Goal: Task Accomplishment & Management: Manage account settings

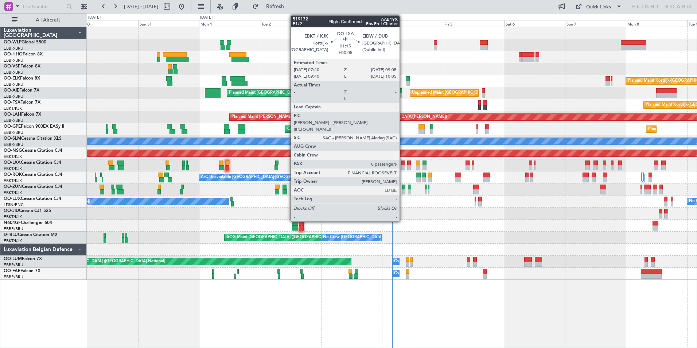
click at [403, 164] on div at bounding box center [403, 162] width 4 height 5
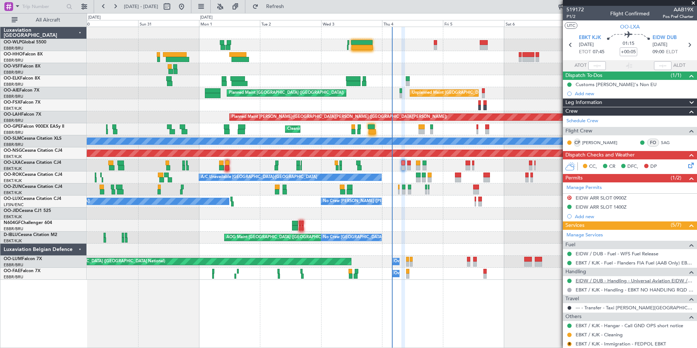
click at [598, 281] on link "EIDW / DUB - Handling - Universal Aviation EIDW / DUB" at bounding box center [635, 280] width 118 height 6
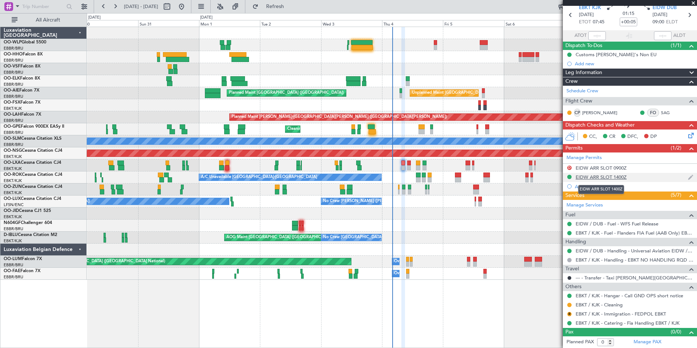
click at [608, 175] on div "EIDW ARR SLOT 1400Z" at bounding box center [601, 177] width 51 height 6
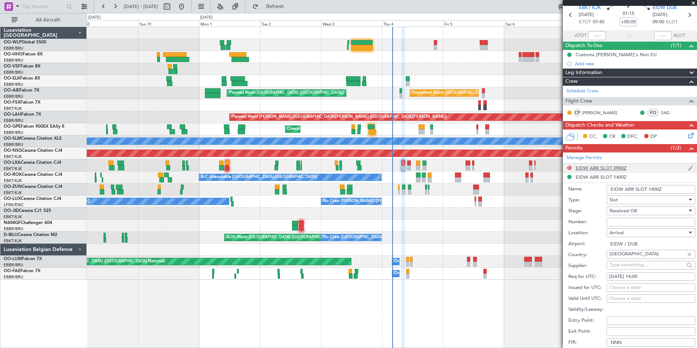
click at [613, 170] on div "EIDW ARR SLOT 0900Z" at bounding box center [601, 168] width 51 height 6
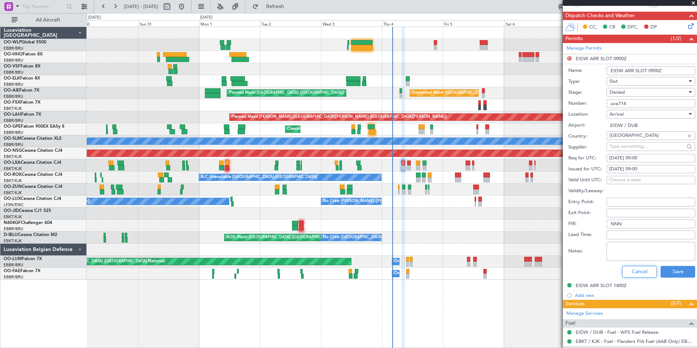
click at [630, 272] on button "Cancel" at bounding box center [639, 272] width 35 height 12
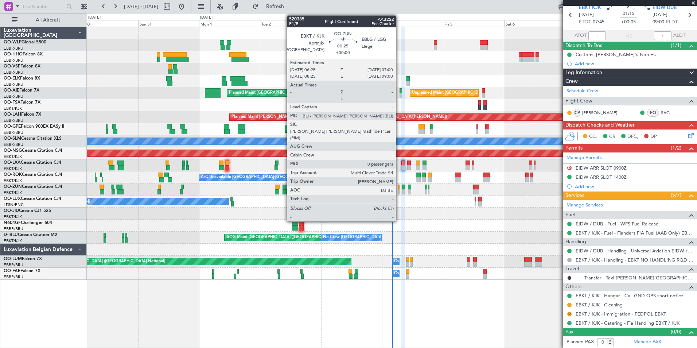
click at [399, 191] on div at bounding box center [399, 191] width 2 height 5
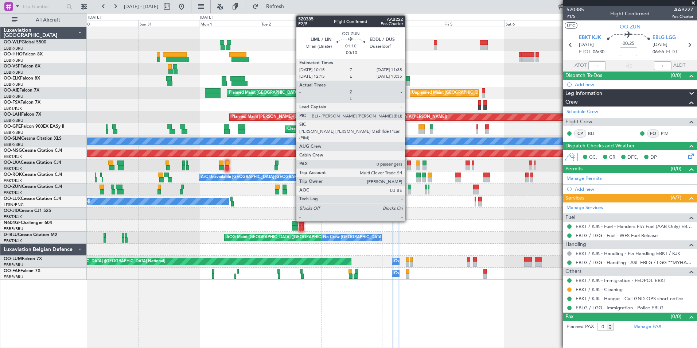
click at [408, 192] on div at bounding box center [410, 191] width 4 height 5
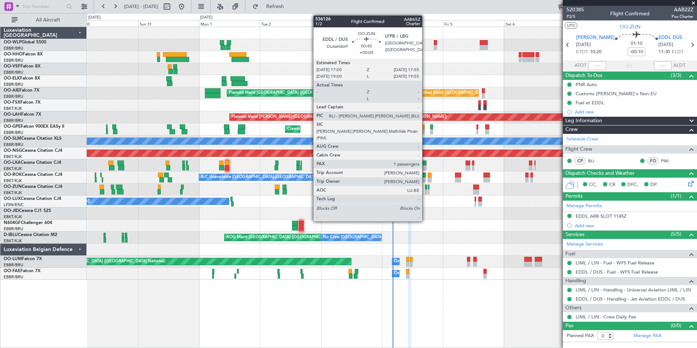
click at [425, 194] on div at bounding box center [426, 191] width 3 height 5
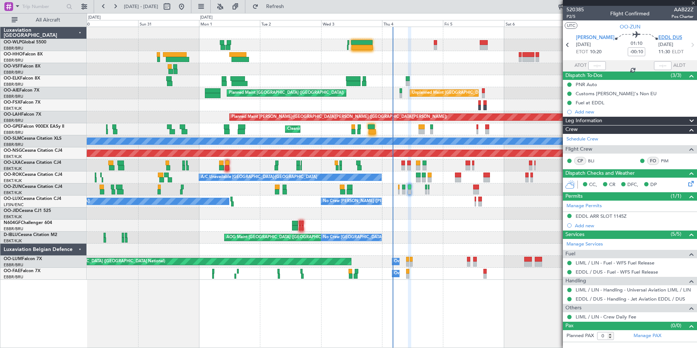
type input "+00:05"
type input "1"
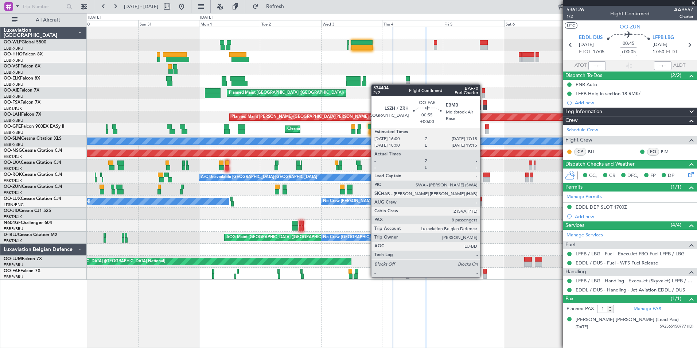
click at [485, 275] on div at bounding box center [484, 275] width 3 height 5
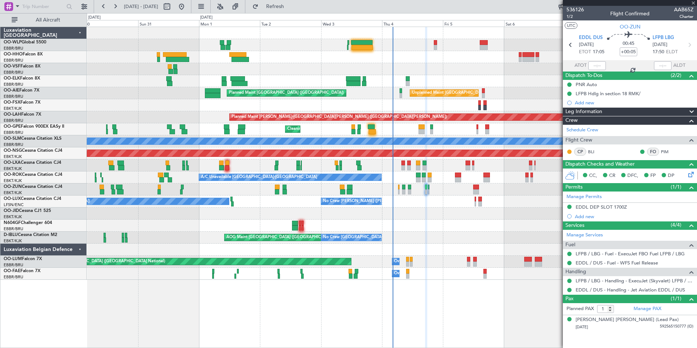
type input "8"
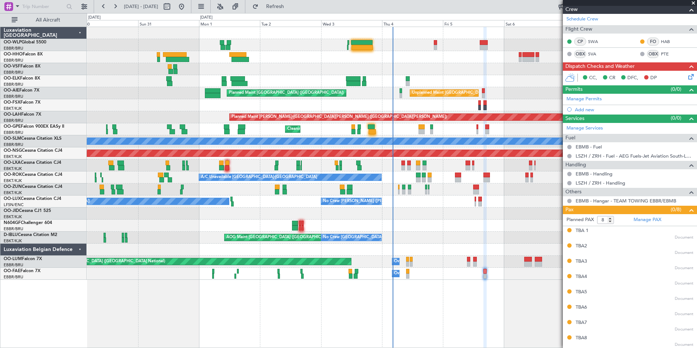
scroll to position [111, 0]
click at [433, 45] on div "Planned Maint [GEOGRAPHIC_DATA] ([GEOGRAPHIC_DATA])" at bounding box center [392, 45] width 610 height 12
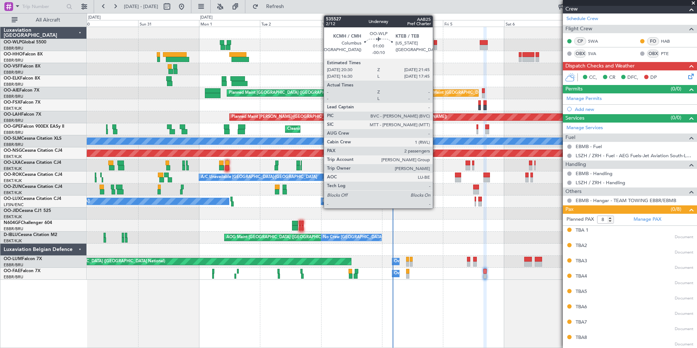
click at [436, 44] on div at bounding box center [435, 42] width 3 height 5
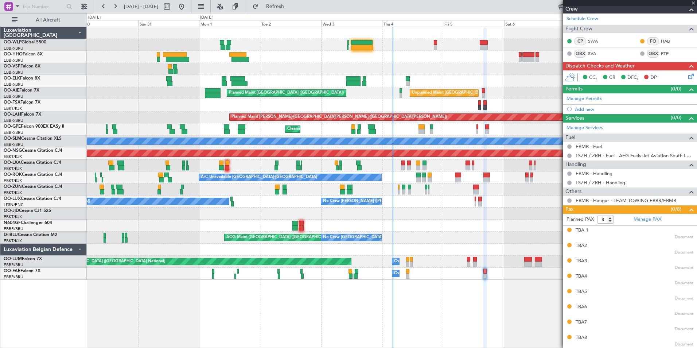
type input "-00:10"
type input "2"
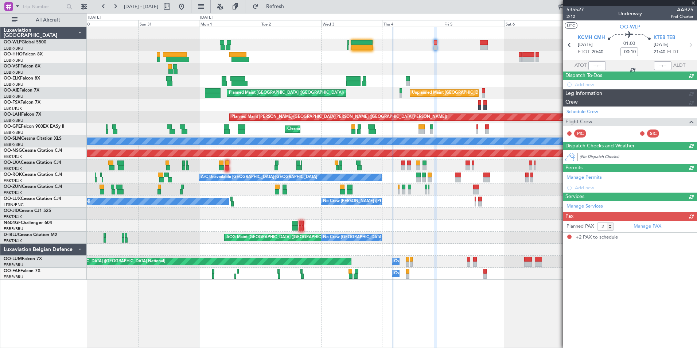
scroll to position [0, 0]
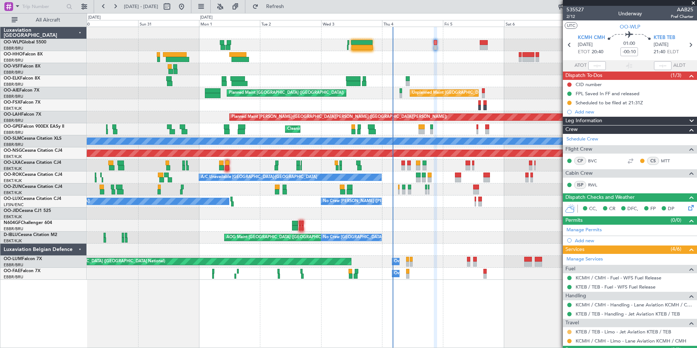
click at [569, 331] on button at bounding box center [569, 332] width 4 height 4
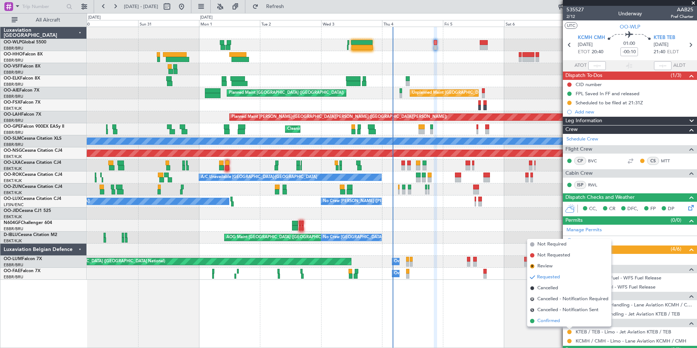
click at [546, 319] on span "Confirmed" at bounding box center [548, 320] width 23 height 7
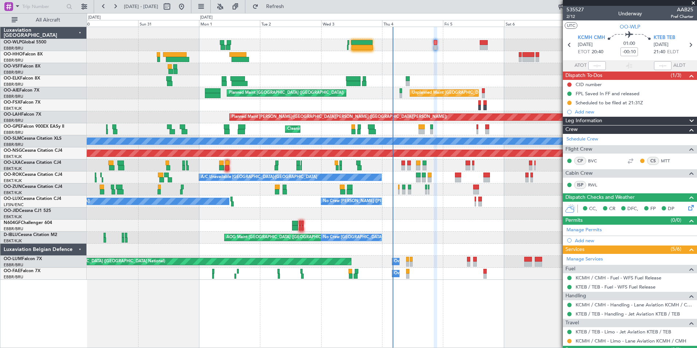
click at [433, 78] on div "Planned Maint Kortrijk-[GEOGRAPHIC_DATA]" at bounding box center [392, 81] width 610 height 12
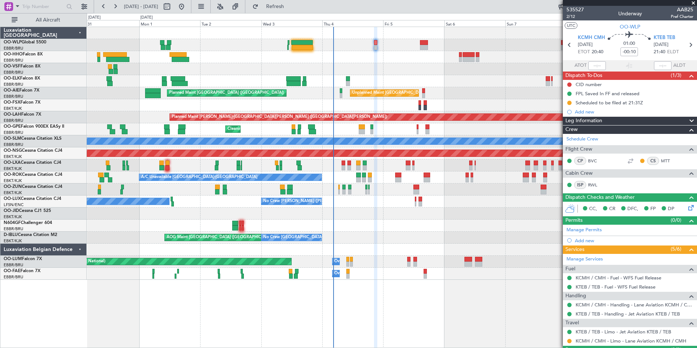
click at [421, 78] on div "Planned Maint Kortrijk-[GEOGRAPHIC_DATA]" at bounding box center [392, 81] width 610 height 12
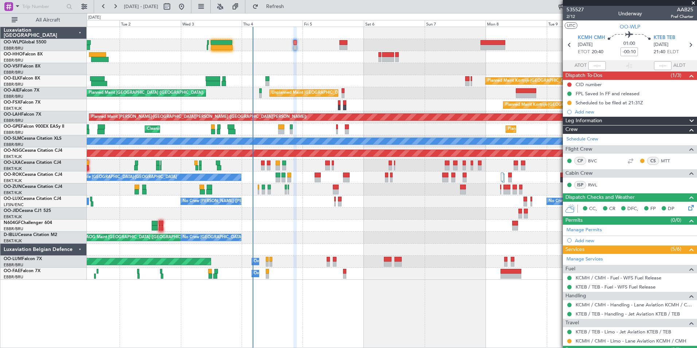
click at [332, 65] on div "Planned Maint Kortrijk-Wevelgem Planned Maint London (Farnborough) Unplanned Ma…" at bounding box center [392, 153] width 610 height 253
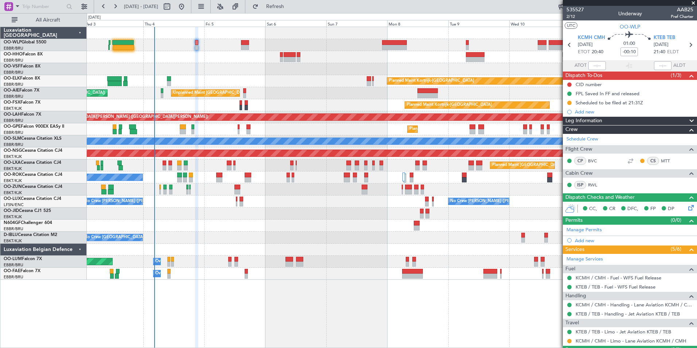
click at [286, 59] on div at bounding box center [392, 57] width 610 height 12
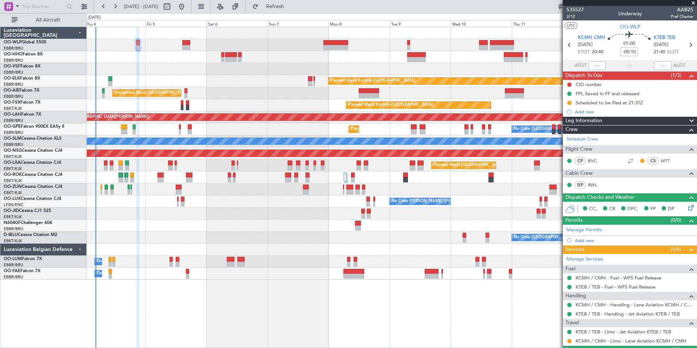
click at [275, 53] on div at bounding box center [392, 57] width 610 height 12
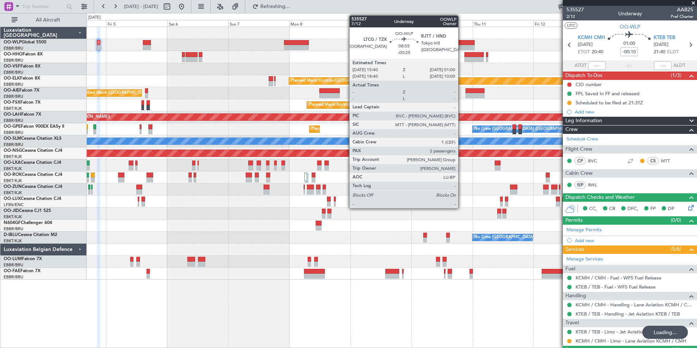
click at [462, 41] on div at bounding box center [463, 42] width 24 height 5
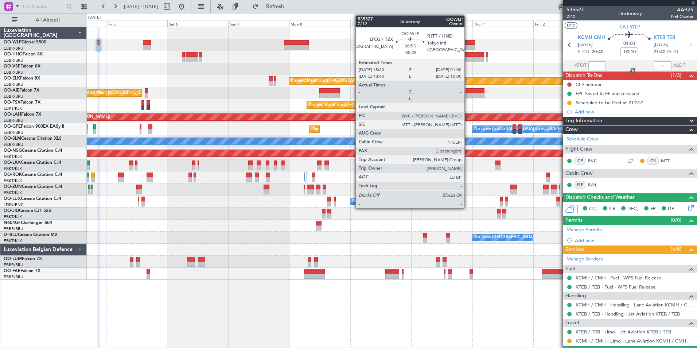
type input "-00:25"
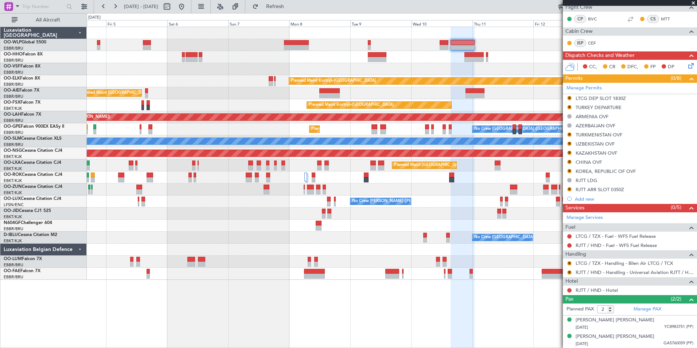
scroll to position [124, 0]
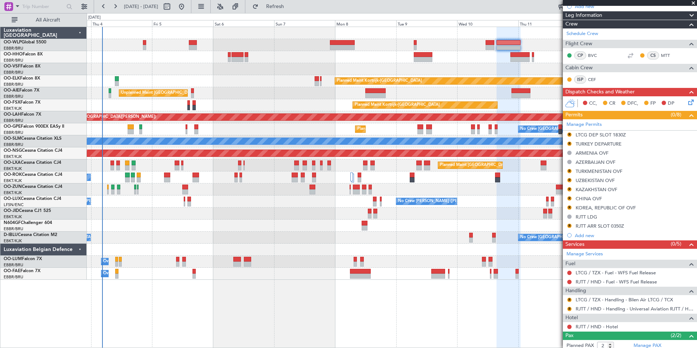
click at [261, 93] on div "Unplanned Maint [GEOGRAPHIC_DATA] ([GEOGRAPHIC_DATA] National) Planned Maint [G…" at bounding box center [392, 93] width 610 height 12
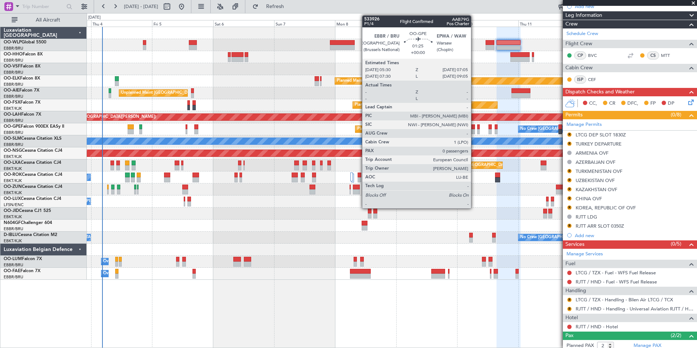
click at [474, 129] on div at bounding box center [473, 131] width 4 height 5
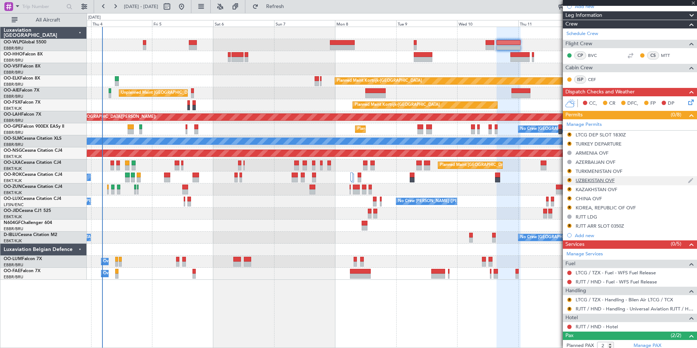
type input "0"
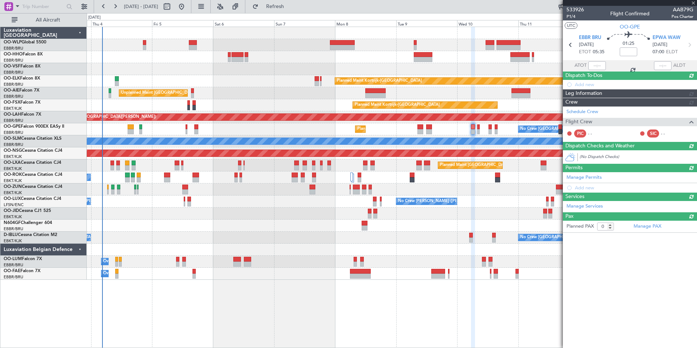
scroll to position [0, 0]
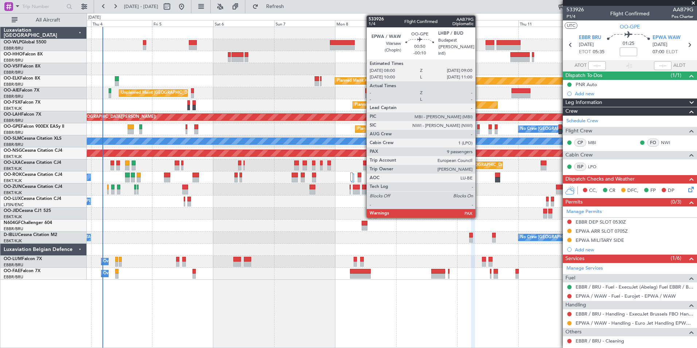
click at [479, 129] on div at bounding box center [478, 131] width 3 height 5
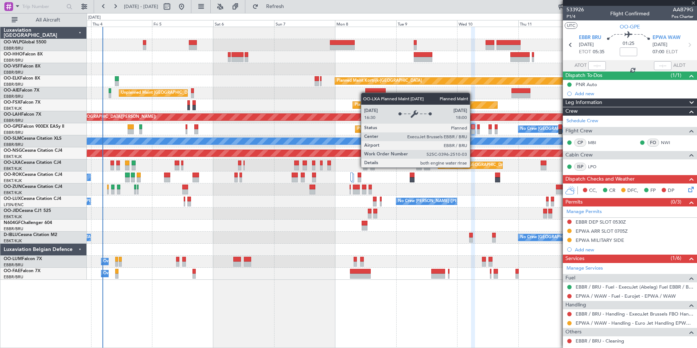
type input "-00:10"
type input "9"
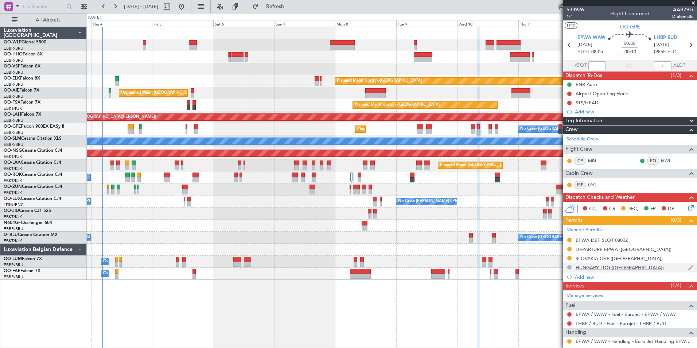
scroll to position [73, 0]
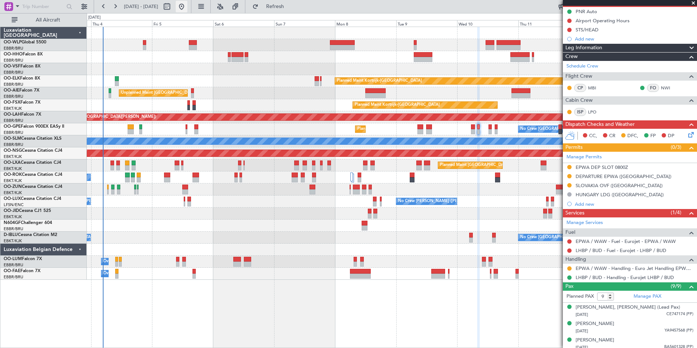
click at [187, 9] on button at bounding box center [182, 7] width 12 height 12
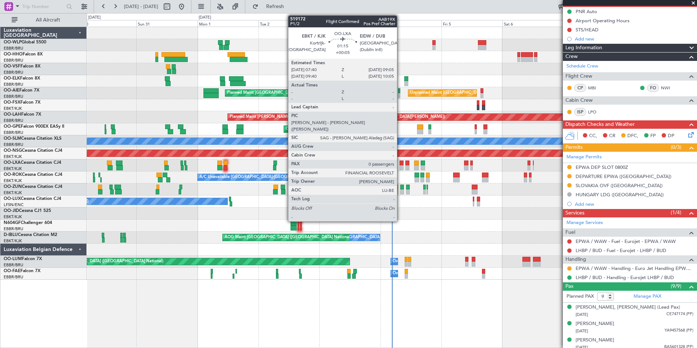
click at [400, 167] on div at bounding box center [402, 167] width 4 height 5
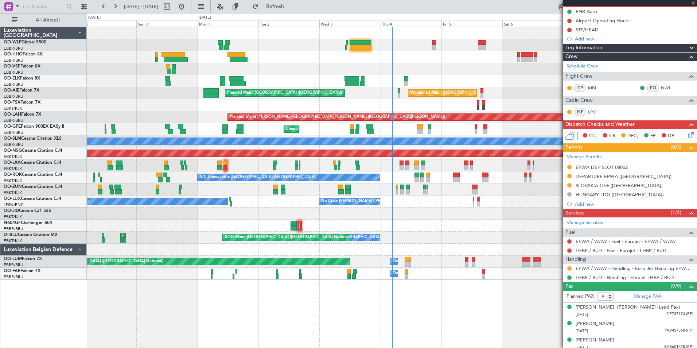
type input "+00:05"
type input "0"
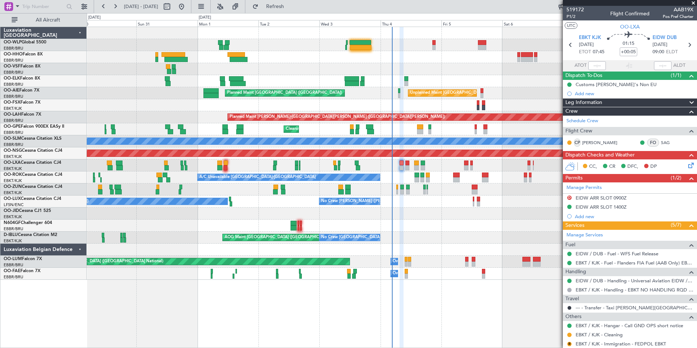
click at [492, 231] on div at bounding box center [392, 225] width 610 height 12
click at [623, 281] on link "EIDW / DUB - Handling - Universal Aviation EIDW / DUB" at bounding box center [635, 280] width 118 height 6
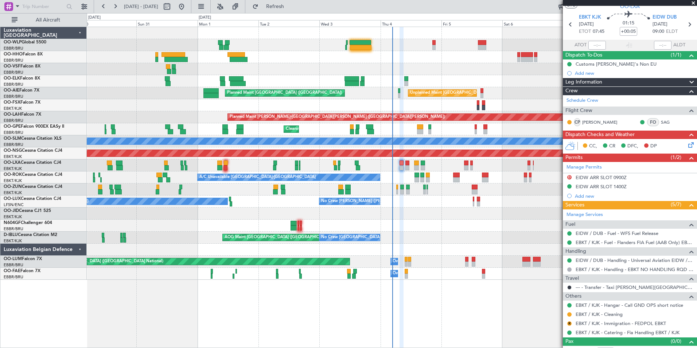
scroll to position [30, 0]
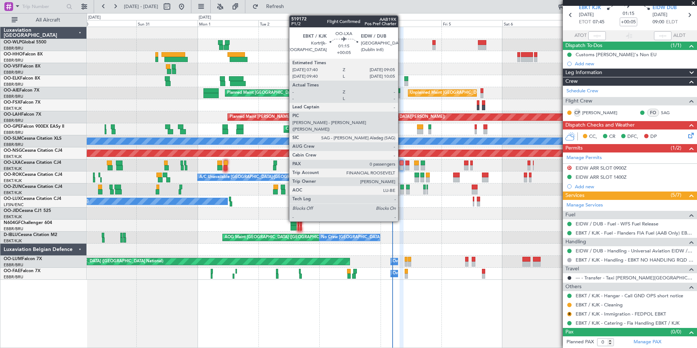
click at [401, 167] on div at bounding box center [402, 167] width 4 height 5
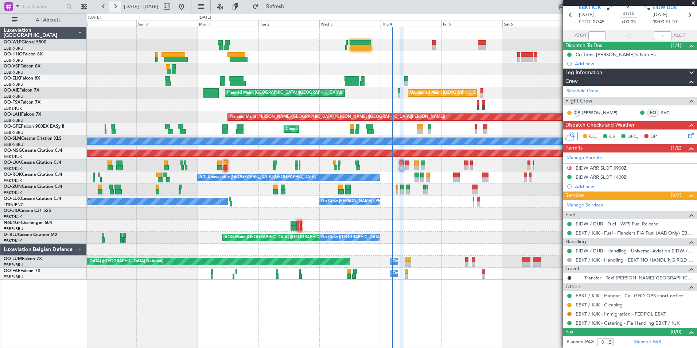
click at [109, 5] on button at bounding box center [115, 7] width 12 height 12
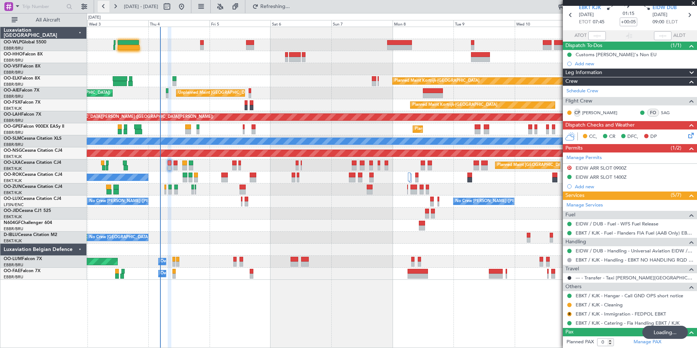
click at [102, 7] on button at bounding box center [104, 7] width 12 height 12
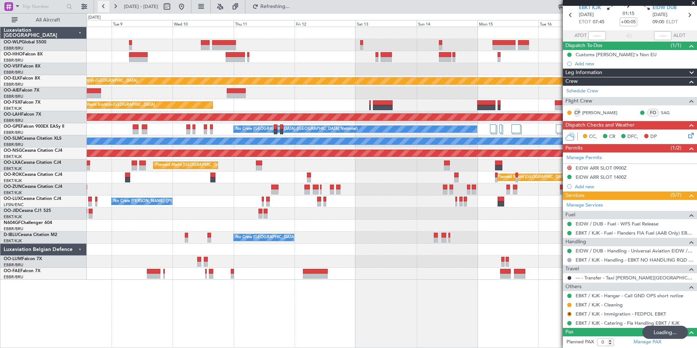
click at [102, 7] on button at bounding box center [104, 7] width 12 height 12
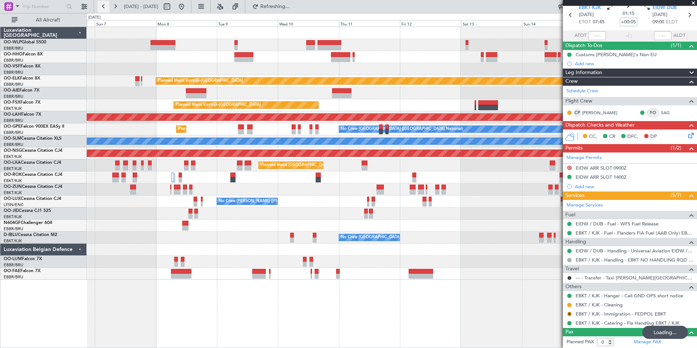
click at [102, 7] on button at bounding box center [104, 7] width 12 height 12
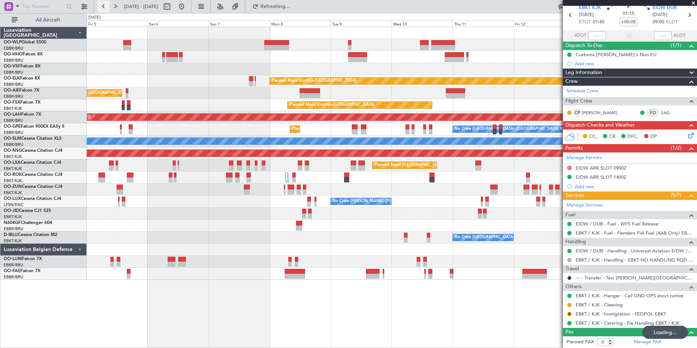
click at [102, 7] on button at bounding box center [104, 7] width 12 height 12
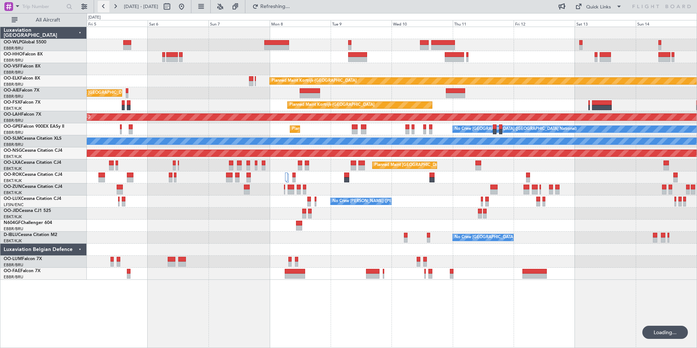
click at [102, 7] on button at bounding box center [104, 7] width 12 height 12
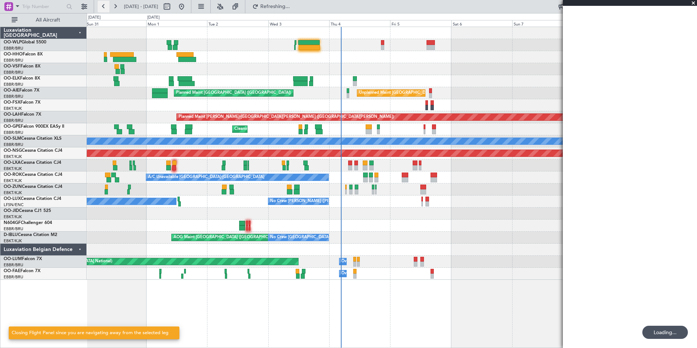
scroll to position [0, 0]
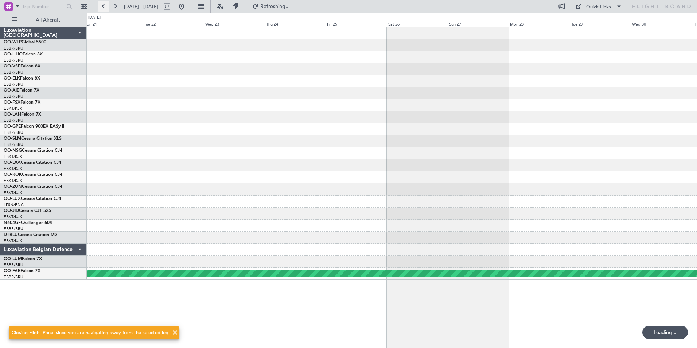
click at [102, 7] on button at bounding box center [104, 7] width 12 height 12
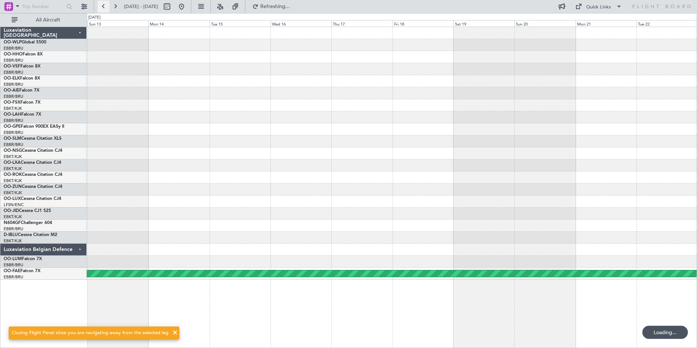
click at [102, 7] on button at bounding box center [104, 7] width 12 height 12
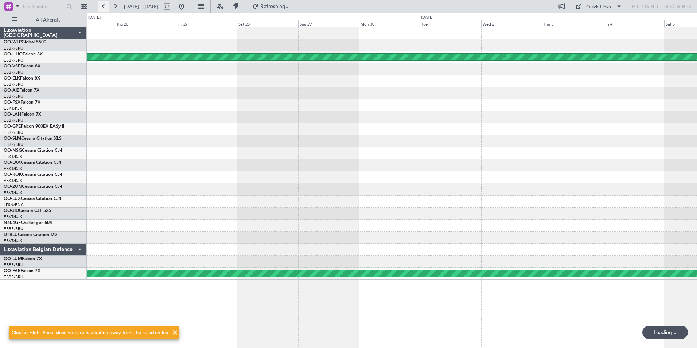
click at [102, 7] on button at bounding box center [104, 7] width 12 height 12
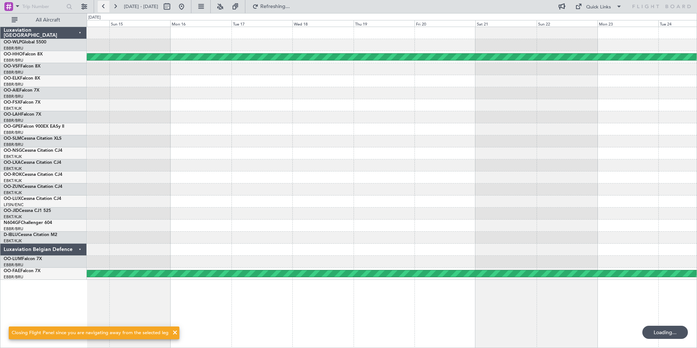
click at [102, 7] on button at bounding box center [104, 7] width 12 height 12
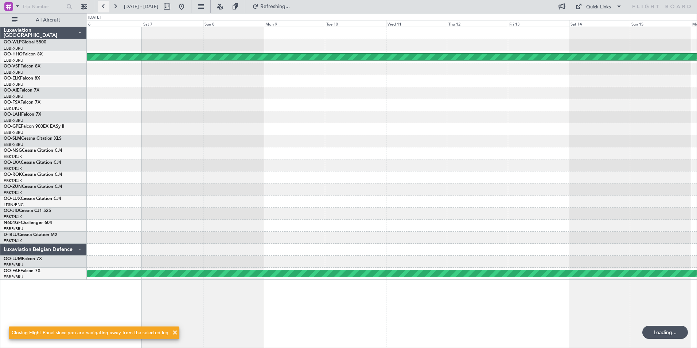
click at [102, 7] on button at bounding box center [104, 7] width 12 height 12
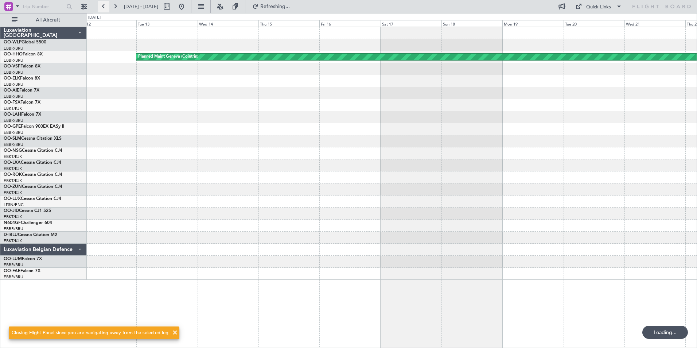
click at [102, 7] on button at bounding box center [104, 7] width 12 height 12
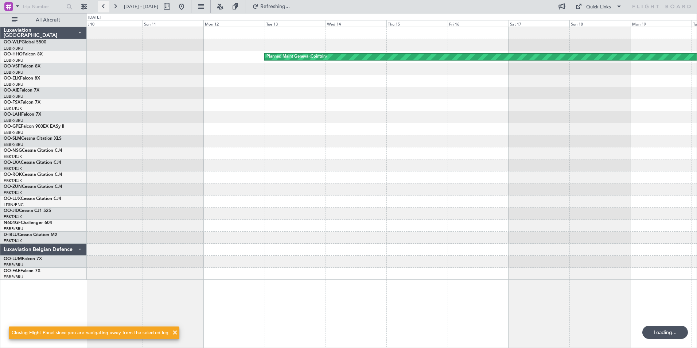
click at [102, 7] on button at bounding box center [104, 7] width 12 height 12
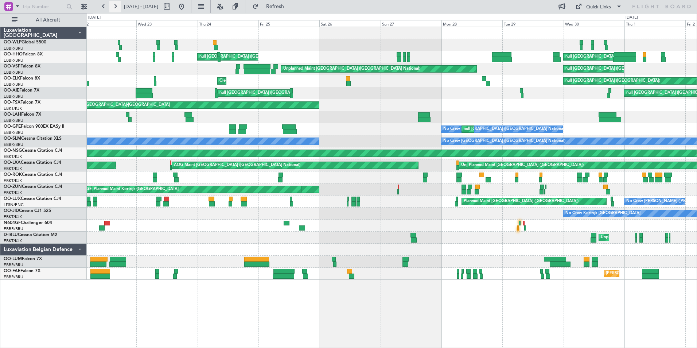
click at [116, 5] on button at bounding box center [115, 7] width 12 height 12
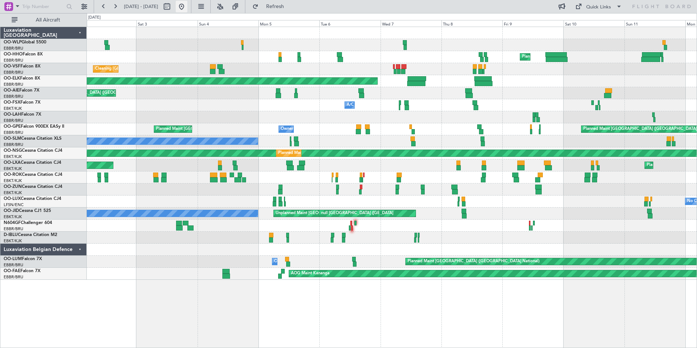
click at [187, 6] on button at bounding box center [182, 7] width 12 height 12
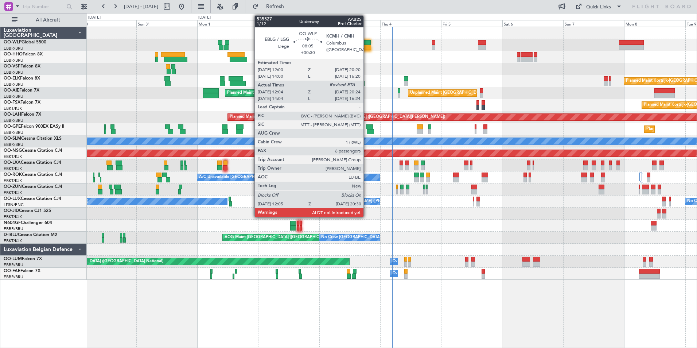
click at [366, 48] on div at bounding box center [361, 47] width 22 height 5
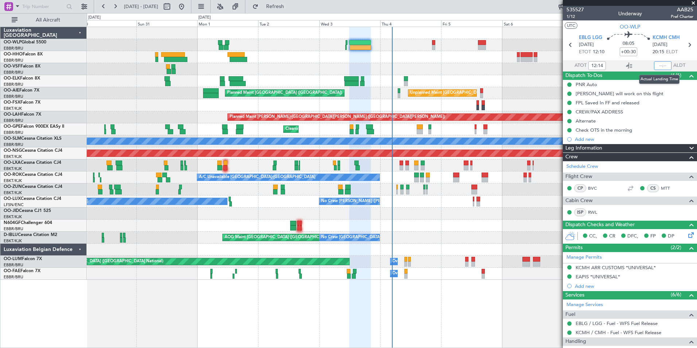
click at [657, 63] on input "text" at bounding box center [662, 65] width 17 height 9
type input "20:23"
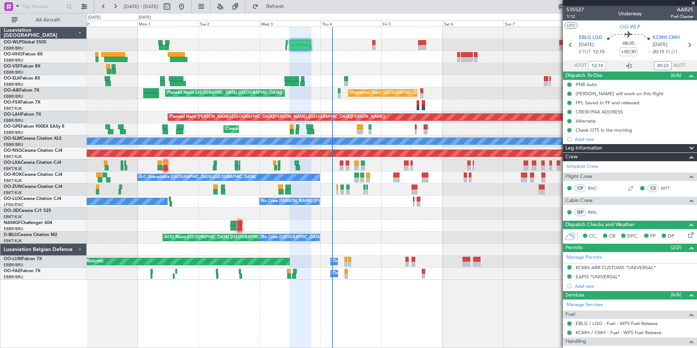
click at [466, 87] on div "Planned Maint Berlin (Brandenburg) Planned Maint Kortrijk-Wevelgem Planned Main…" at bounding box center [392, 153] width 610 height 253
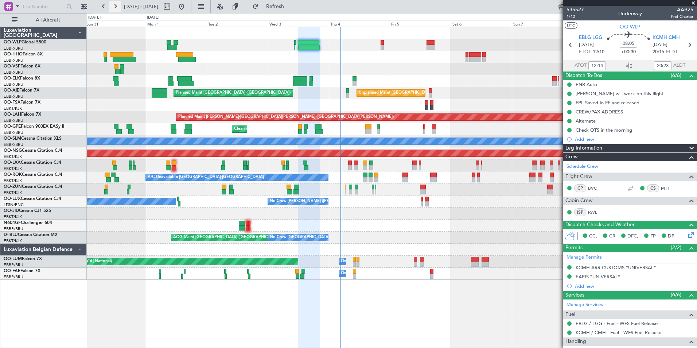
click at [116, 8] on button at bounding box center [115, 7] width 12 height 12
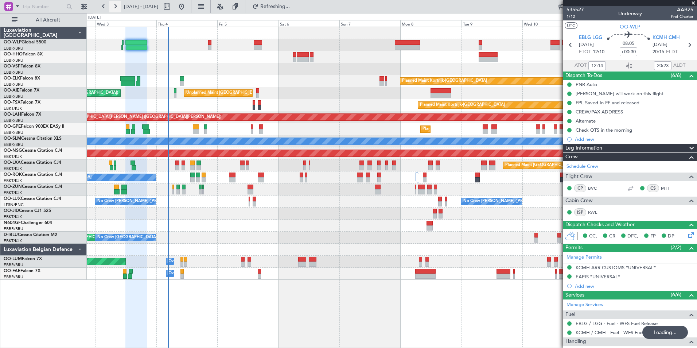
click at [115, 8] on button at bounding box center [115, 7] width 12 height 12
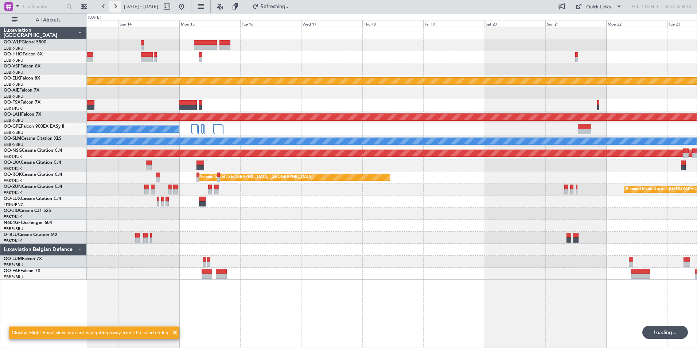
click at [115, 8] on button at bounding box center [115, 7] width 12 height 12
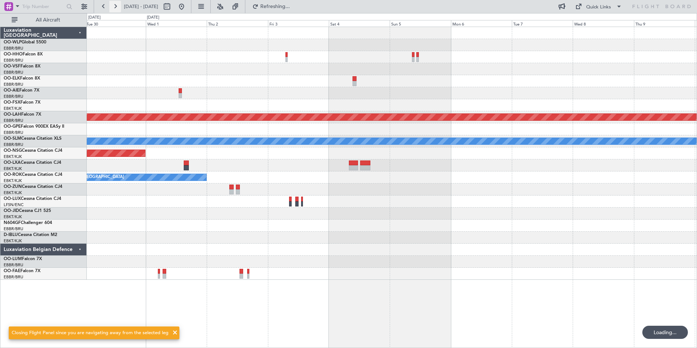
click at [115, 8] on button at bounding box center [115, 7] width 12 height 12
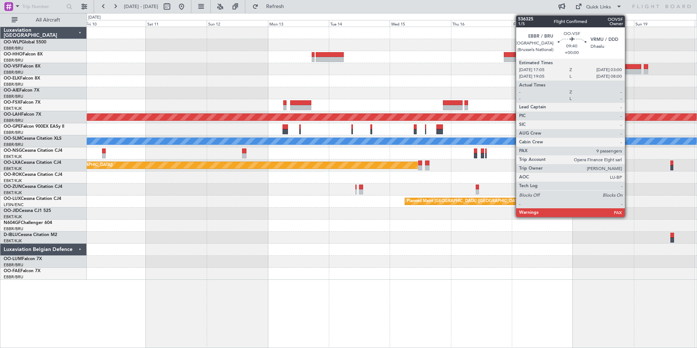
click at [628, 67] on div at bounding box center [629, 66] width 26 height 5
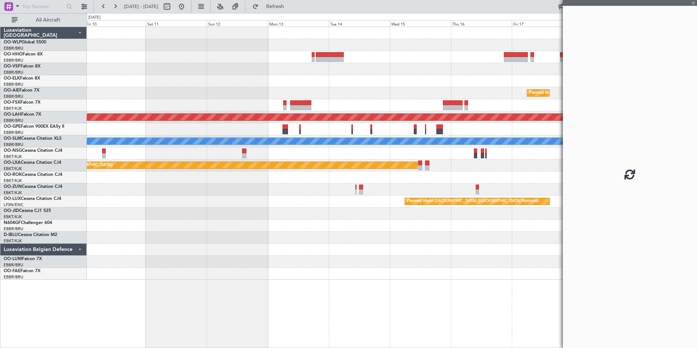
drag, startPoint x: 621, startPoint y: 89, endPoint x: 509, endPoint y: 106, distance: 112.6
click at [509, 106] on fb-app "10 Oct 2025 - 20 Oct 2025 Refresh Quick Links All Aircraft Planned Maint Brusse…" at bounding box center [348, 176] width 697 height 342
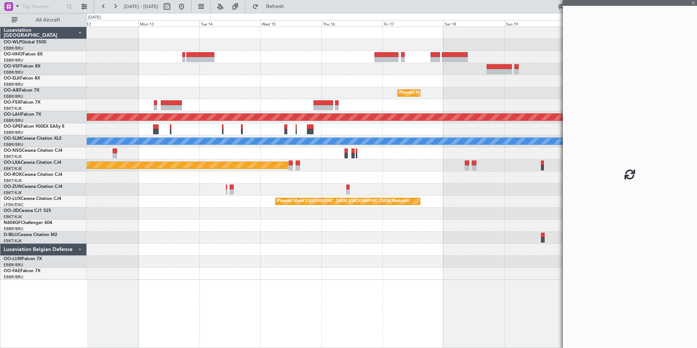
click at [382, 79] on div "Planned Maint Brussels (Brussels National) Planned Maint Alton-st Louis (St Lou…" at bounding box center [392, 153] width 610 height 253
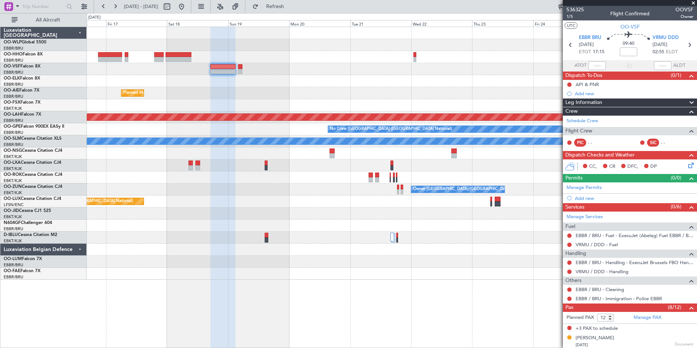
click at [257, 80] on div "Planned Maint Brussels (Brussels National) Planned Maint Alton-st Louis (St Lou…" at bounding box center [392, 153] width 610 height 253
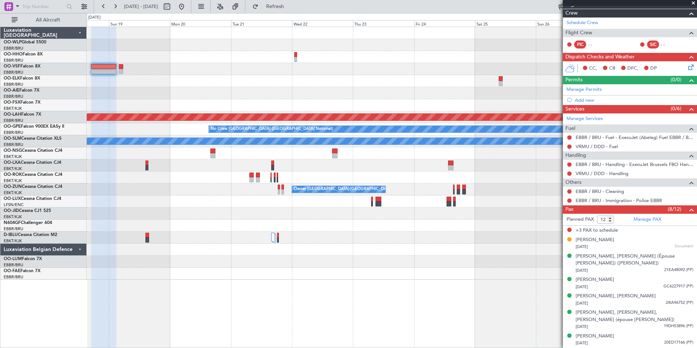
scroll to position [140, 0]
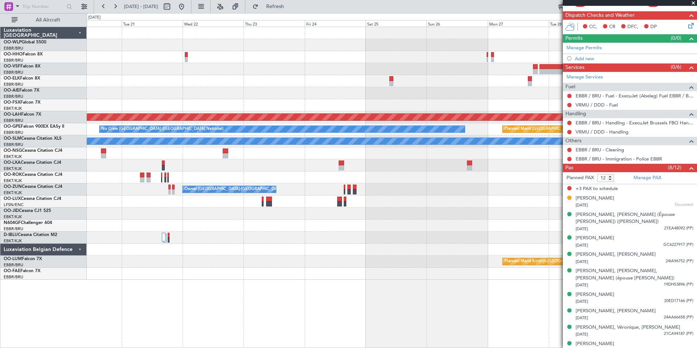
click at [315, 79] on div at bounding box center [392, 81] width 610 height 12
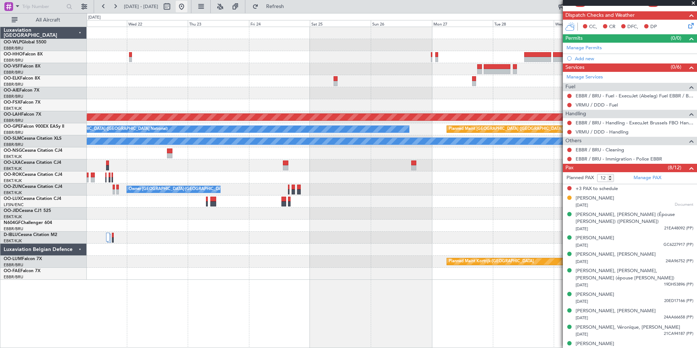
click at [187, 7] on button at bounding box center [182, 7] width 12 height 12
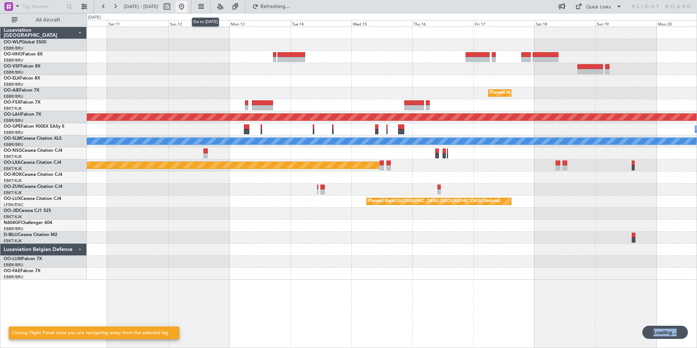
scroll to position [0, 0]
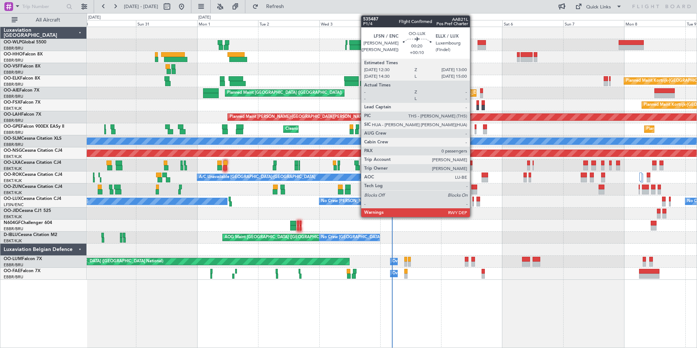
click at [473, 202] on div at bounding box center [472, 203] width 1 height 5
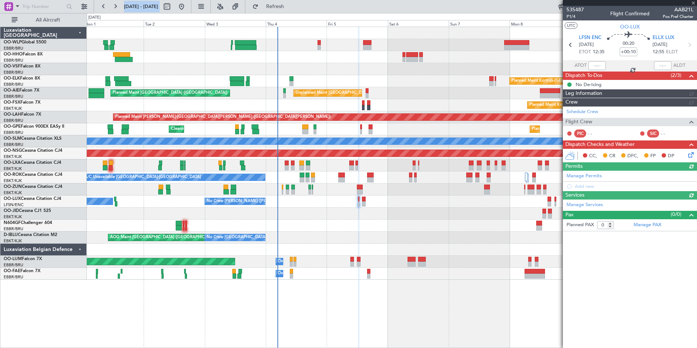
click at [411, 109] on div "Planned Maint Berlin (Brandenburg) Planned Maint Kortrijk-Wevelgem Planned Main…" at bounding box center [392, 153] width 610 height 253
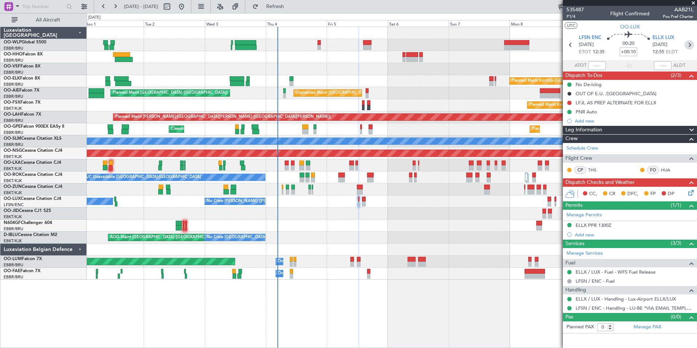
click at [688, 46] on icon at bounding box center [689, 44] width 9 height 9
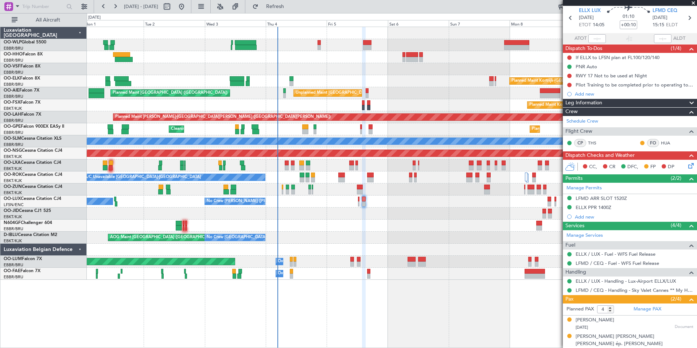
scroll to position [60, 0]
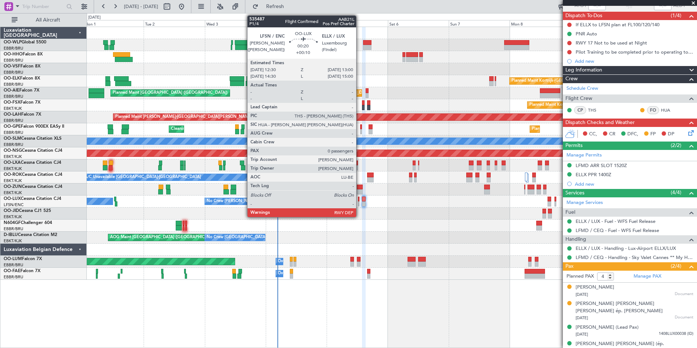
click at [359, 203] on div at bounding box center [358, 203] width 1 height 5
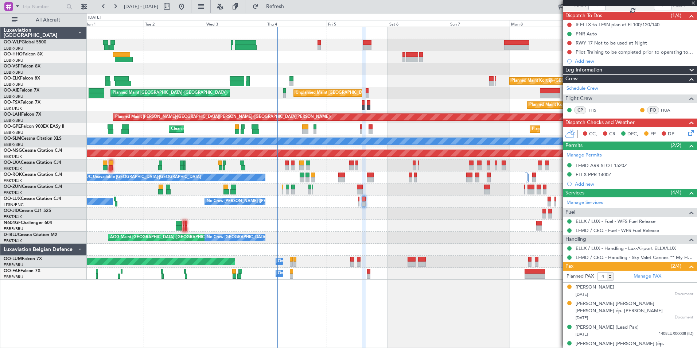
type input "0"
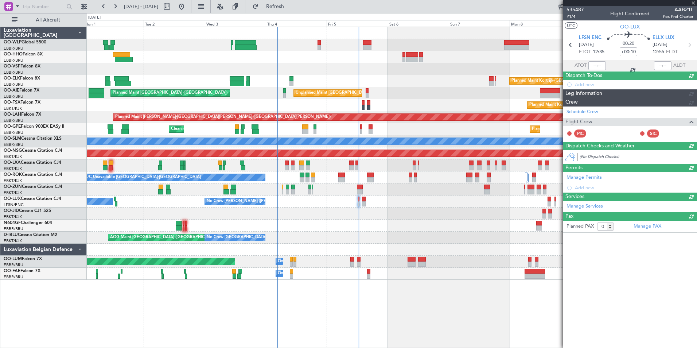
scroll to position [0, 0]
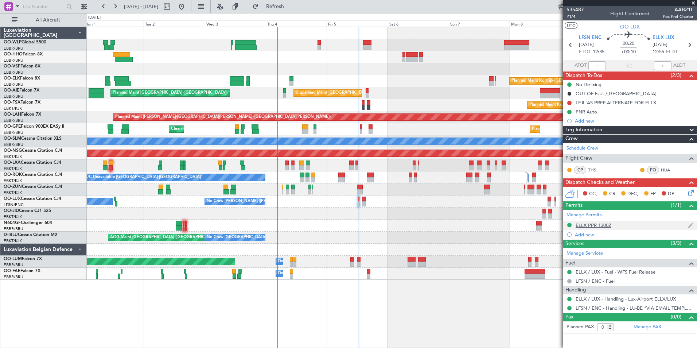
click at [588, 223] on div "ELLX PPR 1300Z" at bounding box center [594, 225] width 36 height 6
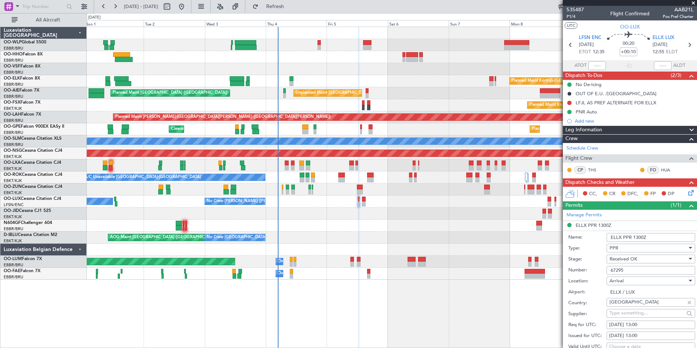
click at [616, 269] on input "67295" at bounding box center [651, 270] width 89 height 9
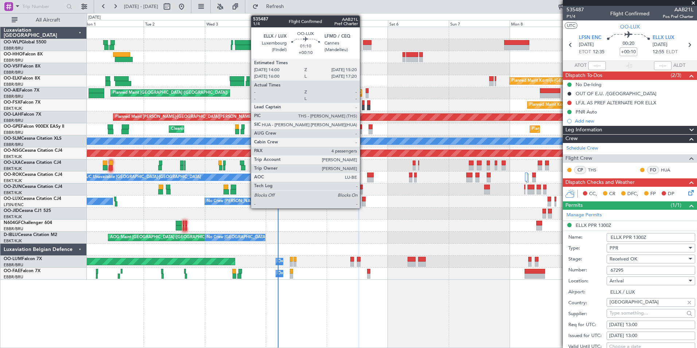
click at [363, 201] on div at bounding box center [364, 199] width 4 height 5
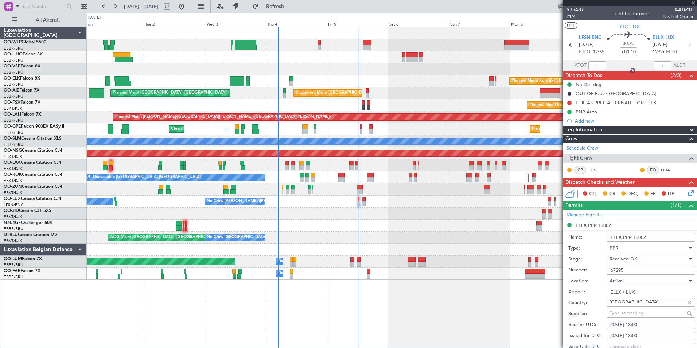
type input "4"
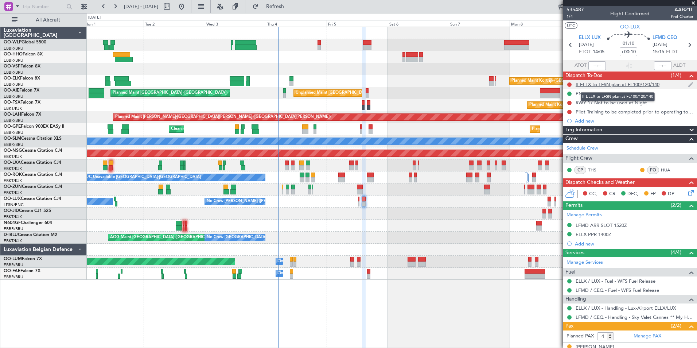
click at [588, 85] on div "If ELLX to LFSN plan at FL100/120/140" at bounding box center [618, 84] width 84 height 6
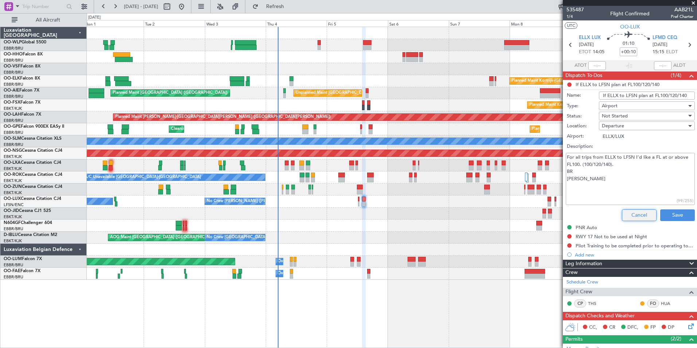
click at [624, 212] on button "Cancel" at bounding box center [639, 215] width 35 height 12
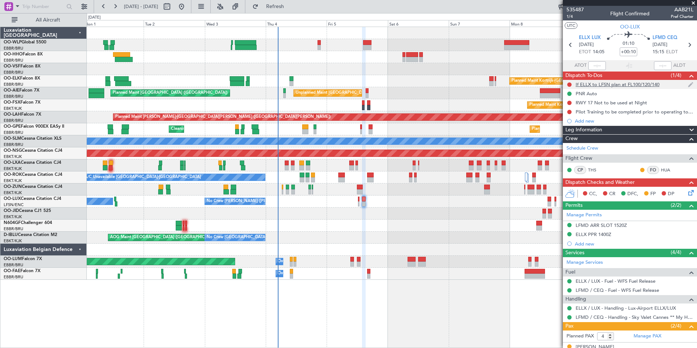
click at [571, 82] on nimbus-traffic-light at bounding box center [570, 85] width 6 height 6
click at [568, 84] on button at bounding box center [569, 84] width 4 height 4
click at [577, 116] on span "Completed" at bounding box center [573, 116] width 24 height 7
click at [571, 101] on button at bounding box center [569, 103] width 4 height 4
click at [567, 133] on span "Completed" at bounding box center [573, 134] width 24 height 7
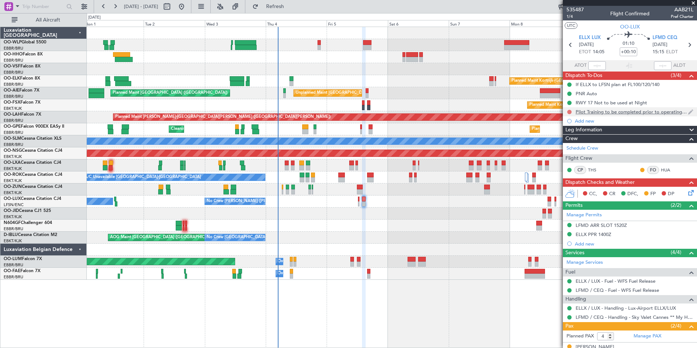
click at [570, 113] on button at bounding box center [569, 112] width 4 height 4
click at [567, 143] on span "Completed" at bounding box center [573, 143] width 24 height 7
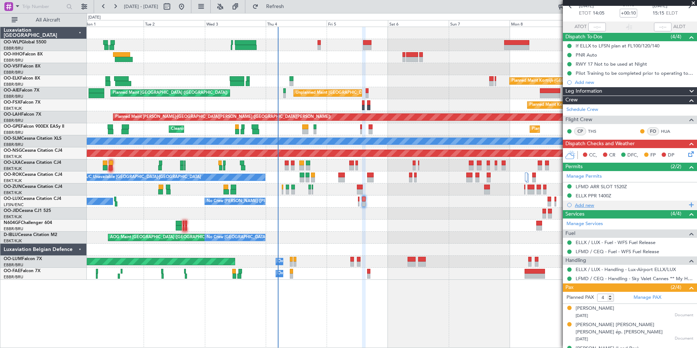
scroll to position [60, 0]
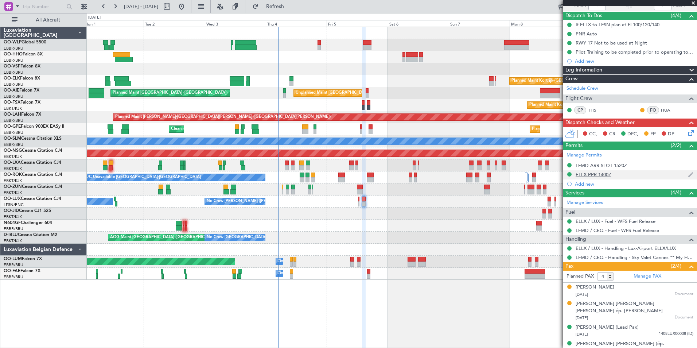
click at [604, 171] on div "ELLX PPR 1400Z" at bounding box center [594, 174] width 36 height 6
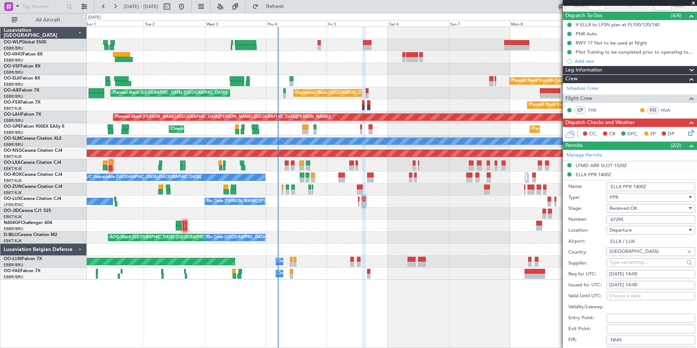
click at [616, 218] on input "67295" at bounding box center [651, 219] width 89 height 9
click at [598, 160] on div "Manage Permits" at bounding box center [630, 155] width 134 height 11
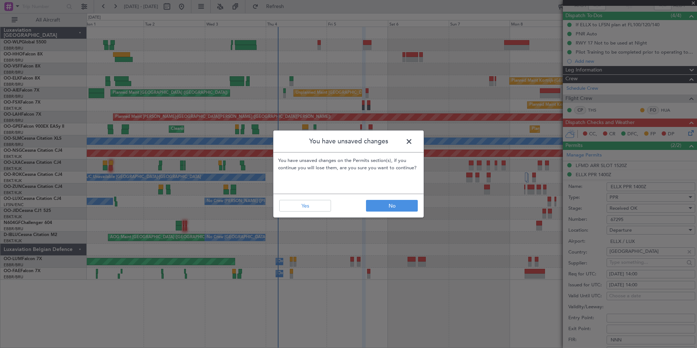
click at [413, 146] on span at bounding box center [413, 143] width 0 height 15
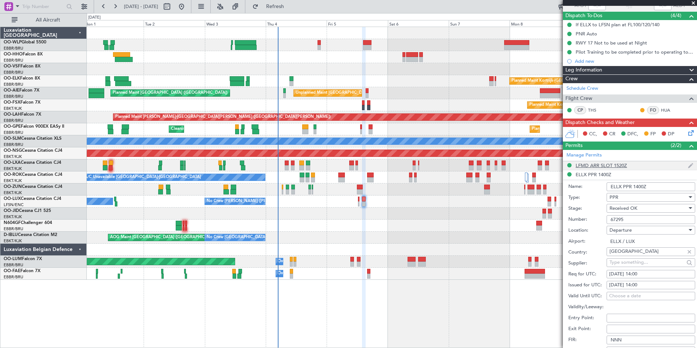
click at [573, 163] on div "LFMD ARR SLOT 1520Z" at bounding box center [630, 165] width 134 height 9
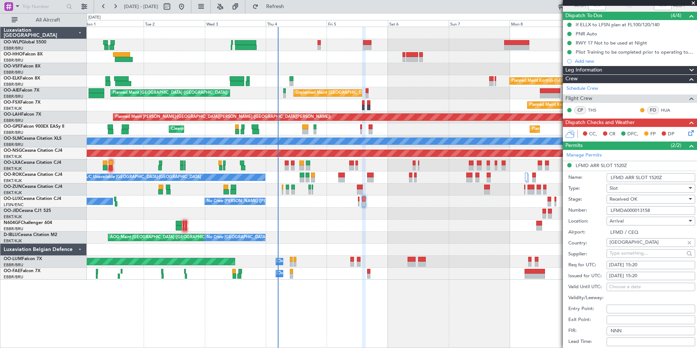
click at [621, 210] on input "LFMDA000013158" at bounding box center [651, 210] width 89 height 9
click at [587, 57] on div "Add new" at bounding box center [630, 61] width 134 height 9
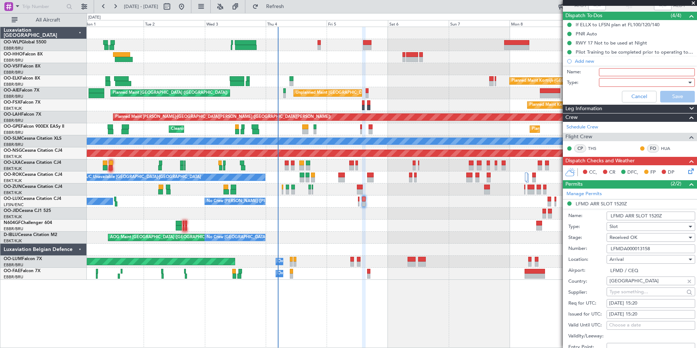
click at [608, 73] on input "Name:" at bounding box center [647, 72] width 96 height 8
type input "FPL in FF"
click at [614, 84] on div at bounding box center [644, 82] width 85 height 11
click at [612, 96] on span "Generic" at bounding box center [643, 97] width 85 height 11
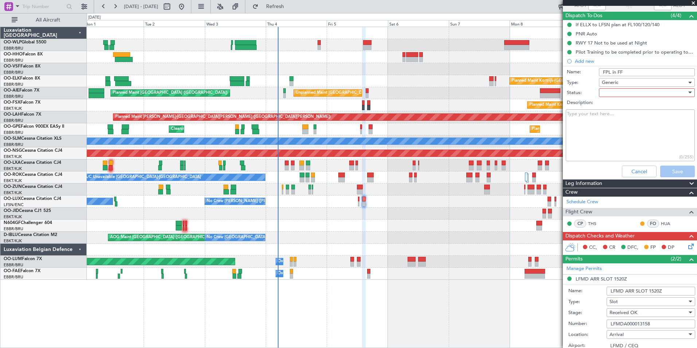
click at [649, 96] on div at bounding box center [644, 92] width 85 height 11
click at [621, 110] on span "Not Started" at bounding box center [643, 107] width 85 height 11
click at [676, 171] on button "Save" at bounding box center [677, 172] width 35 height 12
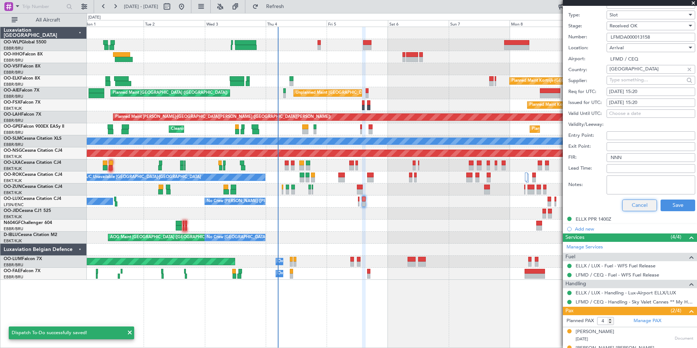
click at [628, 202] on button "Cancel" at bounding box center [639, 205] width 35 height 12
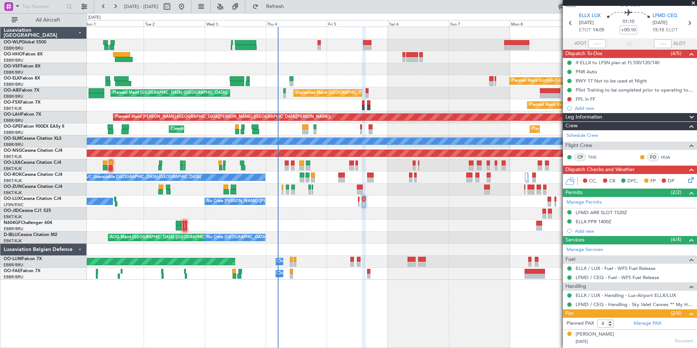
scroll to position [0, 0]
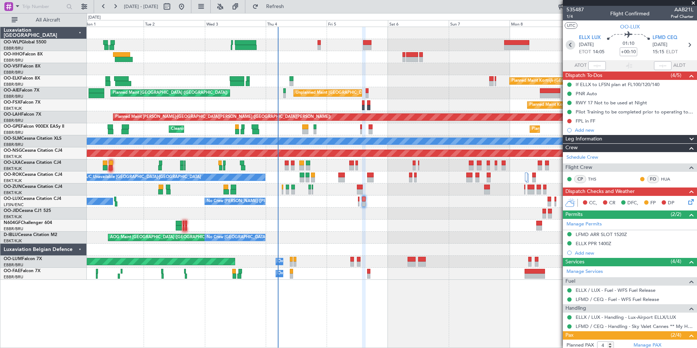
click at [569, 45] on icon at bounding box center [570, 44] width 9 height 9
type input "0"
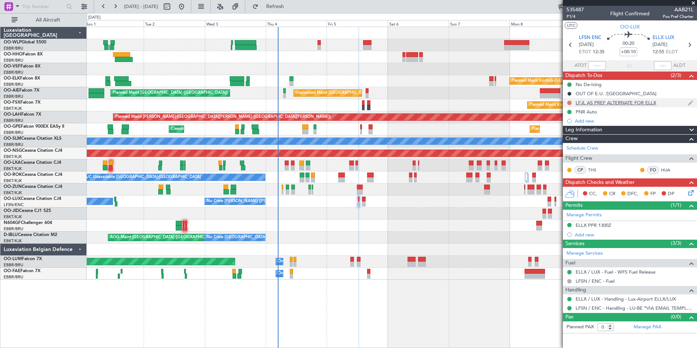
click at [569, 103] on button at bounding box center [569, 103] width 4 height 4
click at [566, 134] on span "Completed" at bounding box center [573, 134] width 24 height 7
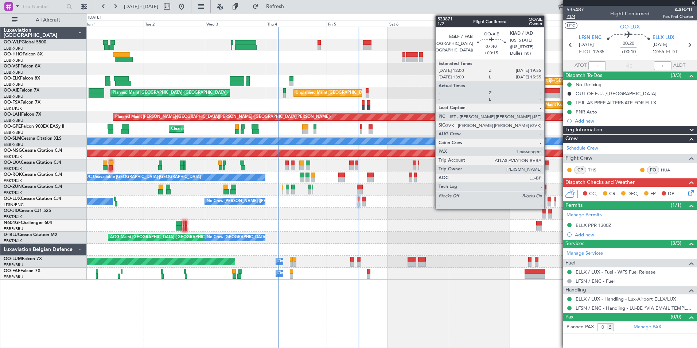
click at [571, 14] on span "P1/4" at bounding box center [575, 16] width 17 height 6
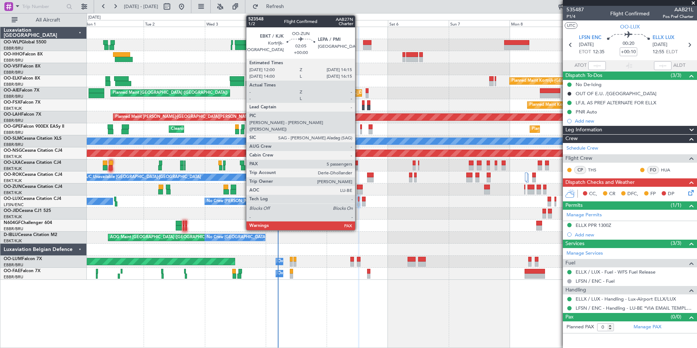
click at [358, 186] on div at bounding box center [360, 186] width 6 height 5
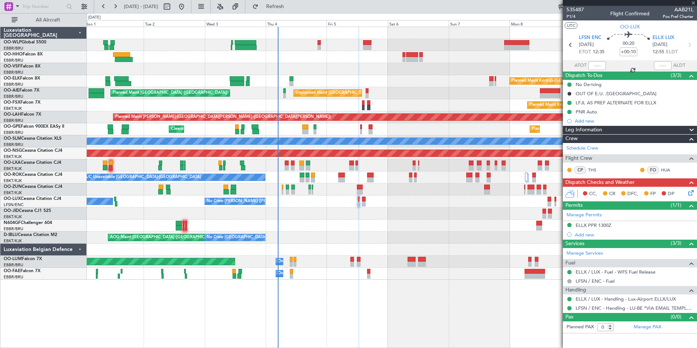
type input "5"
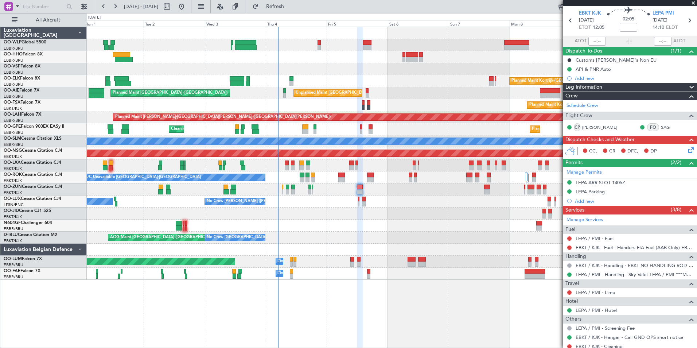
scroll to position [36, 0]
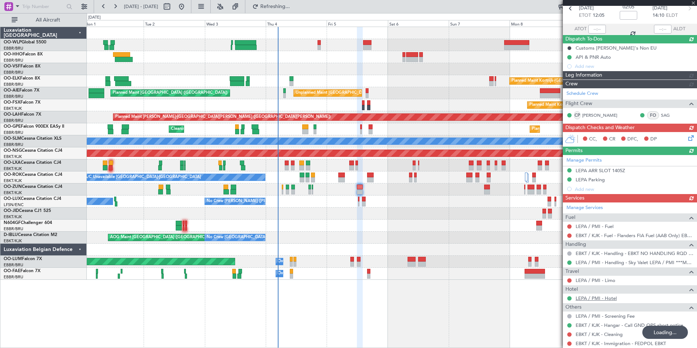
click at [594, 299] on div "Manage Services Fuel LEPA / PMI - Fuel EBKT / KJK - Fuel - Flanders FIA Fuel (A…" at bounding box center [630, 275] width 134 height 146
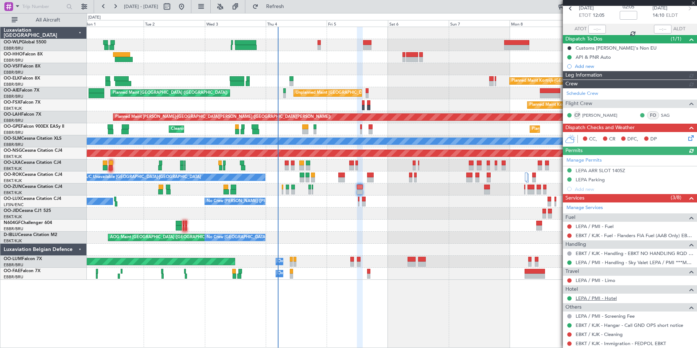
click at [594, 297] on link "LEPA / PMI - Hotel" at bounding box center [596, 298] width 41 height 6
click at [600, 225] on link "LEPA / PMI - Fuel" at bounding box center [595, 226] width 38 height 6
click at [599, 280] on link "LEPA / PMI - Limo" at bounding box center [596, 280] width 40 height 6
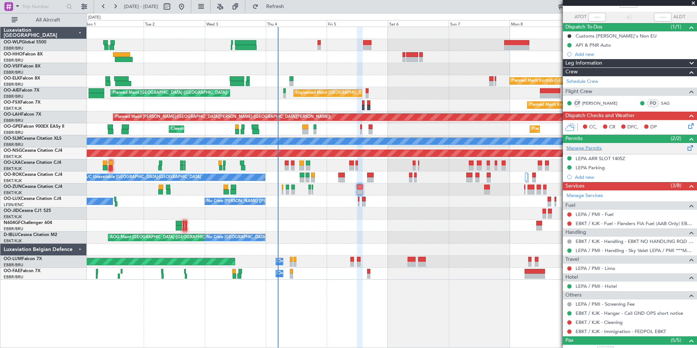
scroll to position [0, 0]
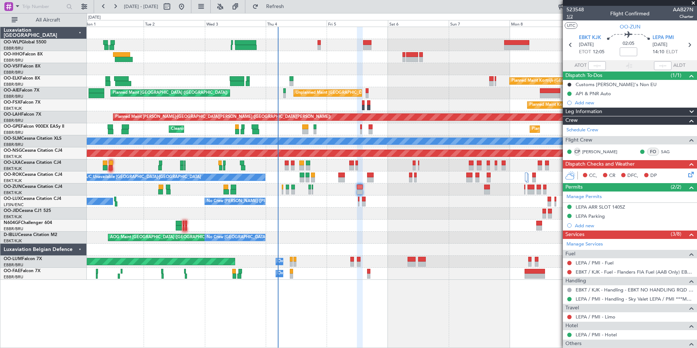
click at [568, 17] on span "1/2" at bounding box center [575, 16] width 17 height 6
click at [687, 46] on icon at bounding box center [689, 44] width 9 height 9
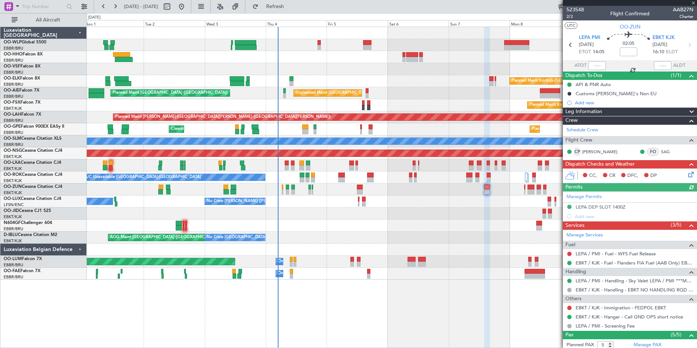
click at [687, 176] on icon at bounding box center [690, 173] width 6 height 6
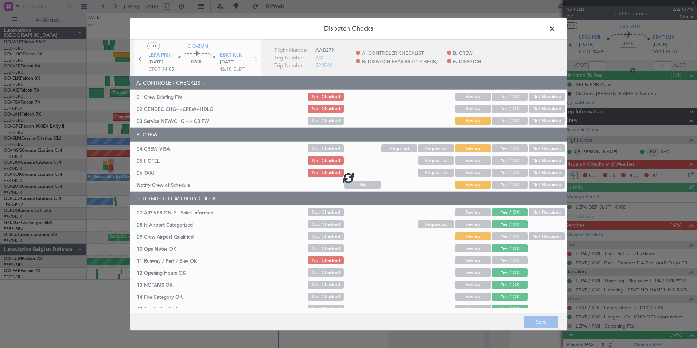
click at [556, 28] on span at bounding box center [556, 30] width 0 height 15
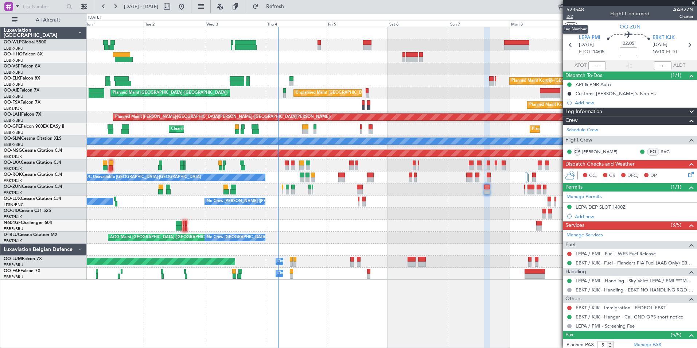
click at [567, 17] on span "2/2" at bounding box center [575, 16] width 17 height 6
click at [612, 281] on mat-tooltip-component "EBKT / KJK - Fuel - Flanders FIA Fuel (AAB Only) EBKT / KJK" at bounding box center [629, 274] width 122 height 19
click at [591, 278] on link "LEPA / PMI - Handling - Sky Valet LEPA / PMI ***MYHANDLING***" at bounding box center [635, 280] width 118 height 6
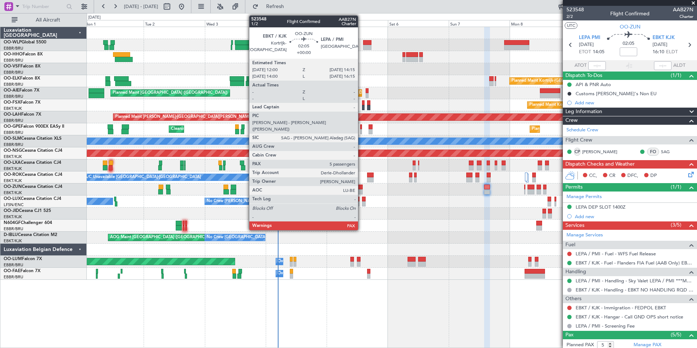
click at [361, 188] on div at bounding box center [360, 186] width 6 height 5
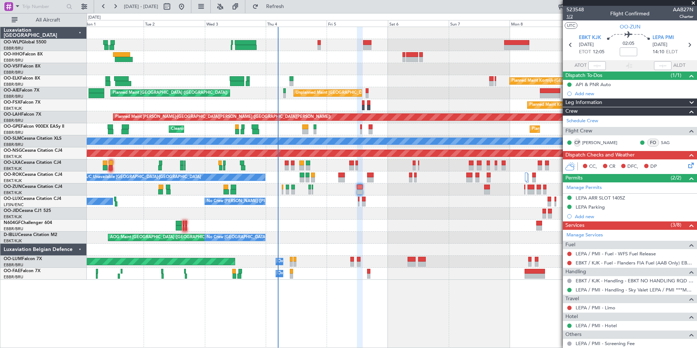
click at [569, 18] on span "1/2" at bounding box center [575, 16] width 17 height 6
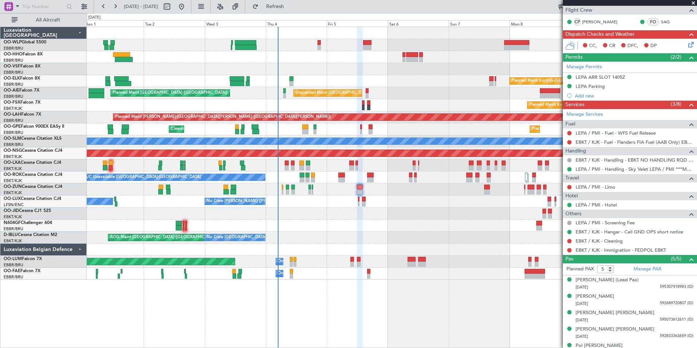
scroll to position [130, 0]
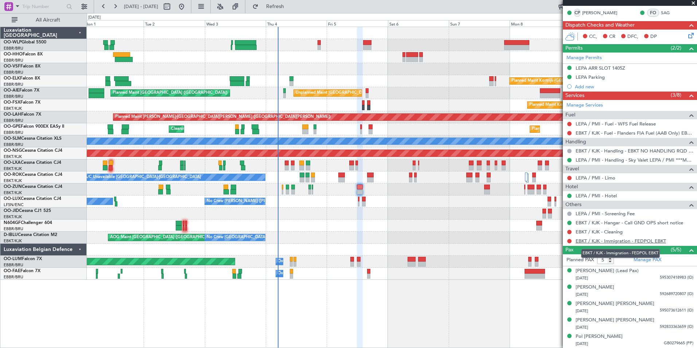
click at [589, 242] on link "EBKT / KJK - Immigration - FEDPOL EBKT" at bounding box center [621, 241] width 90 height 6
click at [584, 178] on link "LEPA / PMI - Limo" at bounding box center [596, 178] width 40 height 6
click at [291, 7] on span "Refresh" at bounding box center [275, 6] width 31 height 5
click at [570, 178] on button at bounding box center [569, 178] width 4 height 4
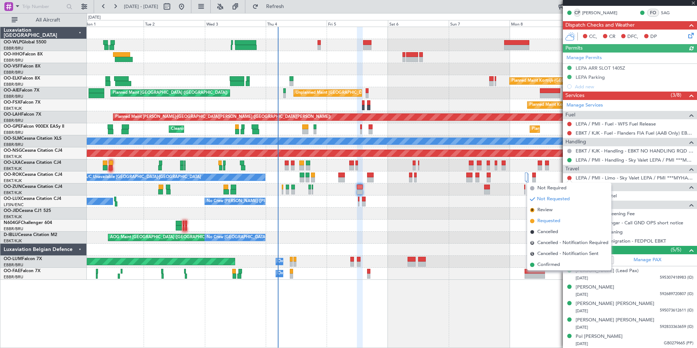
click at [554, 221] on span "Requested" at bounding box center [548, 220] width 23 height 7
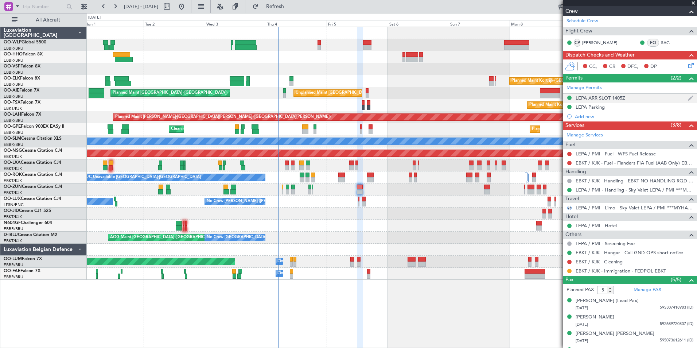
scroll to position [57, 0]
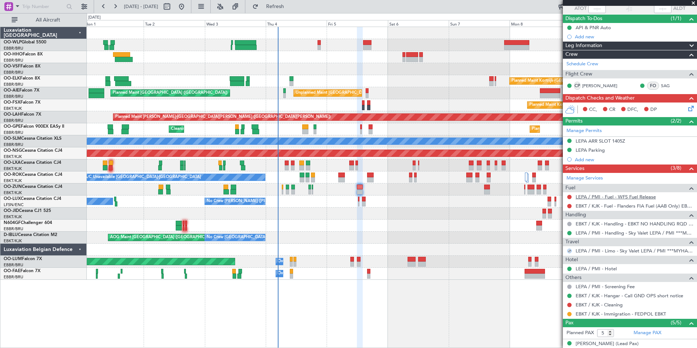
click at [592, 195] on link "LEPA / PMI - Fuel - WFS Fuel Release" at bounding box center [616, 197] width 80 height 6
click at [587, 207] on link "EBKT / KJK - Fuel - Flanders FIA Fuel (AAB Only) EBKT / KJK" at bounding box center [635, 206] width 118 height 6
click at [567, 314] on button at bounding box center [569, 314] width 4 height 4
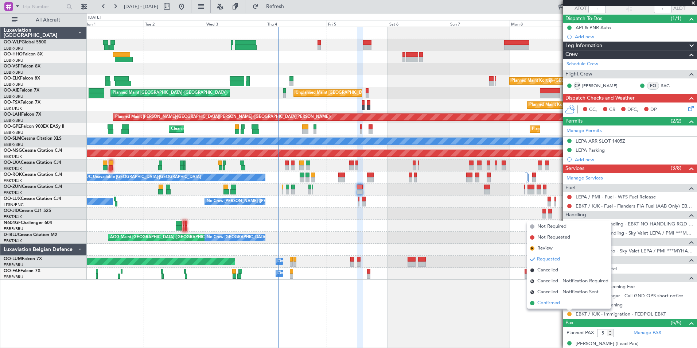
click at [547, 306] on span "Confirmed" at bounding box center [548, 302] width 23 height 7
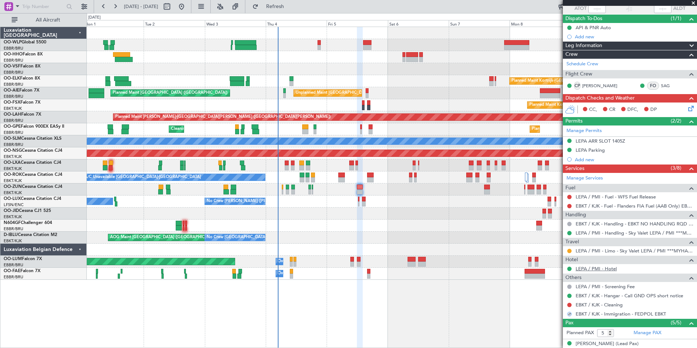
click at [599, 266] on link "LEPA / PMI - Hotel" at bounding box center [596, 268] width 41 height 6
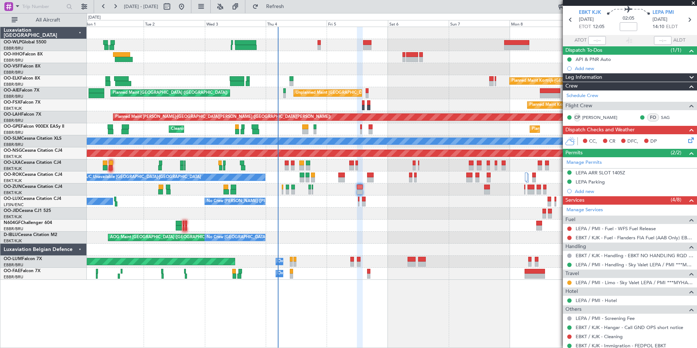
scroll to position [0, 0]
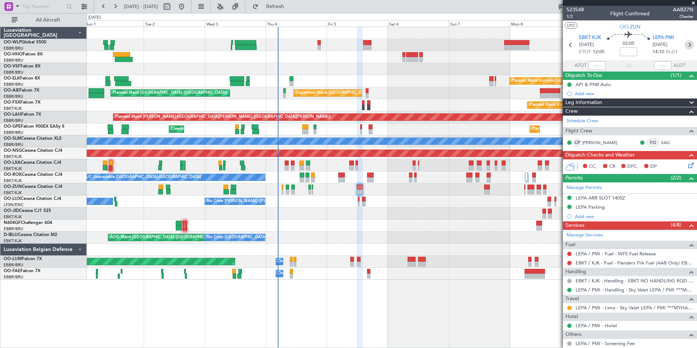
click at [685, 47] on icon at bounding box center [689, 44] width 9 height 9
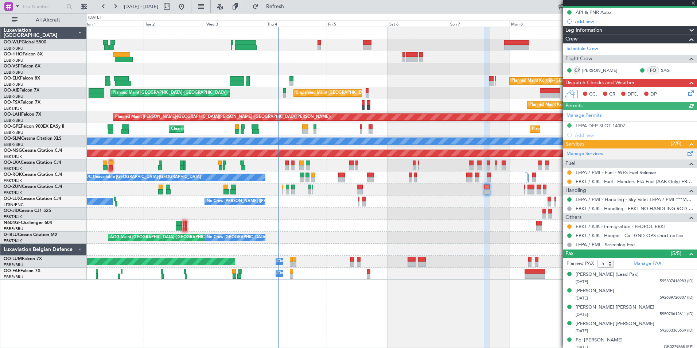
scroll to position [73, 0]
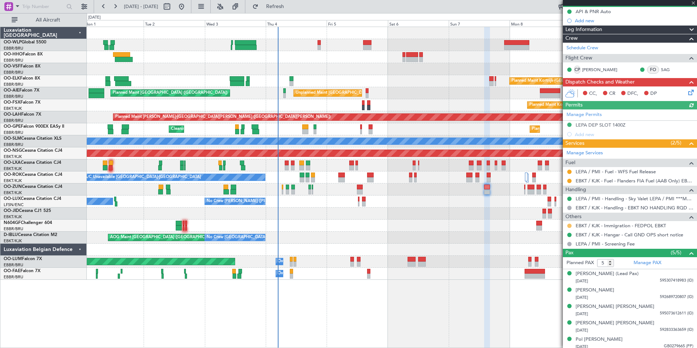
click at [571, 225] on button at bounding box center [569, 225] width 4 height 4
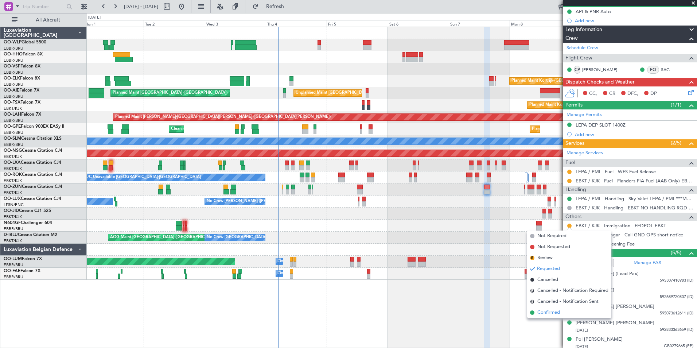
click at [549, 312] on span "Confirmed" at bounding box center [548, 312] width 23 height 7
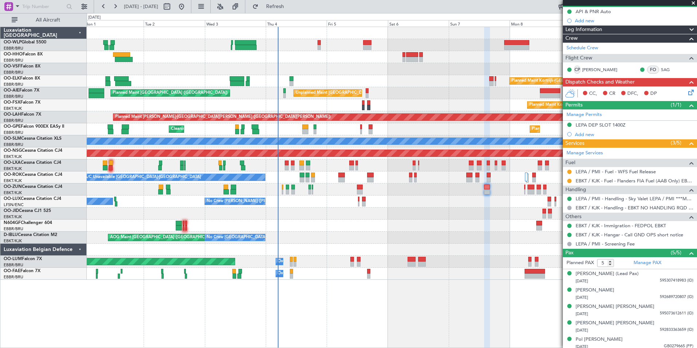
click at [687, 91] on icon at bounding box center [690, 91] width 6 height 6
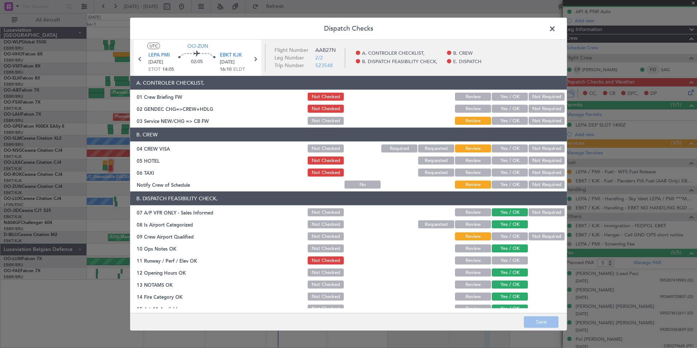
click at [506, 104] on div "Yes / OK" at bounding box center [509, 109] width 37 height 10
click at [506, 112] on button "Yes / OK" at bounding box center [510, 109] width 36 height 8
click at [506, 120] on button "Yes / OK" at bounding box center [510, 121] width 36 height 8
click at [546, 150] on button "Not Required" at bounding box center [547, 148] width 36 height 8
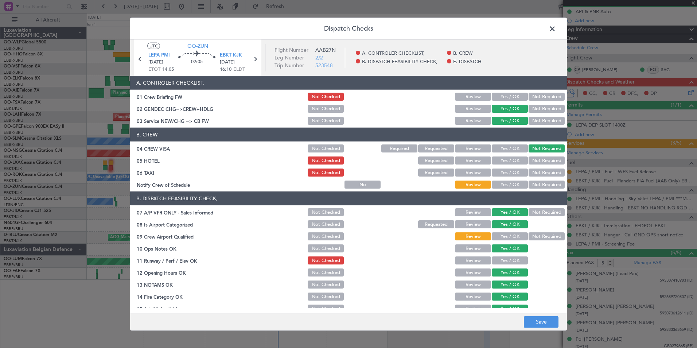
click at [543, 161] on button "Not Required" at bounding box center [547, 160] width 36 height 8
click at [543, 168] on div "Not Required" at bounding box center [546, 172] width 37 height 10
click at [542, 170] on button "Not Required" at bounding box center [547, 172] width 36 height 8
click at [507, 181] on button "Yes / OK" at bounding box center [510, 184] width 36 height 8
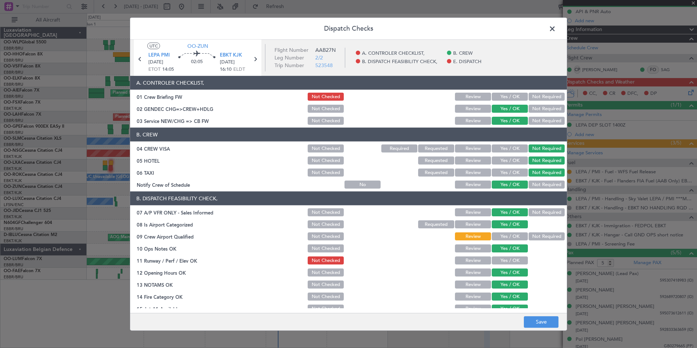
click at [506, 237] on button "Yes / OK" at bounding box center [510, 236] width 36 height 8
click at [534, 321] on button "Save" at bounding box center [541, 322] width 35 height 12
click at [556, 27] on span at bounding box center [556, 30] width 0 height 15
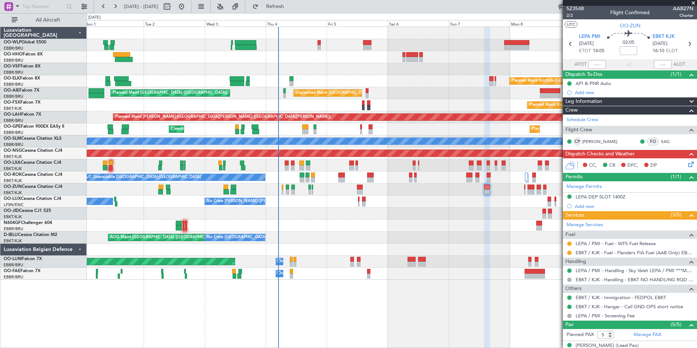
scroll to position [0, 0]
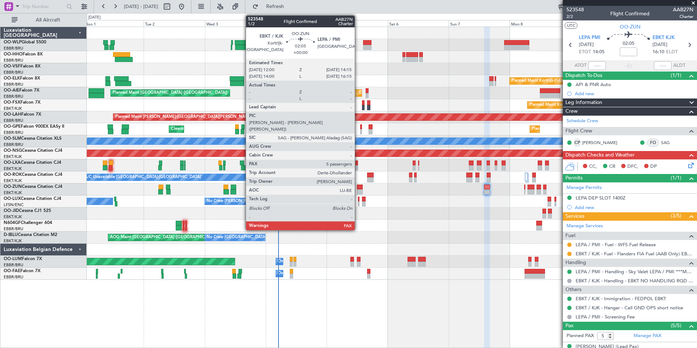
click at [358, 190] on div at bounding box center [360, 191] width 6 height 5
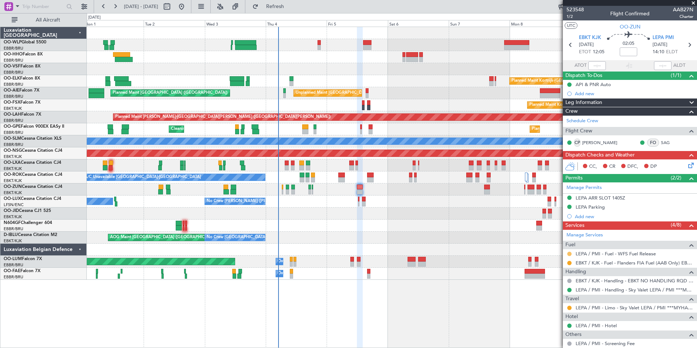
click at [569, 255] on button at bounding box center [569, 254] width 4 height 4
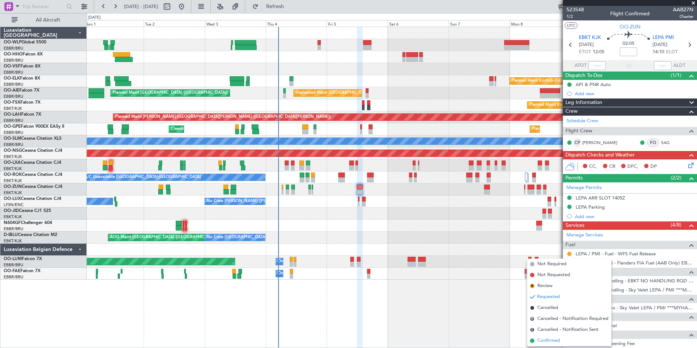
click at [554, 340] on span "Confirmed" at bounding box center [548, 340] width 23 height 7
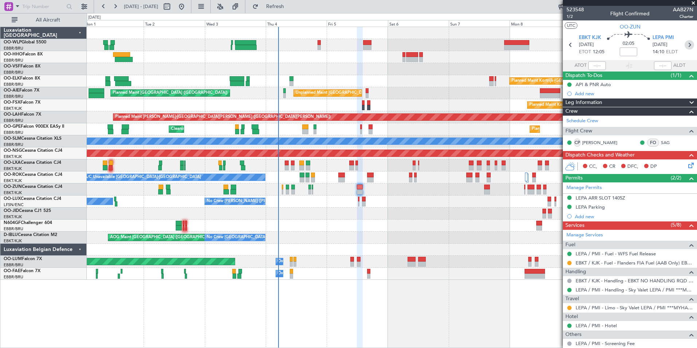
click at [686, 44] on icon at bounding box center [689, 44] width 9 height 9
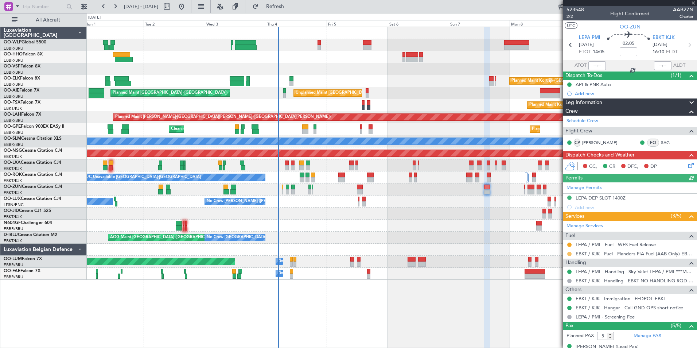
click at [569, 252] on button at bounding box center [569, 254] width 4 height 4
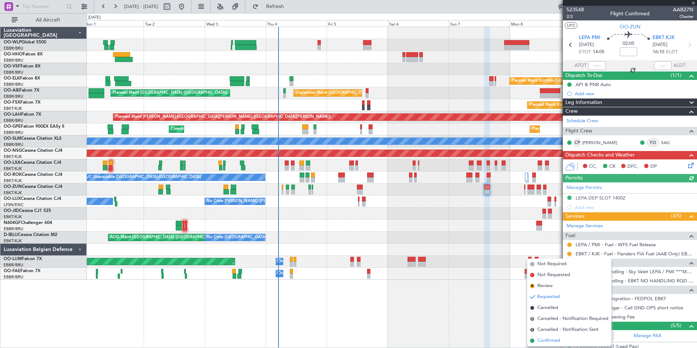
click at [555, 339] on span "Confirmed" at bounding box center [548, 340] width 23 height 7
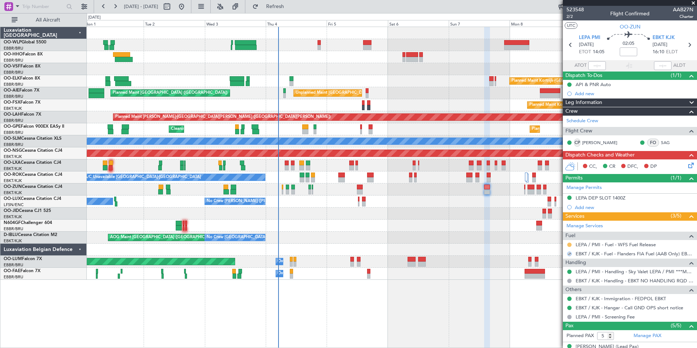
click at [569, 243] on button at bounding box center [569, 244] width 4 height 4
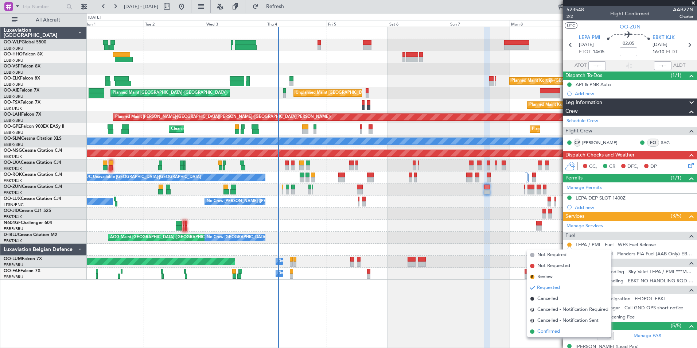
click at [556, 330] on span "Confirmed" at bounding box center [548, 331] width 23 height 7
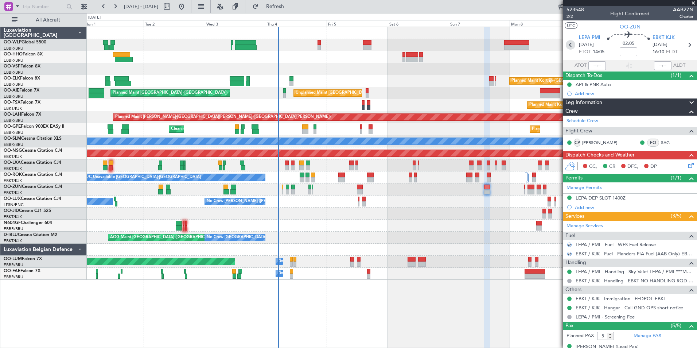
click at [567, 43] on icon at bounding box center [570, 44] width 9 height 9
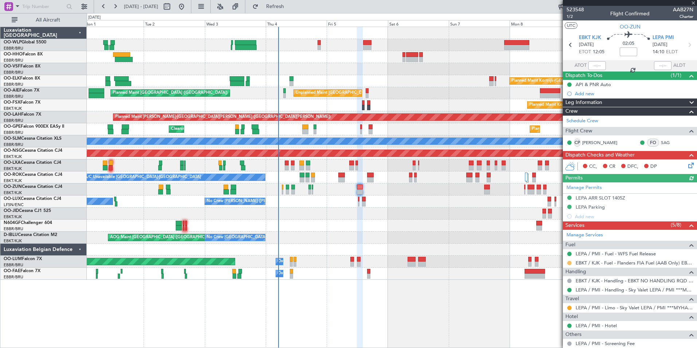
click at [571, 263] on button at bounding box center [569, 263] width 4 height 4
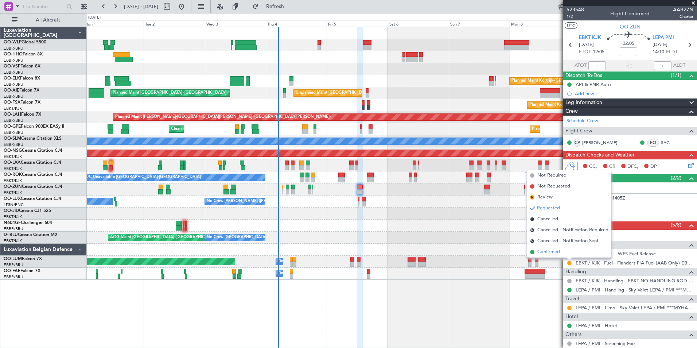
click at [559, 249] on span "Confirmed" at bounding box center [548, 251] width 23 height 7
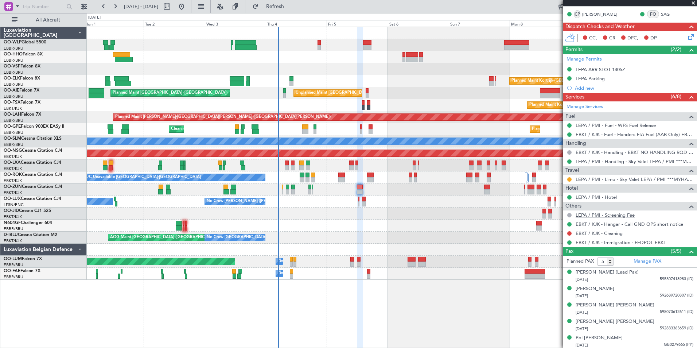
scroll to position [130, 0]
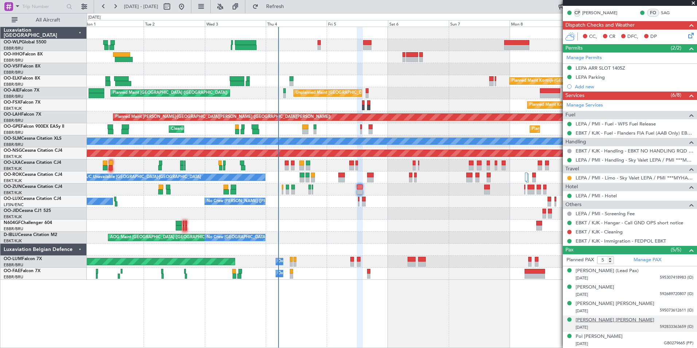
click at [606, 322] on div "Pauline Maria E Derie" at bounding box center [615, 319] width 79 height 7
click at [606, 67] on div "LEPA ARR SLOT 1405Z" at bounding box center [601, 68] width 50 height 6
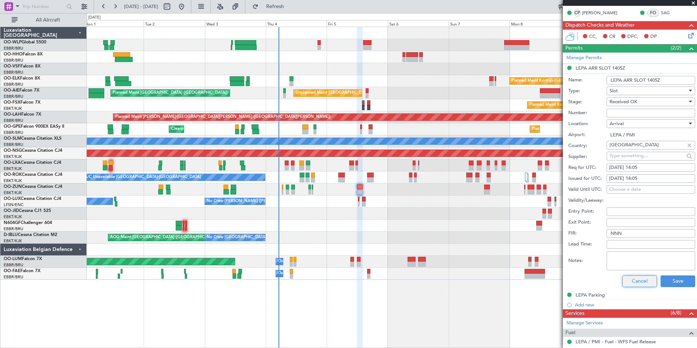
click at [629, 281] on button "Cancel" at bounding box center [639, 281] width 35 height 12
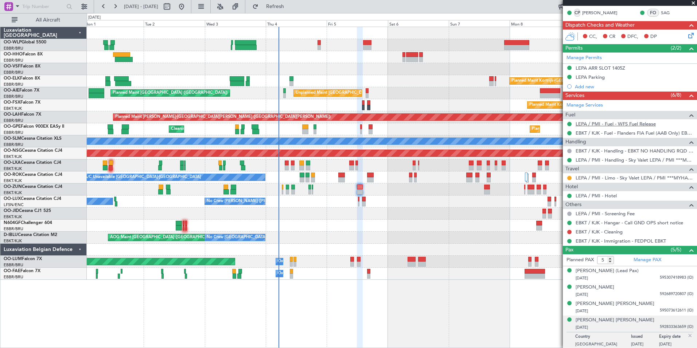
scroll to position [0, 0]
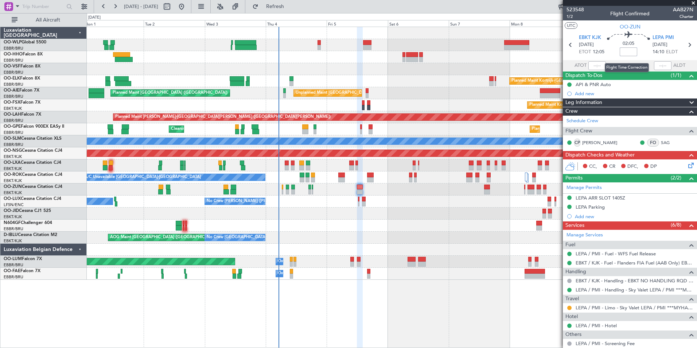
click at [627, 53] on input at bounding box center [628, 51] width 17 height 9
type input "-00:15"
click at [568, 14] on span "1/2" at bounding box center [575, 16] width 17 height 6
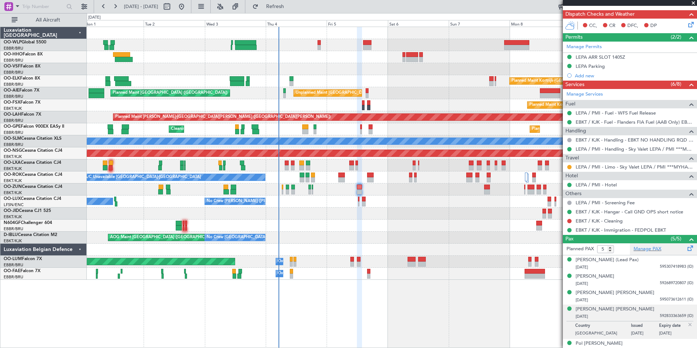
scroll to position [148, 0]
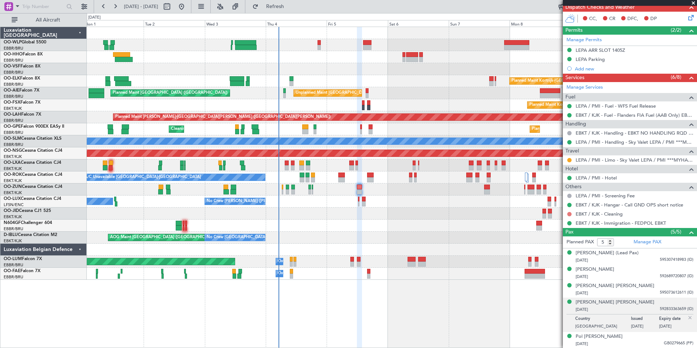
click at [569, 213] on button at bounding box center [569, 214] width 4 height 4
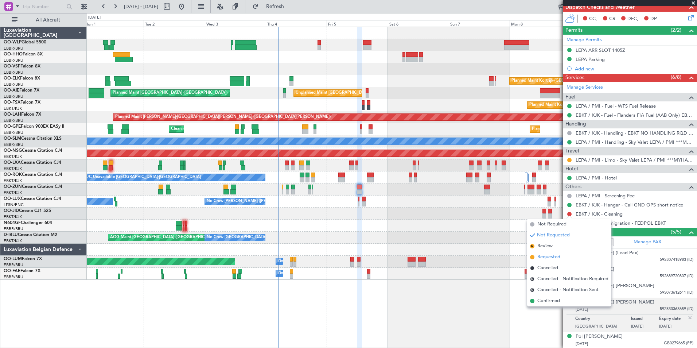
click at [544, 255] on span "Requested" at bounding box center [548, 256] width 23 height 7
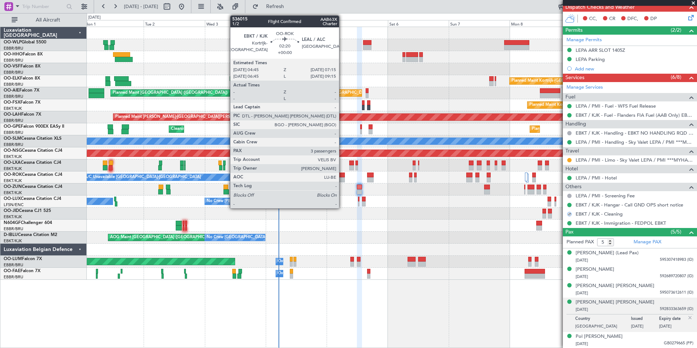
click at [342, 182] on div at bounding box center [341, 179] width 7 height 5
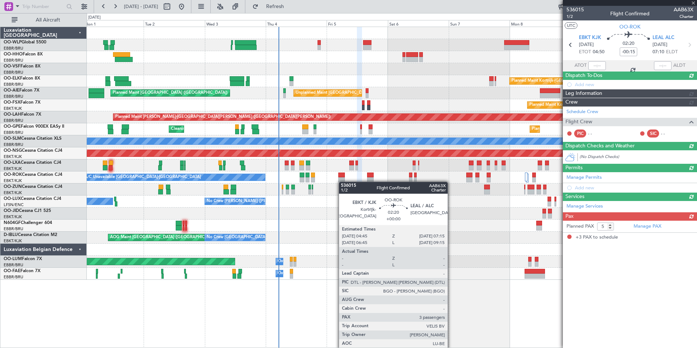
type input "3"
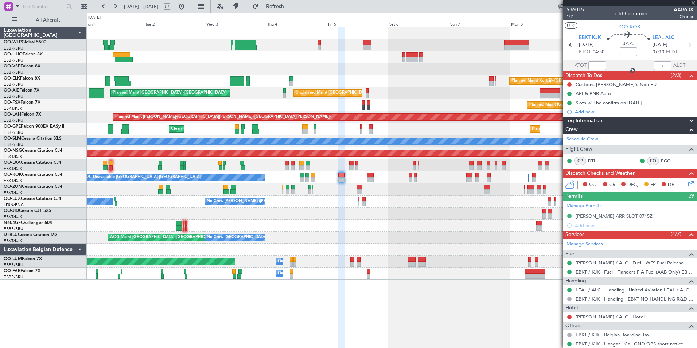
click at [446, 199] on div "No Crew Paris (Le Bourget) No Crew Nancy (Essey) No Crew Nancy (Essey)" at bounding box center [392, 201] width 610 height 12
click at [611, 292] on link "LEAL / ALC - Handling - United Aviation LEAL / ALC" at bounding box center [632, 290] width 113 height 6
click at [572, 15] on span "1/2" at bounding box center [575, 16] width 17 height 6
click at [571, 17] on span "1/2" at bounding box center [575, 16] width 17 height 6
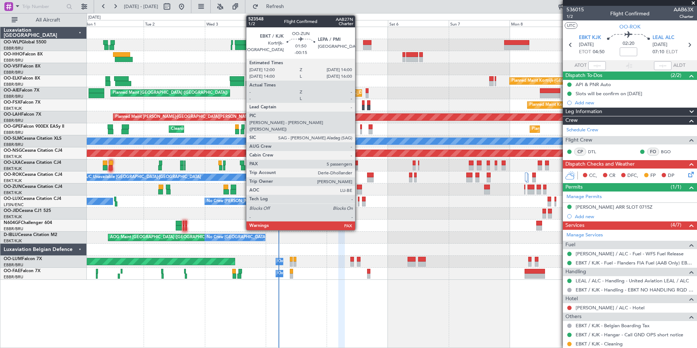
click at [358, 191] on div at bounding box center [359, 191] width 5 height 5
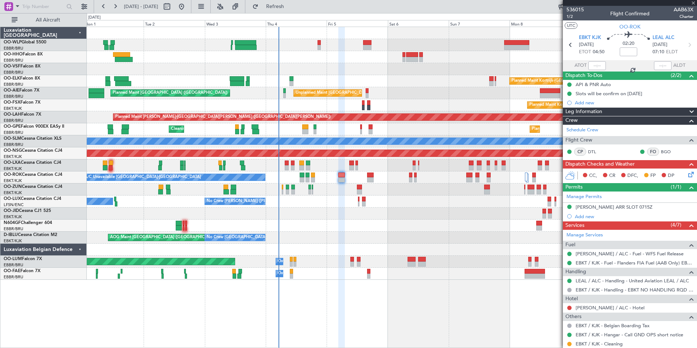
type input "-00:15"
type input "5"
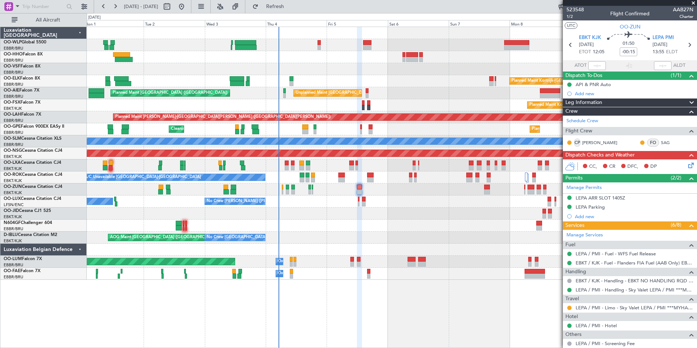
click at [687, 167] on icon at bounding box center [690, 164] width 6 height 6
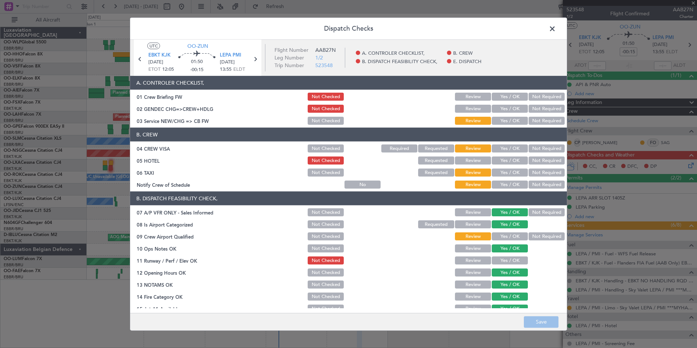
click at [504, 98] on button "Yes / OK" at bounding box center [510, 97] width 36 height 8
click at [505, 109] on button "Yes / OK" at bounding box center [510, 109] width 36 height 8
click at [507, 120] on button "Yes / OK" at bounding box center [510, 121] width 36 height 8
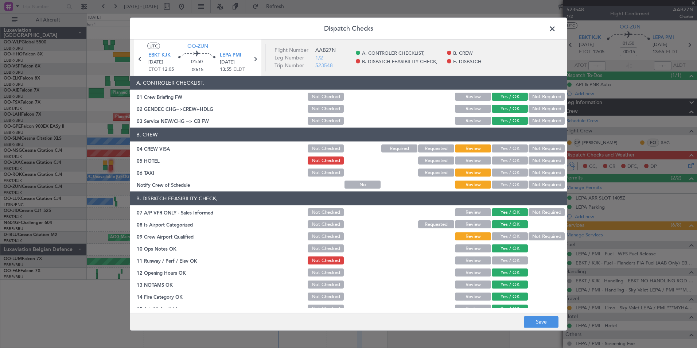
click at [534, 151] on button "Not Required" at bounding box center [547, 148] width 36 height 8
click at [506, 162] on button "Yes / OK" at bounding box center [510, 160] width 36 height 8
drag, startPoint x: 537, startPoint y: 171, endPoint x: 526, endPoint y: 176, distance: 13.0
click at [537, 171] on button "Not Required" at bounding box center [547, 172] width 36 height 8
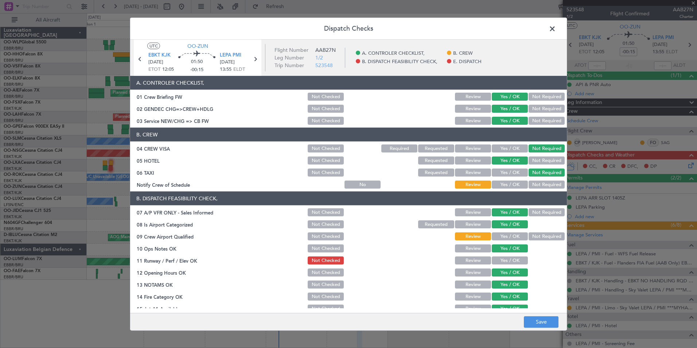
click at [508, 186] on button "Yes / OK" at bounding box center [510, 184] width 36 height 8
click at [502, 238] on button "Yes / OK" at bounding box center [510, 236] width 36 height 8
click at [505, 261] on button "Yes / OK" at bounding box center [510, 260] width 36 height 8
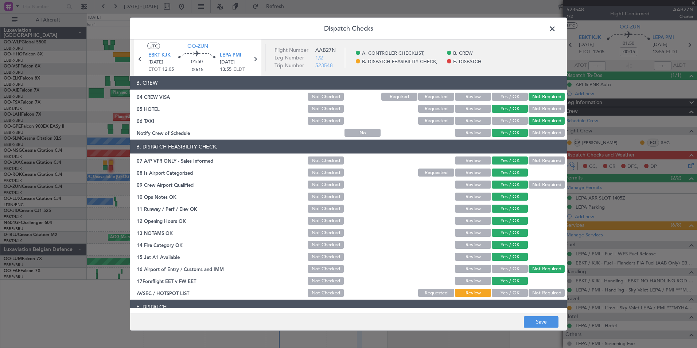
scroll to position [107, 0]
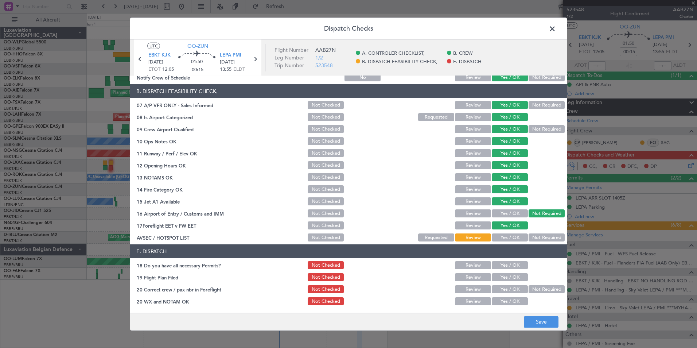
click at [540, 241] on div "Not Required" at bounding box center [546, 237] width 37 height 10
click at [535, 239] on button "Not Required" at bounding box center [547, 237] width 36 height 8
click at [500, 267] on button "Yes / OK" at bounding box center [510, 265] width 36 height 8
click at [501, 275] on button "Yes / OK" at bounding box center [510, 277] width 36 height 8
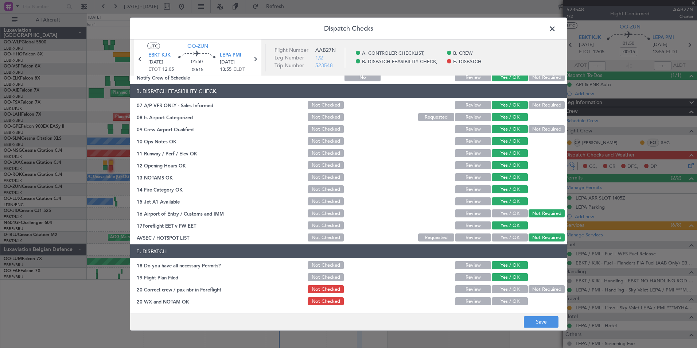
click at [499, 292] on button "Yes / OK" at bounding box center [510, 289] width 36 height 8
click at [499, 300] on button "Yes / OK" at bounding box center [510, 301] width 36 height 8
click at [532, 320] on button "Save" at bounding box center [541, 322] width 35 height 12
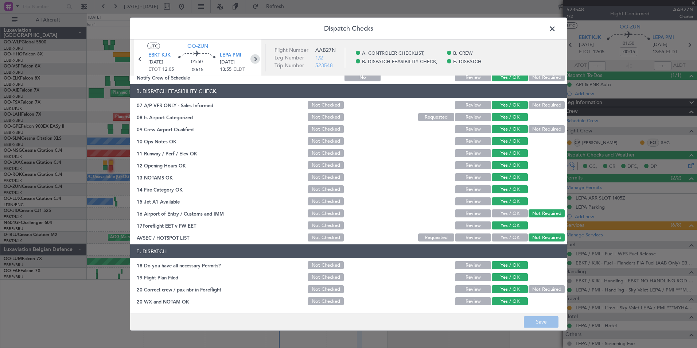
click at [256, 61] on icon at bounding box center [254, 58] width 9 height 9
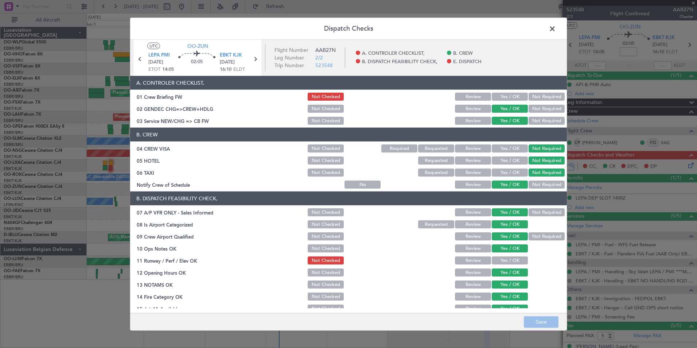
click at [496, 98] on button "Yes / OK" at bounding box center [510, 97] width 36 height 8
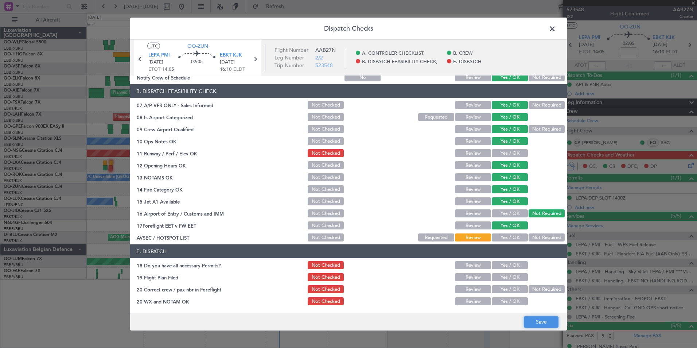
drag, startPoint x: 589, startPoint y: 336, endPoint x: 543, endPoint y: 323, distance: 47.7
click at [543, 323] on button "Save" at bounding box center [541, 322] width 35 height 12
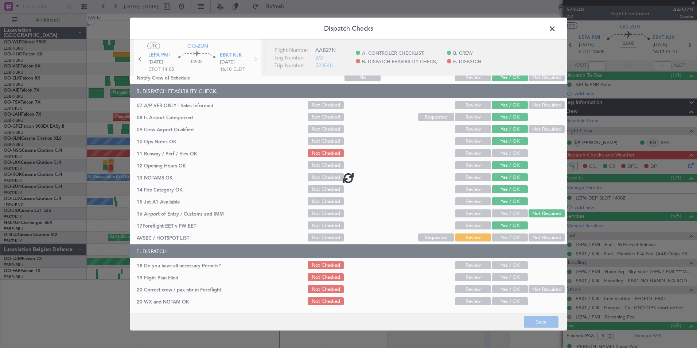
click at [543, 323] on footer "Save" at bounding box center [348, 320] width 437 height 17
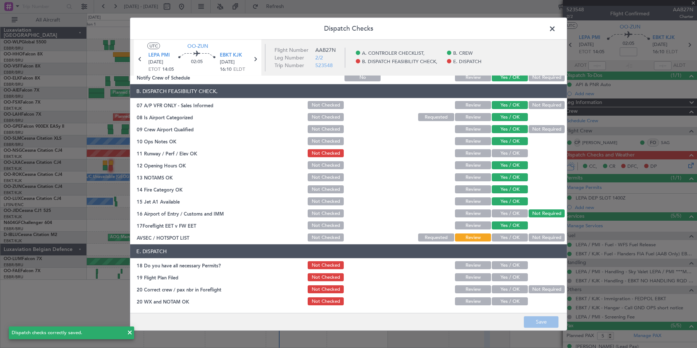
click at [556, 29] on span at bounding box center [556, 30] width 0 height 15
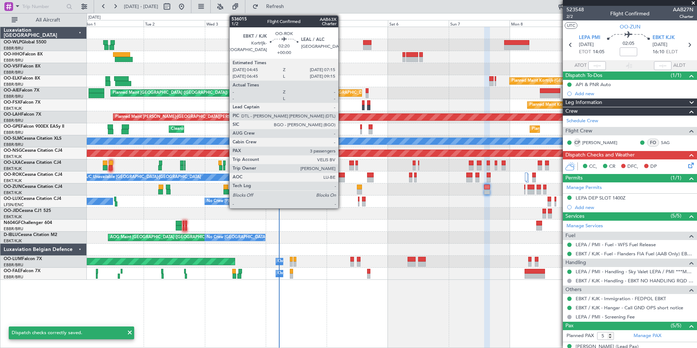
click at [342, 180] on div at bounding box center [341, 179] width 7 height 5
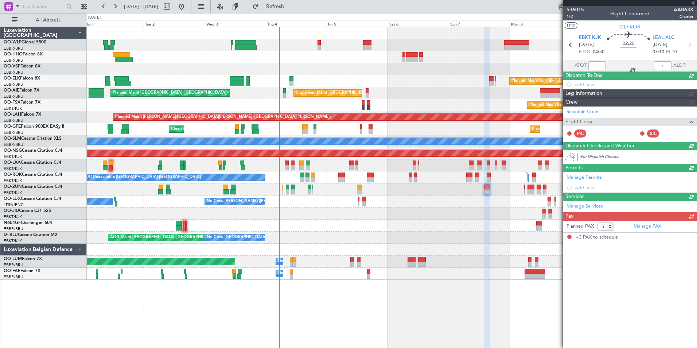
type input "3"
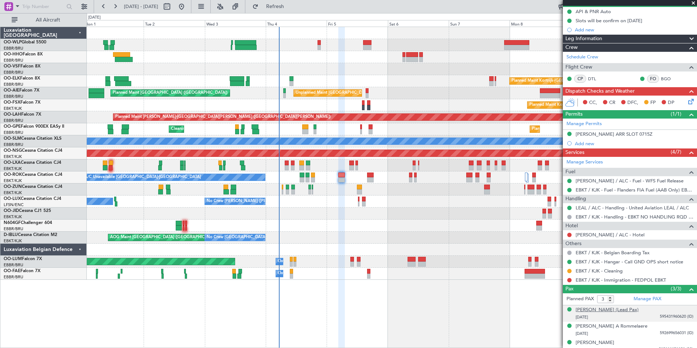
scroll to position [79, 0]
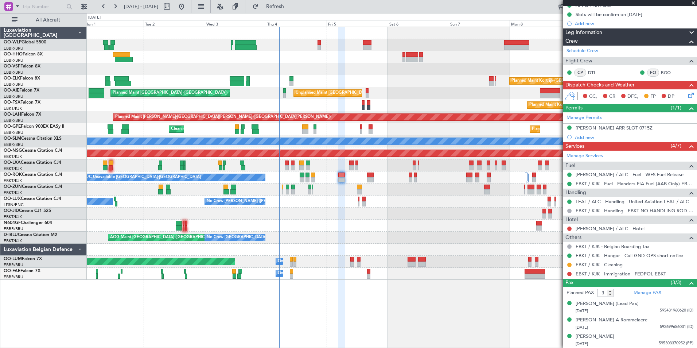
click at [625, 272] on link "EBKT / KJK - Immigration - FEDPOL EBKT" at bounding box center [621, 274] width 90 height 6
click at [287, 9] on span "Refresh" at bounding box center [275, 6] width 31 height 5
click at [289, 15] on div "0 0 Mon 1 Tue 2 Wed 3 Thu 4 Fri 5 Sat 6 Sun 7 Sep 2025 Mon 8 Tue 9 Wed 10 Thu 11" at bounding box center [392, 19] width 610 height 13
click at [293, 10] on button "Refresh" at bounding box center [271, 7] width 44 height 12
click at [369, 172] on div "Planned Maint Berlin (Brandenburg) Planned Maint Kortrijk-Wevelgem Planned Main…" at bounding box center [392, 153] width 610 height 253
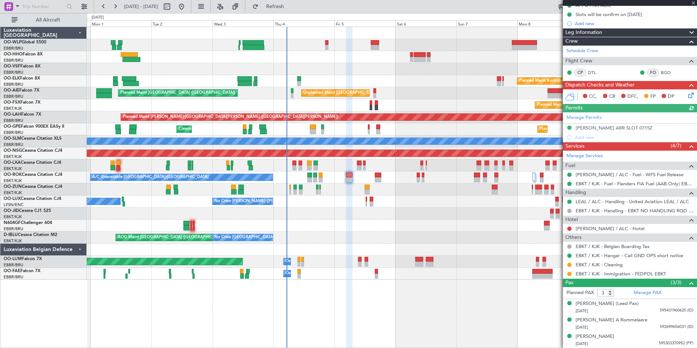
click at [569, 274] on mat-tooltip-component "Confirmed" at bounding box center [569, 266] width 33 height 19
click at [571, 274] on button at bounding box center [569, 274] width 4 height 4
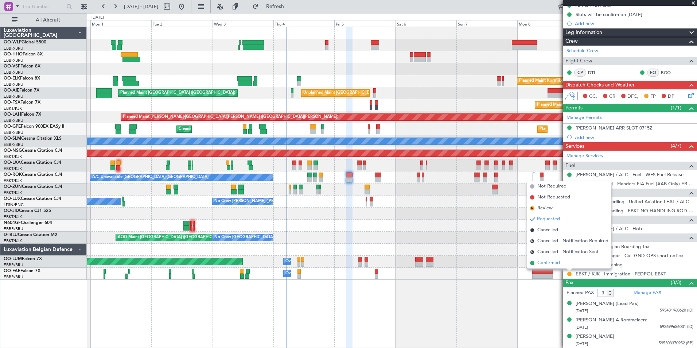
click at [549, 261] on span "Confirmed" at bounding box center [548, 262] width 23 height 7
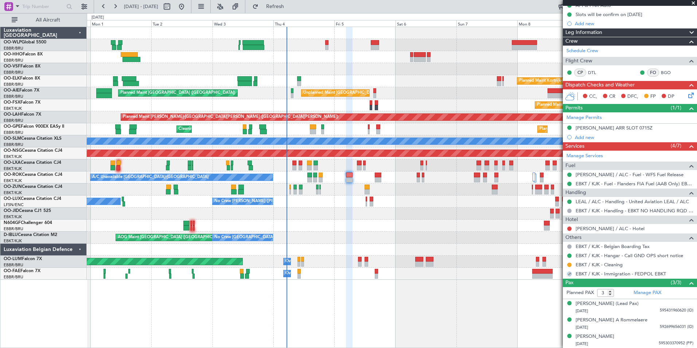
click at [689, 97] on icon at bounding box center [690, 94] width 6 height 6
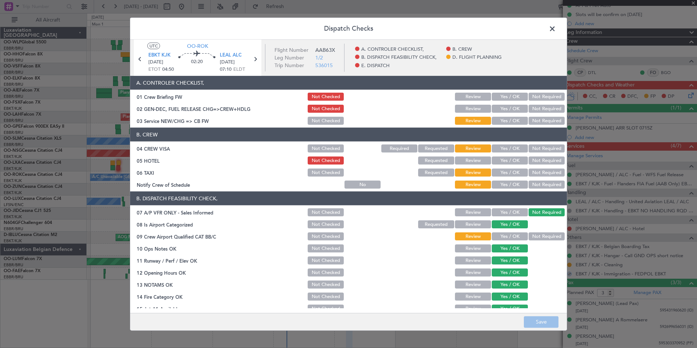
click at [501, 106] on button "Yes / OK" at bounding box center [510, 109] width 36 height 8
click at [502, 122] on button "Yes / OK" at bounding box center [510, 121] width 36 height 8
click at [530, 149] on button "Not Required" at bounding box center [547, 148] width 36 height 8
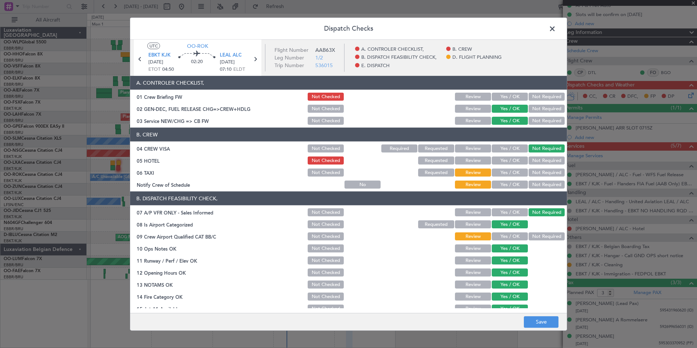
click at [544, 176] on button "Not Required" at bounding box center [547, 172] width 36 height 8
click at [505, 187] on button "Yes / OK" at bounding box center [510, 184] width 36 height 8
click at [542, 317] on button "Save" at bounding box center [541, 322] width 35 height 12
click at [256, 59] on icon at bounding box center [254, 58] width 9 height 9
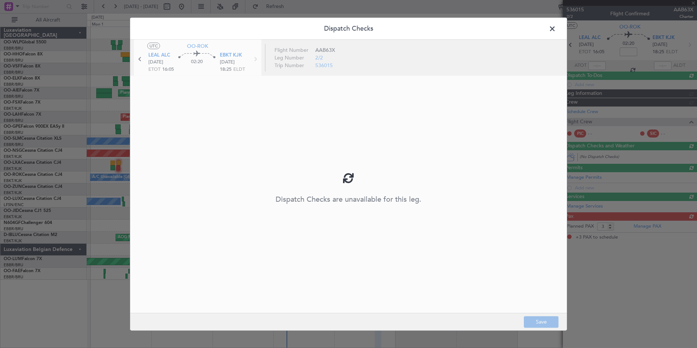
scroll to position [0, 0]
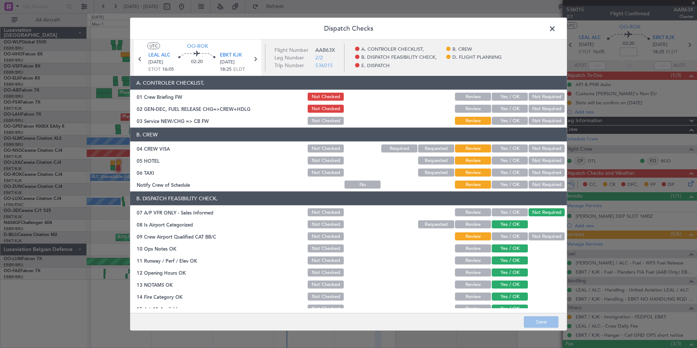
click at [507, 109] on button "Yes / OK" at bounding box center [510, 109] width 36 height 8
click at [500, 118] on button "Yes / OK" at bounding box center [510, 121] width 36 height 8
click at [545, 149] on button "Not Required" at bounding box center [547, 148] width 36 height 8
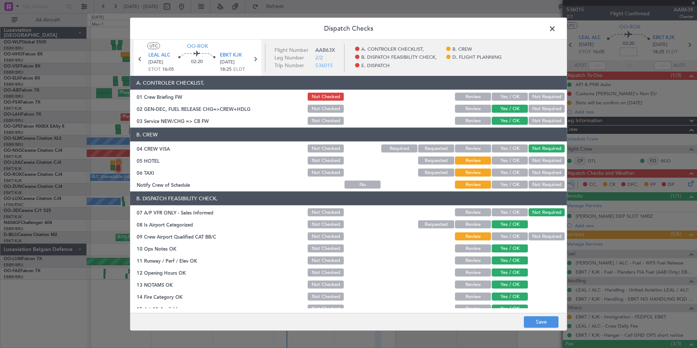
click at [544, 160] on button "Not Required" at bounding box center [547, 160] width 36 height 8
click at [536, 174] on button "Not Required" at bounding box center [547, 172] width 36 height 8
click at [506, 188] on button "Yes / OK" at bounding box center [510, 184] width 36 height 8
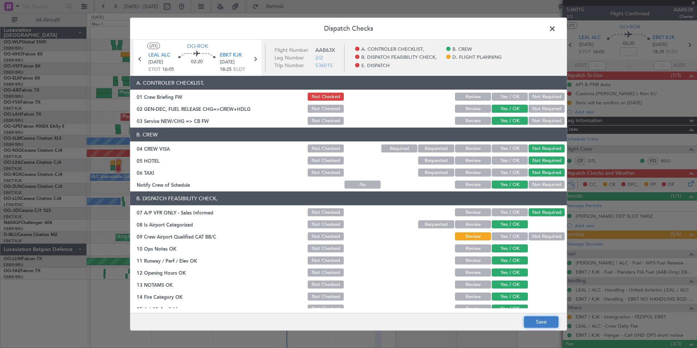
click at [542, 323] on button "Save" at bounding box center [541, 322] width 35 height 12
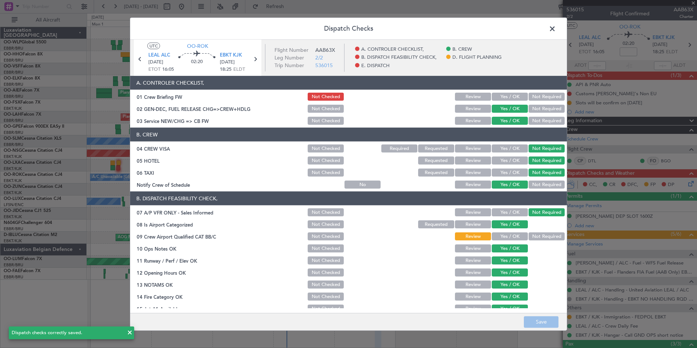
click at [556, 28] on span at bounding box center [556, 30] width 0 height 15
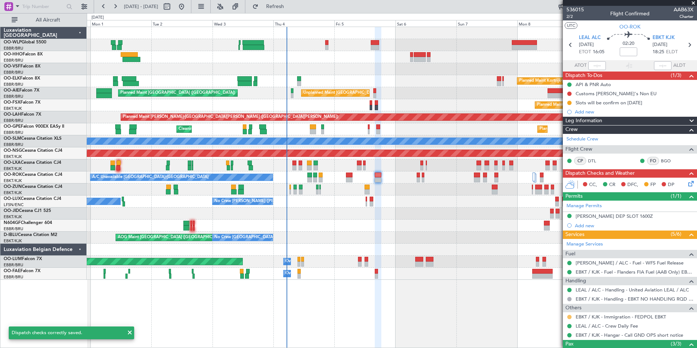
click at [569, 316] on button at bounding box center [569, 317] width 4 height 4
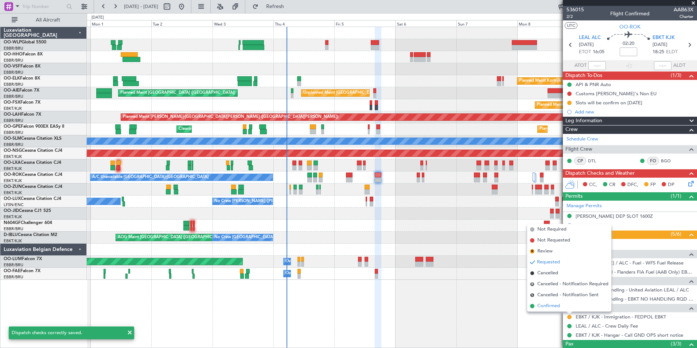
click at [559, 304] on span "Confirmed" at bounding box center [548, 305] width 23 height 7
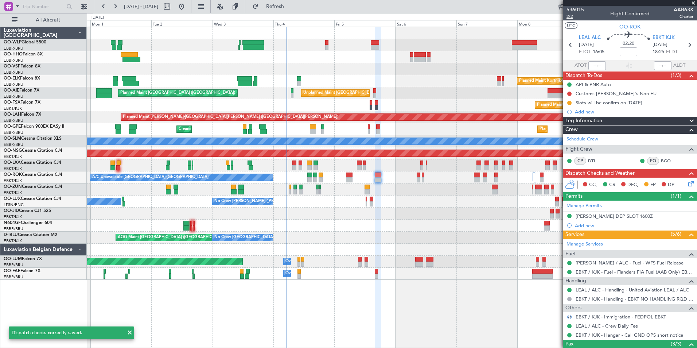
click at [571, 16] on span "2/2" at bounding box center [575, 16] width 17 height 6
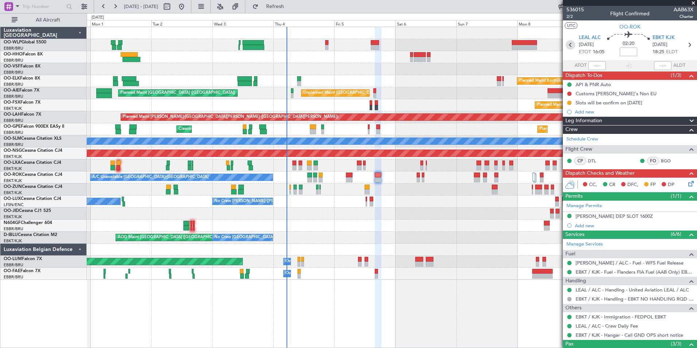
click at [571, 49] on icon at bounding box center [570, 44] width 9 height 9
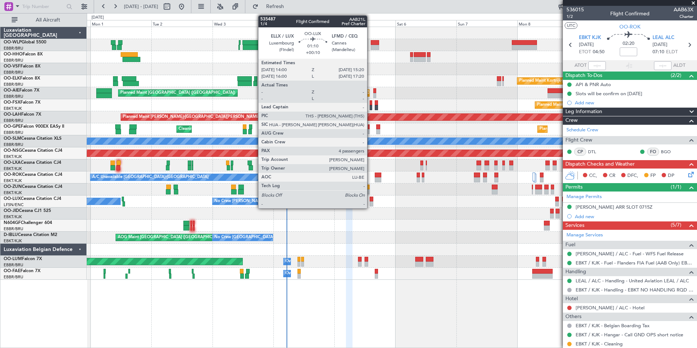
click at [370, 203] on div at bounding box center [372, 203] width 4 height 5
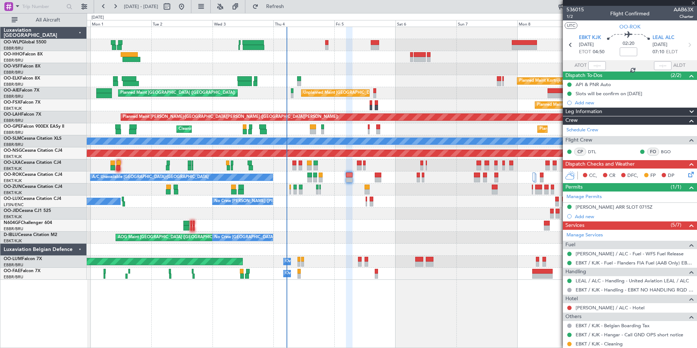
type input "+00:10"
type input "4"
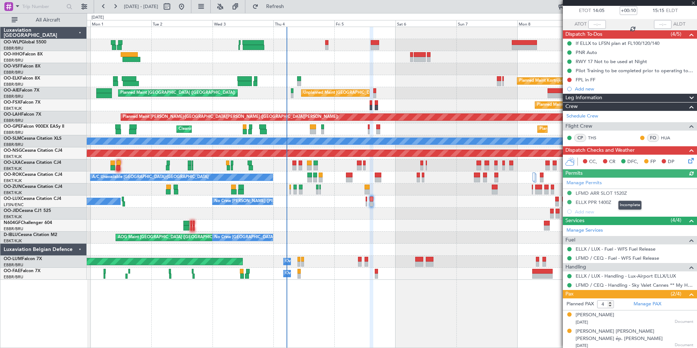
scroll to position [69, 0]
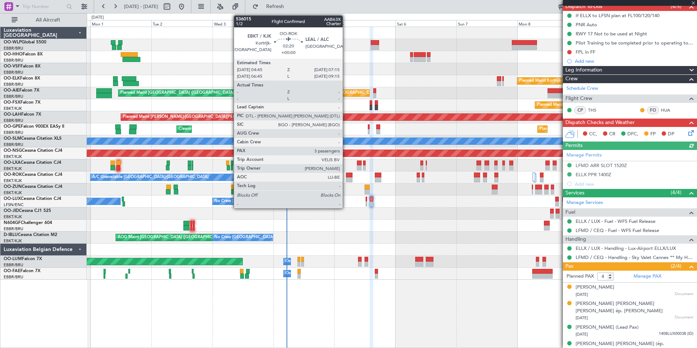
click at [346, 180] on div at bounding box center [349, 179] width 7 height 5
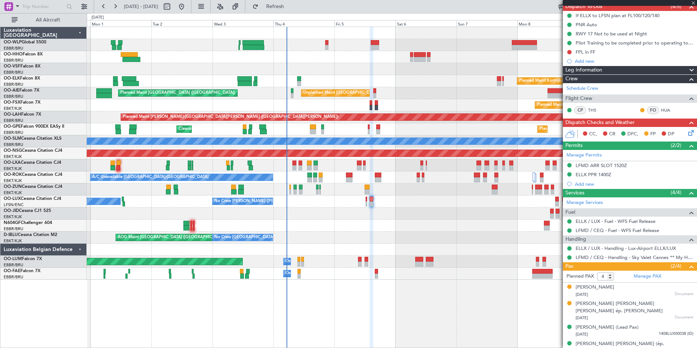
type input "3"
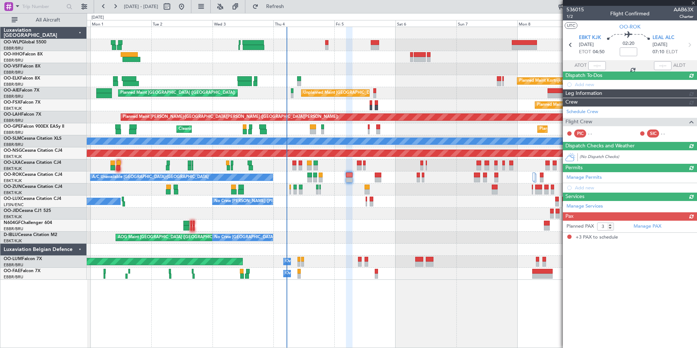
scroll to position [0, 0]
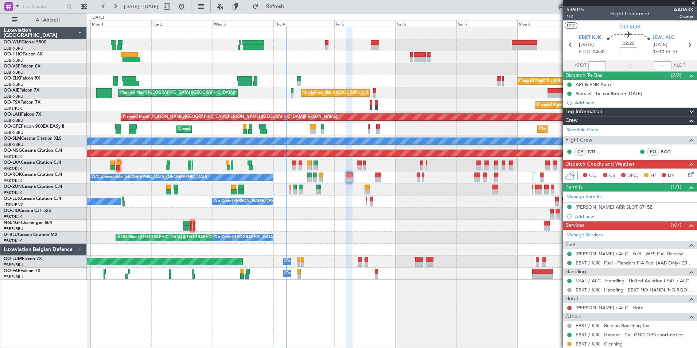
click at [611, 40] on div "02:20" at bounding box center [628, 44] width 48 height 27
click at [626, 56] on mat-tooltip-component "Flight Time" at bounding box center [627, 56] width 34 height 19
drag, startPoint x: 626, startPoint y: 56, endPoint x: 629, endPoint y: 52, distance: 4.7
click at [629, 52] on input at bounding box center [628, 51] width 17 height 9
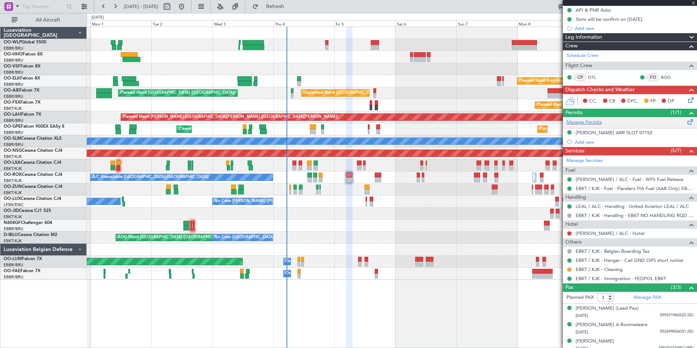
scroll to position [79, 0]
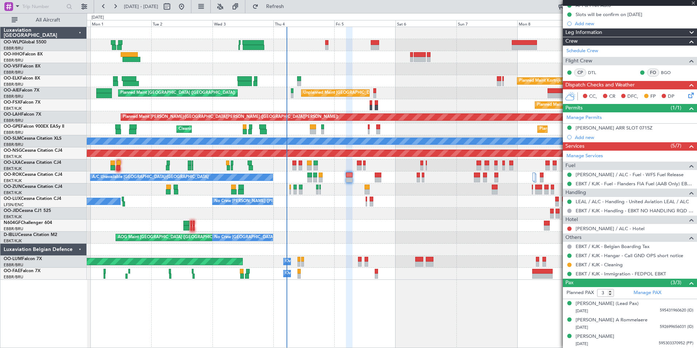
type input "-00:10"
click at [615, 127] on mat-tooltip-component "Complete" at bounding box center [627, 121] width 31 height 19
click at [590, 128] on div "[PERSON_NAME] ARR SLOT 0715Z" at bounding box center [614, 128] width 77 height 6
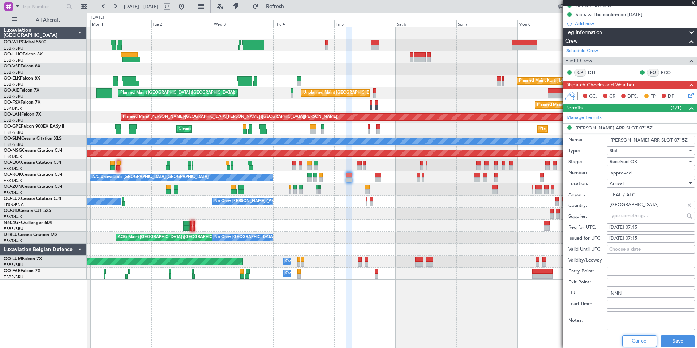
click at [634, 338] on button "Cancel" at bounding box center [639, 341] width 35 height 12
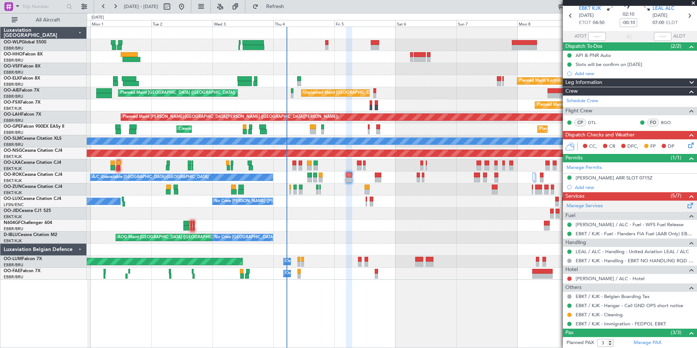
scroll to position [0, 0]
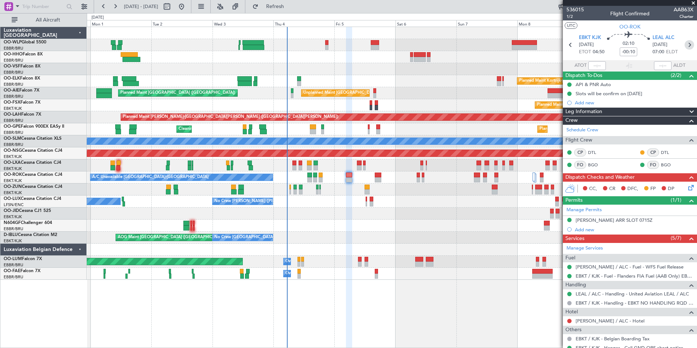
click at [685, 46] on icon at bounding box center [689, 44] width 9 height 9
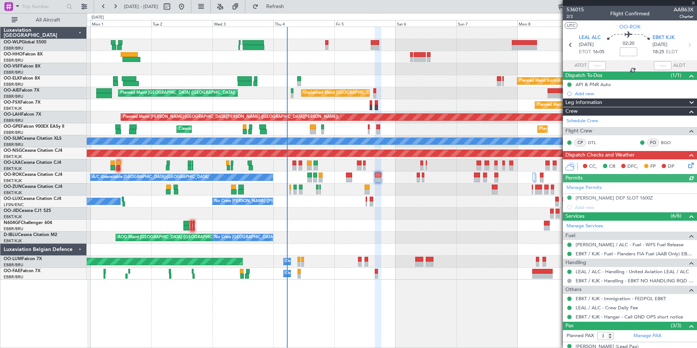
click at [625, 54] on input at bounding box center [628, 51] width 17 height 9
click at [626, 50] on input at bounding box center [628, 51] width 17 height 9
click at [483, 77] on div "Planned Maint Kortrijk-[GEOGRAPHIC_DATA]" at bounding box center [392, 81] width 610 height 12
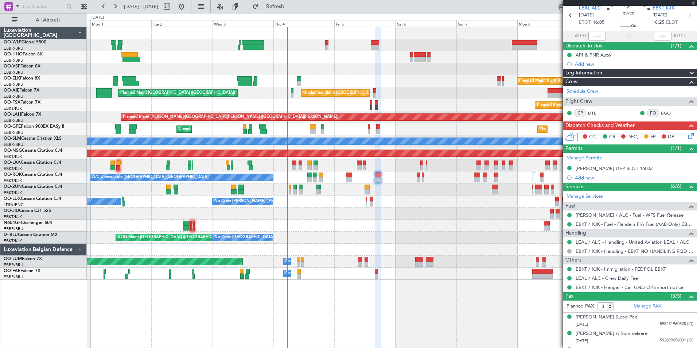
scroll to position [43, 0]
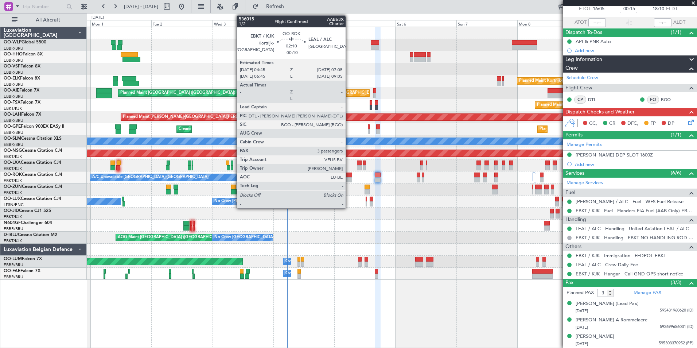
click at [348, 175] on div at bounding box center [349, 174] width 6 height 5
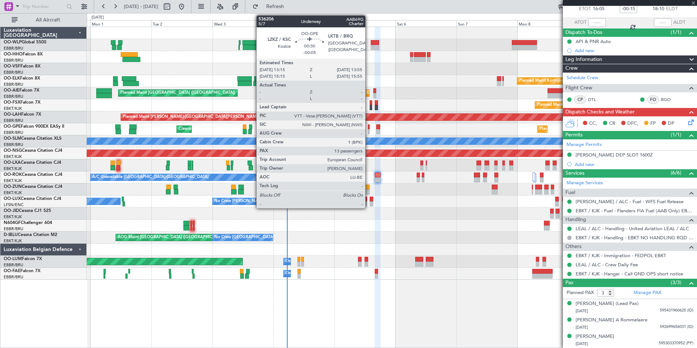
type input "-00:10"
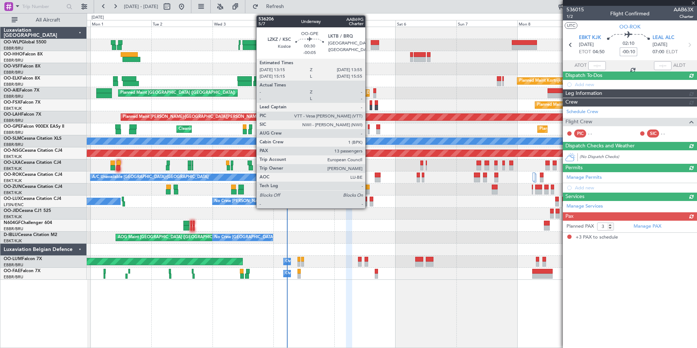
scroll to position [0, 0]
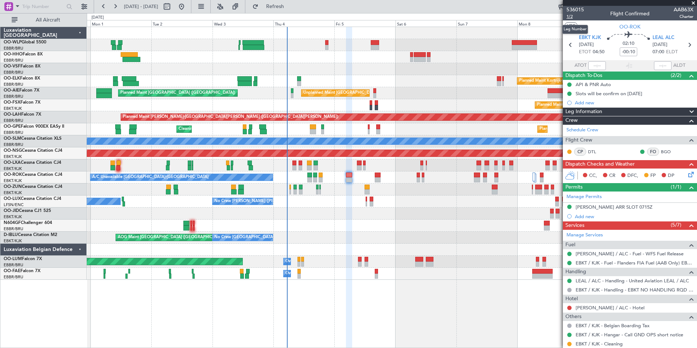
click at [572, 19] on span "1/2" at bounding box center [575, 16] width 17 height 6
click at [678, 175] on div "CC, CR DFC, FP DP" at bounding box center [633, 175] width 107 height 11
click at [687, 174] on icon at bounding box center [690, 173] width 6 height 6
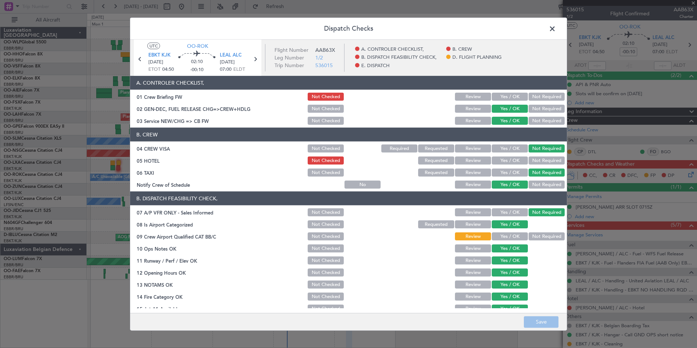
click at [512, 98] on button "Yes / OK" at bounding box center [510, 97] width 36 height 8
click at [420, 157] on button "Requested" at bounding box center [436, 160] width 36 height 8
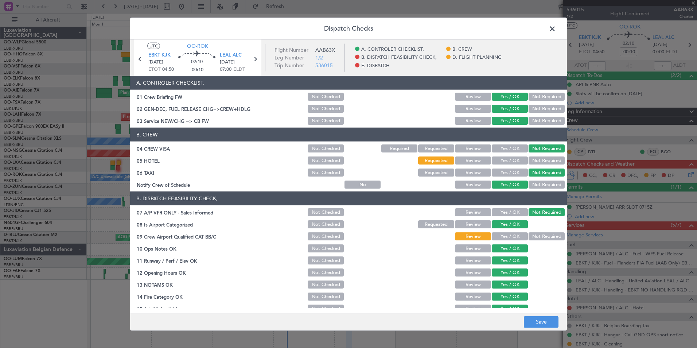
click at [494, 233] on button "Yes / OK" at bounding box center [510, 236] width 36 height 8
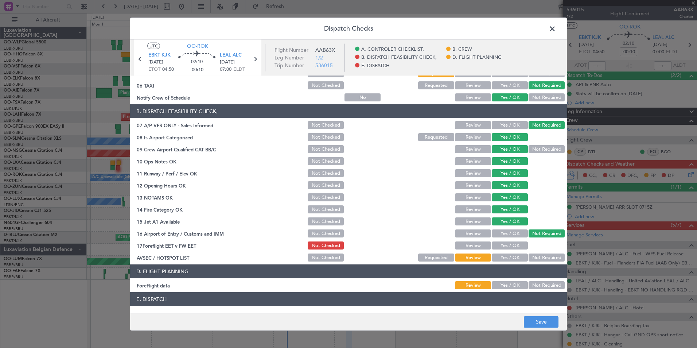
scroll to position [135, 0]
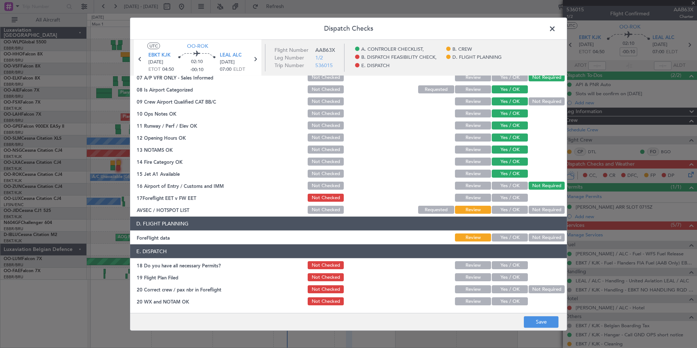
click at [505, 199] on button "Yes / OK" at bounding box center [510, 198] width 36 height 8
click at [546, 217] on header "D. FLIGHT PLANNING" at bounding box center [348, 224] width 437 height 14
click at [542, 211] on button "Not Required" at bounding box center [547, 210] width 36 height 8
click at [494, 233] on div "Yes / OK" at bounding box center [509, 237] width 37 height 10
click at [502, 240] on button "Yes / OK" at bounding box center [510, 237] width 36 height 8
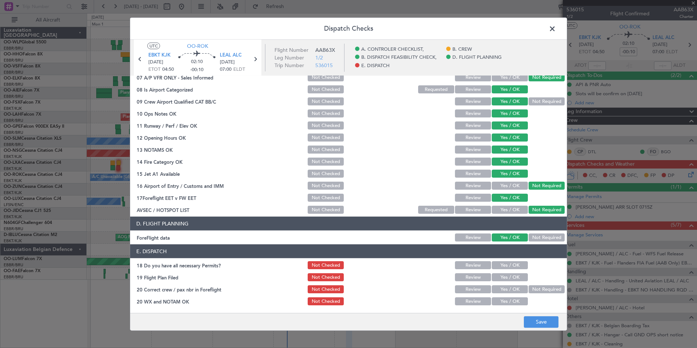
click at [500, 262] on button "Yes / OK" at bounding box center [510, 265] width 36 height 8
click at [501, 277] on button "Yes / OK" at bounding box center [510, 277] width 36 height 8
click at [503, 289] on button "Yes / OK" at bounding box center [510, 289] width 36 height 8
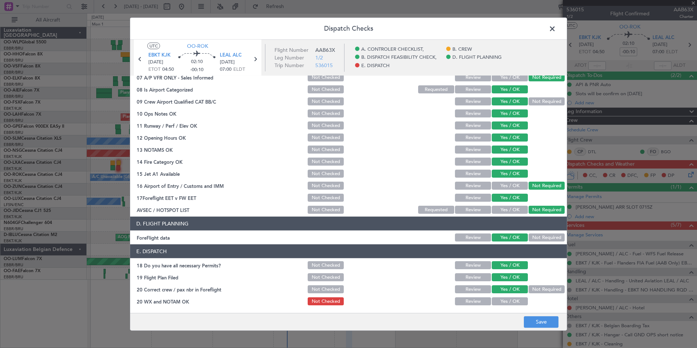
click at [504, 302] on button "Yes / OK" at bounding box center [510, 301] width 36 height 8
click at [525, 319] on button "Save" at bounding box center [541, 322] width 35 height 12
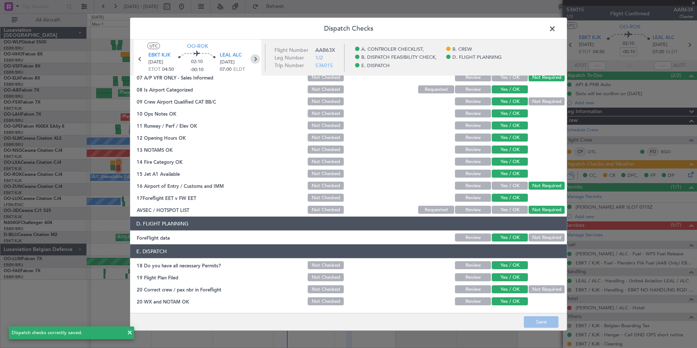
click at [255, 61] on icon at bounding box center [254, 58] width 9 height 9
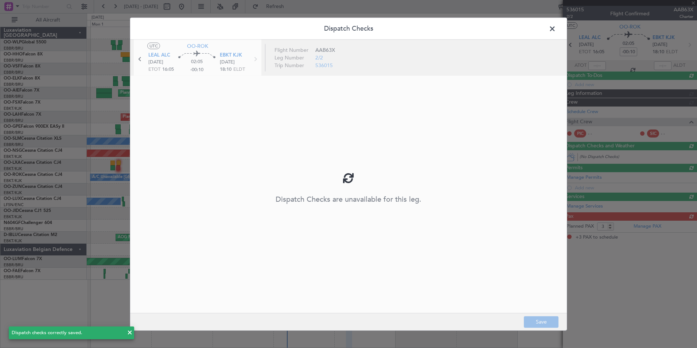
type input "-00:15"
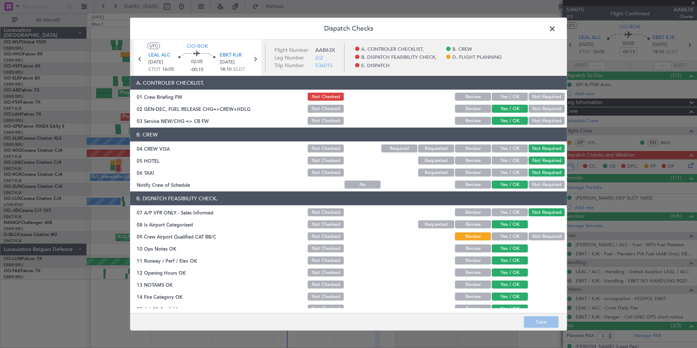
click at [493, 97] on button "Yes / OK" at bounding box center [510, 97] width 36 height 8
click at [513, 233] on button "Yes / OK" at bounding box center [510, 236] width 36 height 8
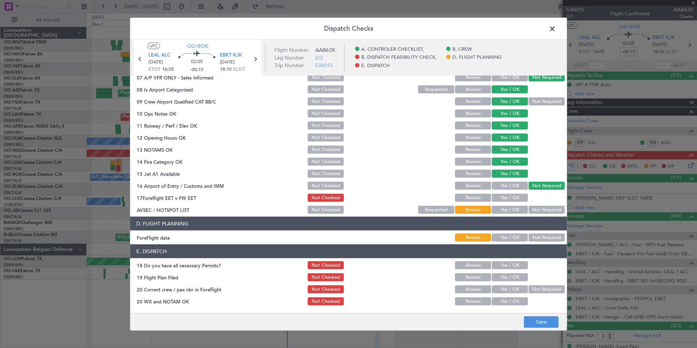
click at [508, 194] on div "Yes / OK" at bounding box center [509, 197] width 37 height 10
drag, startPoint x: 509, startPoint y: 195, endPoint x: 537, endPoint y: 207, distance: 30.4
click at [509, 195] on button "Yes / OK" at bounding box center [510, 198] width 36 height 8
click at [540, 209] on button "Not Required" at bounding box center [547, 210] width 36 height 8
click at [507, 233] on button "Yes / OK" at bounding box center [510, 237] width 36 height 8
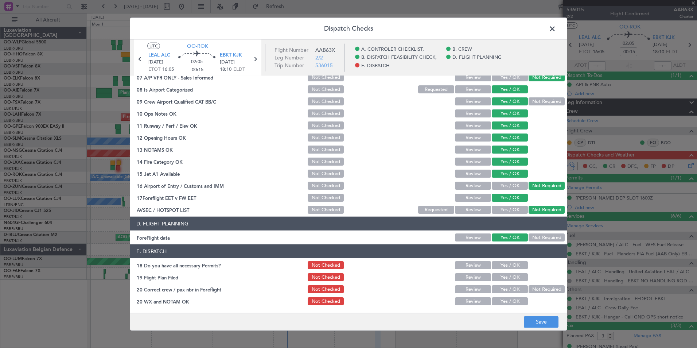
click at [505, 264] on button "Yes / OK" at bounding box center [510, 265] width 36 height 8
drag, startPoint x: 505, startPoint y: 276, endPoint x: 506, endPoint y: 280, distance: 4.2
click at [505, 276] on button "Yes / OK" at bounding box center [510, 277] width 36 height 8
click at [508, 293] on button "Yes / OK" at bounding box center [510, 289] width 36 height 8
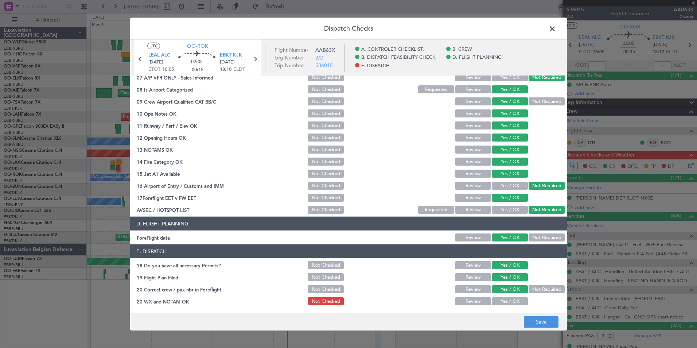
click at [508, 301] on button "Yes / OK" at bounding box center [510, 301] width 36 height 8
click at [541, 328] on footer "Save" at bounding box center [348, 320] width 437 height 17
click at [541, 327] on button "Save" at bounding box center [541, 322] width 35 height 12
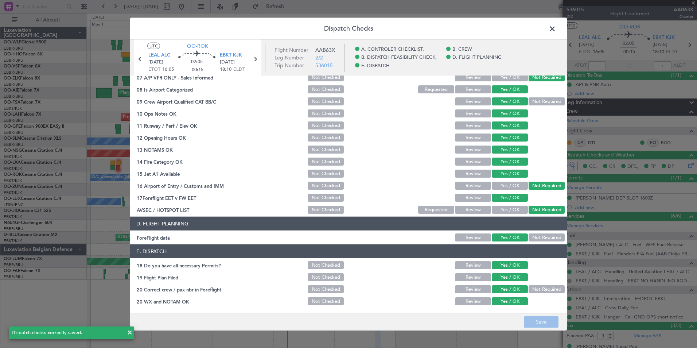
click at [556, 31] on span at bounding box center [556, 30] width 0 height 15
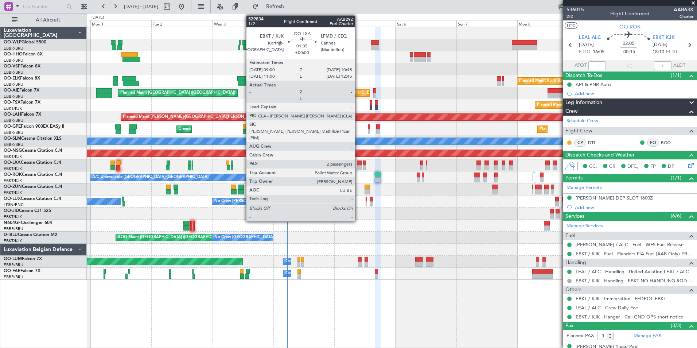
click at [358, 167] on div at bounding box center [359, 167] width 5 height 5
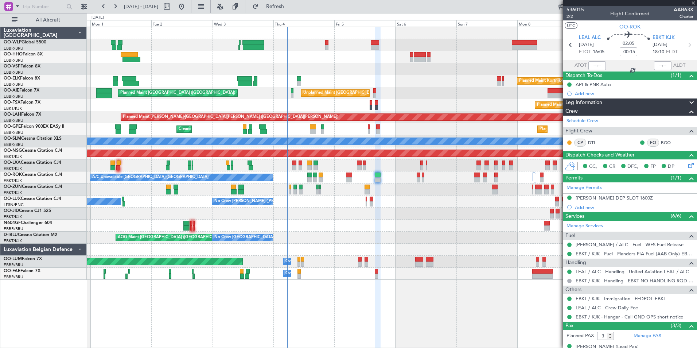
type input "2"
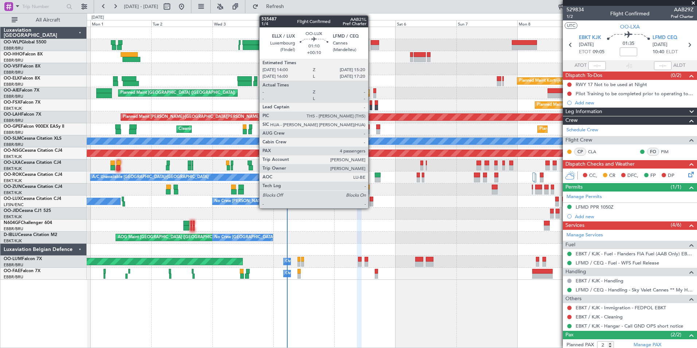
click at [372, 204] on div at bounding box center [372, 203] width 4 height 5
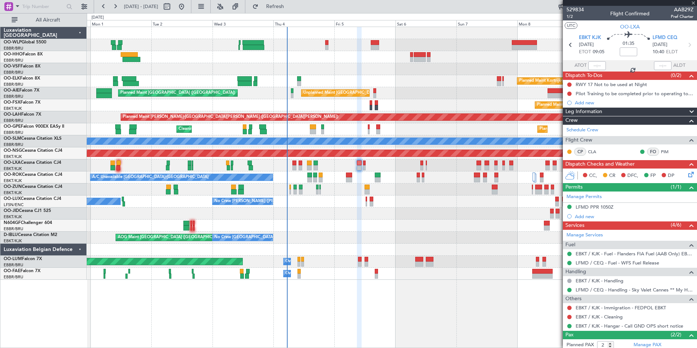
type input "+00:10"
type input "4"
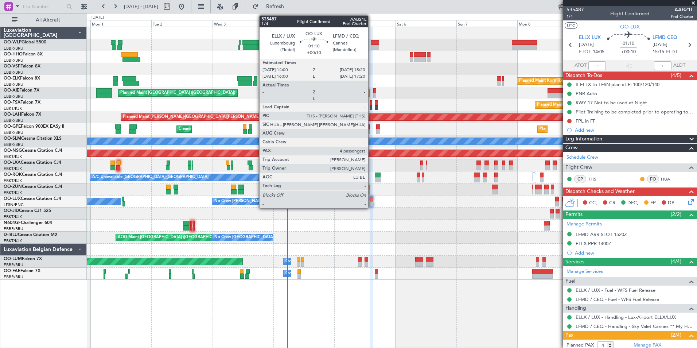
click at [343, 234] on div "AOG Maint Brussels (Brussels National) No Crew Brussels (Brussels National) No …" at bounding box center [392, 238] width 610 height 12
click at [475, 215] on div "AOG Maint Kortrijk-[GEOGRAPHIC_DATA]" at bounding box center [392, 213] width 610 height 12
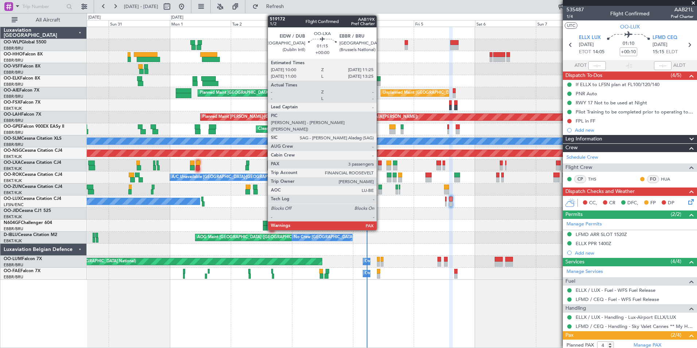
click at [380, 167] on div at bounding box center [380, 167] width 4 height 5
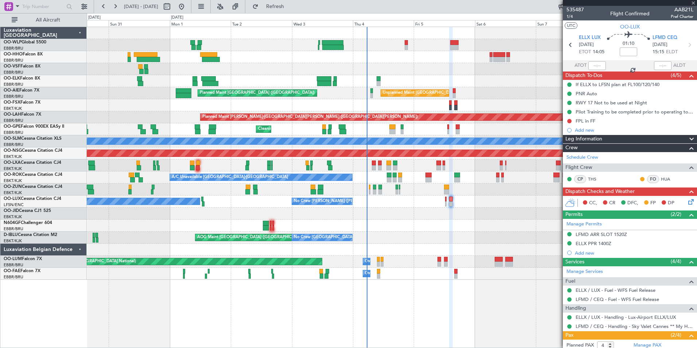
type input "3"
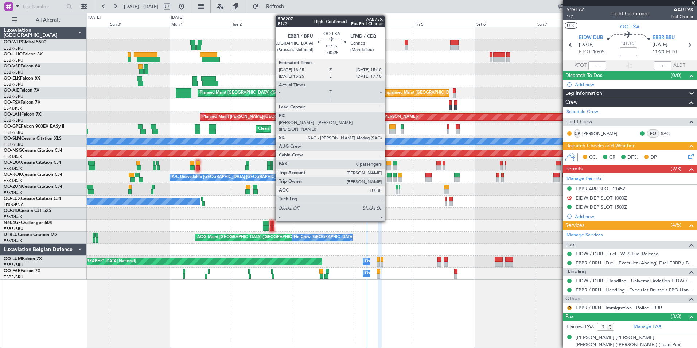
click at [388, 164] on div at bounding box center [388, 162] width 5 height 5
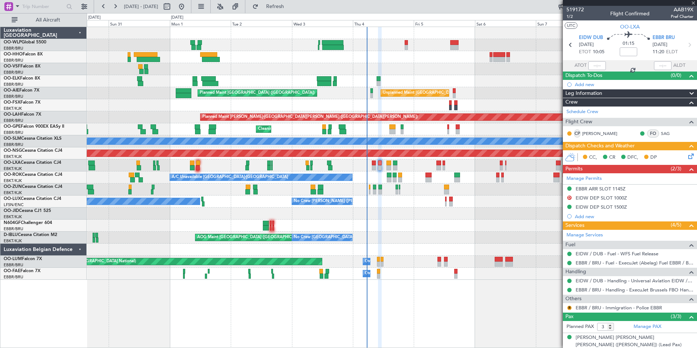
type input "+00:25"
type input "0"
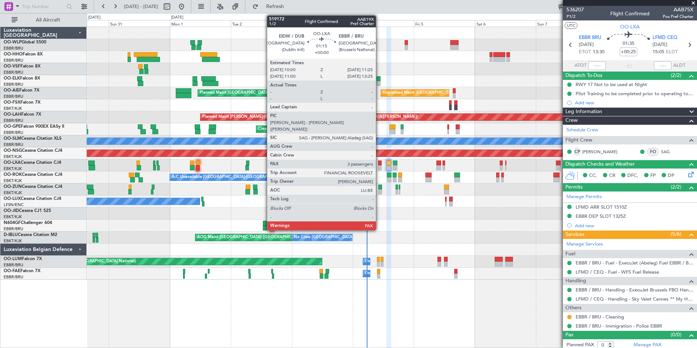
click at [379, 166] on div at bounding box center [380, 167] width 4 height 5
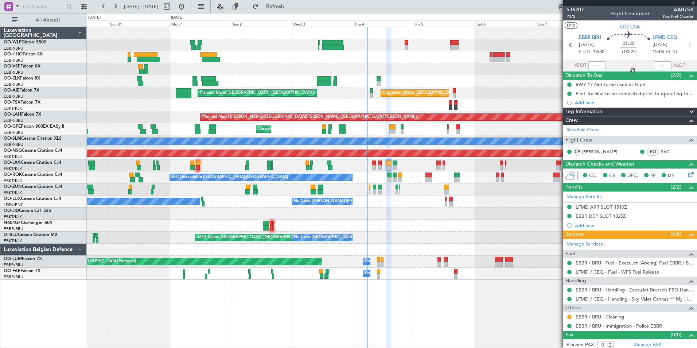
type input "3"
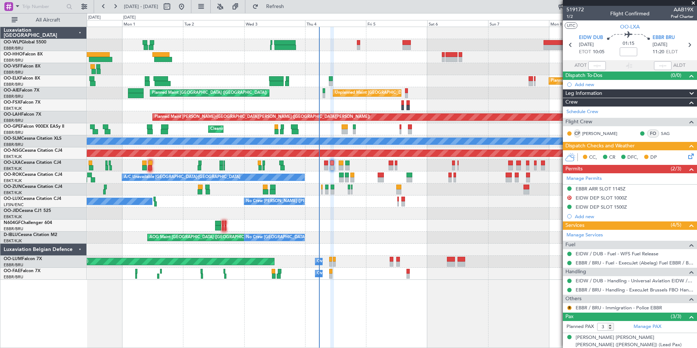
click at [410, 175] on div "Planned Maint Berlin (Brandenburg) Planned Maint Kortrijk-Wevelgem Unplanned Ma…" at bounding box center [392, 153] width 610 height 253
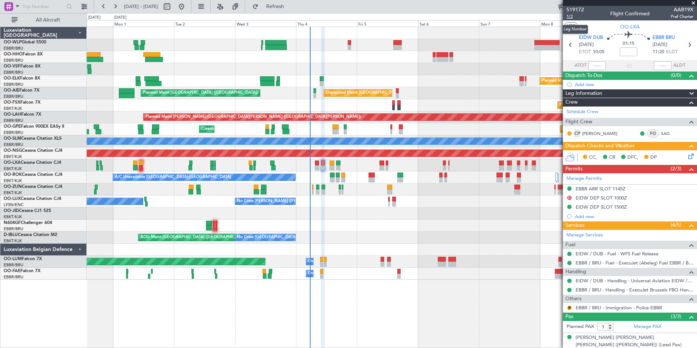
click at [567, 16] on span "1/2" at bounding box center [575, 16] width 17 height 6
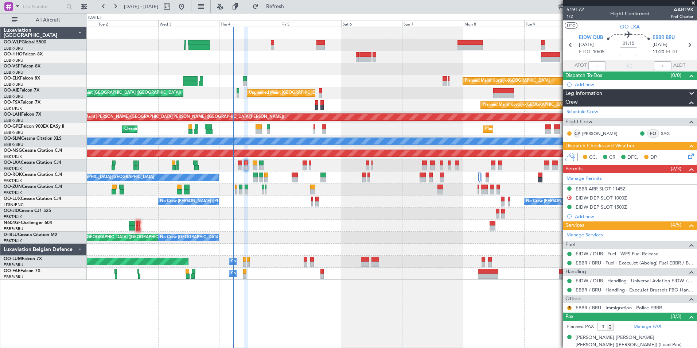
click at [382, 107] on div "Planned Maint Kortrijk-[GEOGRAPHIC_DATA]" at bounding box center [392, 105] width 610 height 12
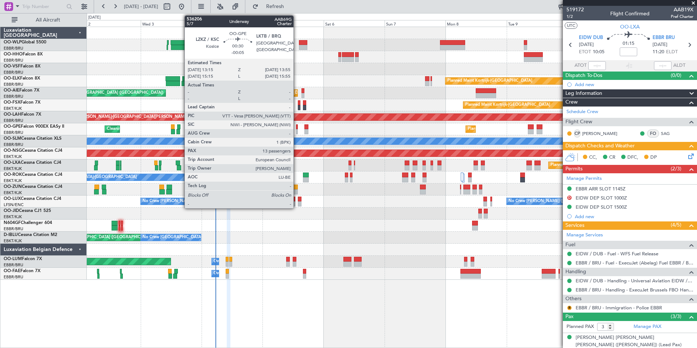
click at [297, 126] on div at bounding box center [297, 126] width 2 height 5
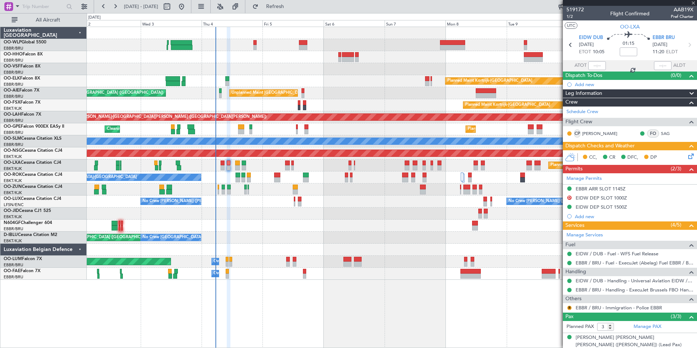
type input "-00:05"
type input "13"
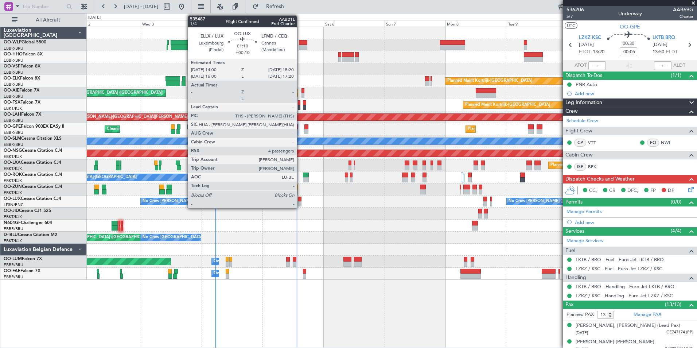
click at [300, 202] on div at bounding box center [300, 203] width 4 height 5
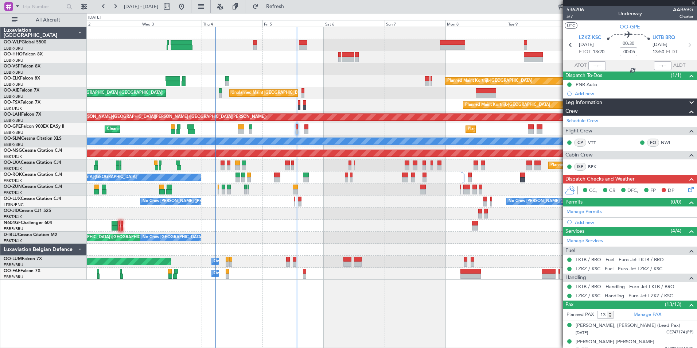
type input "+00:10"
type input "4"
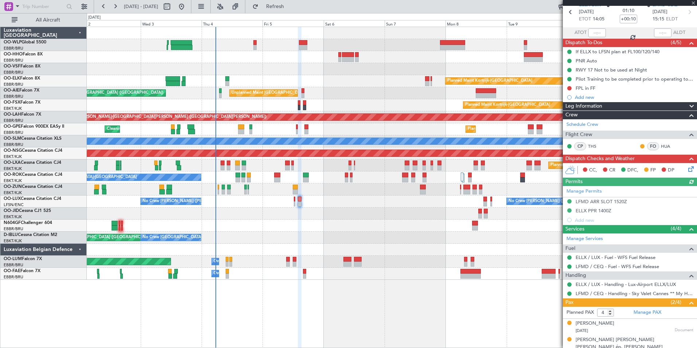
scroll to position [69, 0]
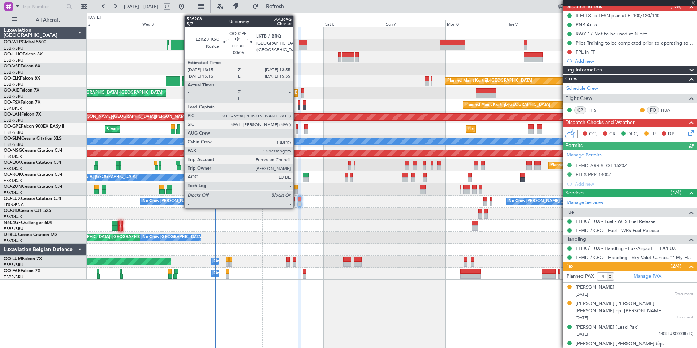
click at [297, 128] on div at bounding box center [297, 126] width 2 height 5
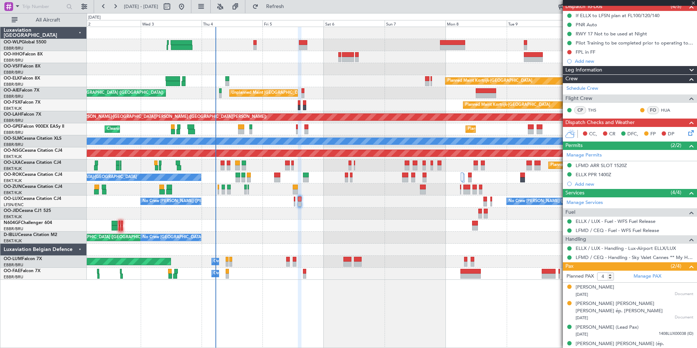
type input "-00:05"
type input "13"
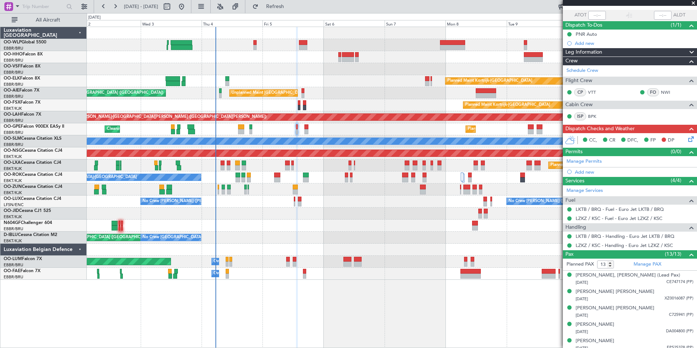
scroll to position [0, 0]
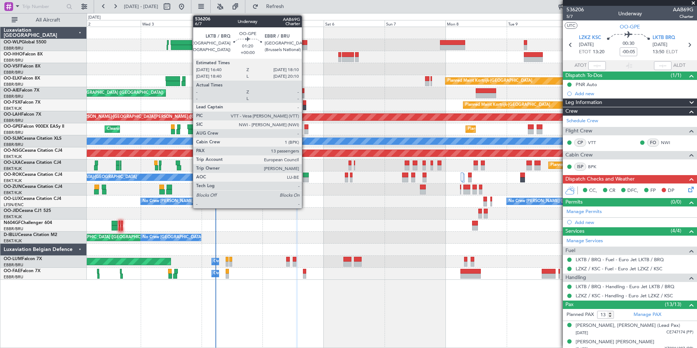
click at [305, 130] on div at bounding box center [306, 131] width 4 height 5
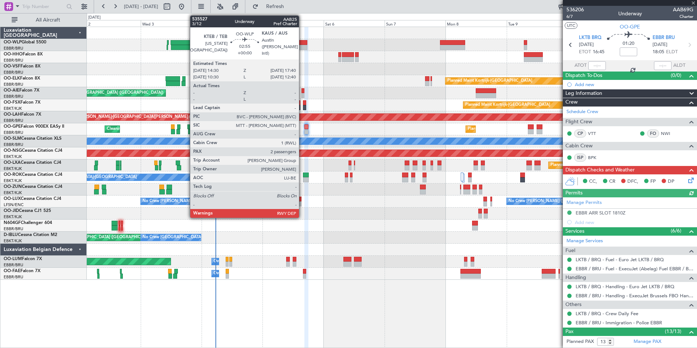
click at [302, 47] on div at bounding box center [303, 47] width 8 height 5
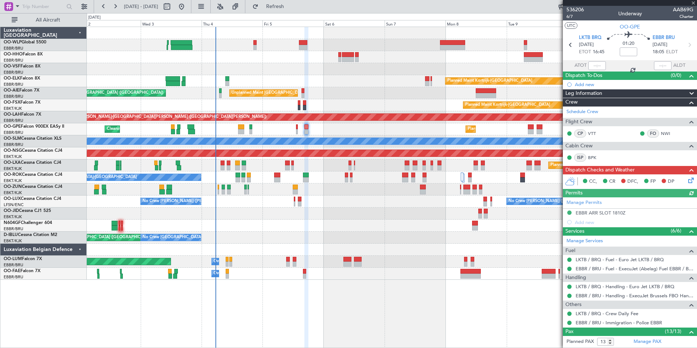
type input "2"
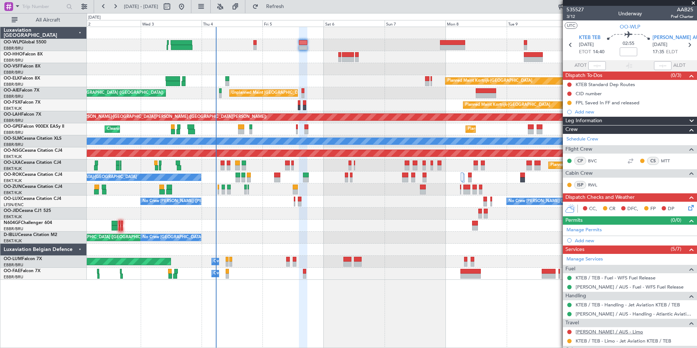
click at [582, 329] on link "KAUS / AUS - Limo" at bounding box center [609, 331] width 67 height 6
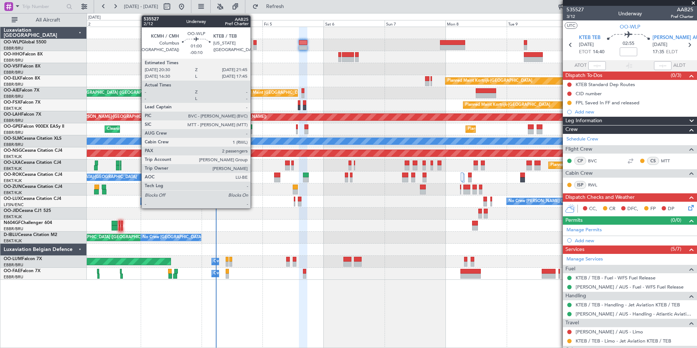
click at [254, 48] on div at bounding box center [254, 47] width 3 height 5
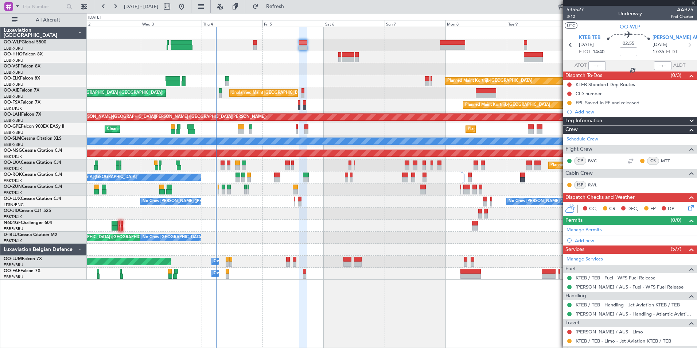
type input "-00:10"
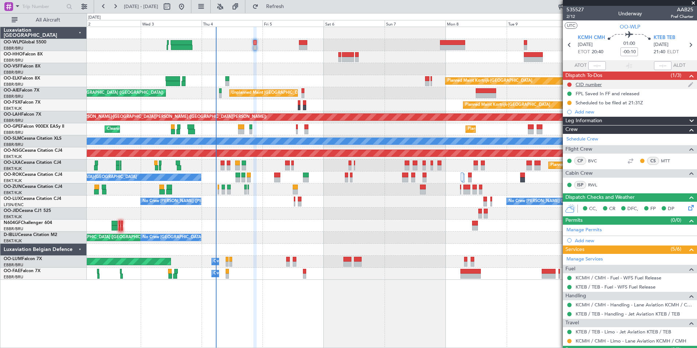
click at [587, 84] on div "CID number" at bounding box center [589, 84] width 26 height 6
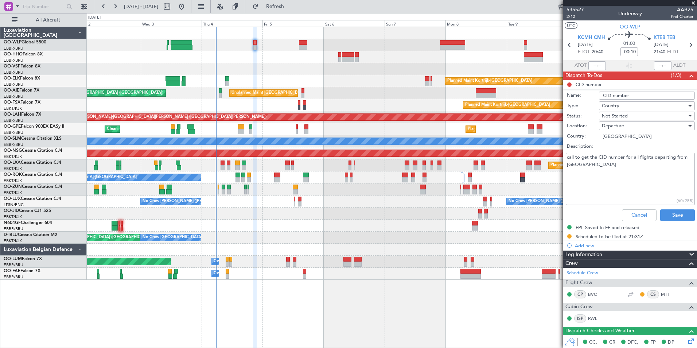
click at [605, 173] on textarea "call to get the CID number for all flights departing from US" at bounding box center [630, 179] width 129 height 52
type textarea "call to get the CID number for all flights departing from US 234"
click at [620, 112] on div "Not Started" at bounding box center [644, 115] width 85 height 11
click at [617, 156] on span "Completed" at bounding box center [643, 152] width 85 height 11
click at [673, 216] on button "Save" at bounding box center [677, 215] width 35 height 12
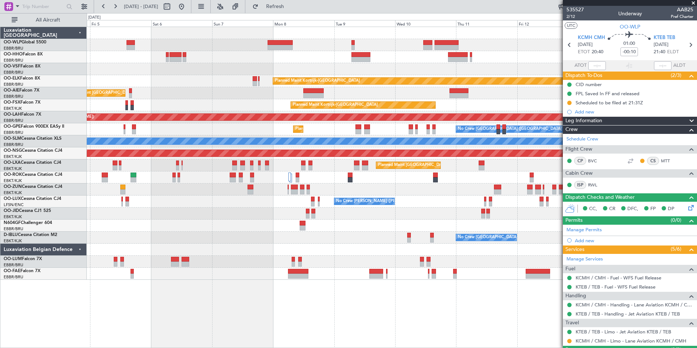
click at [242, 130] on div "Planned Maint Kortrijk-Wevelgem Unplanned Maint Brussels (Brussels National) Pl…" at bounding box center [392, 153] width 610 height 253
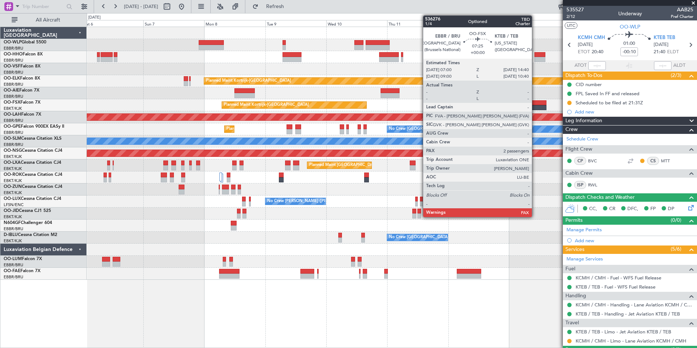
click at [535, 104] on div at bounding box center [537, 102] width 20 height 5
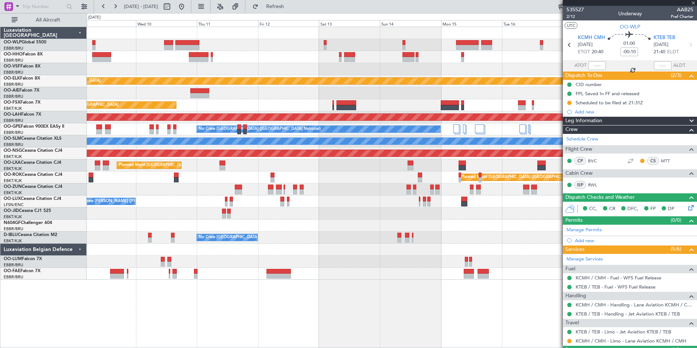
click at [283, 109] on div "Planned Maint Kortrijk-Wevelgem Planned Maint Kortrijk-Wevelgem EBKT 08:50 Z KL…" at bounding box center [392, 153] width 610 height 253
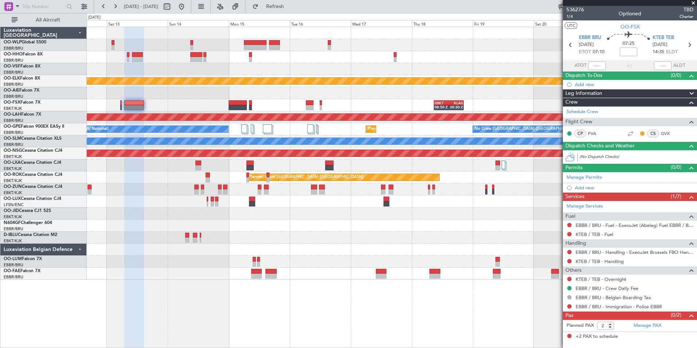
click at [288, 111] on div "Planned Maint Kortrijk-Wevelgem EBKT 08:50 Z KLAS 20:30 Z Planned Maint Kortrij…" at bounding box center [392, 153] width 610 height 253
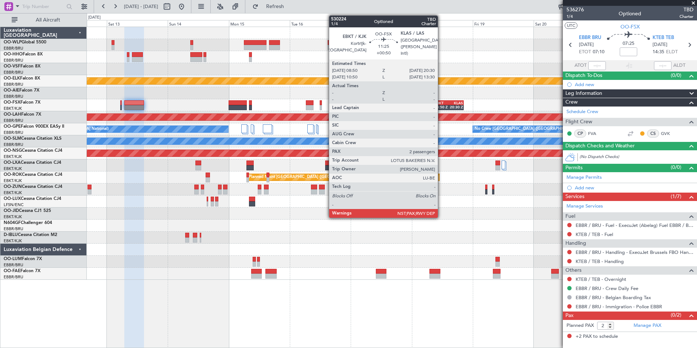
click at [441, 105] on div "08:50 Z" at bounding box center [442, 107] width 14 height 4
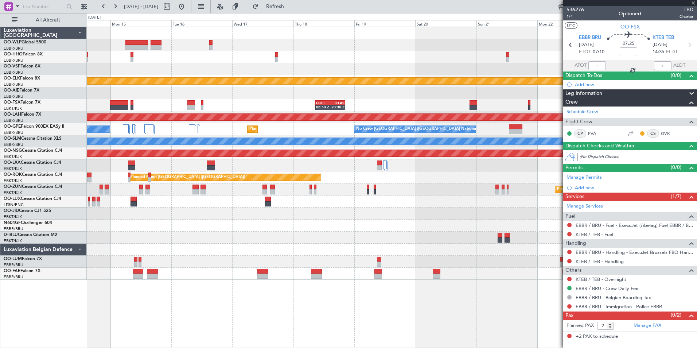
click at [237, 117] on div "Planned Maint Kortrijk-Wevelgem EBKT 08:50 Z KLAS 20:30 Z Planned Maint Alton-s…" at bounding box center [392, 153] width 610 height 253
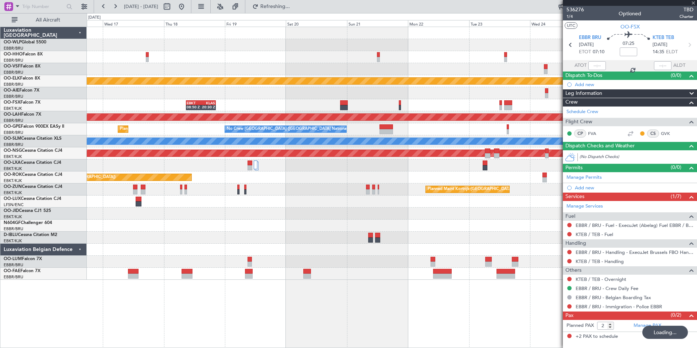
type input "+00:50"
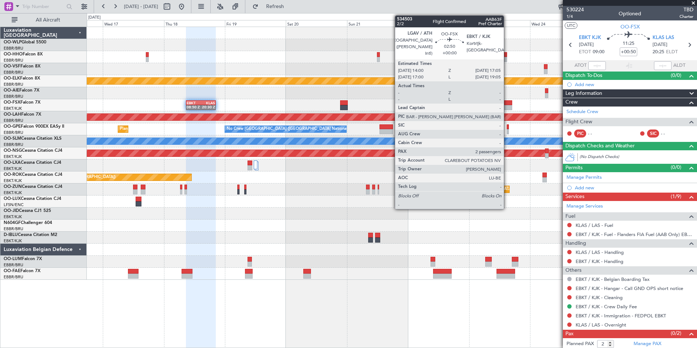
click at [507, 104] on div at bounding box center [508, 102] width 8 height 5
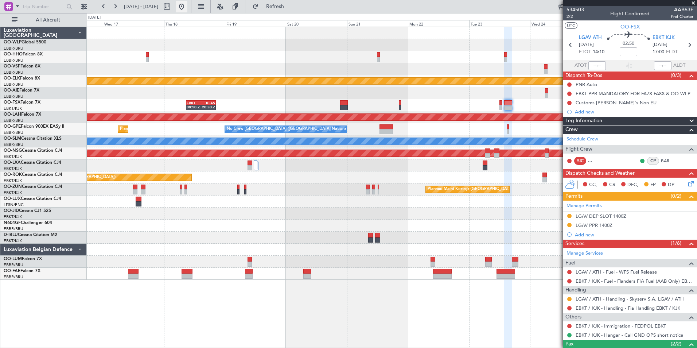
click at [187, 9] on button at bounding box center [182, 7] width 12 height 12
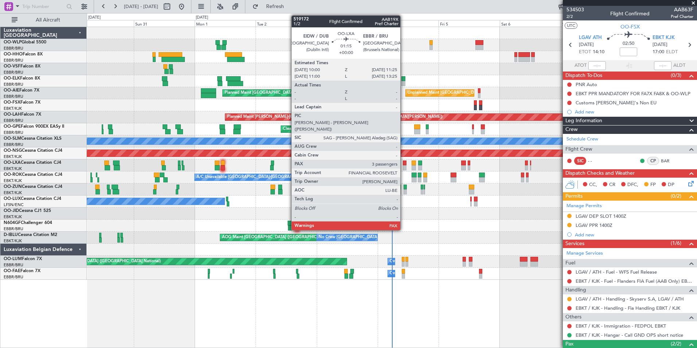
click at [404, 165] on div at bounding box center [405, 167] width 4 height 5
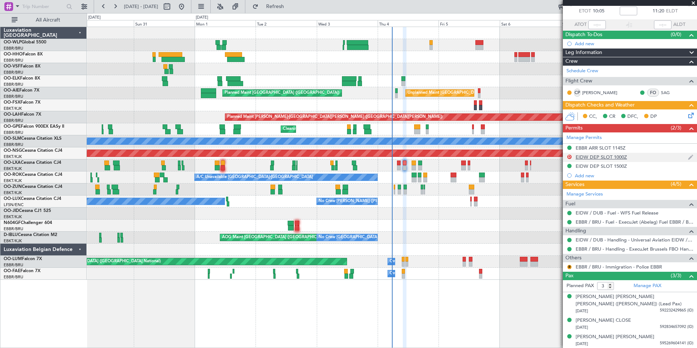
scroll to position [41, 0]
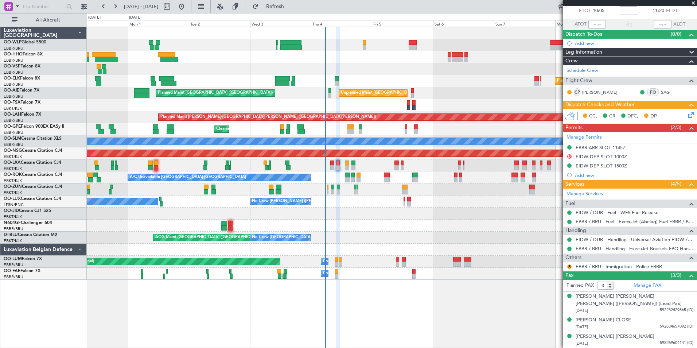
click at [365, 97] on div "Unplanned Maint Brussels (Brussels National) Planned Maint London (Farnborough)" at bounding box center [392, 93] width 610 height 12
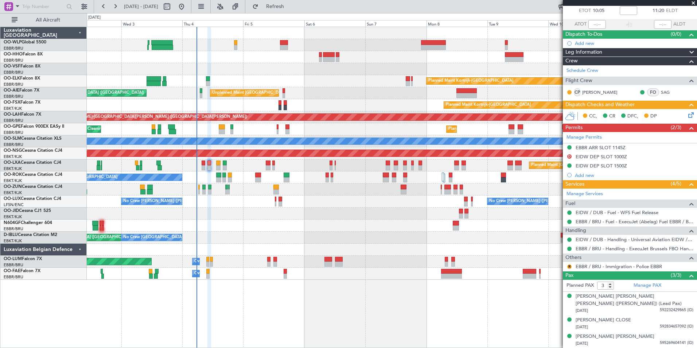
click at [381, 110] on div "Planned Maint Kortrijk-[GEOGRAPHIC_DATA]" at bounding box center [392, 105] width 610 height 12
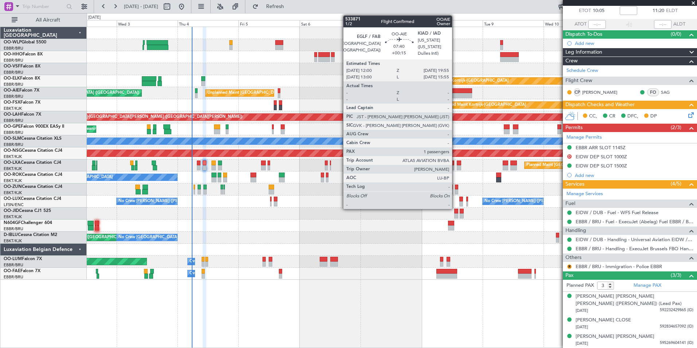
click at [347, 102] on div "Planned Maint Kortrijk-Wevelgem Unplanned Maint Brussels (Brussels National) Pl…" at bounding box center [392, 153] width 610 height 253
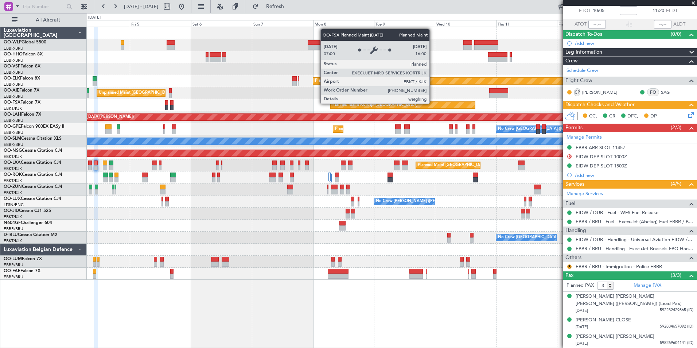
click at [370, 103] on div "Planned Maint Kortrijk-[GEOGRAPHIC_DATA]" at bounding box center [403, 105] width 144 height 7
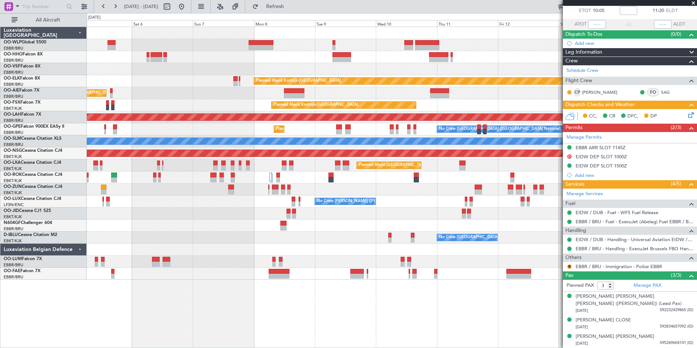
click at [276, 133] on div "Planned Maint Brussels (Brussels National) No Crew Brussels (Brussels National)…" at bounding box center [392, 129] width 610 height 12
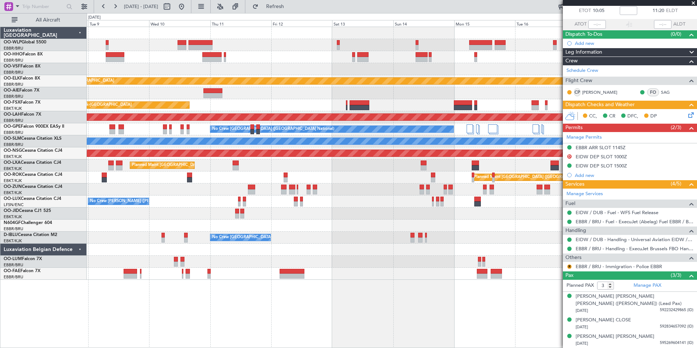
click at [332, 145] on div "A/C Unavailable [GEOGRAPHIC_DATA]" at bounding box center [392, 141] width 610 height 12
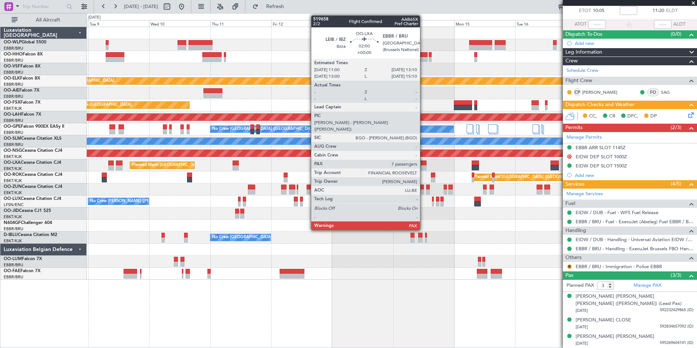
click at [423, 165] on div at bounding box center [424, 167] width 6 height 5
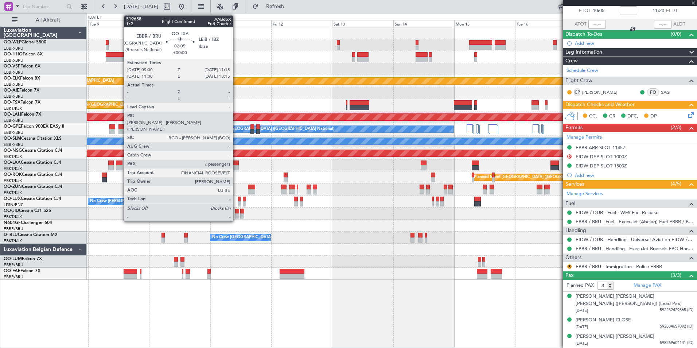
type input "7"
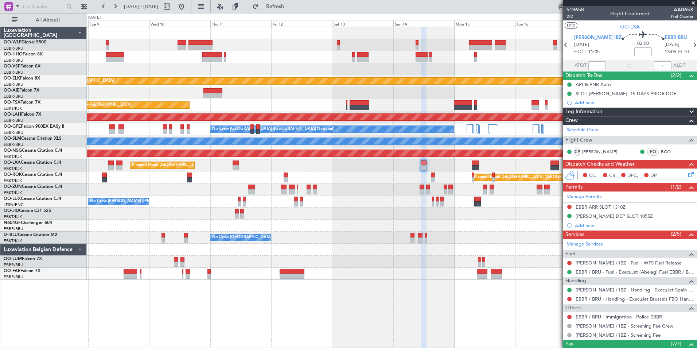
click at [687, 176] on icon at bounding box center [690, 173] width 6 height 6
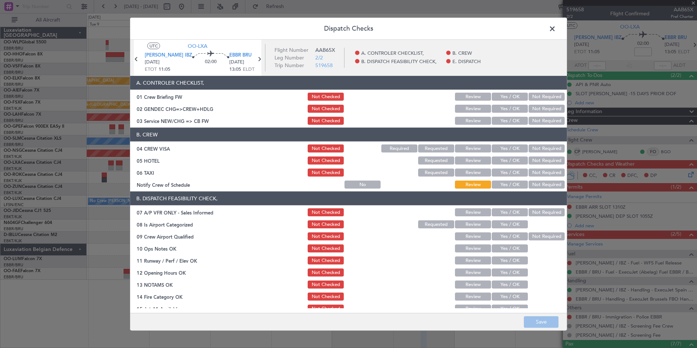
click at [556, 31] on span at bounding box center [556, 30] width 0 height 15
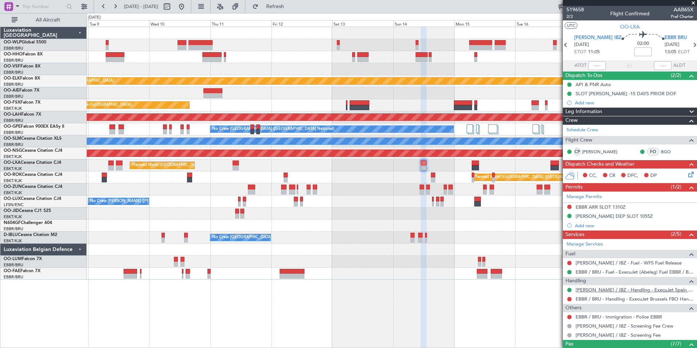
click at [599, 291] on link "LEIB / IBZ - Handling - ExecuJet Spain LEIB / IBZ" at bounding box center [635, 290] width 118 height 6
click at [187, 9] on button at bounding box center [182, 7] width 12 height 12
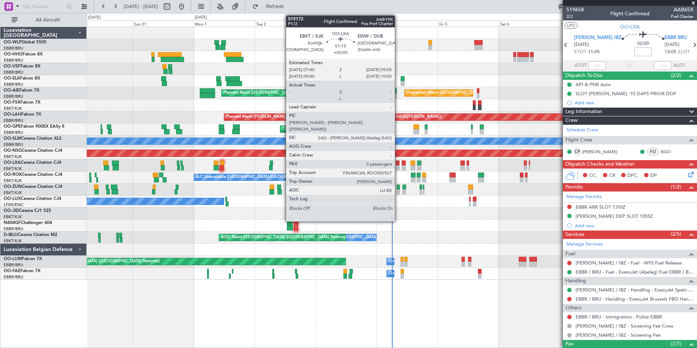
click at [398, 165] on div at bounding box center [398, 167] width 4 height 5
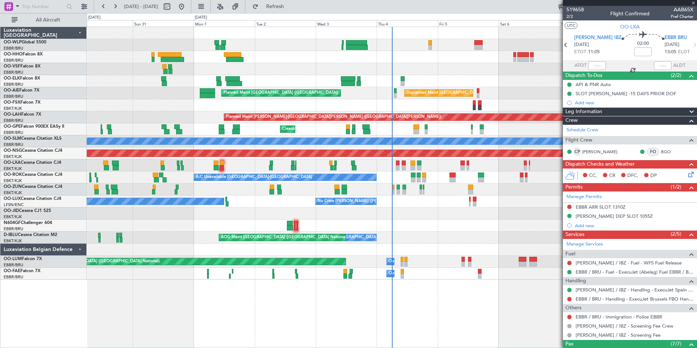
type input "+00:05"
type input "0"
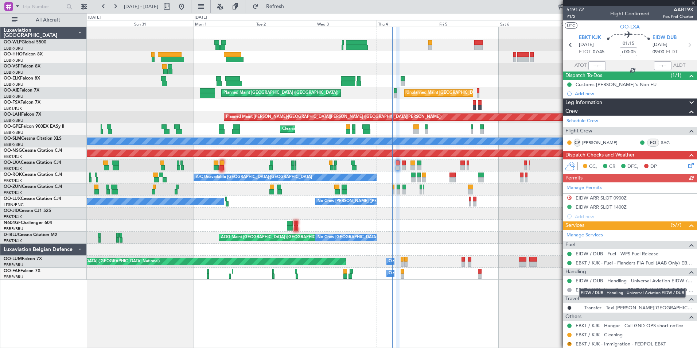
click at [586, 283] on link "EIDW / DUB - Handling - Universal Aviation EIDW / DUB" at bounding box center [635, 280] width 118 height 6
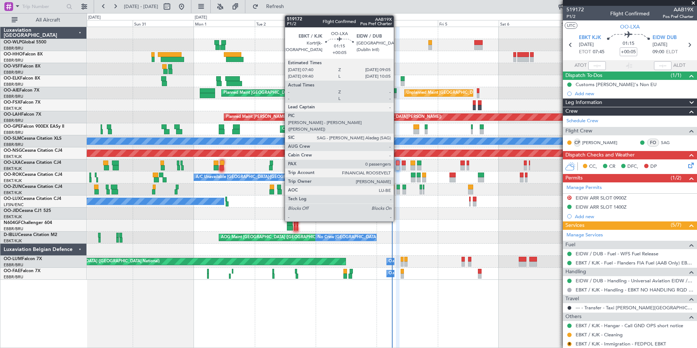
click at [397, 166] on div at bounding box center [398, 167] width 4 height 5
click at [397, 165] on div at bounding box center [398, 167] width 4 height 5
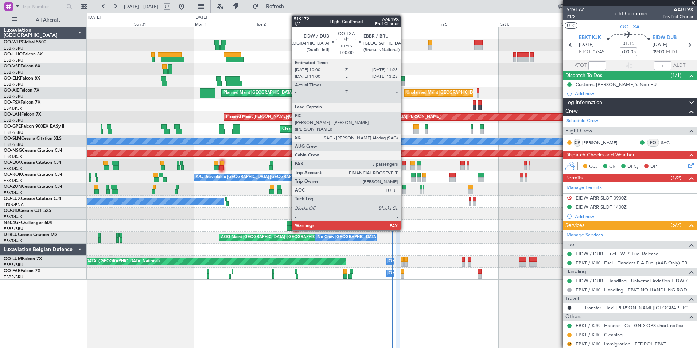
click at [404, 168] on div at bounding box center [404, 167] width 4 height 5
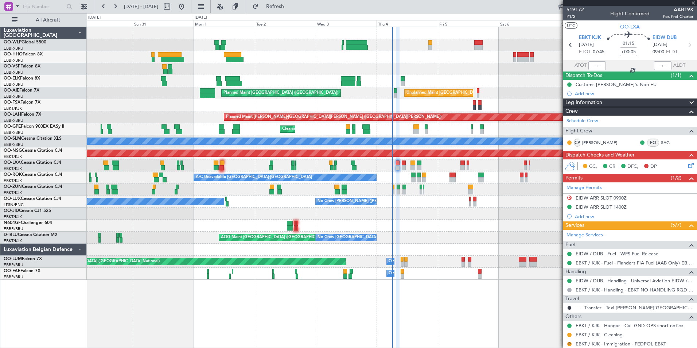
type input "3"
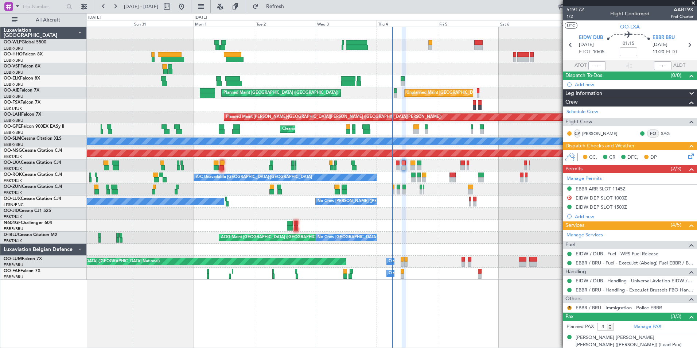
click at [607, 279] on link "EIDW / DUB - Handling - Universal Aviation EIDW / DUB" at bounding box center [635, 280] width 118 height 6
click at [568, 44] on icon at bounding box center [570, 44] width 9 height 9
type input "+00:05"
type input "0"
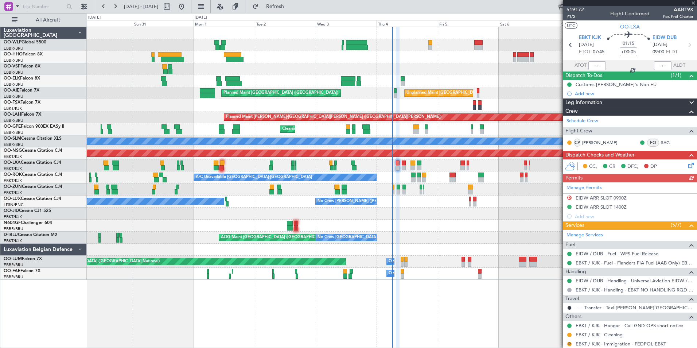
click at [587, 283] on div "EIDW / DUB - Handling - Universal Aviation EIDW / DUB" at bounding box center [630, 280] width 134 height 9
click at [587, 282] on link "EIDW / DUB - Handling - Universal Aviation EIDW / DUB" at bounding box center [635, 280] width 118 height 6
click at [291, 5] on span "Refresh" at bounding box center [275, 6] width 31 height 5
click at [619, 281] on link "EIDW / DUB - Handling - Signature Flt Support EIDW / DUB" at bounding box center [635, 280] width 118 height 6
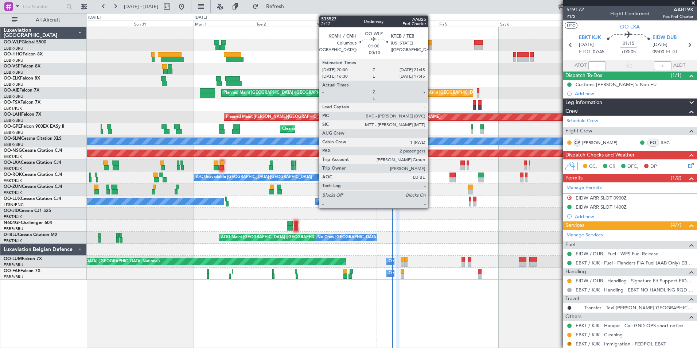
click at [431, 46] on div at bounding box center [429, 47] width 3 height 5
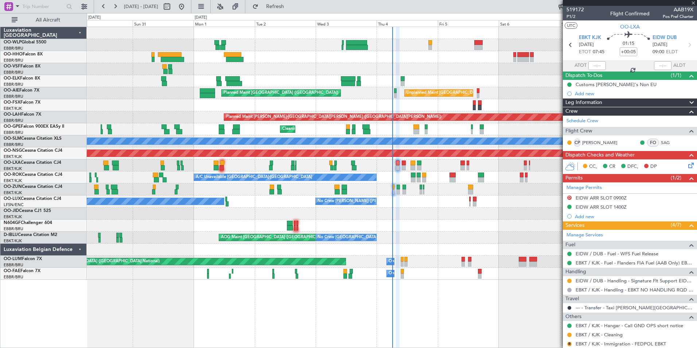
type input "-00:10"
type input "2"
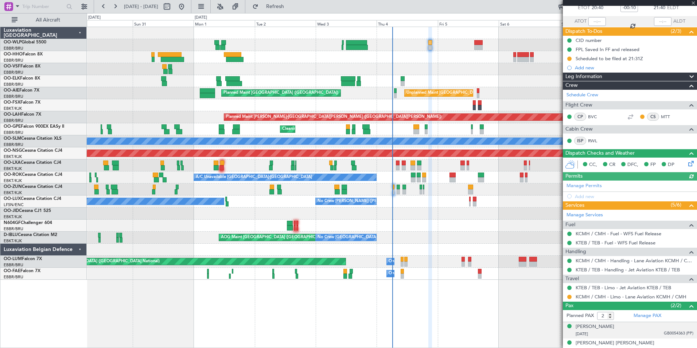
scroll to position [51, 0]
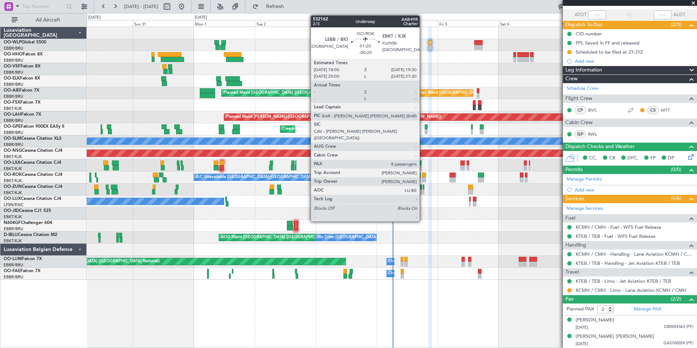
click at [423, 178] on div at bounding box center [424, 179] width 4 height 5
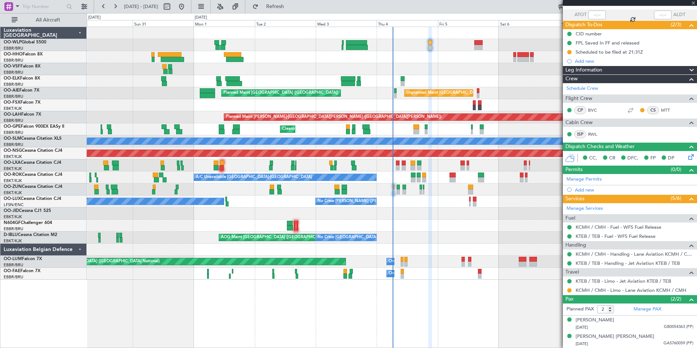
type input "-00:20"
type input "8"
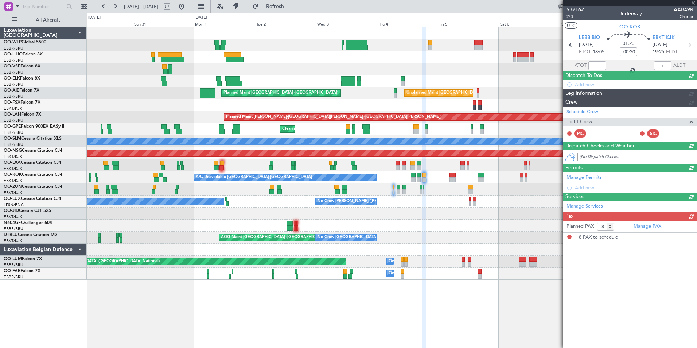
scroll to position [0, 0]
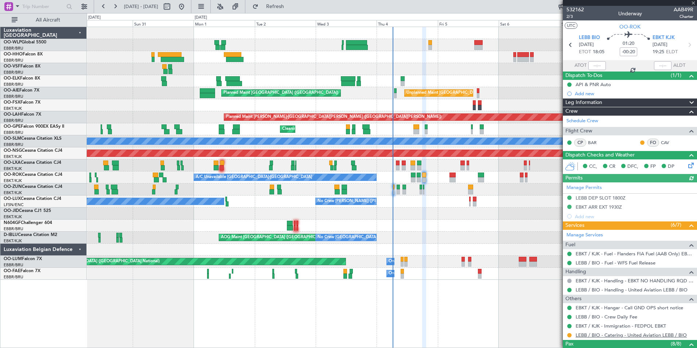
click at [608, 336] on link "LEBB / BIO - Catering - United Aviation LEBB / BIO" at bounding box center [631, 335] width 111 height 6
click at [120, 7] on button at bounding box center [115, 7] width 12 height 12
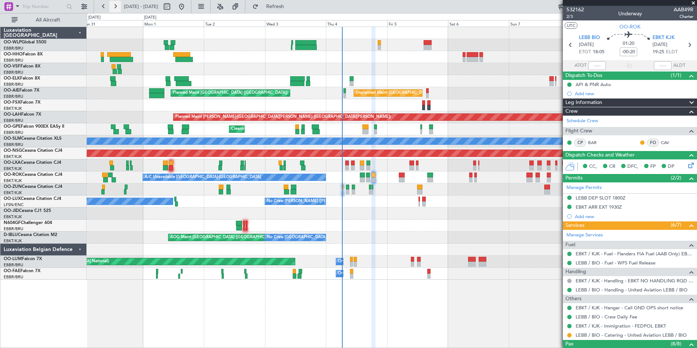
click at [118, 6] on button at bounding box center [115, 7] width 12 height 12
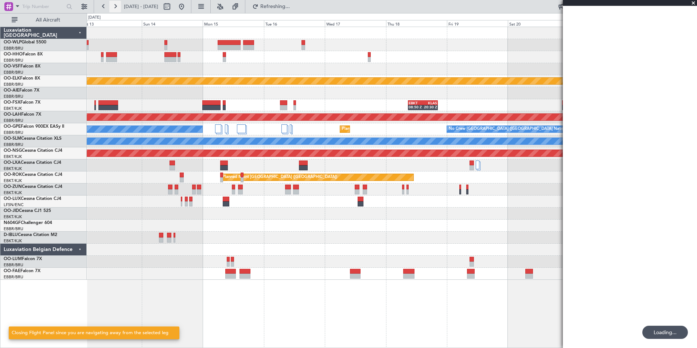
click at [118, 6] on button at bounding box center [115, 7] width 12 height 12
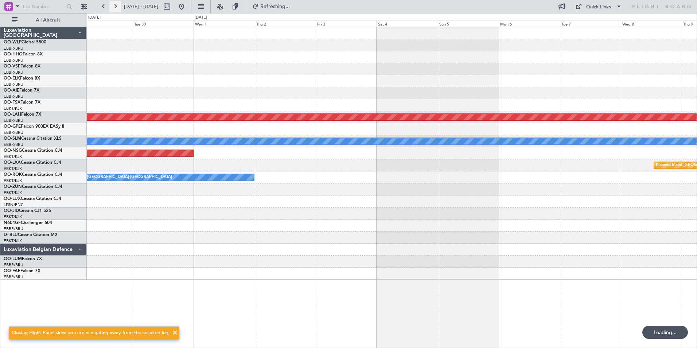
click at [118, 6] on button at bounding box center [115, 7] width 12 height 12
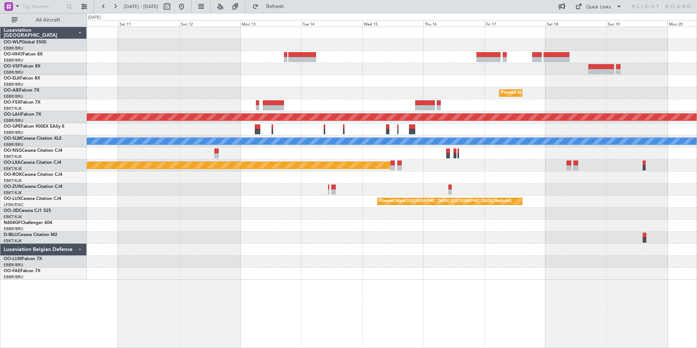
click at [466, 82] on div at bounding box center [392, 81] width 610 height 12
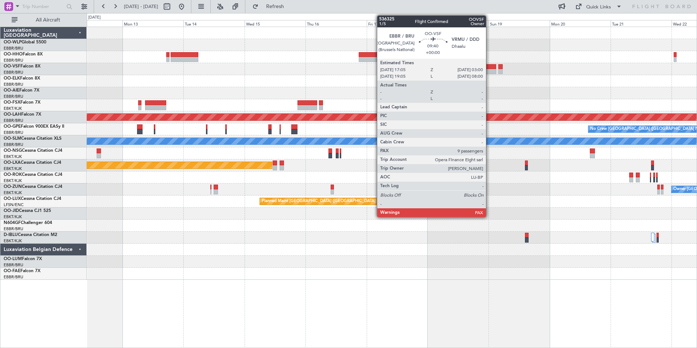
click at [489, 68] on div at bounding box center [484, 66] width 26 height 5
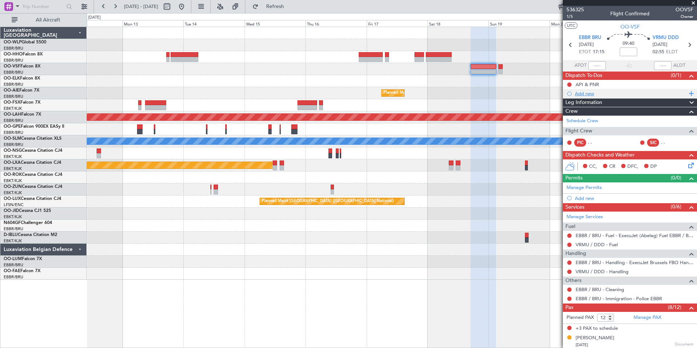
click at [592, 93] on div "Add new" at bounding box center [631, 93] width 112 height 6
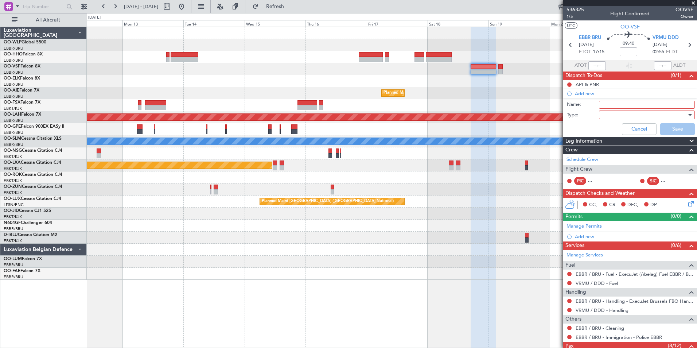
click at [610, 104] on input "Name:" at bounding box center [647, 105] width 96 height 8
type input "Risk Assesment by Eric"
click at [608, 111] on div at bounding box center [644, 114] width 85 height 11
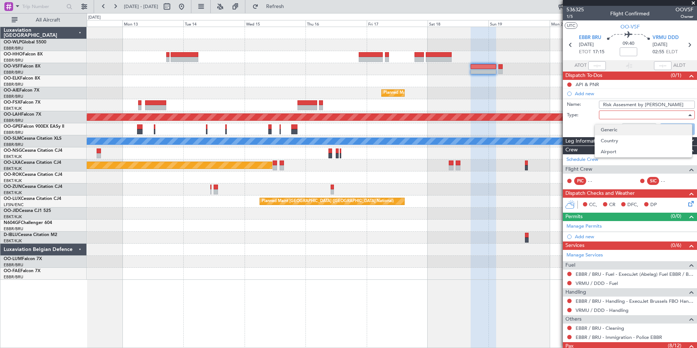
click at [608, 127] on span "Generic" at bounding box center [643, 129] width 85 height 11
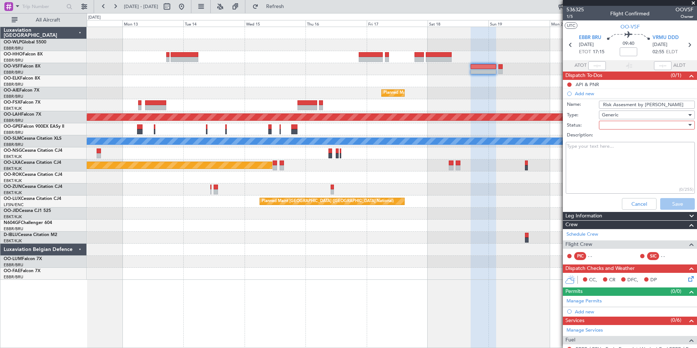
click at [609, 125] on div at bounding box center [644, 125] width 85 height 11
click at [608, 139] on span "Not Started" at bounding box center [643, 139] width 85 height 11
click at [586, 158] on textarea "Description:" at bounding box center [630, 168] width 129 height 52
type textarea "Iran"
click at [679, 198] on button "Save" at bounding box center [677, 204] width 35 height 12
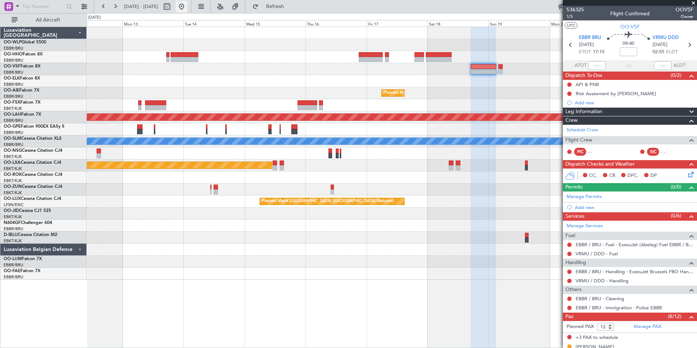
click at [187, 6] on button at bounding box center [182, 7] width 12 height 12
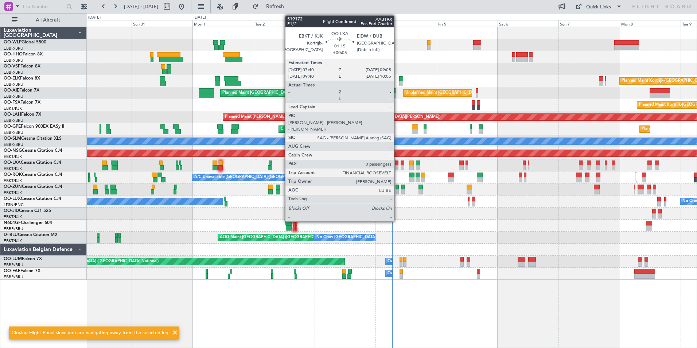
click at [397, 167] on div at bounding box center [397, 167] width 4 height 5
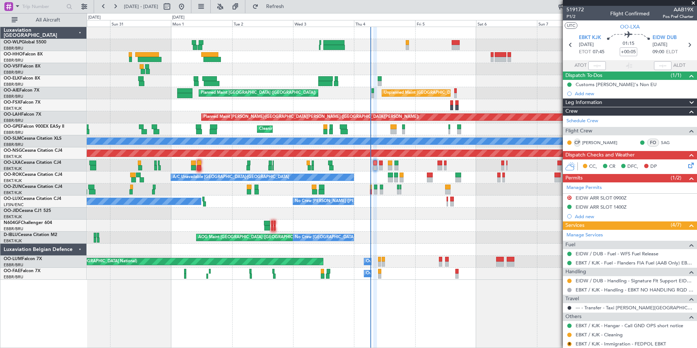
click at [402, 217] on div "Planned Maint Kortrijk-Wevelgem AOG Maint Kortrijk-Wevelgem" at bounding box center [392, 213] width 610 height 12
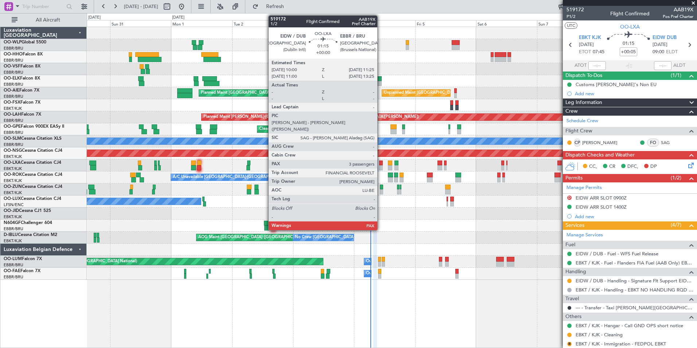
click at [381, 168] on div at bounding box center [381, 167] width 4 height 5
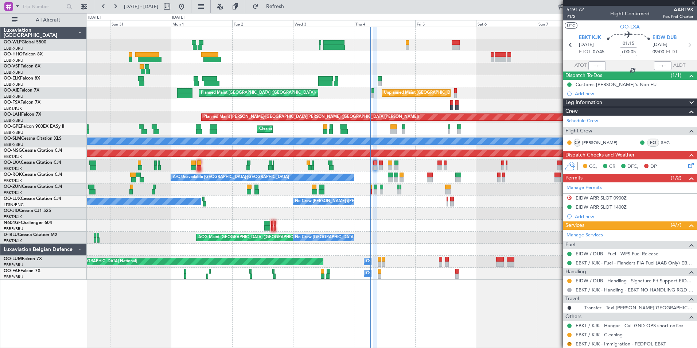
type input "3"
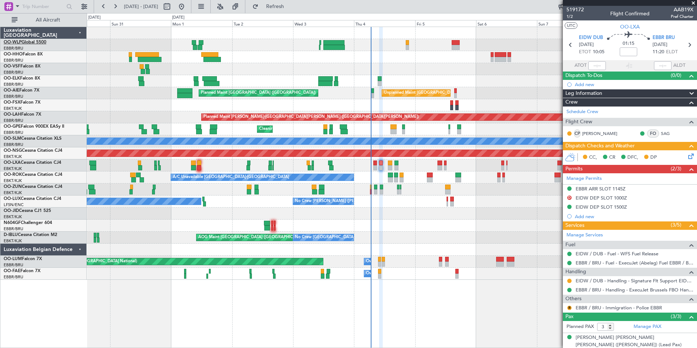
click at [42, 43] on link "OO-WLP Global 5500" at bounding box center [25, 42] width 43 height 4
click at [39, 234] on link "D-IBLU Cessna Citation M2" at bounding box center [31, 235] width 54 height 4
click at [298, 227] on div "Planned Maint Berlin (Brandenburg) Planned Maint Kortrijk-Wevelgem Planned Main…" at bounding box center [392, 153] width 610 height 253
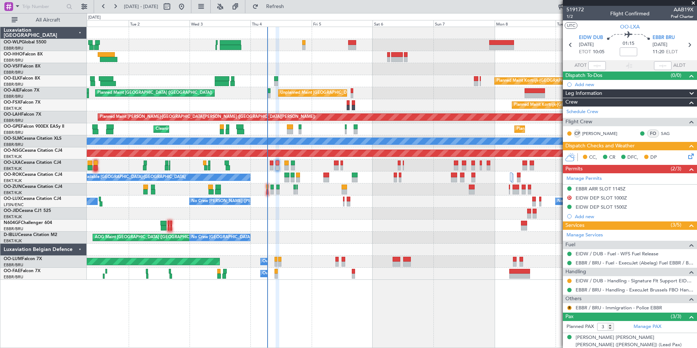
click at [335, 235] on div "AOG Maint [GEOGRAPHIC_DATA] ([GEOGRAPHIC_DATA] National) No Crew [GEOGRAPHIC_DA…" at bounding box center [392, 238] width 610 height 12
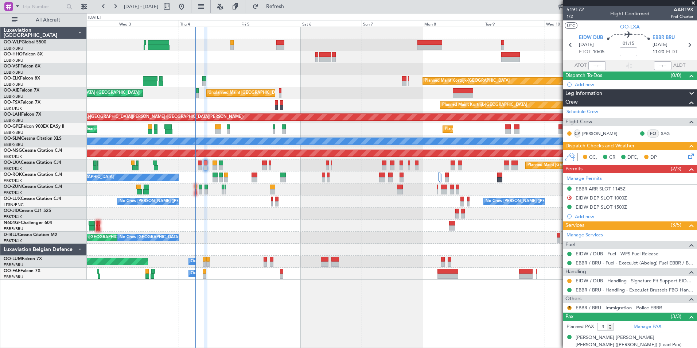
click at [396, 232] on div "AOG Maint [GEOGRAPHIC_DATA] ([GEOGRAPHIC_DATA] National) No Crew [GEOGRAPHIC_DA…" at bounding box center [392, 238] width 610 height 12
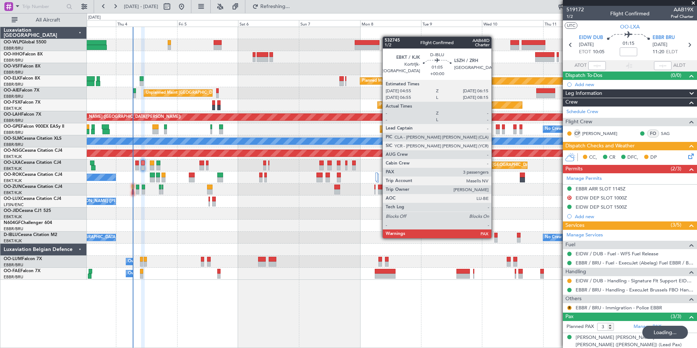
click at [495, 237] on div at bounding box center [496, 239] width 4 height 5
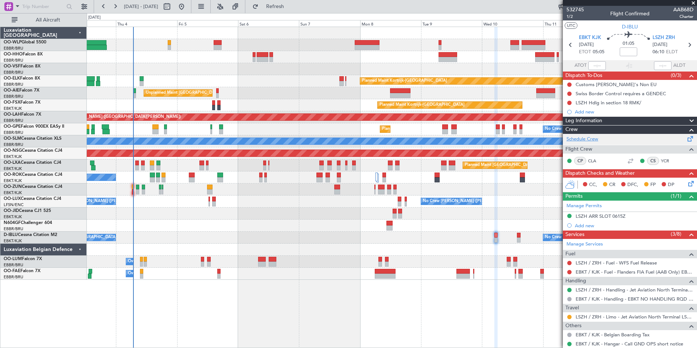
click at [587, 140] on link "Schedule Crew" at bounding box center [583, 139] width 32 height 7
click at [461, 217] on div "Planned Maint Kortrijk-Wevelgem Unplanned Maint Brussels (Brussels National) Pl…" at bounding box center [392, 153] width 610 height 253
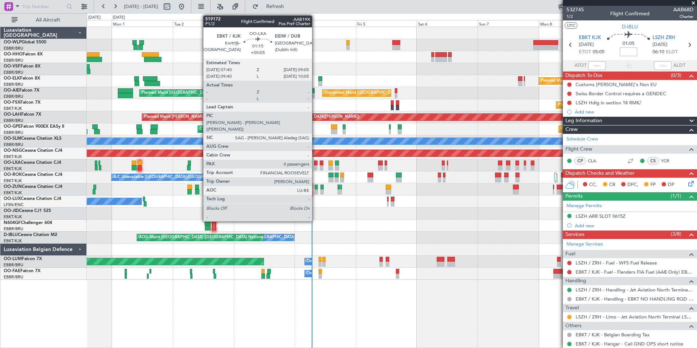
click at [315, 167] on div at bounding box center [316, 167] width 4 height 5
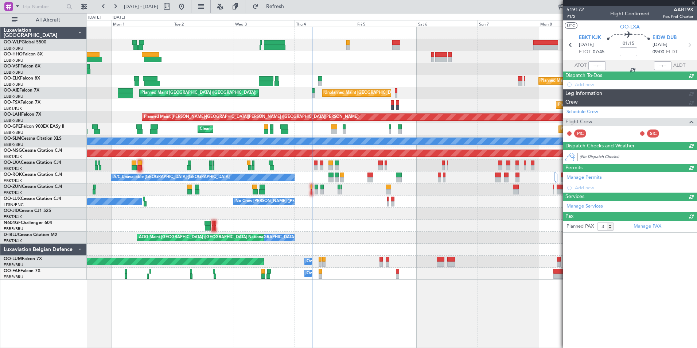
type input "+00:05"
type input "0"
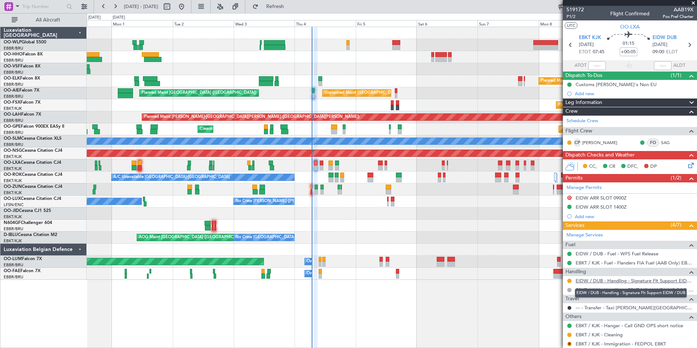
click at [595, 281] on link "EIDW / DUB - Handling - Signature Flt Support EIDW / DUB" at bounding box center [635, 280] width 118 height 6
click at [28, 236] on link "D-IBLU Cessna Citation M2" at bounding box center [31, 235] width 54 height 4
click at [43, 42] on link "OO-WLP Global 5500" at bounding box center [25, 42] width 43 height 4
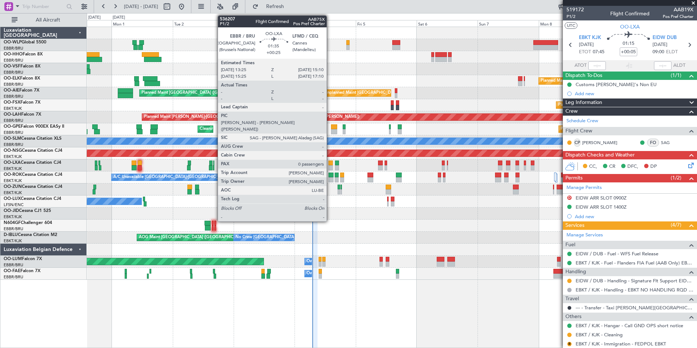
click at [330, 167] on div at bounding box center [330, 167] width 5 height 5
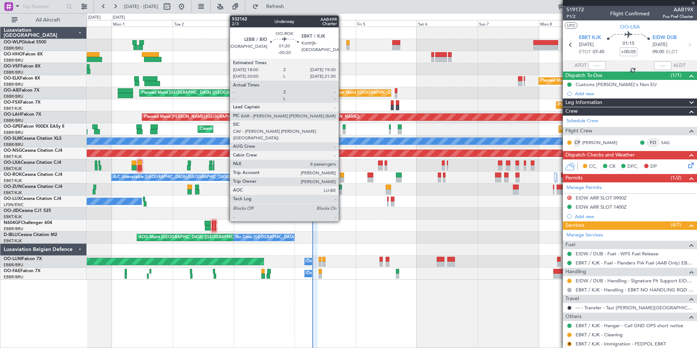
type input "+00:25"
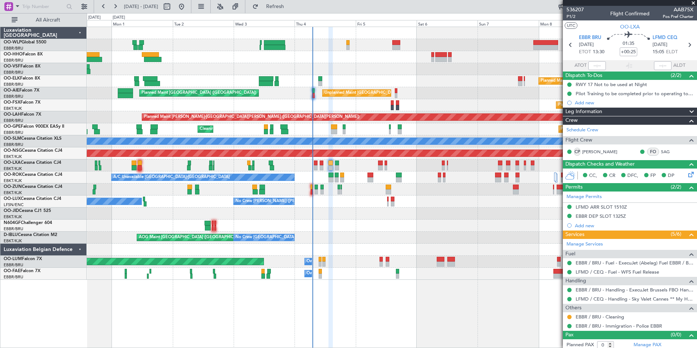
click at [318, 204] on div "No Crew Nancy (Essey) No Crew Paris (Le Bourget) No Crew Nancy (Essey)" at bounding box center [392, 201] width 610 height 12
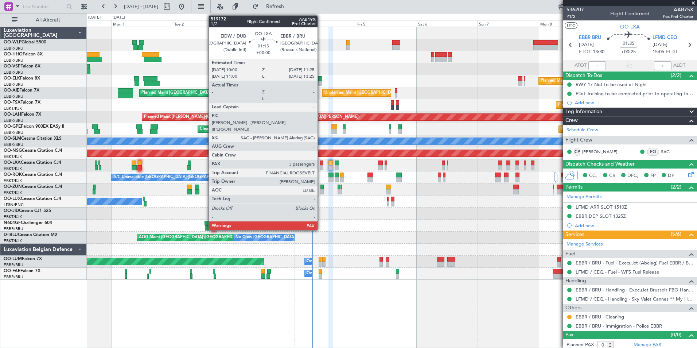
click at [321, 167] on div at bounding box center [322, 167] width 4 height 5
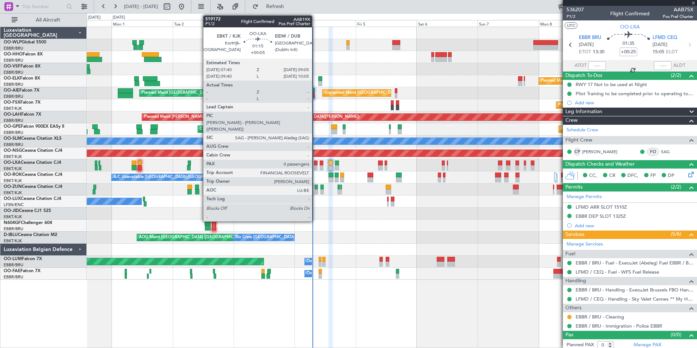
type input "3"
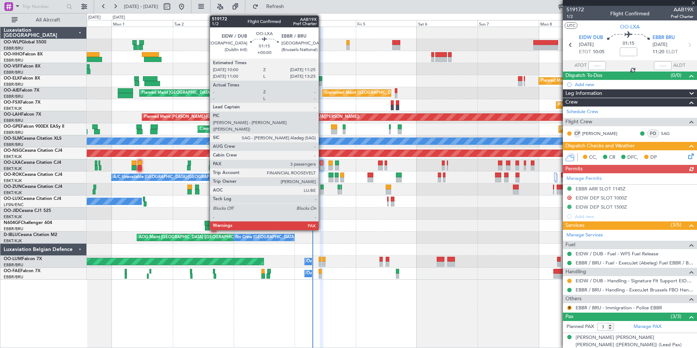
click at [322, 167] on div at bounding box center [322, 167] width 4 height 5
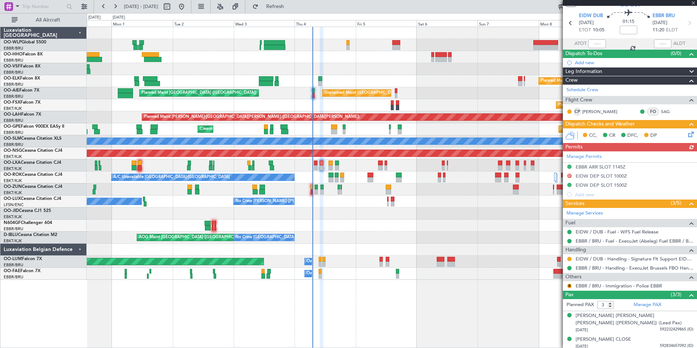
scroll to position [41, 0]
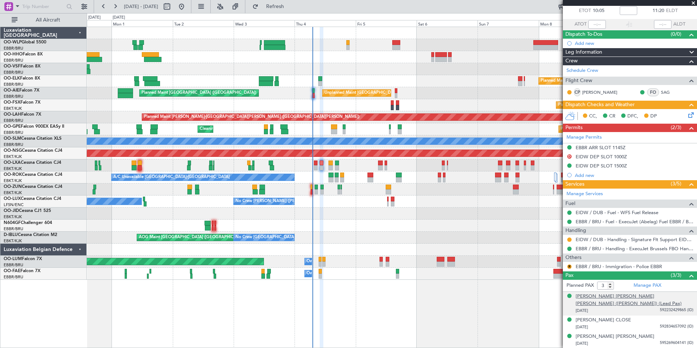
click at [628, 296] on div "[PERSON_NAME] [PERSON_NAME] [PERSON_NAME] ([PERSON_NAME]) (Lead Pax)" at bounding box center [635, 300] width 118 height 14
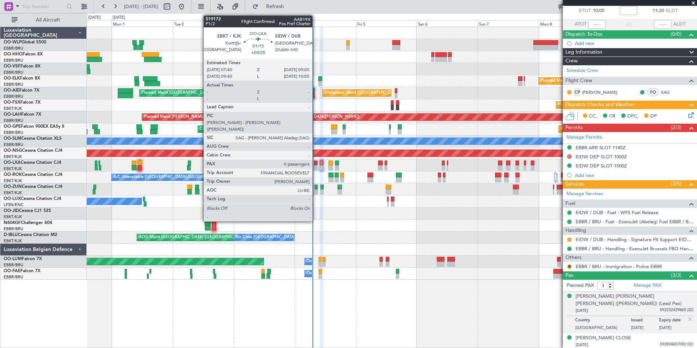
click at [316, 171] on div "Planned Maint Brussels (Brussels National) Planned Maint Kortrijk-Wevelgem" at bounding box center [392, 165] width 610 height 12
click at [313, 167] on div "Planned Maint Brussels (Brussels National) Planned Maint Kortrijk-Wevelgem" at bounding box center [392, 165] width 610 height 12
click at [314, 166] on div at bounding box center [316, 167] width 4 height 5
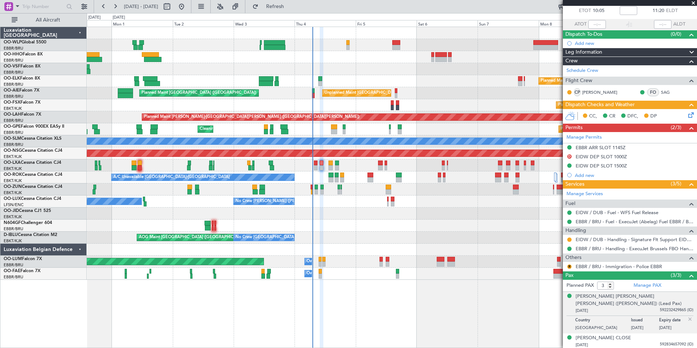
scroll to position [0, 0]
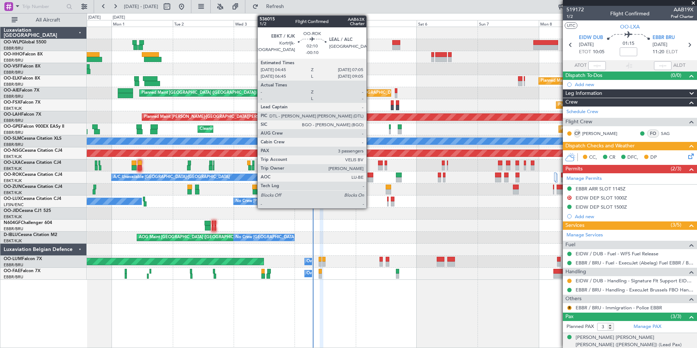
click at [370, 177] on div at bounding box center [370, 174] width 6 height 5
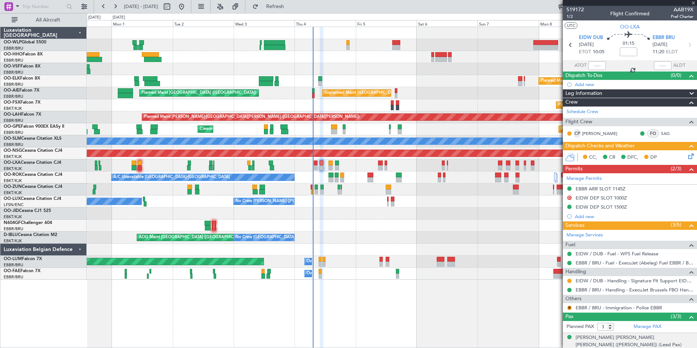
type input "-00:10"
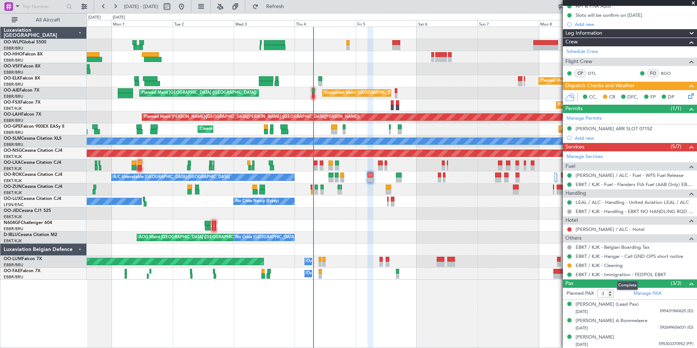
scroll to position [79, 0]
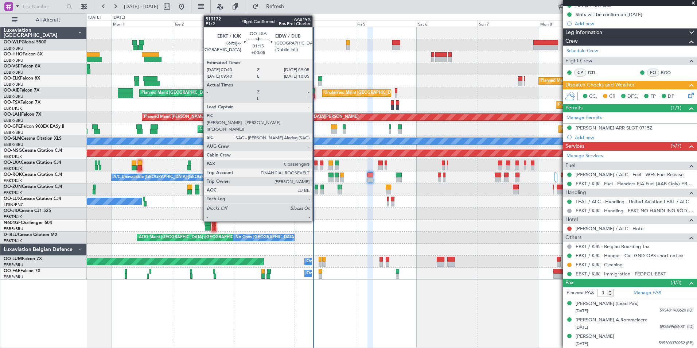
click at [316, 167] on div at bounding box center [316, 167] width 4 height 5
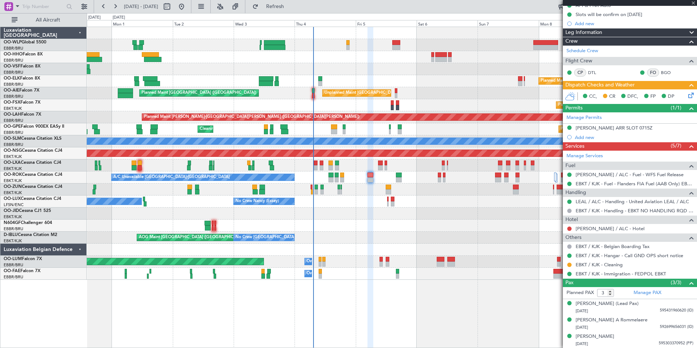
type input "+00:05"
type input "0"
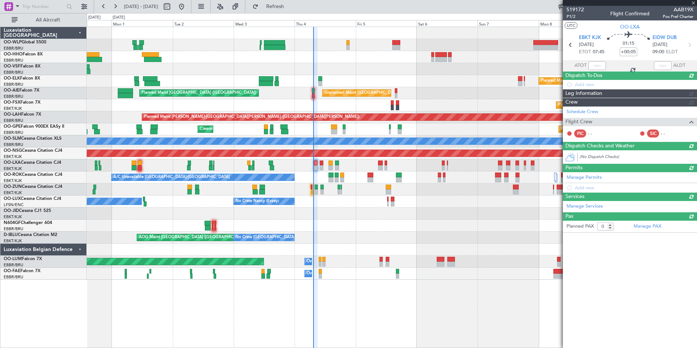
scroll to position [0, 0]
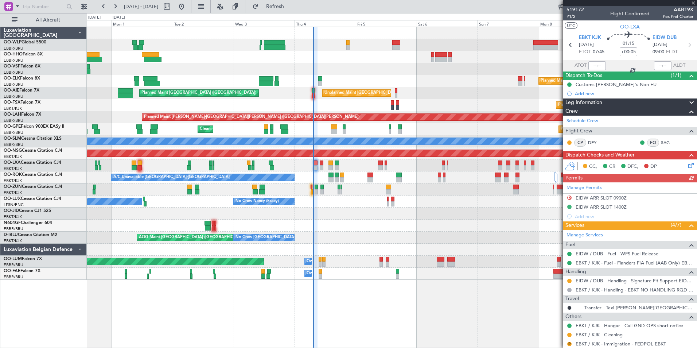
click at [587, 279] on link "EIDW / DUB - Handling - Signature Flt Support EIDW / DUB" at bounding box center [635, 280] width 118 height 6
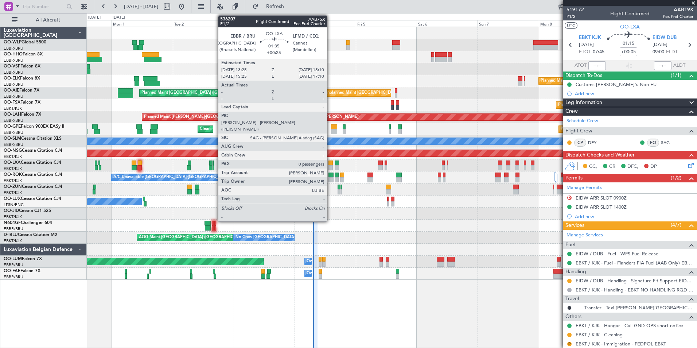
click at [330, 165] on div at bounding box center [330, 167] width 5 height 5
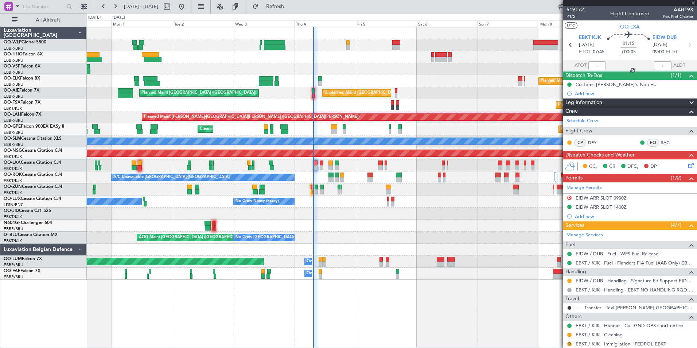
type input "+00:25"
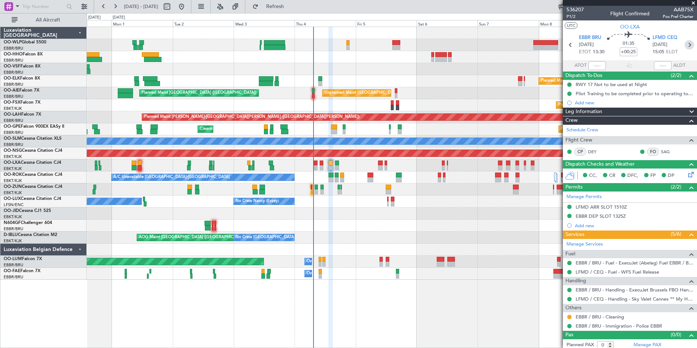
click at [685, 47] on icon at bounding box center [689, 44] width 9 height 9
type input "2"
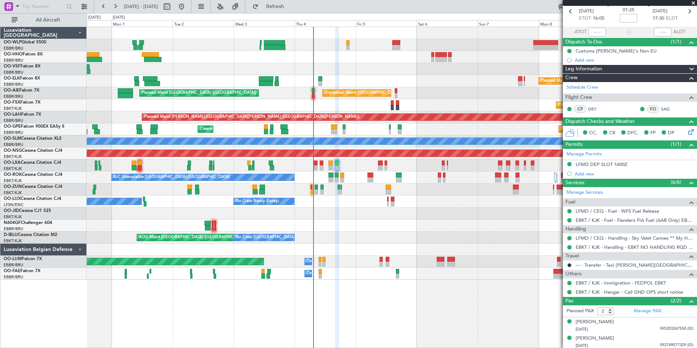
scroll to position [35, 0]
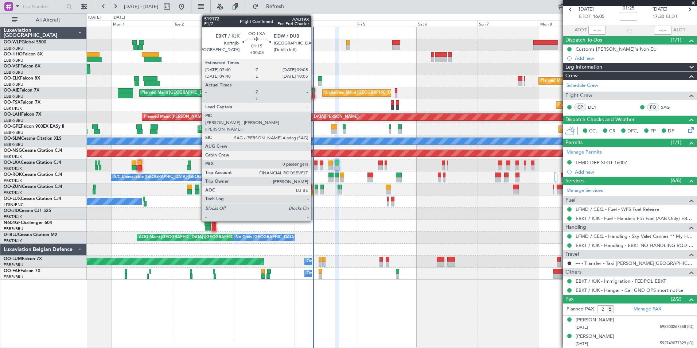
click at [314, 168] on div at bounding box center [316, 167] width 4 height 5
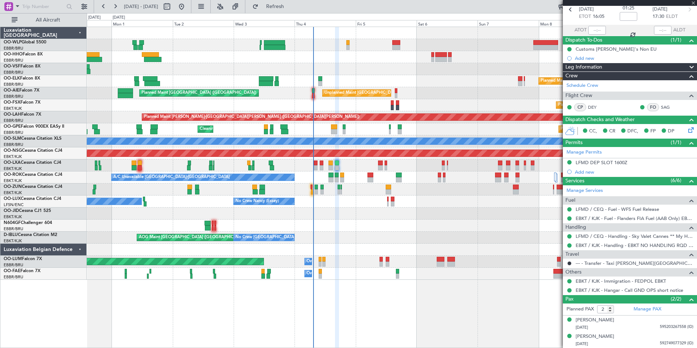
type input "+00:05"
type input "0"
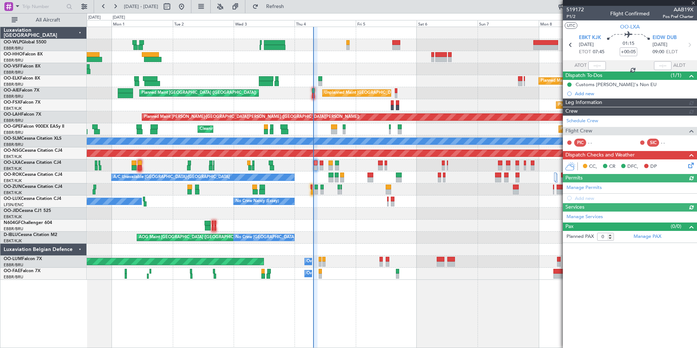
scroll to position [0, 0]
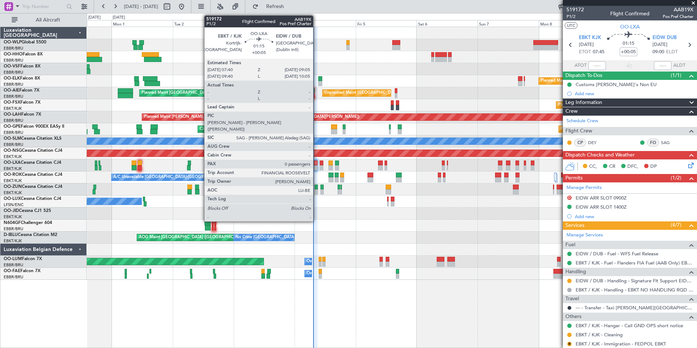
click at [316, 168] on div at bounding box center [316, 167] width 4 height 5
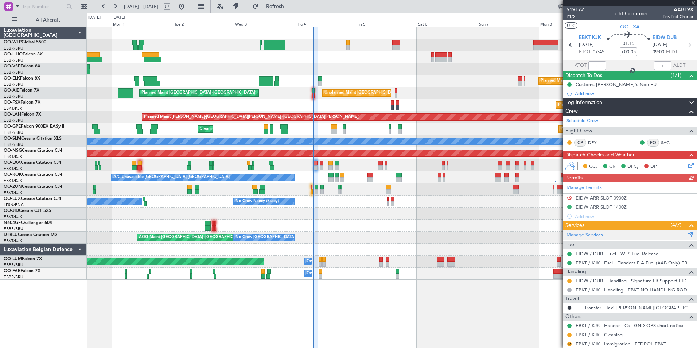
scroll to position [30, 0]
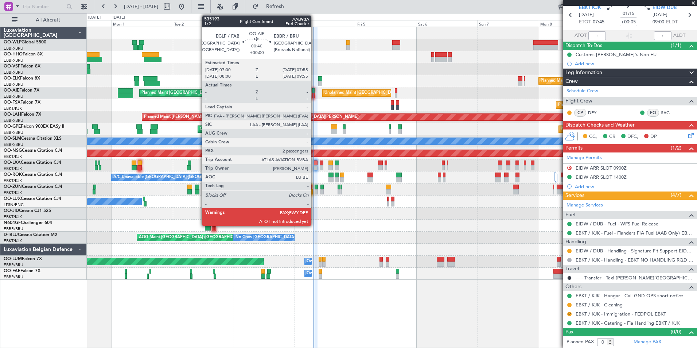
click at [314, 94] on div at bounding box center [313, 95] width 3 height 5
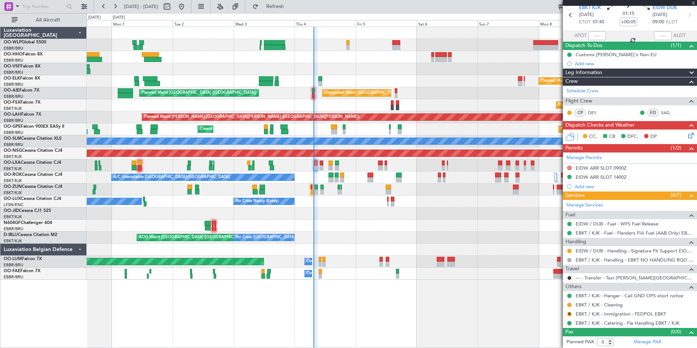
type input "2"
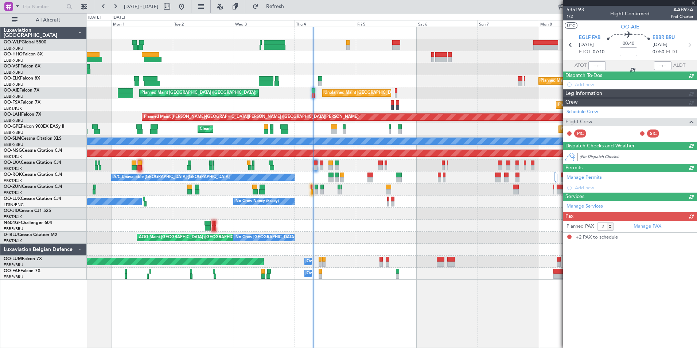
scroll to position [0, 0]
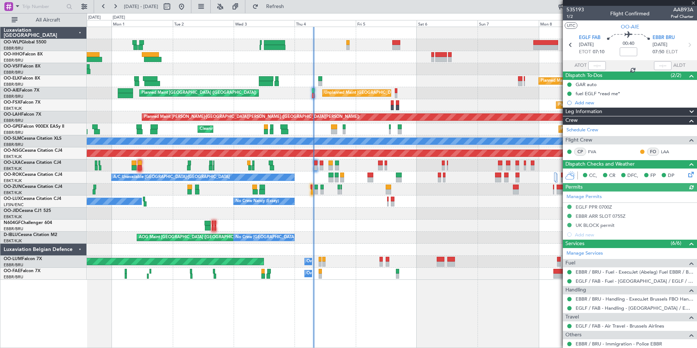
click at [592, 65] on div at bounding box center [596, 65] width 17 height 9
click at [593, 65] on div at bounding box center [596, 65] width 17 height 9
click at [593, 65] on input "text" at bounding box center [596, 65] width 17 height 9
click at [498, 66] on div at bounding box center [392, 69] width 610 height 12
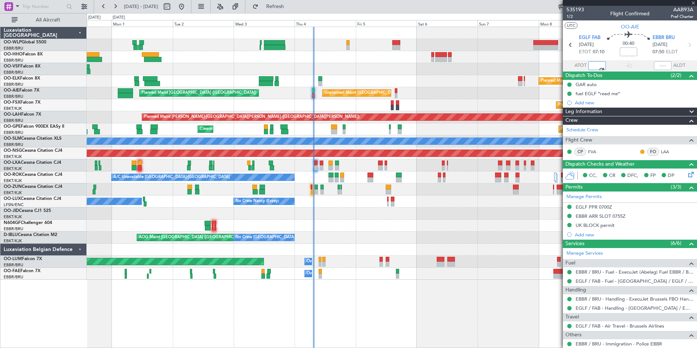
type input "07:25"
click at [383, 85] on div "Planned Maint [GEOGRAPHIC_DATA] ([GEOGRAPHIC_DATA]) Planned Maint [GEOGRAPHIC_D…" at bounding box center [392, 153] width 610 height 253
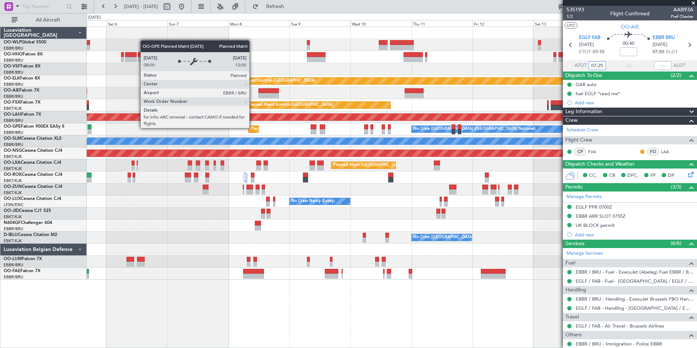
click at [382, 127] on div "Planned Maint [GEOGRAPHIC_DATA] ([GEOGRAPHIC_DATA] National)" at bounding box center [316, 129] width 132 height 11
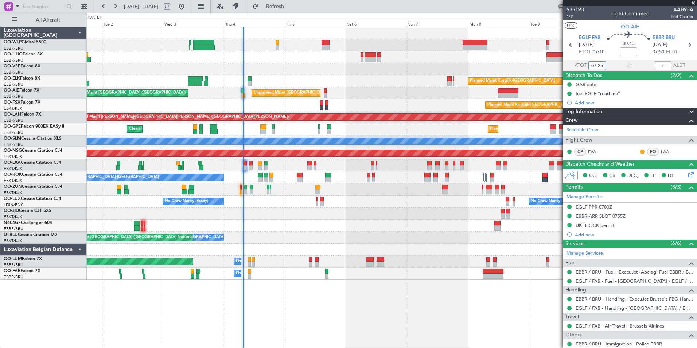
click at [374, 136] on div "Planned Maint Kortrijk-[GEOGRAPHIC_DATA] Unplanned Maint [GEOGRAPHIC_DATA] ([GE…" at bounding box center [392, 153] width 610 height 253
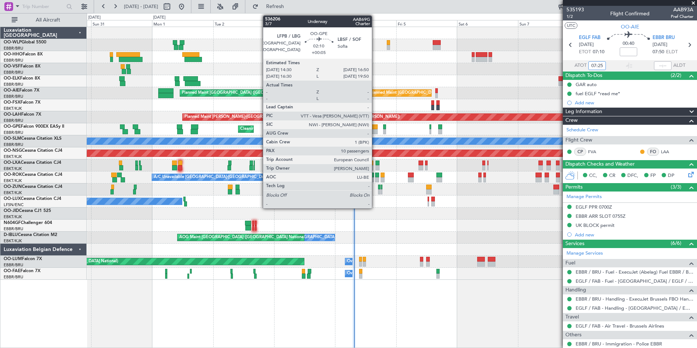
click at [375, 132] on div at bounding box center [375, 131] width 6 height 5
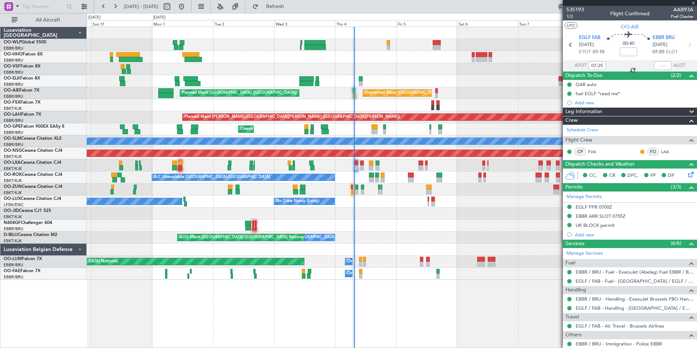
type input "+00:05"
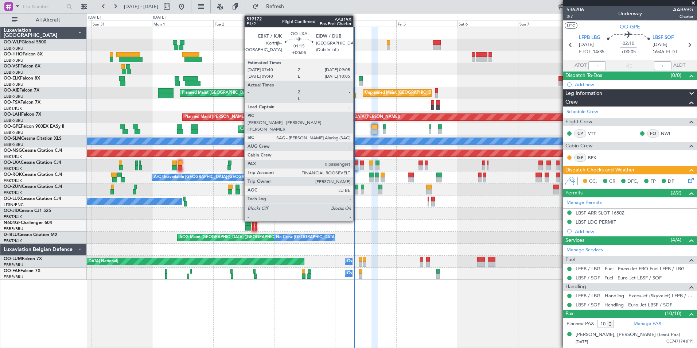
click at [357, 168] on div at bounding box center [356, 167] width 4 height 5
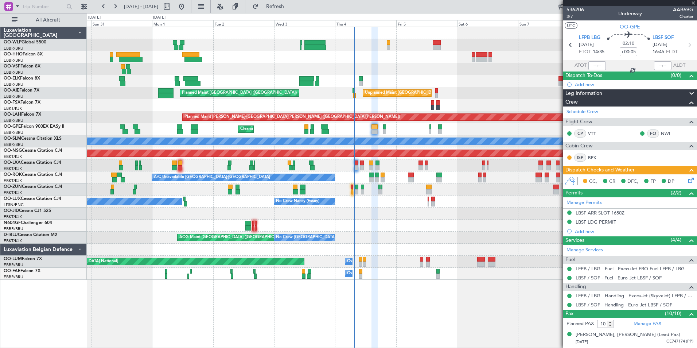
type input "0"
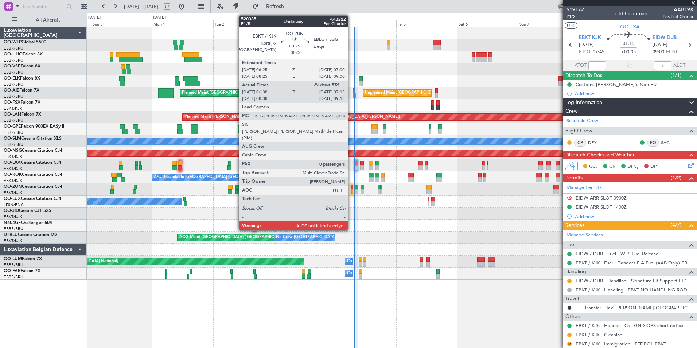
click at [351, 188] on div at bounding box center [352, 186] width 2 height 5
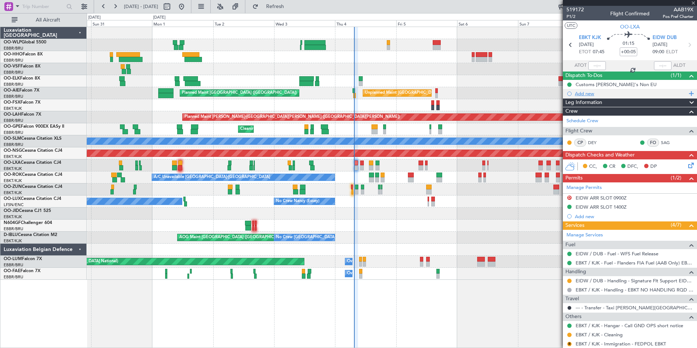
type input "06:43"
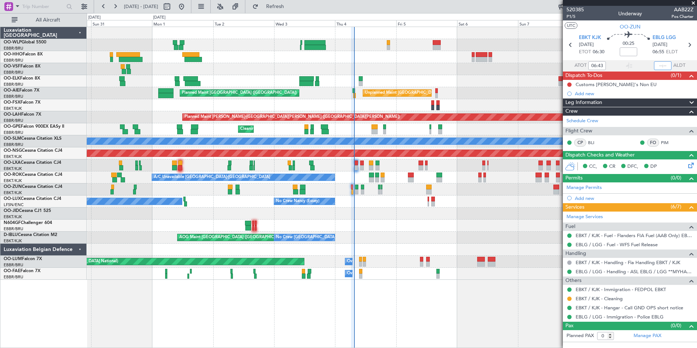
click at [659, 63] on input "text" at bounding box center [662, 65] width 17 height 9
click at [569, 84] on button at bounding box center [569, 84] width 4 height 4
type input "07:09"
click at [568, 115] on span "Completed" at bounding box center [573, 116] width 24 height 7
click at [536, 92] on div "Unplanned Maint [GEOGRAPHIC_DATA] ([GEOGRAPHIC_DATA] National) Planned Maint [G…" at bounding box center [392, 93] width 610 height 12
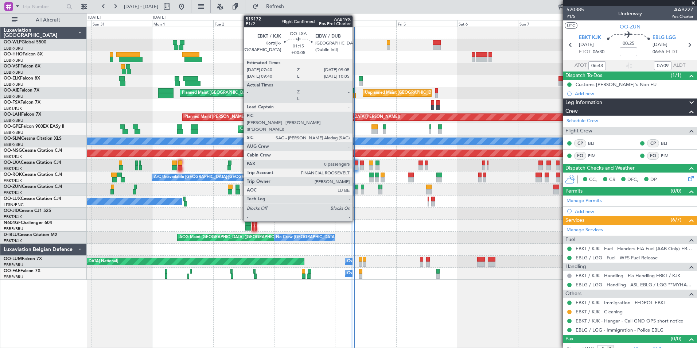
click at [356, 168] on div at bounding box center [356, 167] width 4 height 5
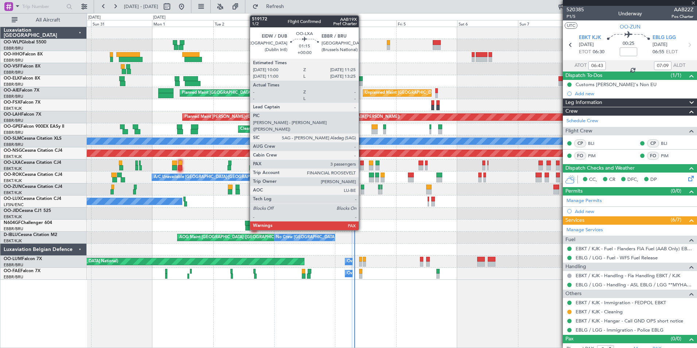
click at [362, 167] on div at bounding box center [362, 167] width 4 height 5
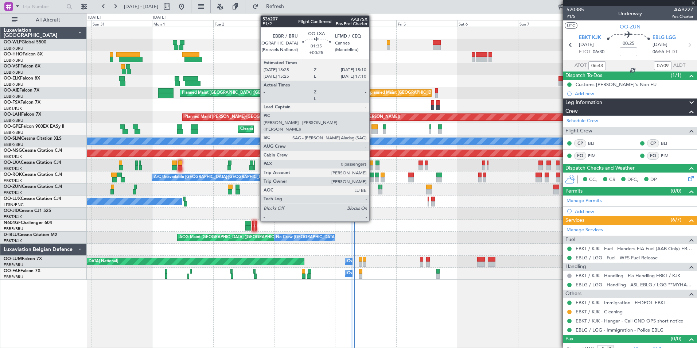
type input "3"
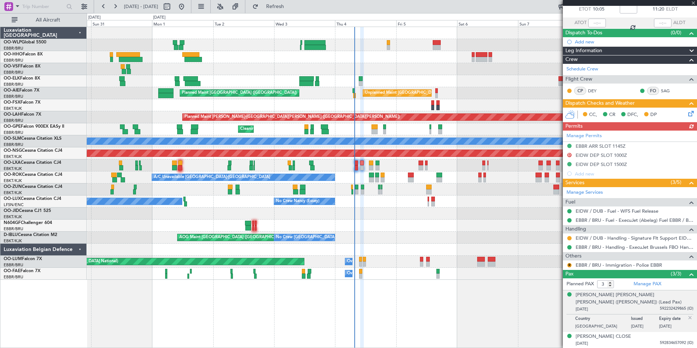
scroll to position [59, 0]
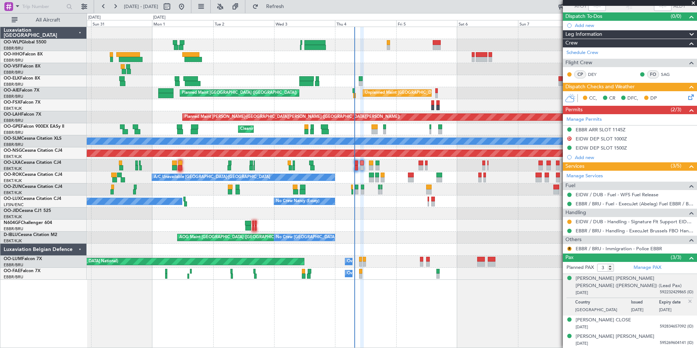
drag, startPoint x: 649, startPoint y: 291, endPoint x: 670, endPoint y: 289, distance: 21.9
click at [670, 289] on div "[DATE] 592232429865 (ID)" at bounding box center [635, 292] width 118 height 7
click at [687, 302] on img at bounding box center [690, 301] width 7 height 7
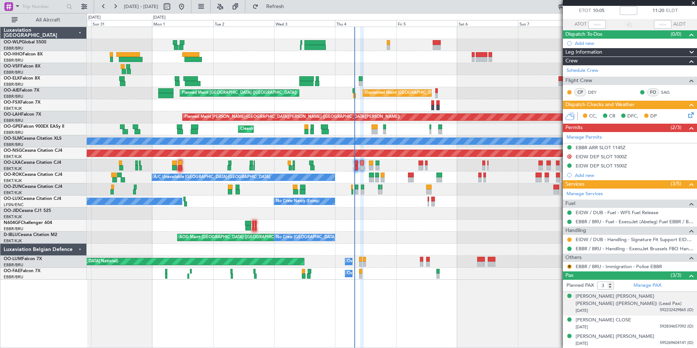
drag, startPoint x: 653, startPoint y: 309, endPoint x: 688, endPoint y: 310, distance: 35.7
click at [688, 310] on li "[PERSON_NAME] [PERSON_NAME] [PERSON_NAME] ([PERSON_NAME]) (Lead Pax) [DATE] 592…" at bounding box center [630, 304] width 134 height 24
click at [39, 40] on link "OO-WLP Global 5500" at bounding box center [25, 42] width 43 height 4
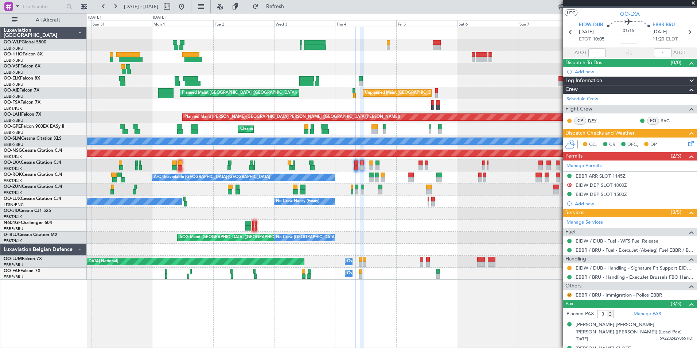
scroll to position [0, 0]
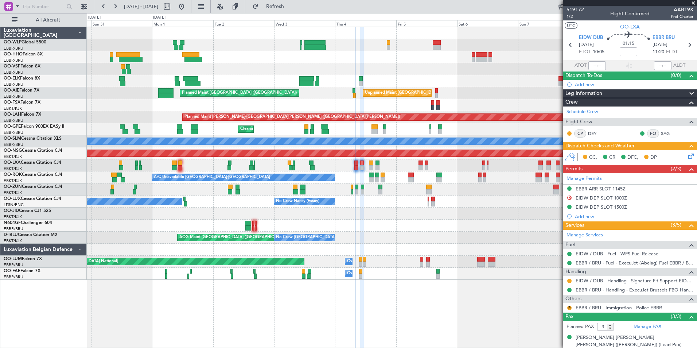
click at [588, 41] on mat-tooltip-component "[GEOGRAPHIC_DATA] (Dublin Intl) Cat A" at bounding box center [604, 53] width 77 height 25
click at [588, 36] on span "EIDW DUB" at bounding box center [591, 37] width 24 height 7
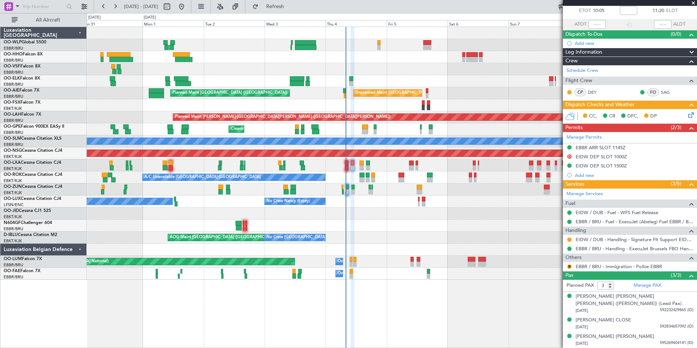
click at [463, 130] on div "Planned Maint [GEOGRAPHIC_DATA] ([GEOGRAPHIC_DATA] National) Cleaning [GEOGRAPH…" at bounding box center [392, 129] width 610 height 12
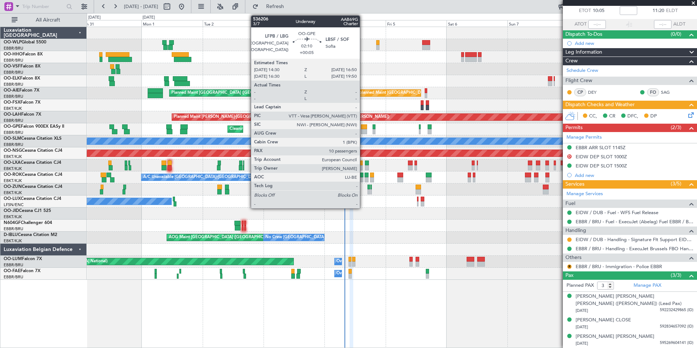
click at [363, 129] on div at bounding box center [364, 131] width 6 height 5
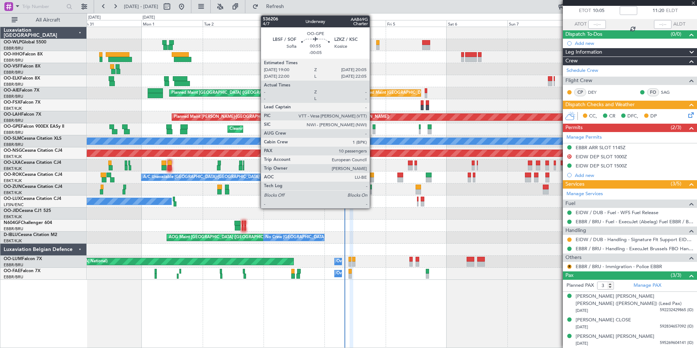
type input "+00:05"
type input "10"
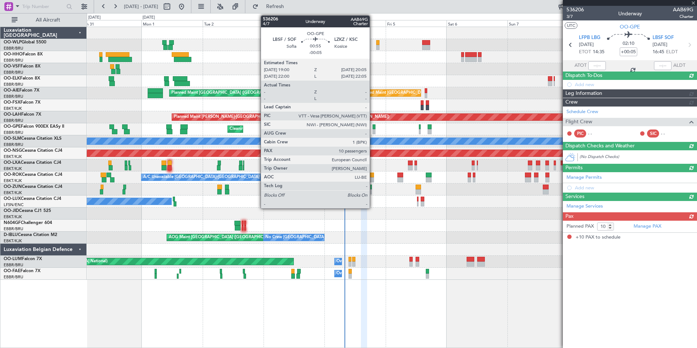
scroll to position [0, 0]
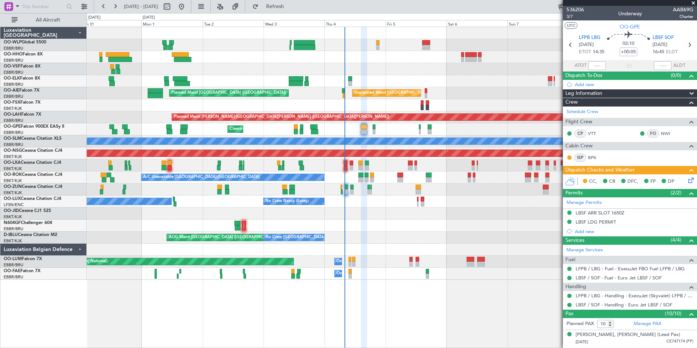
click at [687, 182] on icon at bounding box center [690, 179] width 6 height 6
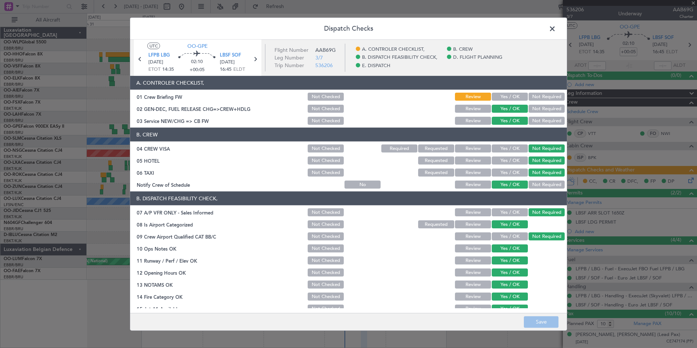
click at [493, 89] on header "A. CONTROLER CHECKLIST," at bounding box center [348, 83] width 437 height 14
click at [494, 96] on button "Yes / OK" at bounding box center [510, 97] width 36 height 8
drag, startPoint x: 544, startPoint y: 314, endPoint x: 543, endPoint y: 320, distance: 6.6
click at [544, 320] on footer "Save" at bounding box center [348, 320] width 437 height 17
click at [543, 320] on button "Save" at bounding box center [541, 322] width 35 height 12
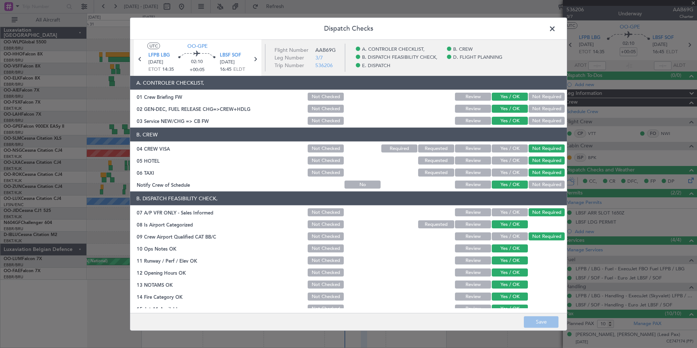
click at [556, 28] on span at bounding box center [556, 30] width 0 height 15
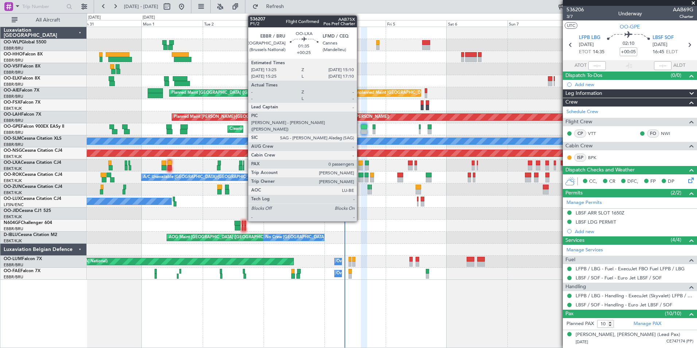
click at [360, 165] on div at bounding box center [360, 162] width 5 height 5
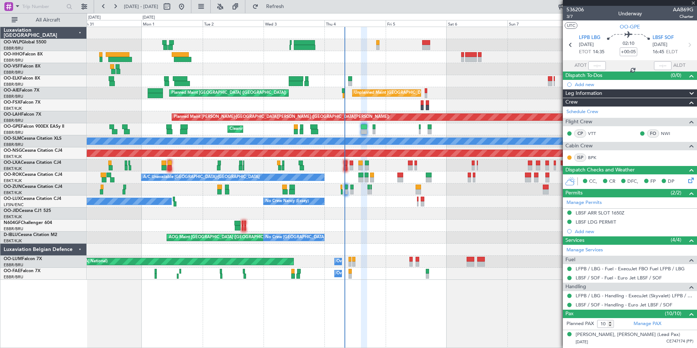
type input "+00:25"
type input "0"
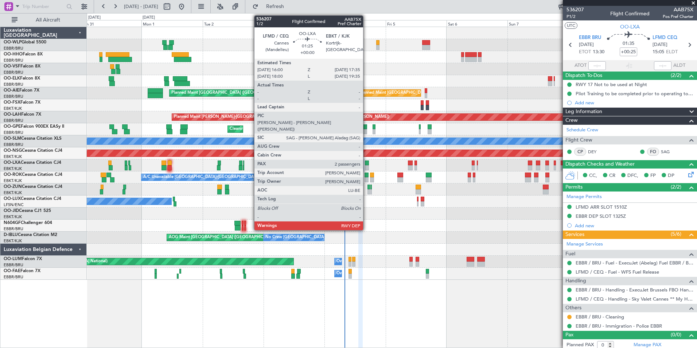
click at [366, 164] on div at bounding box center [367, 162] width 4 height 5
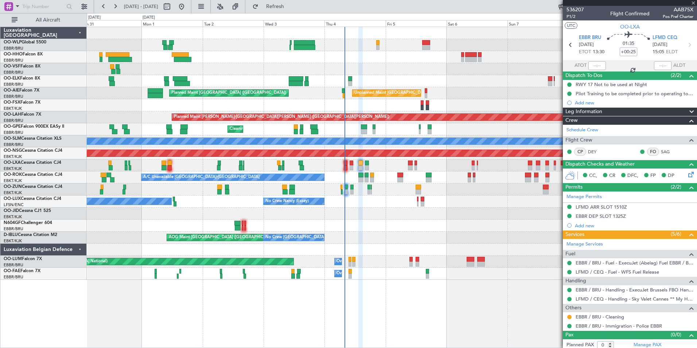
type input "2"
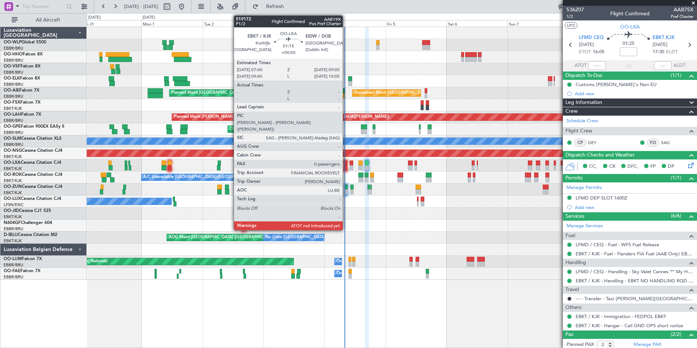
click at [346, 166] on div at bounding box center [346, 167] width 4 height 5
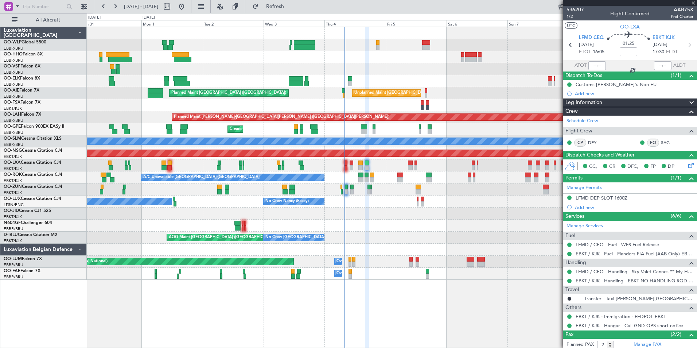
type input "+00:05"
type input "0"
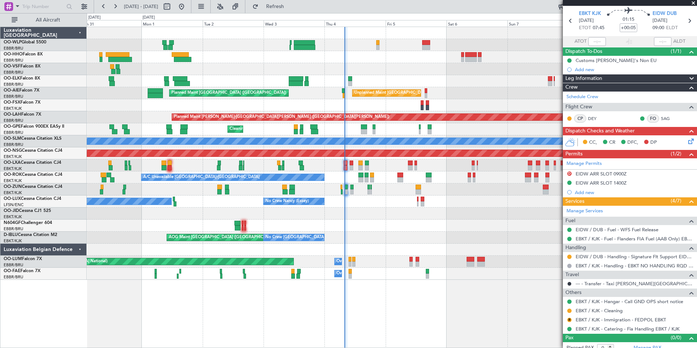
scroll to position [30, 0]
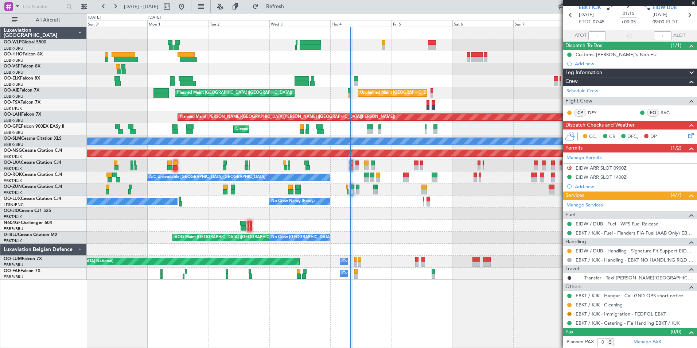
click at [397, 152] on div "Planned Maint [GEOGRAPHIC_DATA] ([GEOGRAPHIC_DATA]) Planned Maint [GEOGRAPHIC_D…" at bounding box center [392, 153] width 610 height 253
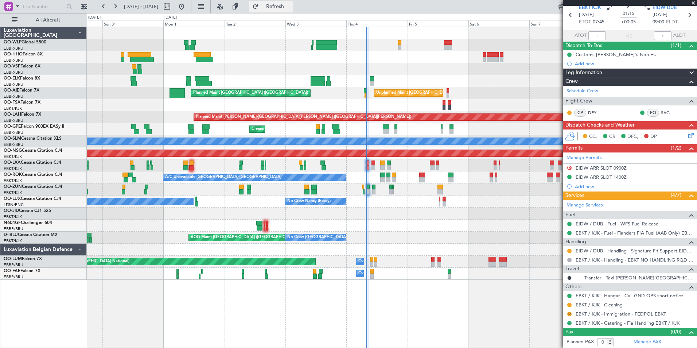
click at [285, 1] on button "Refresh" at bounding box center [271, 7] width 44 height 12
click at [293, 10] on button "Refresh" at bounding box center [271, 7] width 44 height 12
click at [596, 112] on link "DEY" at bounding box center [596, 112] width 16 height 7
click at [607, 252] on link "EIDW / DUB - Handling - Signature Flt Support EIDW / DUB" at bounding box center [635, 251] width 118 height 6
click at [602, 248] on link "EIDW / DUB - Handling - Signature Flt Support EIDW / DUB" at bounding box center [635, 251] width 118 height 6
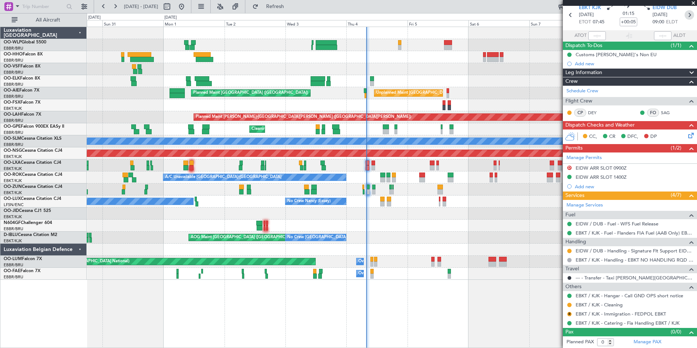
click at [685, 16] on icon at bounding box center [689, 14] width 9 height 9
type input "3"
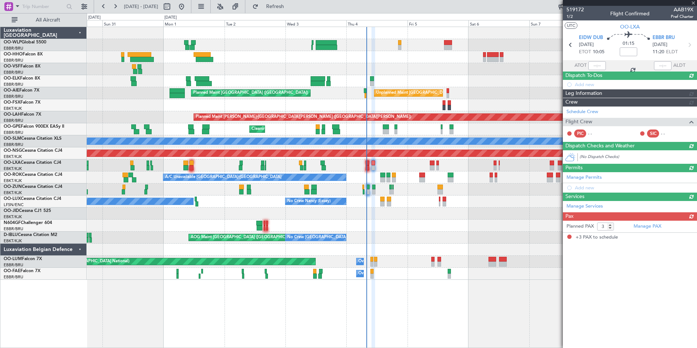
scroll to position [0, 0]
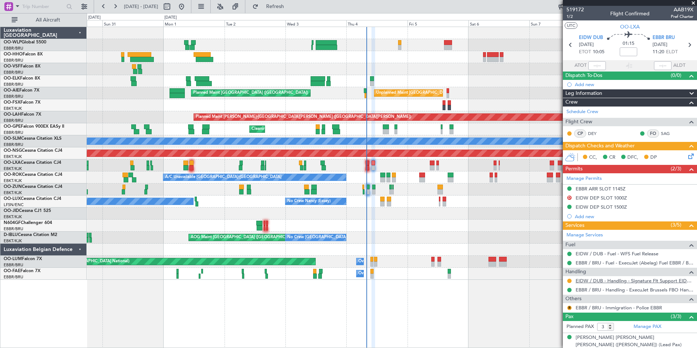
click at [606, 282] on link "EIDW / DUB - Handling - Signature Flt Support EIDW / DUB" at bounding box center [635, 280] width 118 height 6
click at [293, 11] on button "Refresh" at bounding box center [271, 7] width 44 height 12
click at [569, 281] on button at bounding box center [569, 281] width 4 height 4
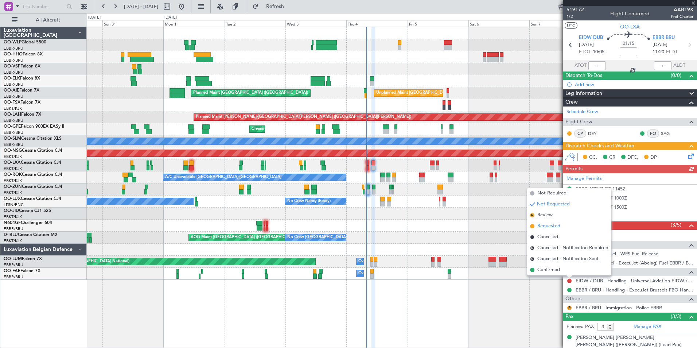
click at [541, 226] on span "Requested" at bounding box center [548, 225] width 23 height 7
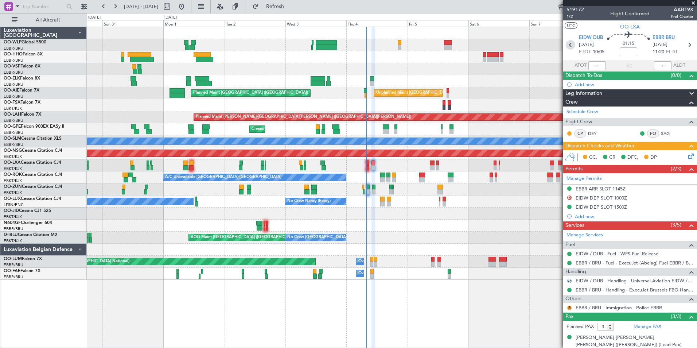
click at [570, 44] on icon at bounding box center [570, 44] width 9 height 9
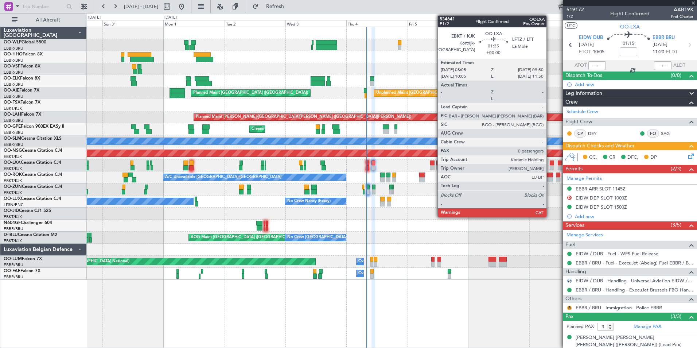
type input "+00:05"
type input "0"
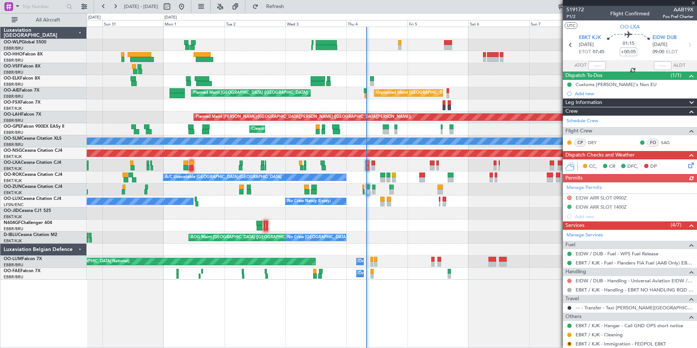
click at [568, 281] on button at bounding box center [569, 281] width 4 height 4
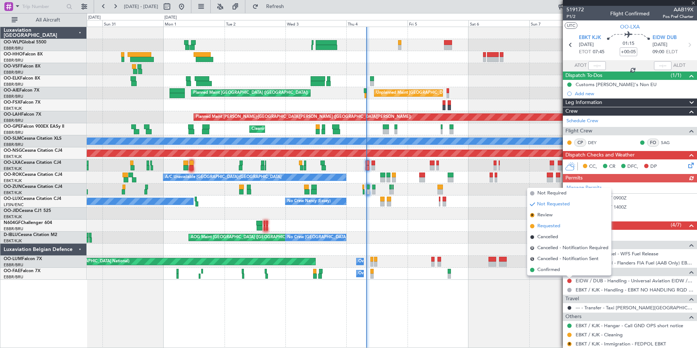
click at [549, 224] on span "Requested" at bounding box center [548, 225] width 23 height 7
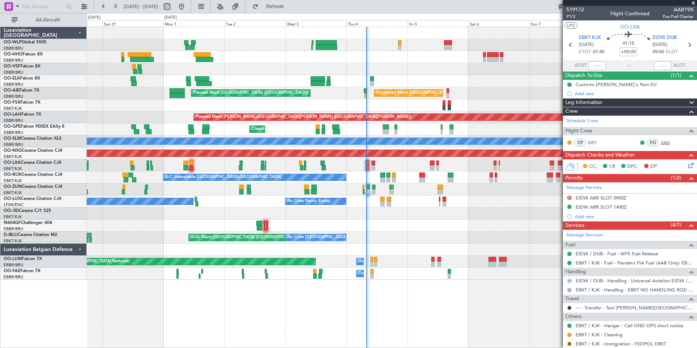
click at [661, 141] on link "SAG" at bounding box center [669, 142] width 16 height 7
click at [289, 1] on button "Refresh" at bounding box center [271, 7] width 44 height 12
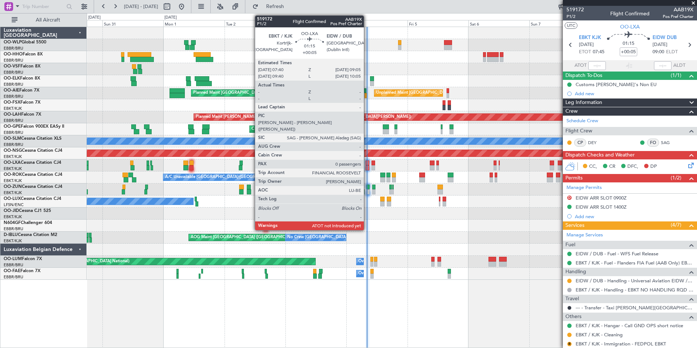
click at [367, 166] on div at bounding box center [368, 167] width 4 height 5
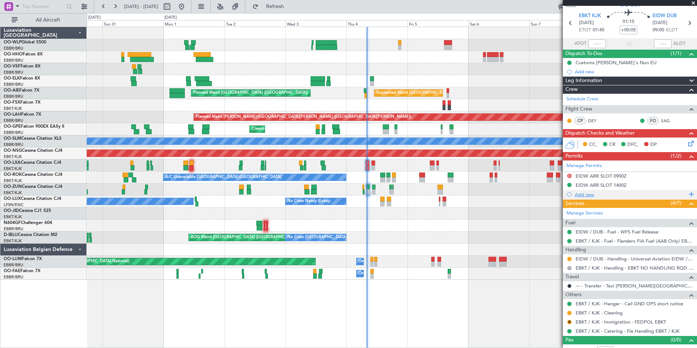
scroll to position [30, 0]
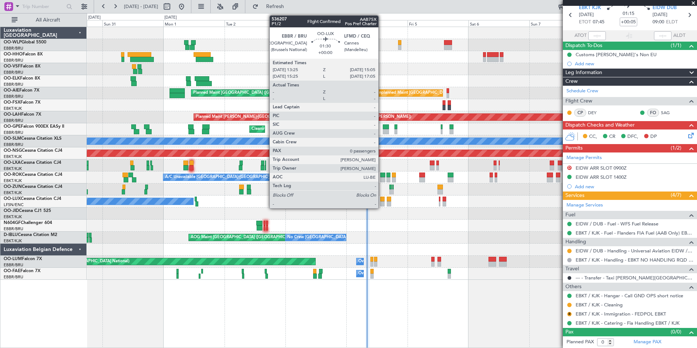
click at [382, 201] on div at bounding box center [382, 199] width 4 height 5
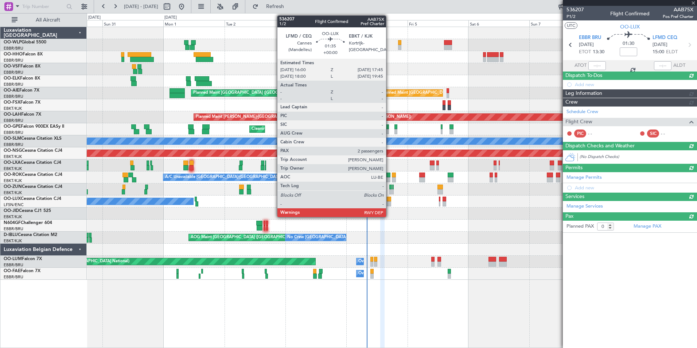
scroll to position [0, 0]
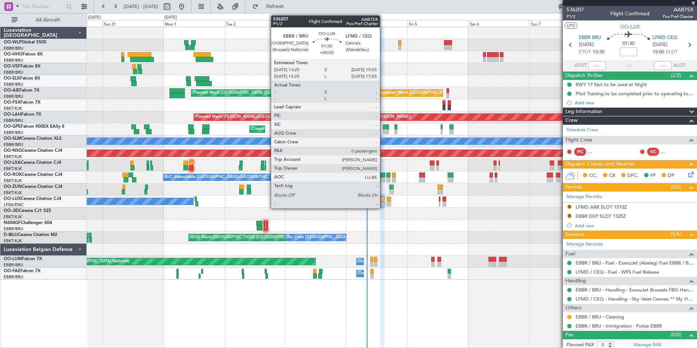
click at [383, 202] on div at bounding box center [382, 203] width 4 height 5
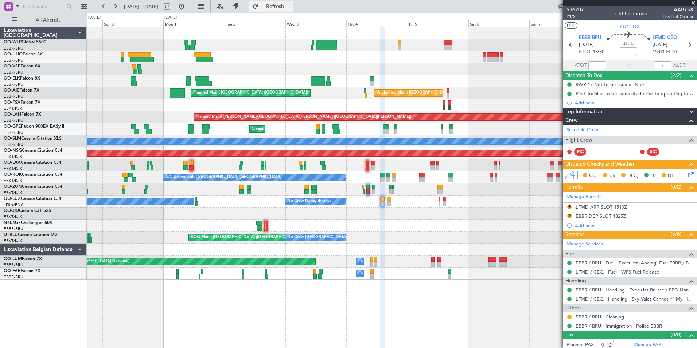
click at [291, 8] on span "Refresh" at bounding box center [275, 6] width 31 height 5
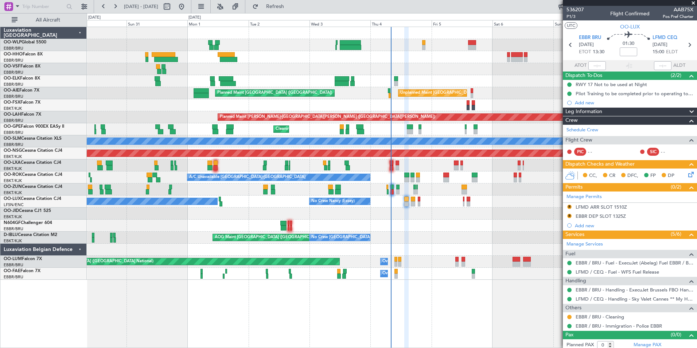
click at [386, 170] on div "Planned Maint Kortrijk-[GEOGRAPHIC_DATA] Planned Maint [GEOGRAPHIC_DATA] ([GEOG…" at bounding box center [392, 165] width 610 height 12
click at [293, 11] on button "Refresh" at bounding box center [271, 7] width 44 height 12
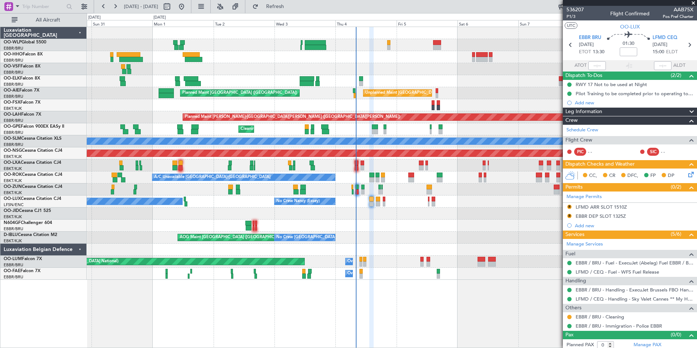
click at [84, 101] on div "Planned Maint [GEOGRAPHIC_DATA] ([GEOGRAPHIC_DATA]) Planned Maint [GEOGRAPHIC_D…" at bounding box center [348, 180] width 697 height 335
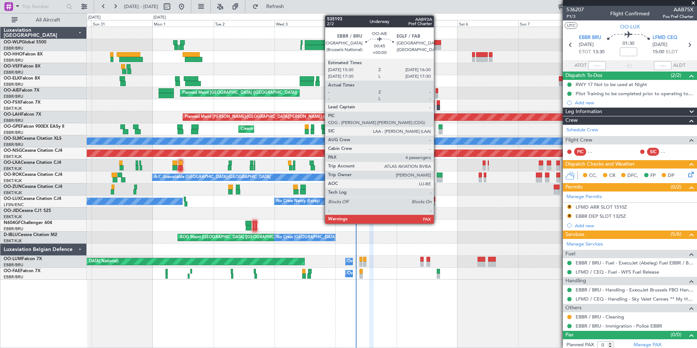
click at [437, 93] on div at bounding box center [437, 95] width 3 height 5
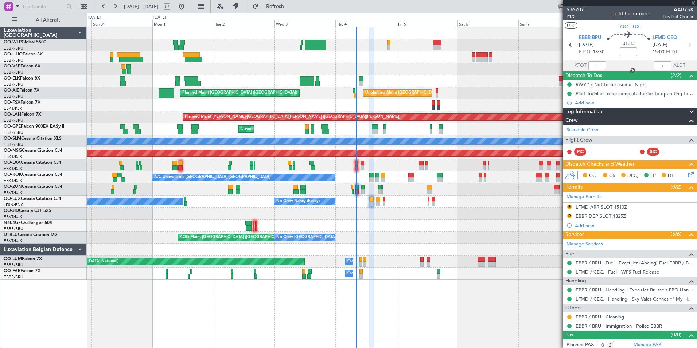
type input "4"
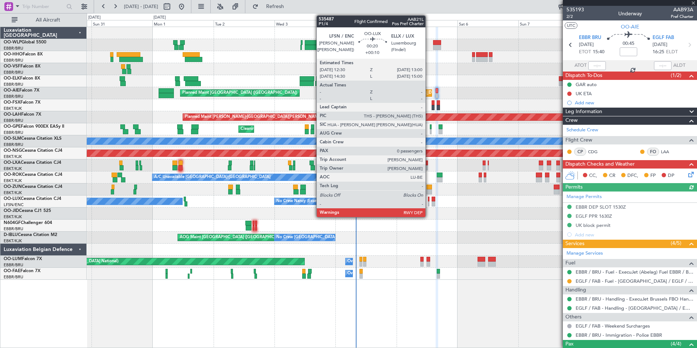
click at [429, 202] on div at bounding box center [428, 203] width 1 height 5
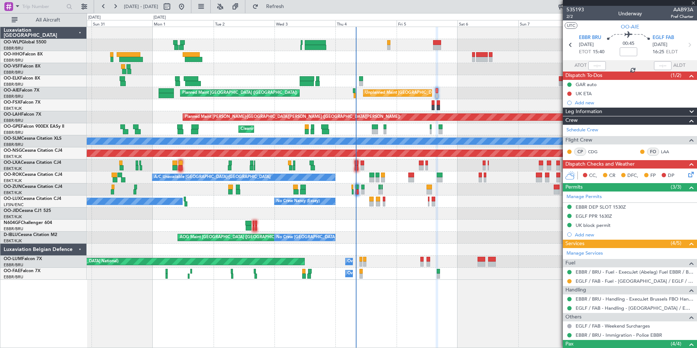
type input "+00:10"
type input "0"
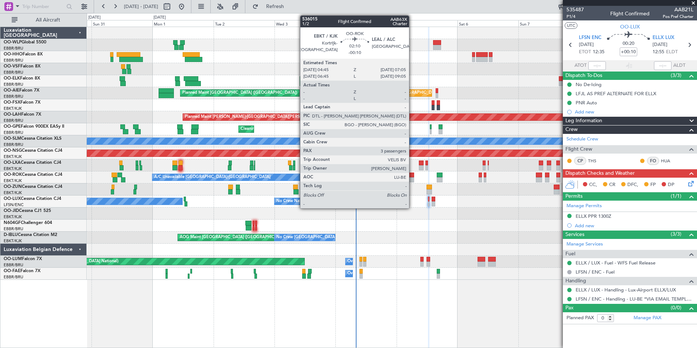
click at [412, 179] on div at bounding box center [411, 179] width 6 height 5
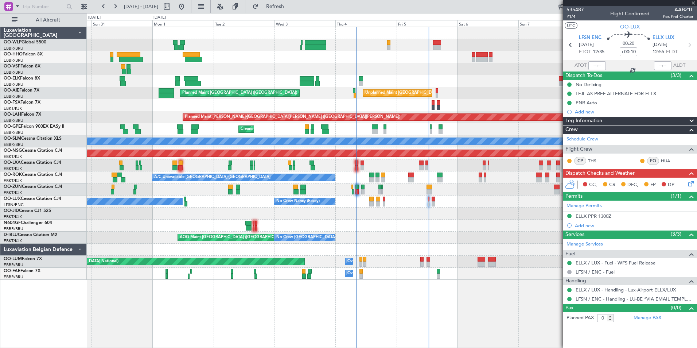
type input "-00:10"
type input "3"
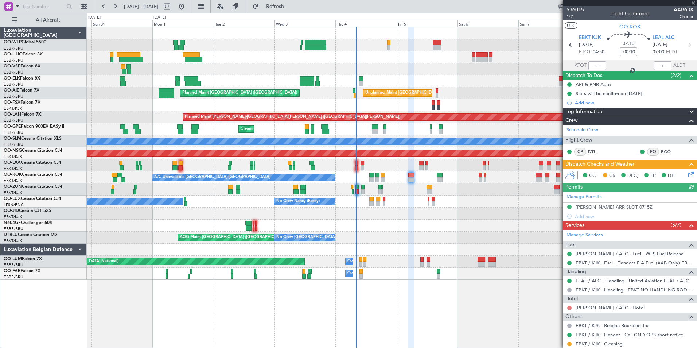
click at [571, 310] on mat-tooltip-component "Not Requested" at bounding box center [569, 319] width 41 height 19
click at [590, 308] on link "[PERSON_NAME] / ALC - Hotel" at bounding box center [610, 307] width 69 height 6
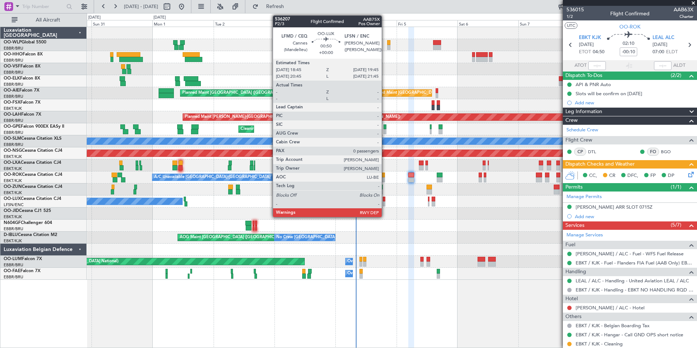
click at [385, 203] on div at bounding box center [384, 203] width 3 height 5
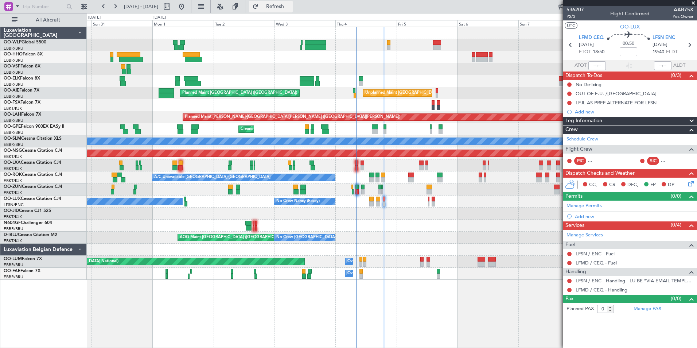
click at [291, 5] on span "Refresh" at bounding box center [275, 6] width 31 height 5
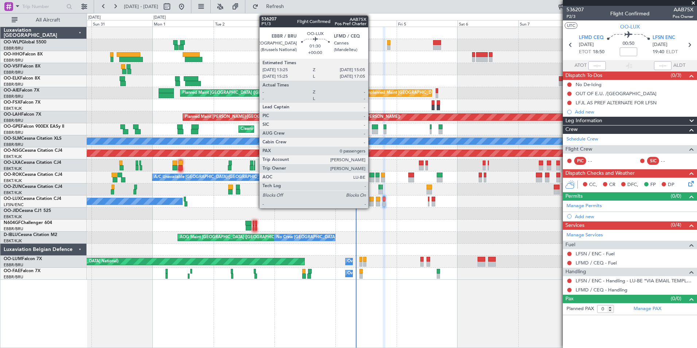
click at [372, 200] on div at bounding box center [371, 199] width 4 height 5
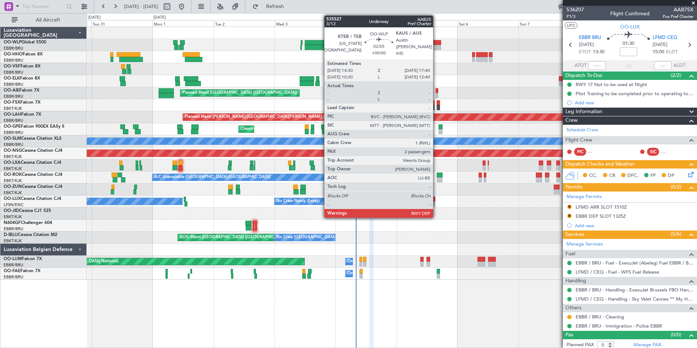
click at [440, 44] on div at bounding box center [437, 42] width 8 height 5
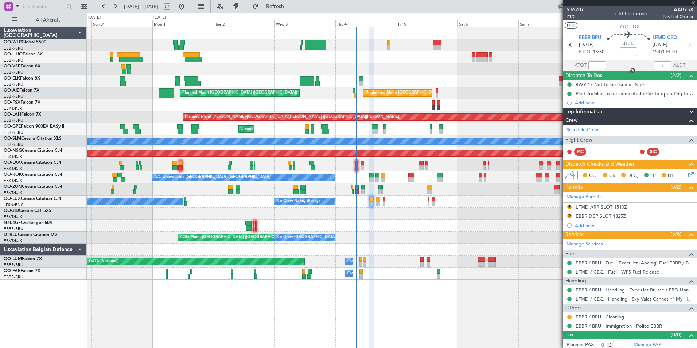
type input "2"
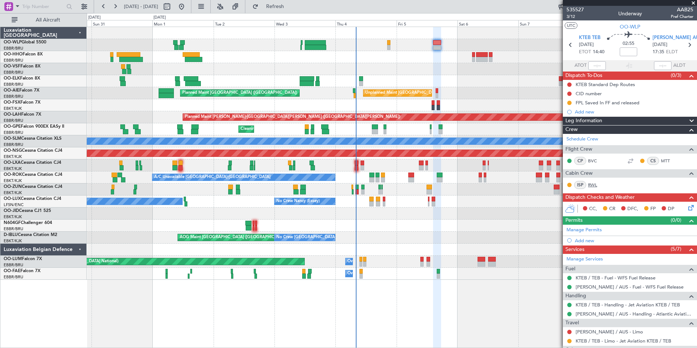
scroll to position [69, 0]
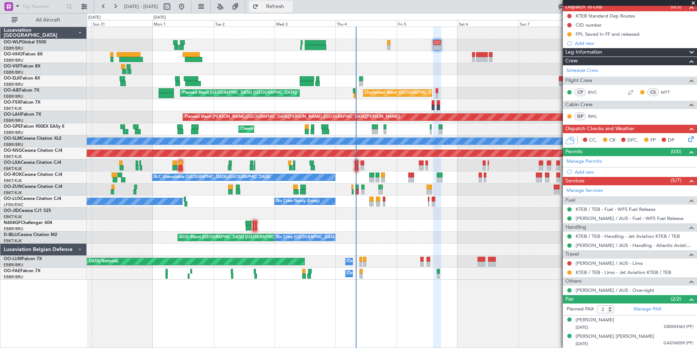
click at [290, 5] on span "Refresh" at bounding box center [275, 6] width 31 height 5
click at [117, 8] on button at bounding box center [115, 7] width 12 height 12
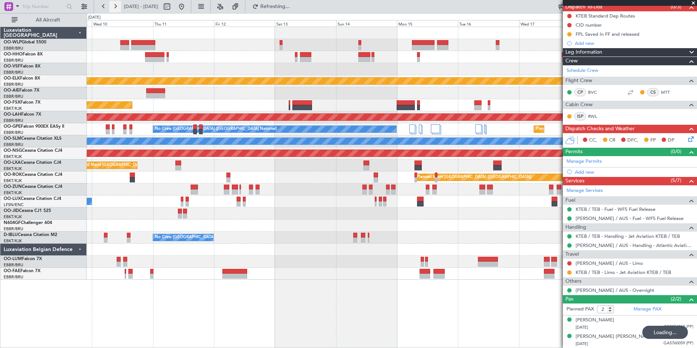
click at [117, 8] on button at bounding box center [115, 7] width 12 height 12
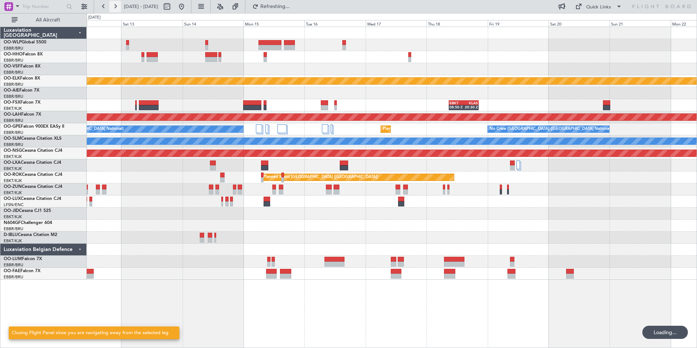
scroll to position [0, 0]
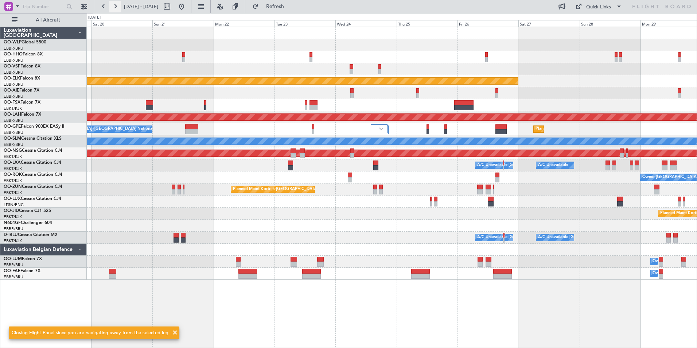
click at [117, 8] on button at bounding box center [115, 7] width 12 height 12
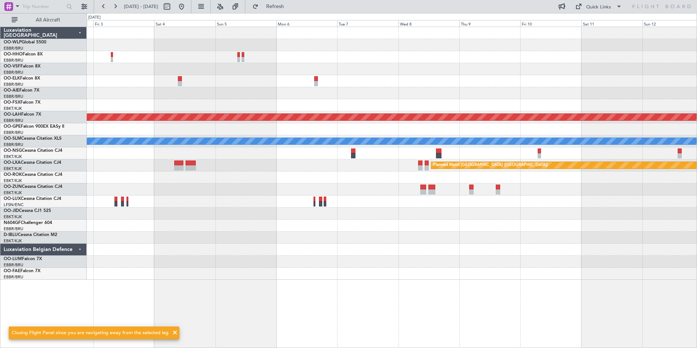
click at [431, 85] on div at bounding box center [392, 81] width 610 height 12
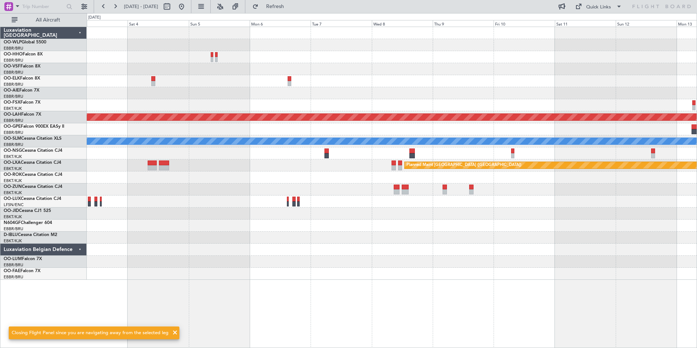
click at [373, 75] on div at bounding box center [392, 81] width 610 height 12
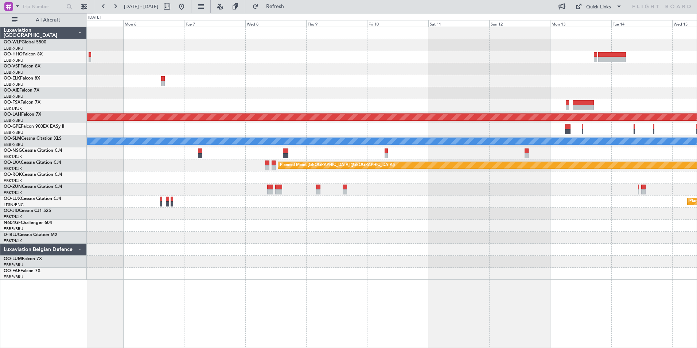
click at [502, 85] on div "Planned Maint Brussels (Brussels National) Planned Maint Alton-st Louis (St Lou…" at bounding box center [392, 153] width 610 height 253
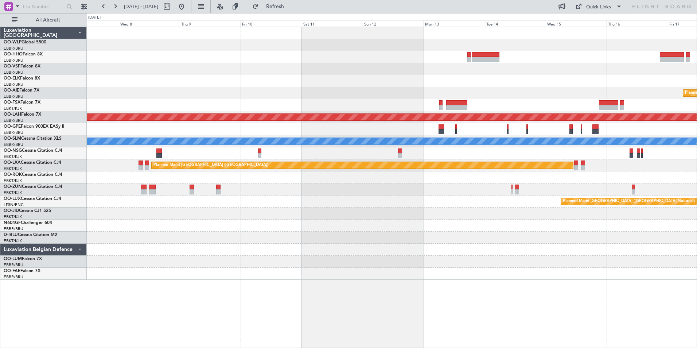
click at [456, 83] on div at bounding box center [392, 81] width 610 height 12
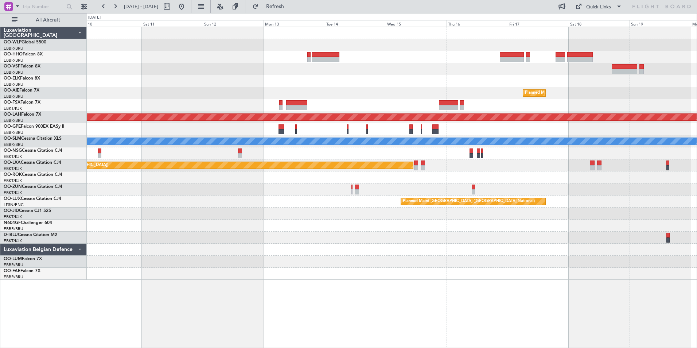
click at [493, 89] on div "Planned Maint [GEOGRAPHIC_DATA] ([GEOGRAPHIC_DATA] National)" at bounding box center [392, 93] width 610 height 12
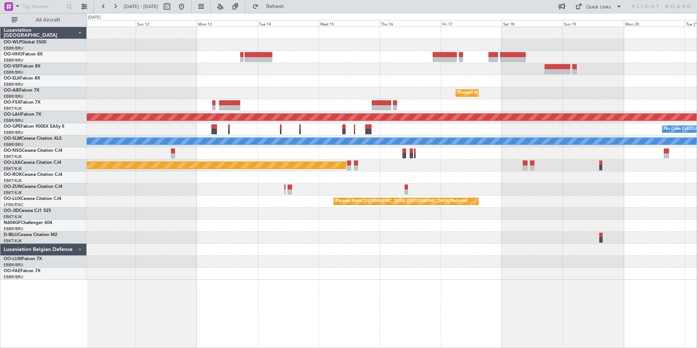
click at [535, 88] on div "Planned Maint [GEOGRAPHIC_DATA] ([GEOGRAPHIC_DATA] National)" at bounding box center [392, 93] width 610 height 12
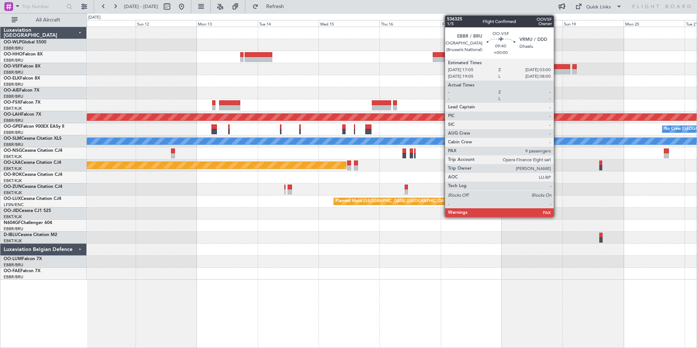
click at [557, 69] on div at bounding box center [558, 71] width 26 height 5
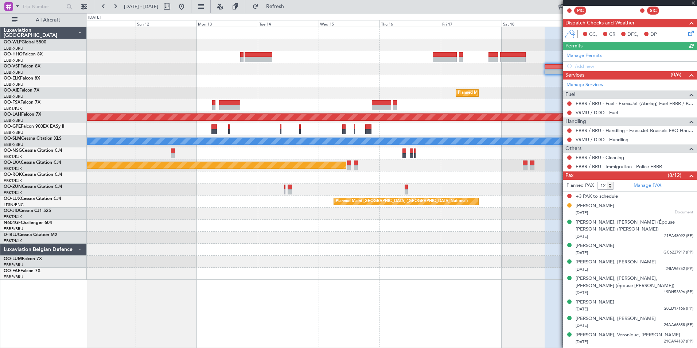
scroll to position [149, 0]
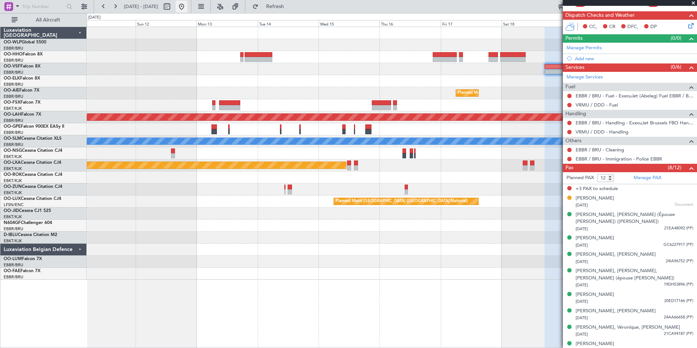
click at [187, 5] on button at bounding box center [182, 7] width 12 height 12
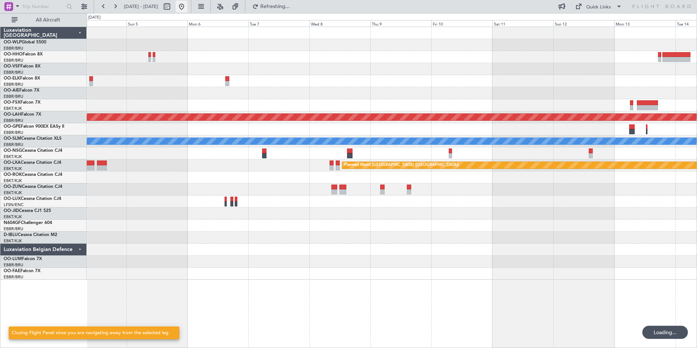
scroll to position [0, 0]
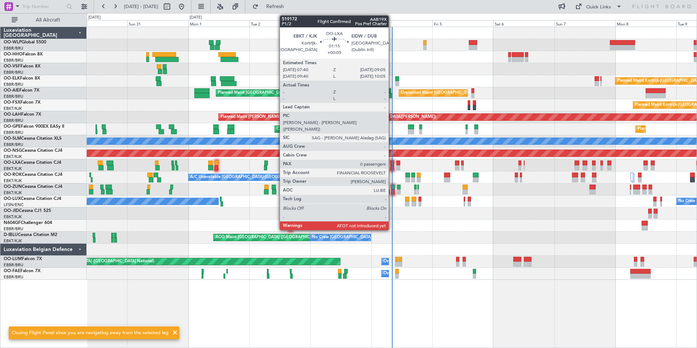
click at [392, 166] on div at bounding box center [392, 167] width 4 height 5
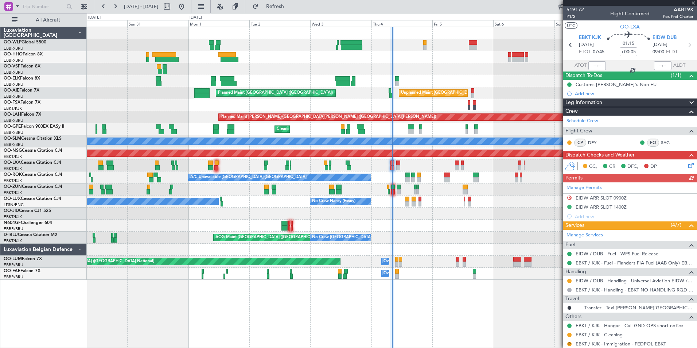
scroll to position [30, 0]
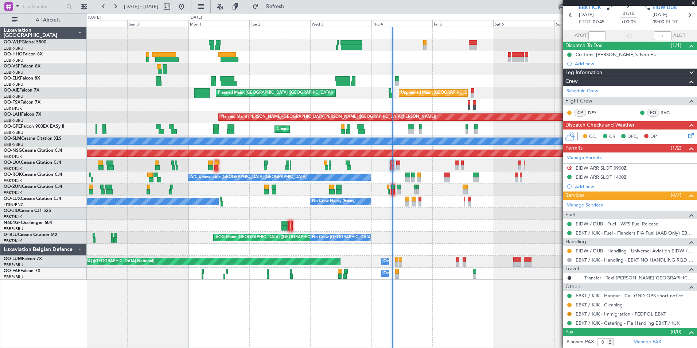
click at [434, 220] on div at bounding box center [392, 225] width 610 height 12
click at [293, 12] on button "Refresh" at bounding box center [271, 7] width 44 height 12
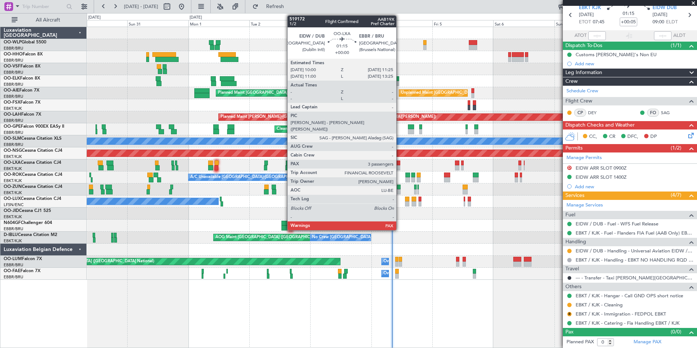
click at [400, 165] on div at bounding box center [398, 167] width 4 height 5
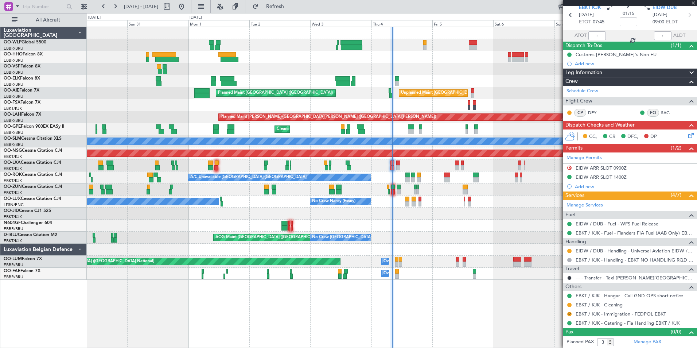
scroll to position [0, 0]
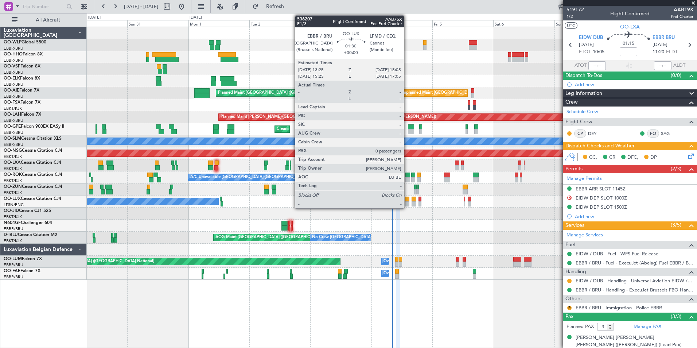
click at [407, 198] on div at bounding box center [407, 199] width 4 height 5
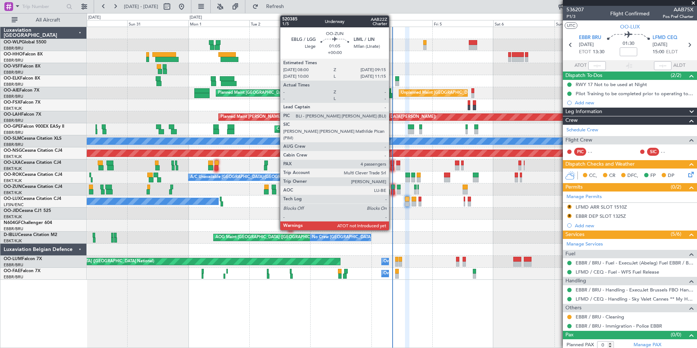
click at [392, 189] on div at bounding box center [392, 186] width 3 height 5
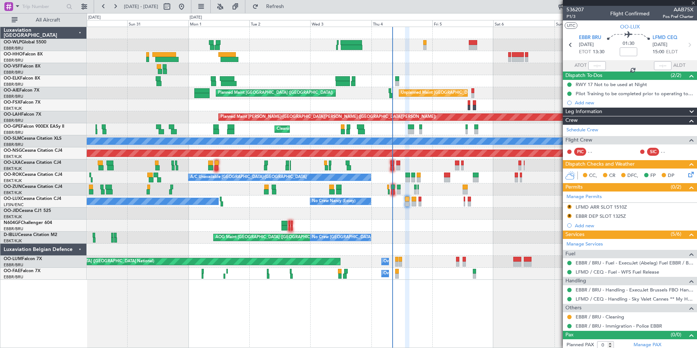
type input "4"
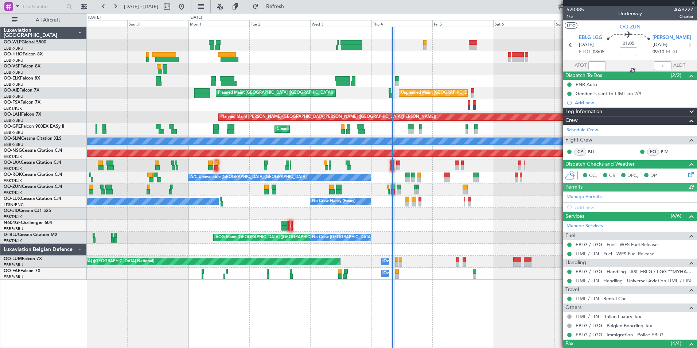
click at [599, 64] on div at bounding box center [596, 65] width 17 height 9
click at [590, 64] on input "text" at bounding box center [596, 65] width 17 height 9
type input "08:20"
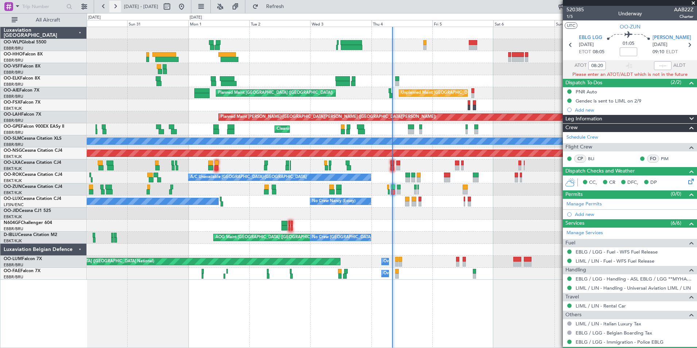
click at [117, 4] on button at bounding box center [115, 7] width 12 height 12
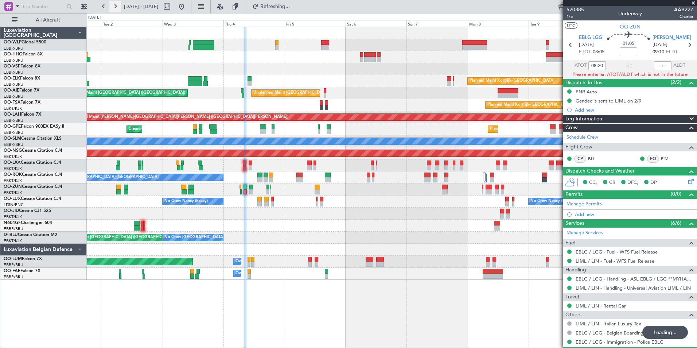
click at [119, 4] on button at bounding box center [115, 7] width 12 height 12
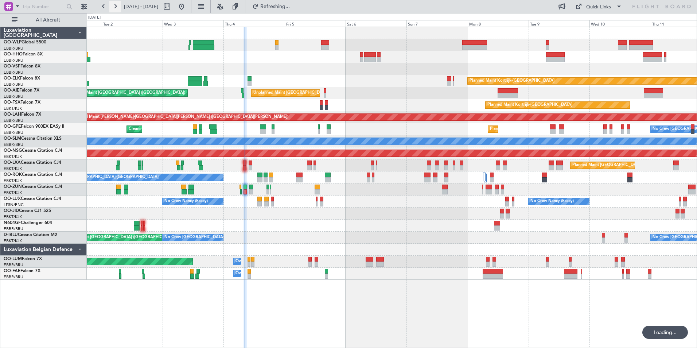
click at [119, 4] on button at bounding box center [115, 7] width 12 height 12
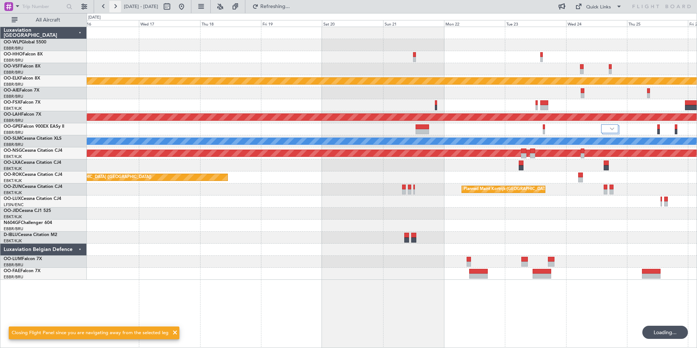
click at [119, 4] on button at bounding box center [115, 7] width 12 height 12
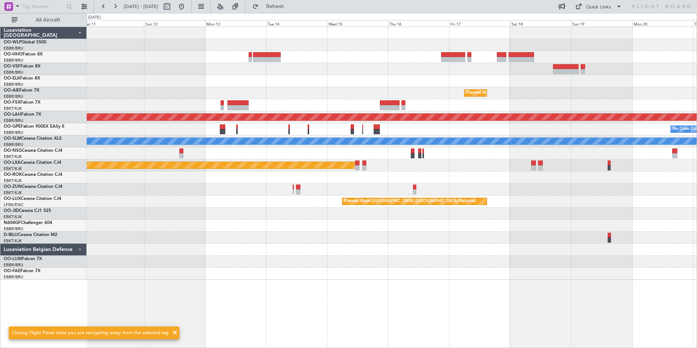
click at [466, 80] on div at bounding box center [392, 81] width 610 height 12
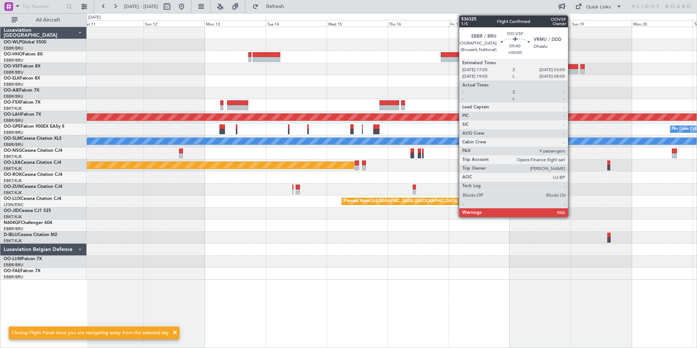
click at [571, 68] on div at bounding box center [566, 66] width 26 height 5
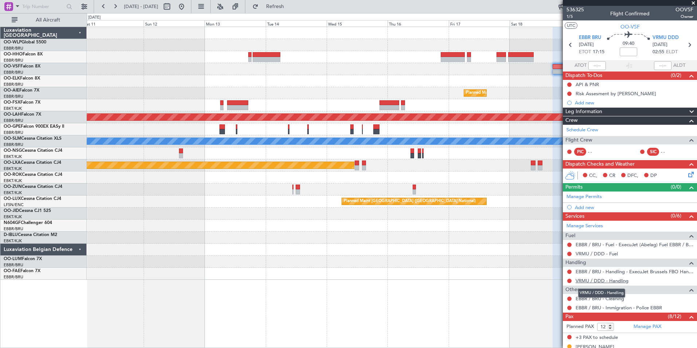
click at [592, 281] on link "VRMU / DDD - Handling" at bounding box center [602, 280] width 53 height 6
click at [187, 9] on button at bounding box center [182, 7] width 12 height 12
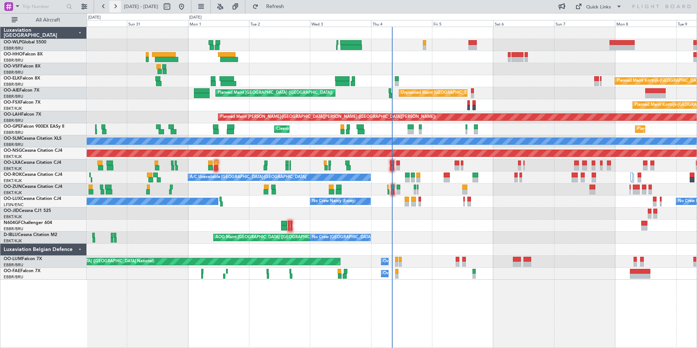
click at [118, 9] on button at bounding box center [115, 7] width 12 height 12
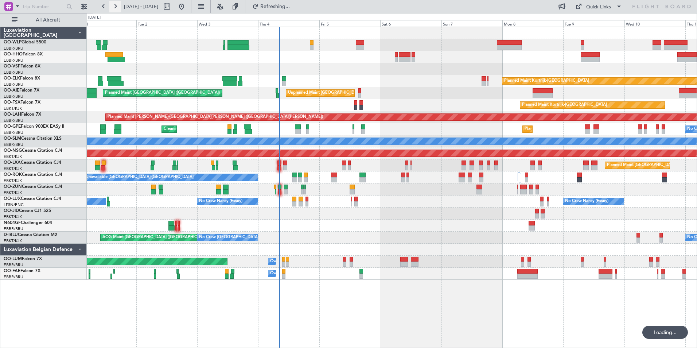
click at [118, 9] on button at bounding box center [115, 7] width 12 height 12
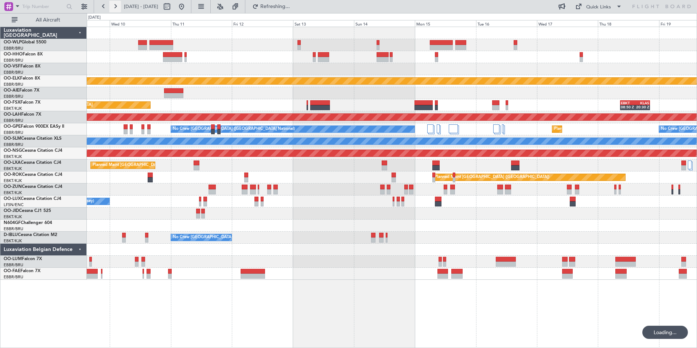
click at [118, 9] on button at bounding box center [115, 7] width 12 height 12
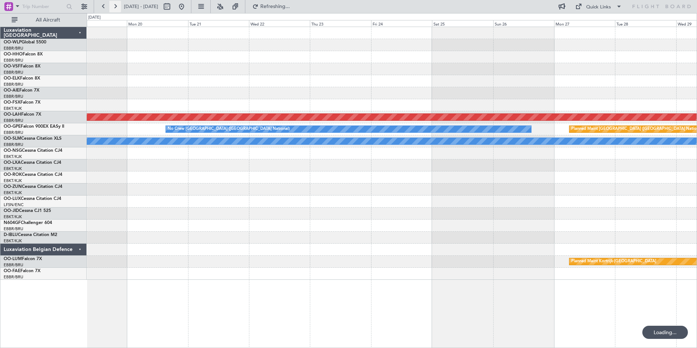
click at [118, 9] on button at bounding box center [115, 7] width 12 height 12
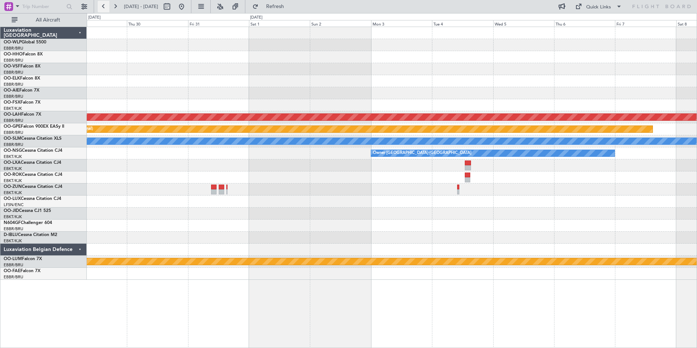
click at [103, 9] on button at bounding box center [104, 7] width 12 height 12
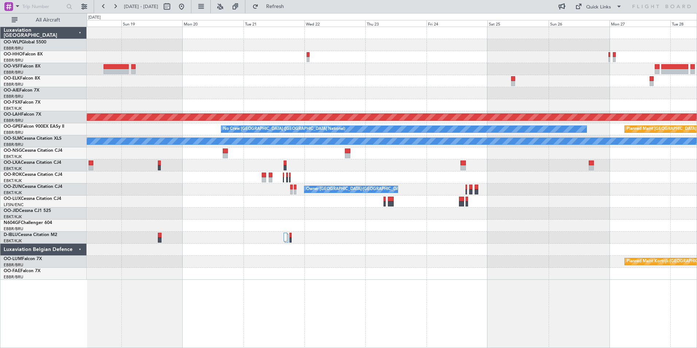
click at [604, 67] on div at bounding box center [392, 69] width 610 height 12
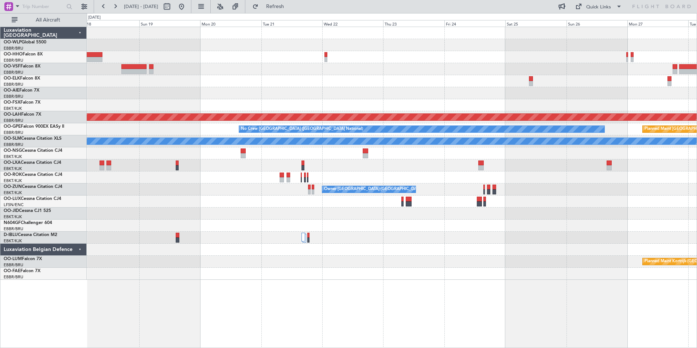
click at [580, 64] on div at bounding box center [392, 69] width 610 height 12
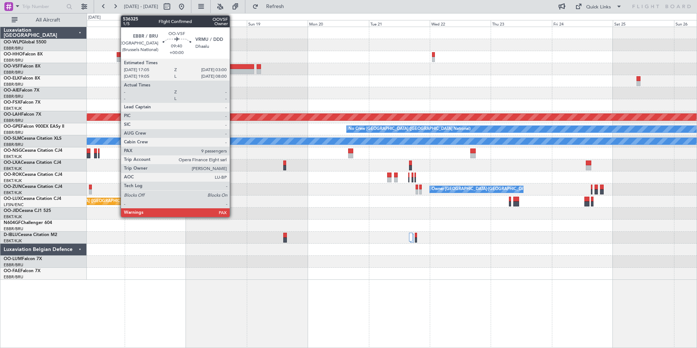
click at [233, 67] on div at bounding box center [242, 66] width 26 height 5
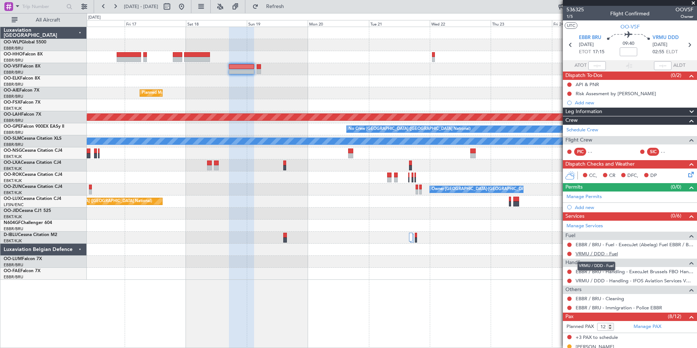
click at [598, 252] on link "VRMU / DDD - Fuel" at bounding box center [597, 253] width 42 height 6
click at [293, 10] on button "Refresh" at bounding box center [271, 7] width 44 height 12
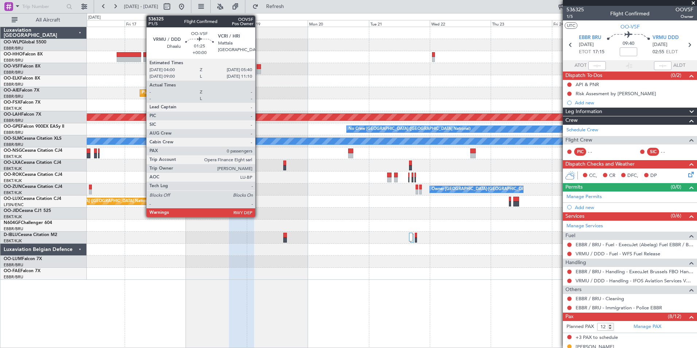
click at [258, 70] on div at bounding box center [259, 71] width 4 height 5
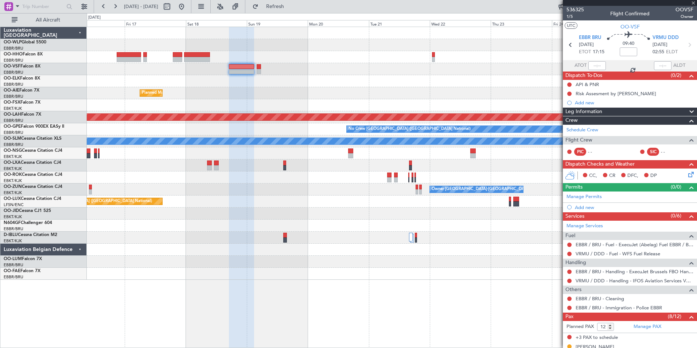
type input "0"
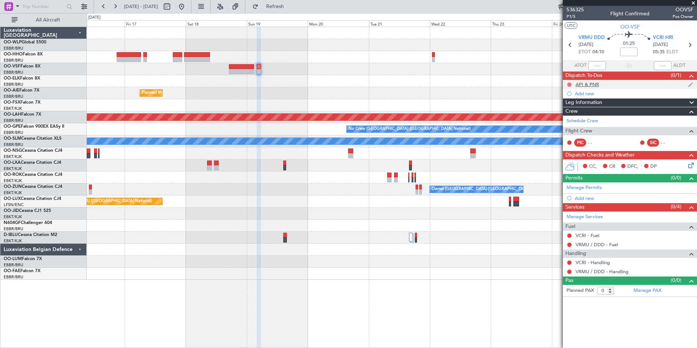
click at [569, 82] on button at bounding box center [569, 84] width 4 height 4
click at [571, 118] on span "Completed" at bounding box center [573, 116] width 24 height 7
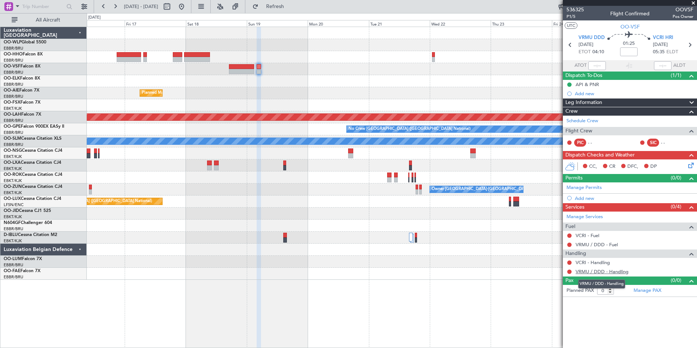
click at [599, 272] on link "VRMU / DDD - Handling" at bounding box center [602, 271] width 53 height 6
click at [589, 262] on link "VCRI - Handling" at bounding box center [593, 262] width 34 height 6
drag, startPoint x: 571, startPoint y: 244, endPoint x: 576, endPoint y: 244, distance: 4.4
click at [572, 244] on div at bounding box center [570, 245] width 6 height 6
click at [582, 244] on link "VRMU / DDD - Fuel" at bounding box center [597, 244] width 42 height 6
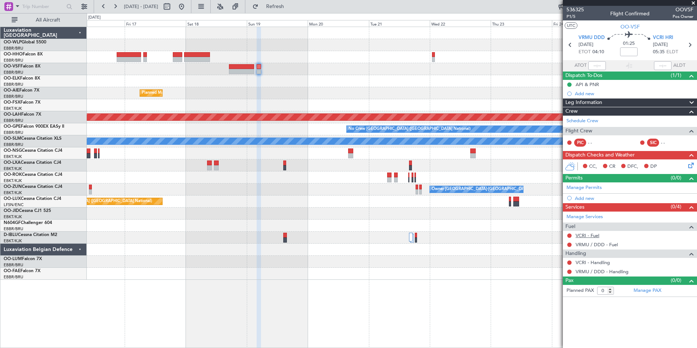
click at [592, 234] on link "VCRI - Fuel" at bounding box center [588, 235] width 24 height 6
click at [187, 8] on button at bounding box center [182, 7] width 12 height 12
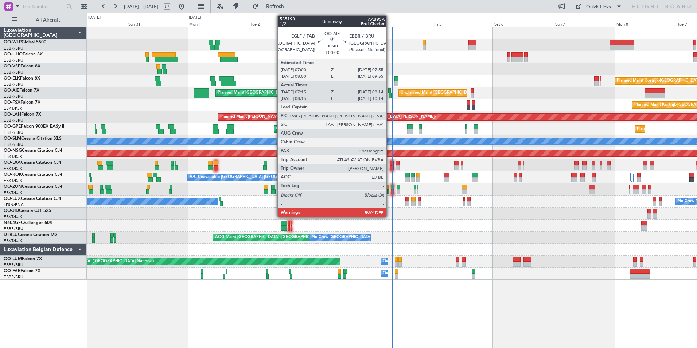
click at [390, 91] on div at bounding box center [389, 90] width 3 height 5
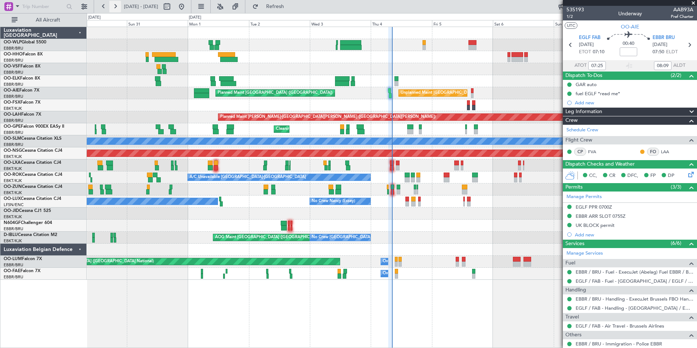
click at [115, 8] on button at bounding box center [115, 7] width 12 height 12
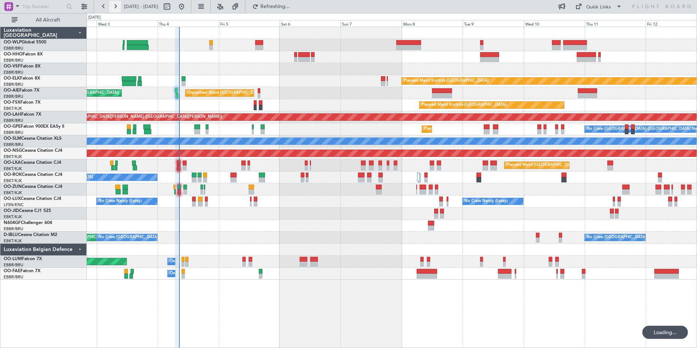
click at [115, 8] on button at bounding box center [115, 7] width 12 height 12
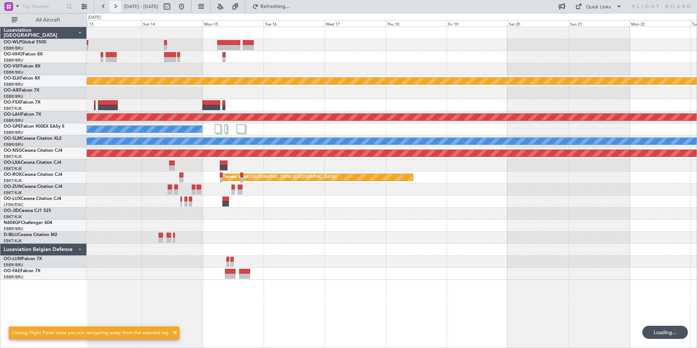
click at [115, 8] on button at bounding box center [115, 7] width 12 height 12
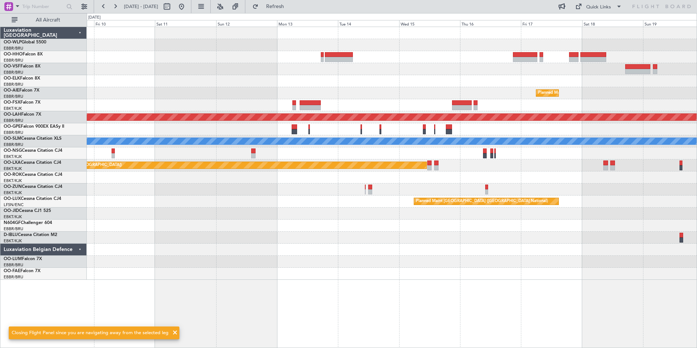
click at [488, 83] on div "Planned Maint Brussels (Brussels National) Planned Maint Alton-st Louis (St Lou…" at bounding box center [392, 153] width 610 height 253
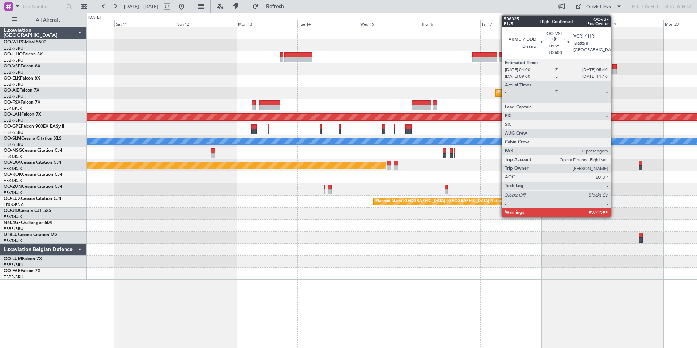
click at [614, 69] on div at bounding box center [614, 66] width 4 height 5
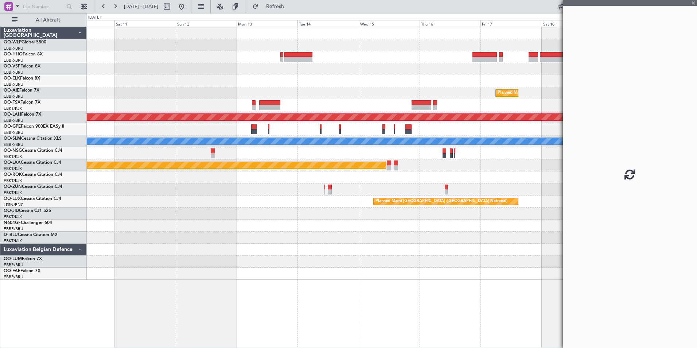
drag, startPoint x: 656, startPoint y: 68, endPoint x: 469, endPoint y: 71, distance: 186.7
click at [464, 71] on fb-app "10 Oct 2025 - 20 Oct 2025 Refresh Quick Links All Aircraft Planned Maint Brusse…" at bounding box center [348, 176] width 697 height 342
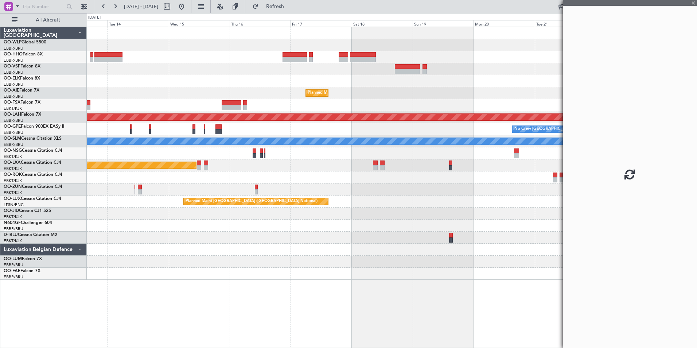
click at [269, 68] on div at bounding box center [392, 69] width 610 height 12
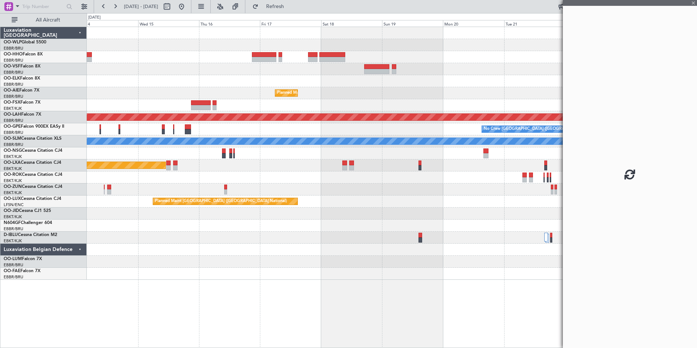
click at [364, 69] on div at bounding box center [377, 71] width 26 height 5
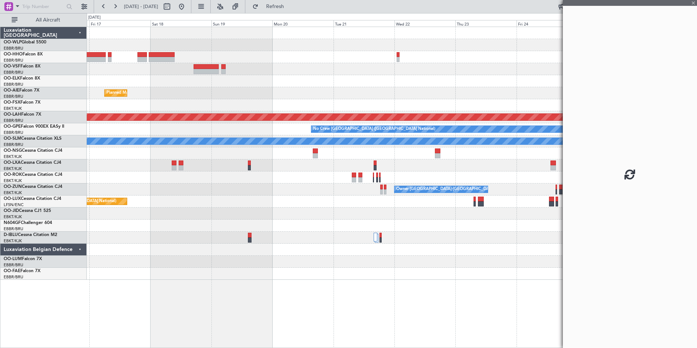
click at [311, 91] on div "Planned Maint [GEOGRAPHIC_DATA] ([GEOGRAPHIC_DATA] National)" at bounding box center [392, 93] width 610 height 12
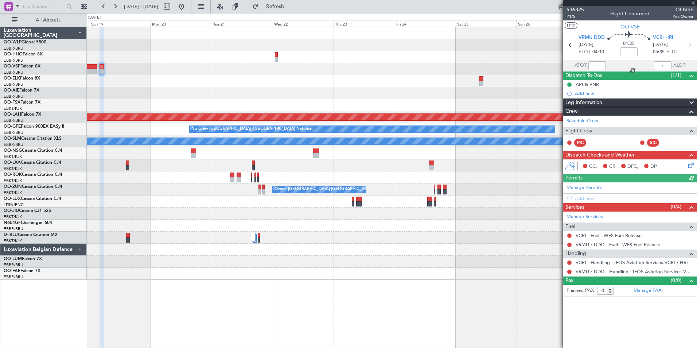
click at [431, 88] on div "Planned Maint Brussels (Brussels National) Planned Maint Alton-st Louis (St Lou…" at bounding box center [392, 153] width 610 height 253
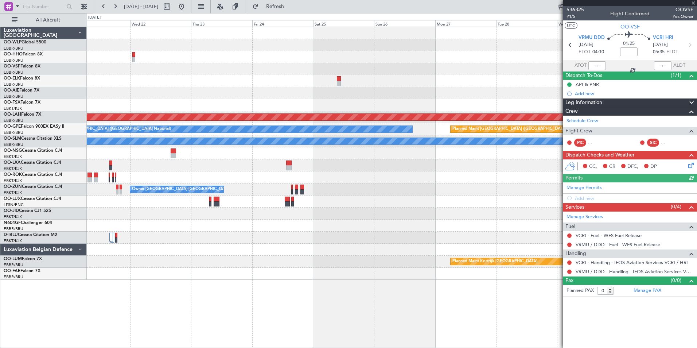
click at [283, 59] on div "Planned Maint Alton-st Louis (St Louis Regl) No Crew Brussels (Brussels Nationa…" at bounding box center [392, 153] width 610 height 253
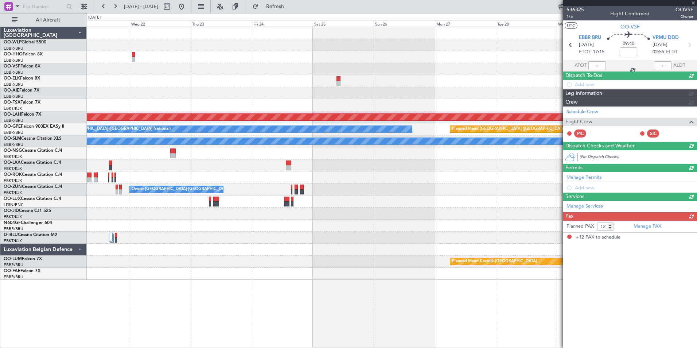
click at [312, 67] on div at bounding box center [392, 69] width 610 height 12
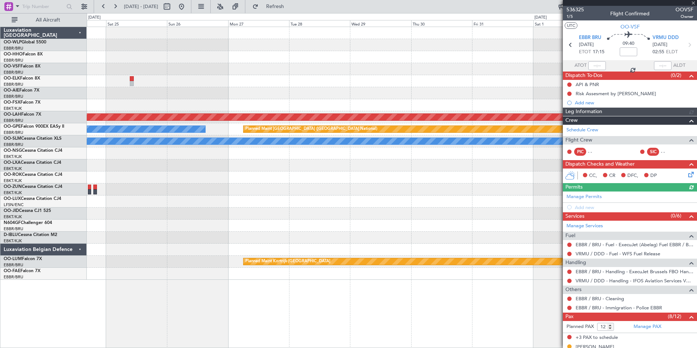
click at [339, 72] on div at bounding box center [392, 69] width 610 height 12
click at [344, 71] on div at bounding box center [392, 69] width 610 height 12
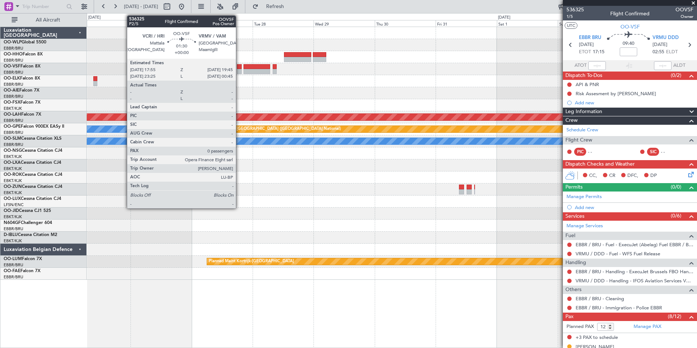
click at [239, 69] on div at bounding box center [239, 66] width 5 height 5
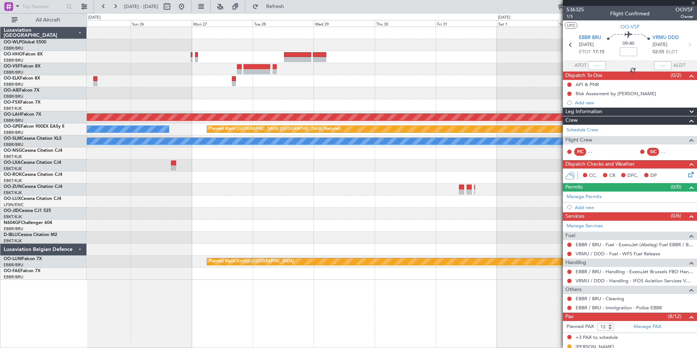
type input "0"
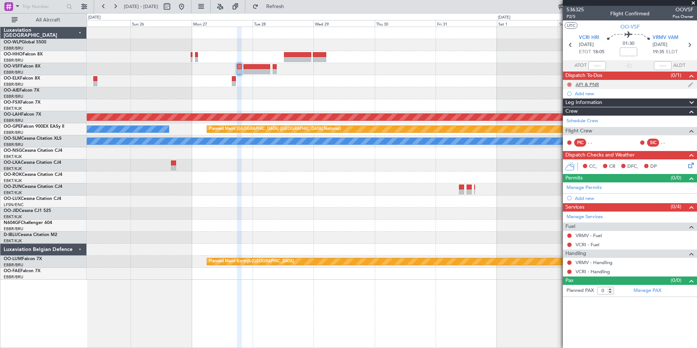
click at [568, 85] on button at bounding box center [569, 84] width 4 height 4
click at [567, 117] on span "Completed" at bounding box center [573, 116] width 24 height 7
click at [581, 272] on link "VCRI - Handling" at bounding box center [593, 271] width 34 height 6
click at [585, 265] on link "VRMV - Handling" at bounding box center [594, 262] width 37 height 6
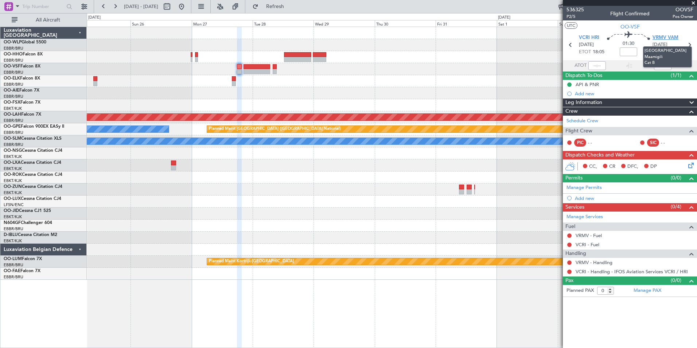
click at [668, 35] on span "VRMV VAM" at bounding box center [666, 37] width 26 height 7
click at [588, 236] on link "VRMV - Fuel" at bounding box center [589, 235] width 26 height 6
click at [590, 262] on link "VRMV - Handling" at bounding box center [594, 262] width 37 height 6
click at [291, 4] on span "Refresh" at bounding box center [275, 6] width 31 height 5
click at [581, 243] on link "VCRI - Fuel" at bounding box center [588, 244] width 24 height 6
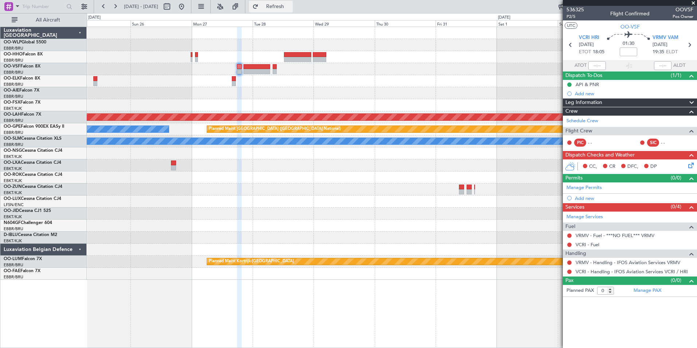
click at [291, 9] on span "Refresh" at bounding box center [275, 6] width 31 height 5
click at [187, 4] on button at bounding box center [182, 7] width 12 height 12
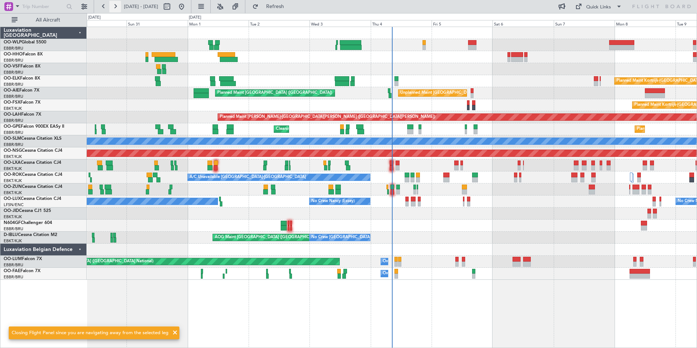
click at [117, 7] on button at bounding box center [115, 7] width 12 height 12
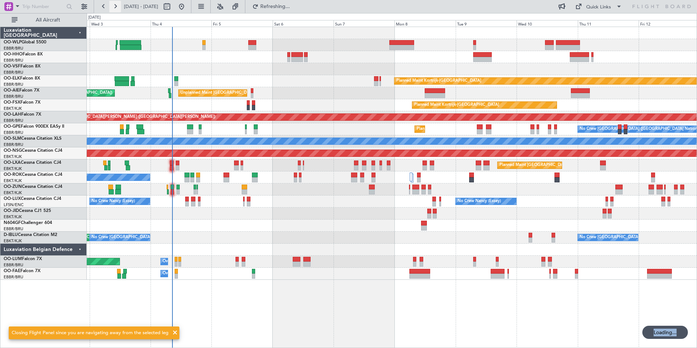
click at [117, 7] on button at bounding box center [115, 7] width 12 height 12
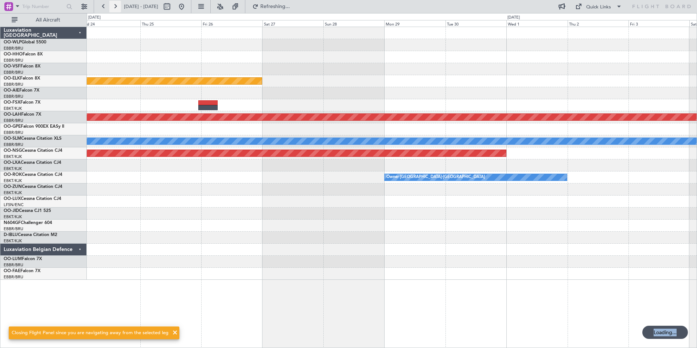
click at [117, 6] on button at bounding box center [115, 7] width 12 height 12
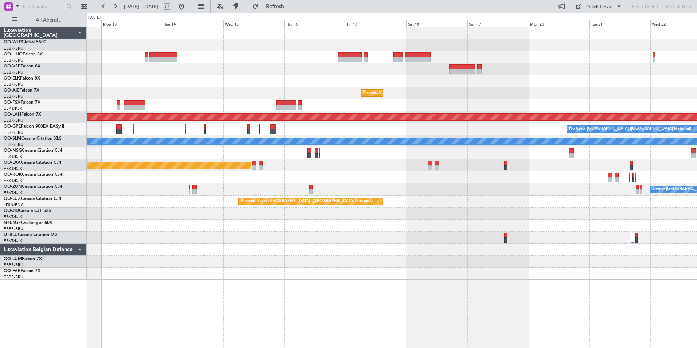
click at [417, 70] on div "Planned Maint Brussels (Brussels National) Planned Maint Alton-st Louis (St Lou…" at bounding box center [392, 153] width 610 height 253
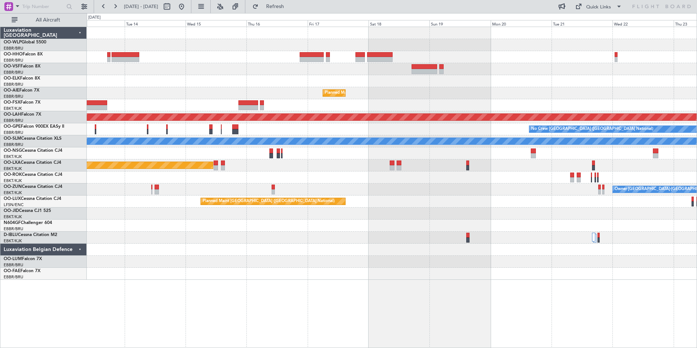
click at [330, 54] on div "Planned Maint Brussels (Brussels National) Planned Maint Alton-st Louis (St Lou…" at bounding box center [392, 153] width 610 height 253
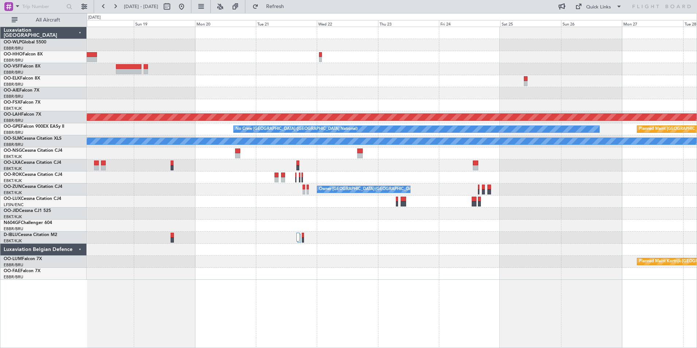
click at [416, 72] on div at bounding box center [392, 69] width 610 height 12
click at [440, 67] on div at bounding box center [392, 69] width 610 height 12
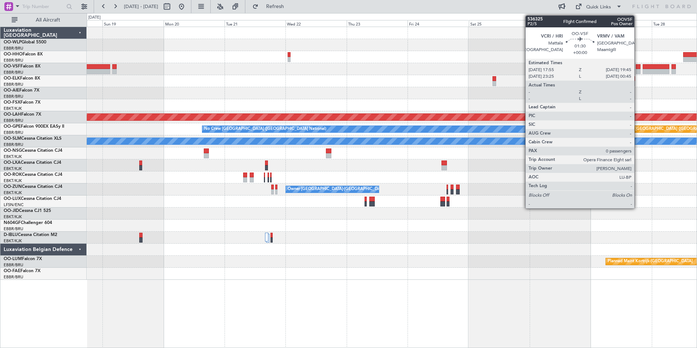
click at [638, 70] on div at bounding box center [638, 71] width 5 height 5
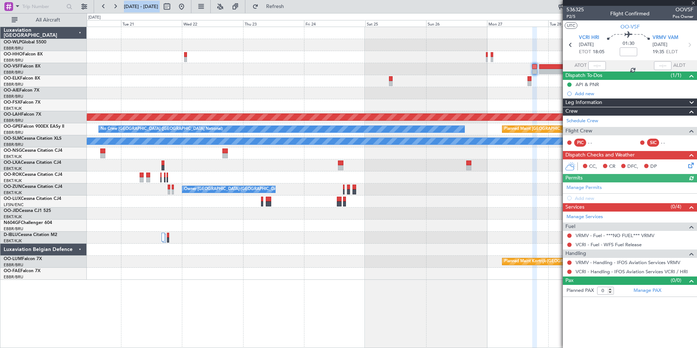
click at [373, 98] on div "Planned Maint Alton-st Louis (St Louis Regl) Planned Maint Brussels (Brussels N…" at bounding box center [392, 153] width 610 height 253
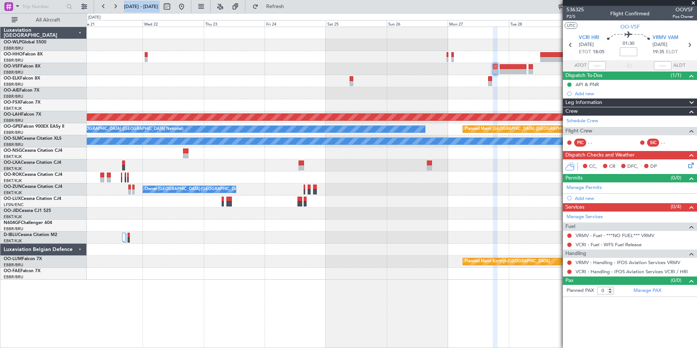
click at [632, 54] on input at bounding box center [628, 51] width 17 height 9
click at [528, 84] on div at bounding box center [392, 81] width 610 height 12
type input "-00:15"
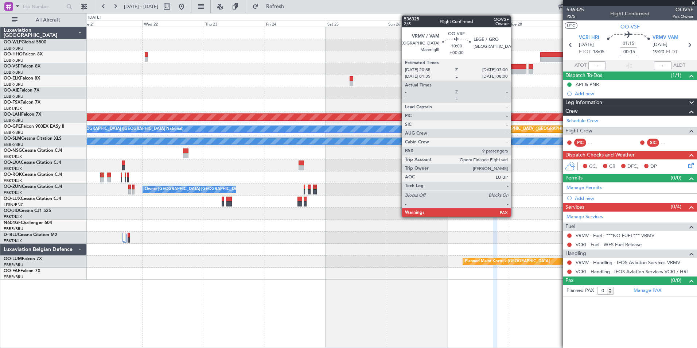
click at [514, 71] on div at bounding box center [513, 71] width 27 height 5
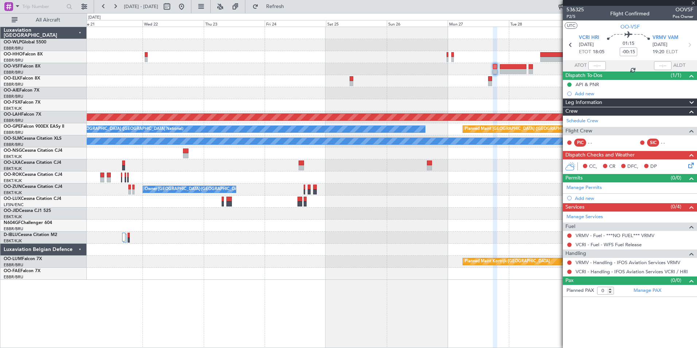
type input "12"
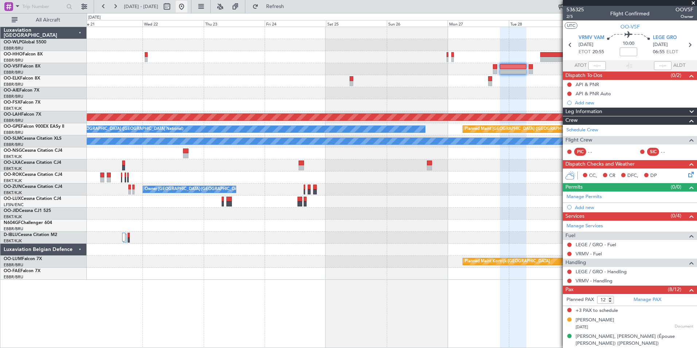
click at [187, 4] on button at bounding box center [182, 7] width 12 height 12
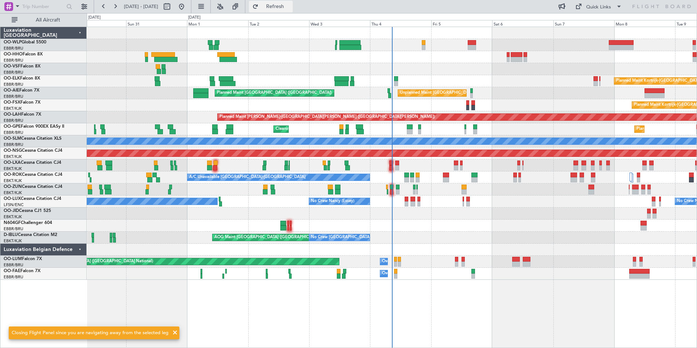
click at [291, 7] on span "Refresh" at bounding box center [275, 6] width 31 height 5
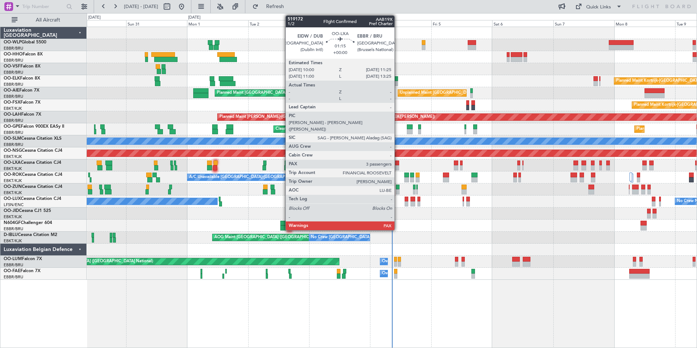
click at [398, 168] on div at bounding box center [397, 167] width 4 height 5
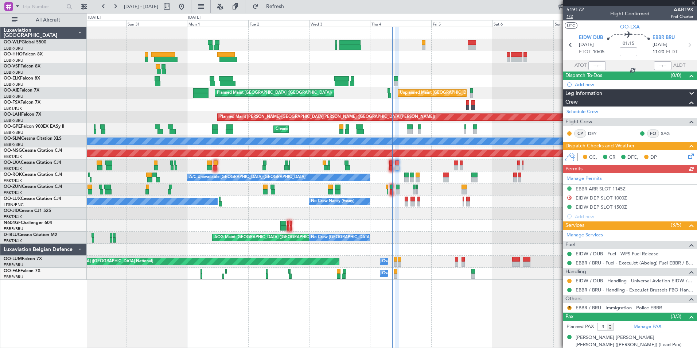
click at [569, 17] on span "1/2" at bounding box center [575, 16] width 17 height 6
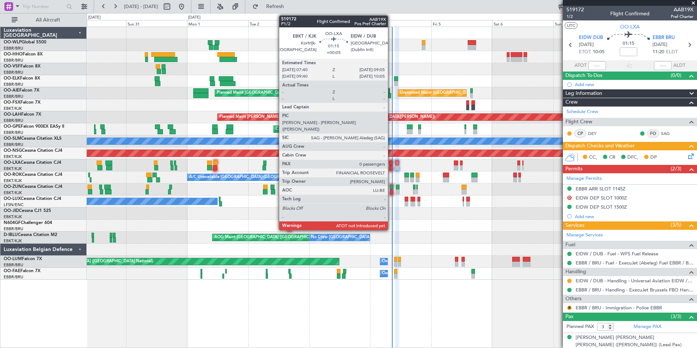
click at [391, 166] on div at bounding box center [391, 167] width 4 height 5
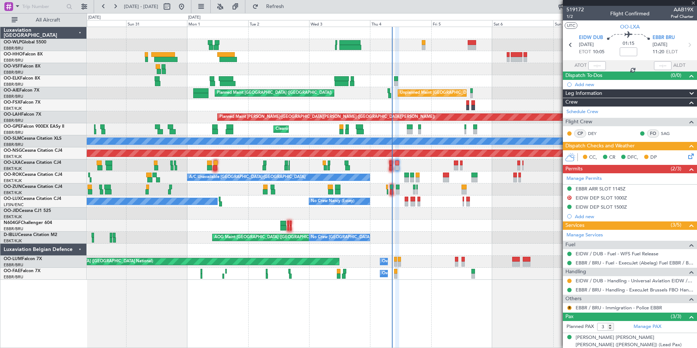
type input "+00:05"
type input "0"
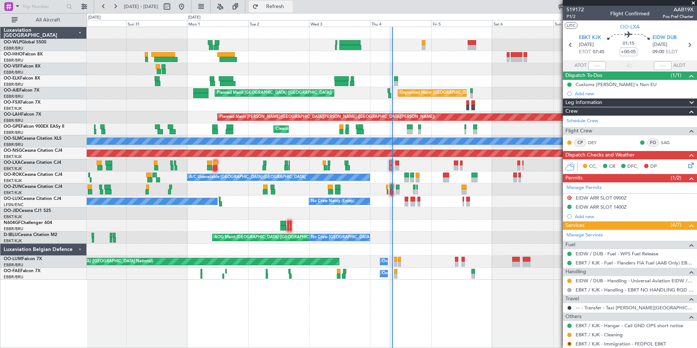
click at [287, 9] on button "Refresh" at bounding box center [271, 7] width 44 height 12
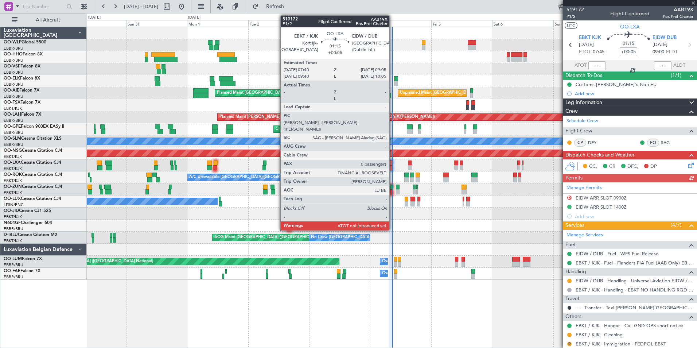
click at [393, 168] on div at bounding box center [391, 167] width 4 height 5
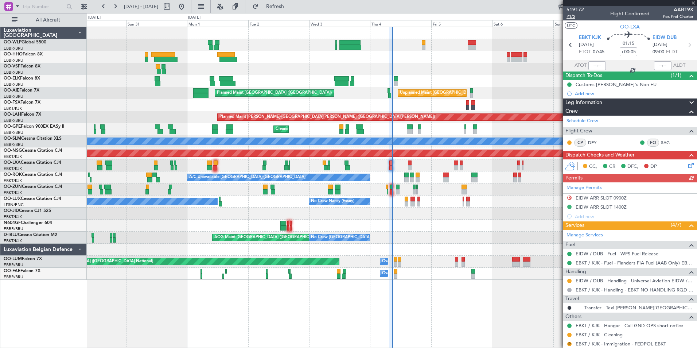
click at [572, 16] on span "P1/2" at bounding box center [575, 16] width 17 height 6
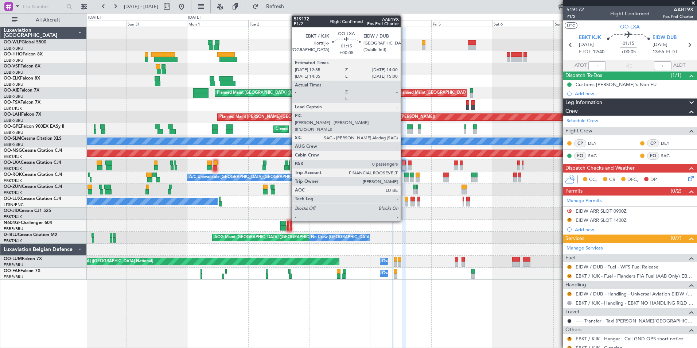
click at [404, 163] on div at bounding box center [404, 162] width 4 height 5
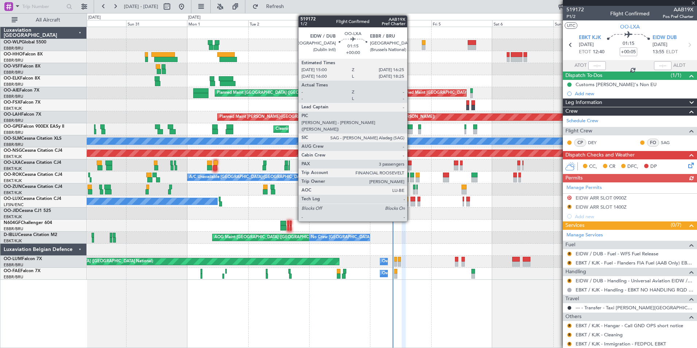
click at [411, 165] on div at bounding box center [410, 162] width 4 height 5
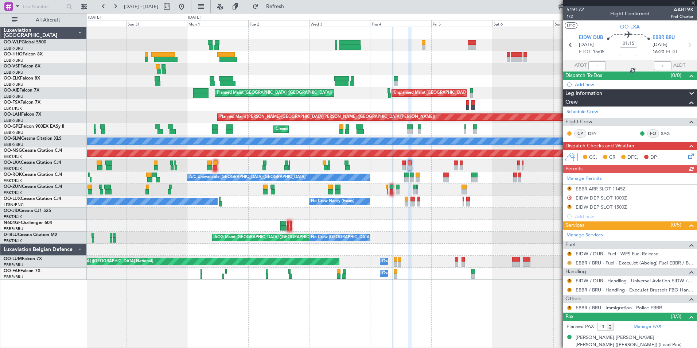
click at [569, 262] on button "R" at bounding box center [569, 263] width 4 height 4
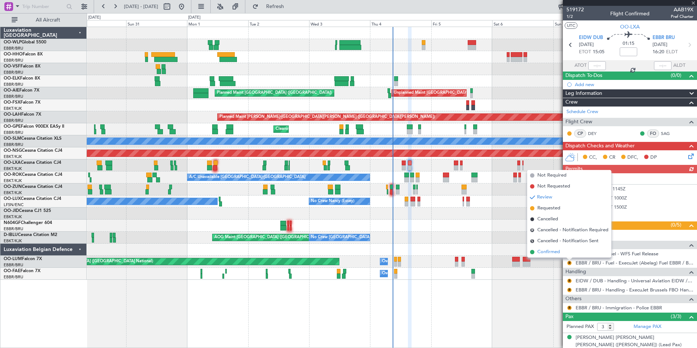
click at [544, 254] on span "Confirmed" at bounding box center [548, 251] width 23 height 7
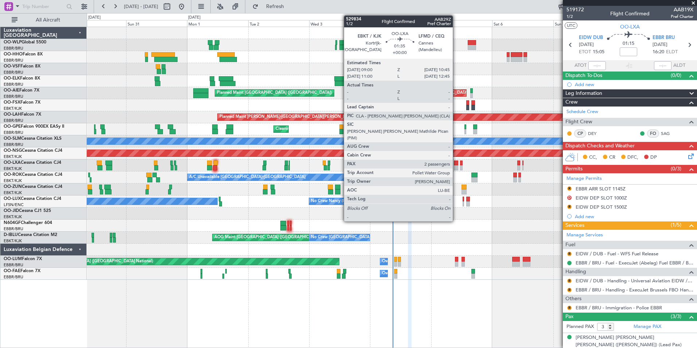
click at [456, 161] on div at bounding box center [456, 162] width 5 height 5
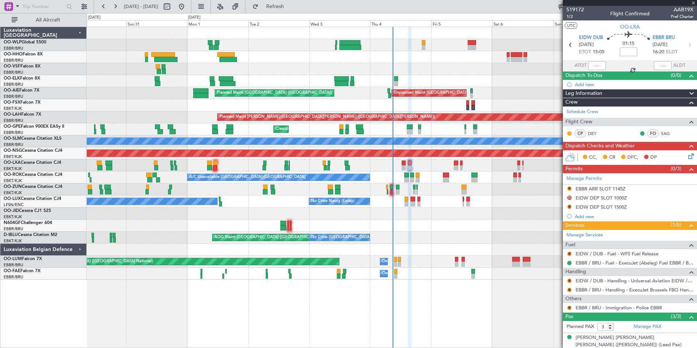
type input "2"
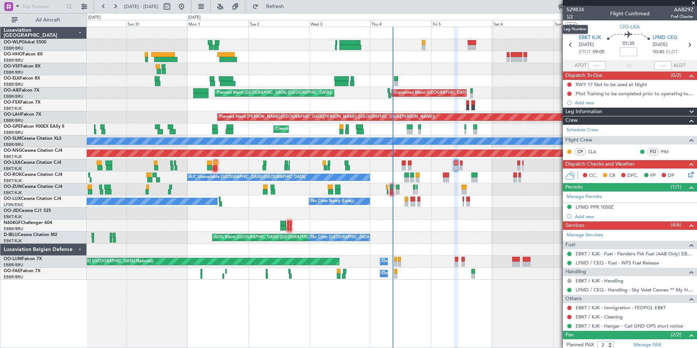
click at [575, 17] on span "1/2" at bounding box center [575, 16] width 17 height 6
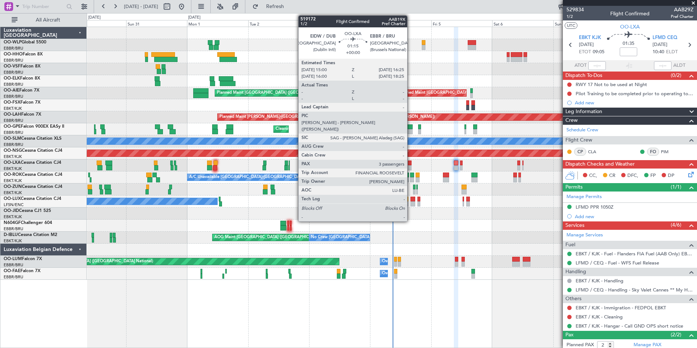
click at [411, 166] on div at bounding box center [410, 167] width 4 height 5
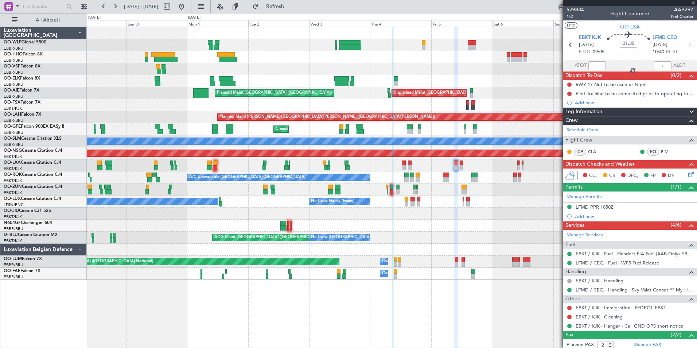
click at [406, 168] on div "Planned Maint Kortrijk-[GEOGRAPHIC_DATA] Planned Maint [GEOGRAPHIC_DATA] ([GEOG…" at bounding box center [392, 165] width 610 height 12
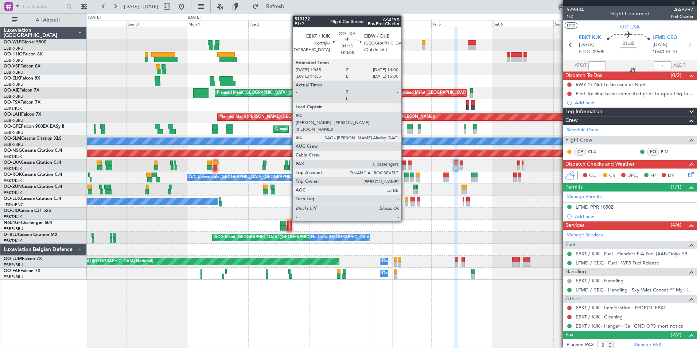
click at [405, 168] on div at bounding box center [404, 167] width 4 height 5
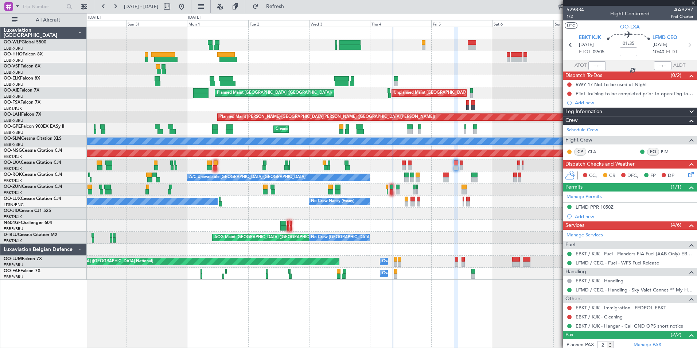
type input "+00:05"
type input "0"
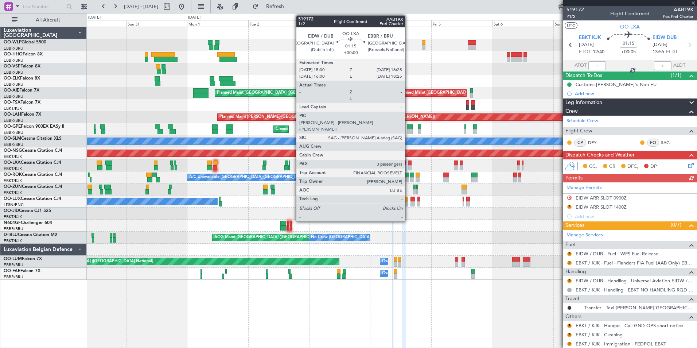
click at [408, 165] on div at bounding box center [410, 167] width 4 height 5
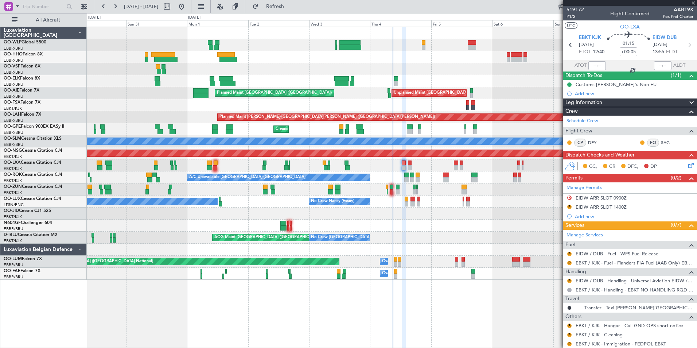
type input "3"
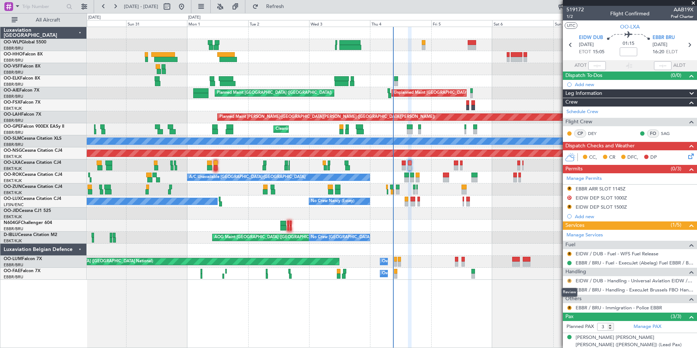
click at [569, 280] on button "R" at bounding box center [569, 281] width 4 height 4
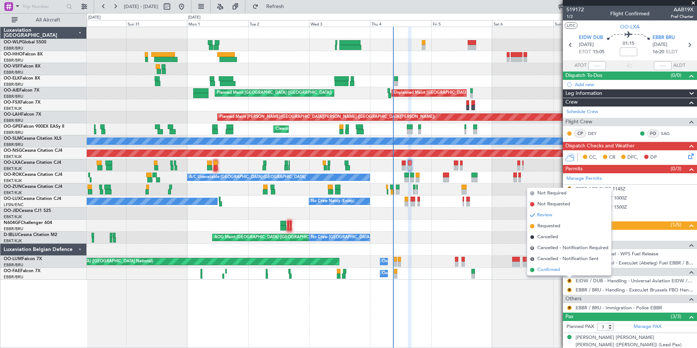
click at [537, 268] on li "Confirmed" at bounding box center [569, 269] width 84 height 11
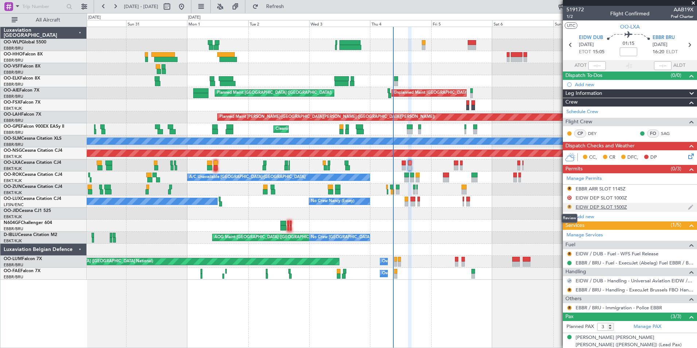
click at [568, 206] on button "R" at bounding box center [569, 207] width 4 height 4
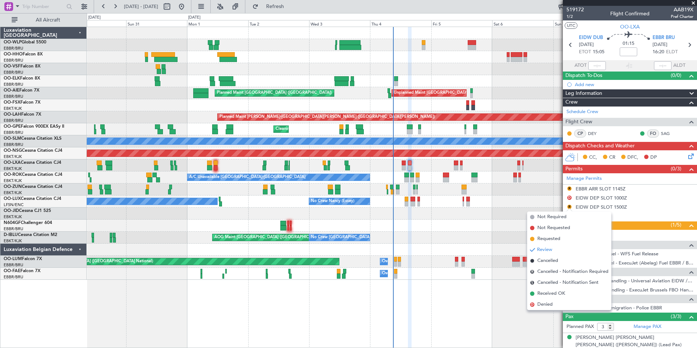
click at [559, 293] on span "Received OK" at bounding box center [551, 293] width 28 height 7
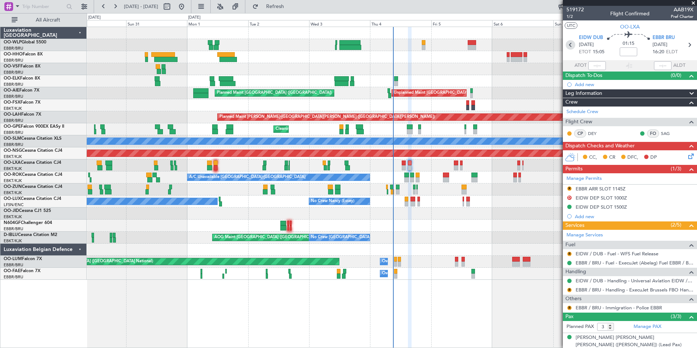
click at [571, 44] on icon at bounding box center [570, 44] width 9 height 9
type input "+00:05"
type input "0"
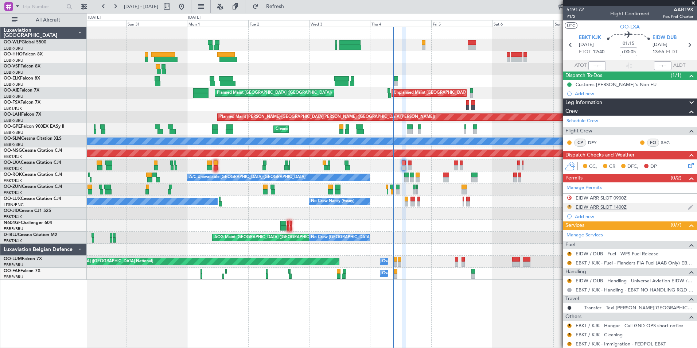
click at [570, 206] on button "R" at bounding box center [569, 207] width 4 height 4
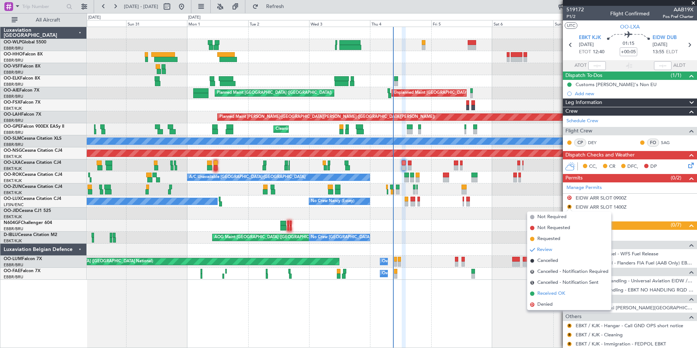
click at [557, 290] on span "Received OK" at bounding box center [551, 293] width 28 height 7
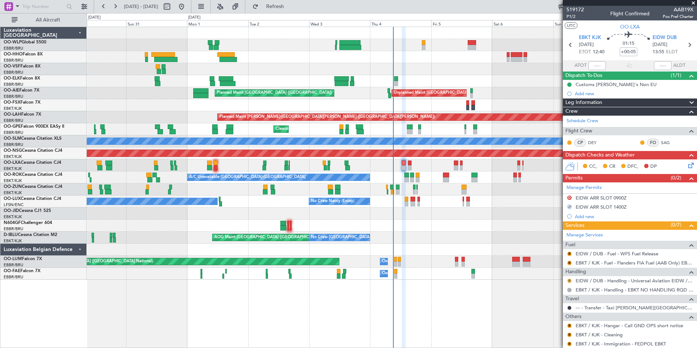
click at [571, 281] on button "R" at bounding box center [569, 281] width 4 height 4
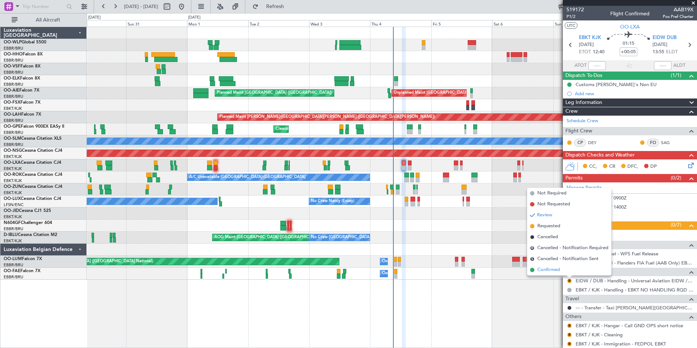
click at [552, 271] on span "Confirmed" at bounding box center [548, 269] width 23 height 7
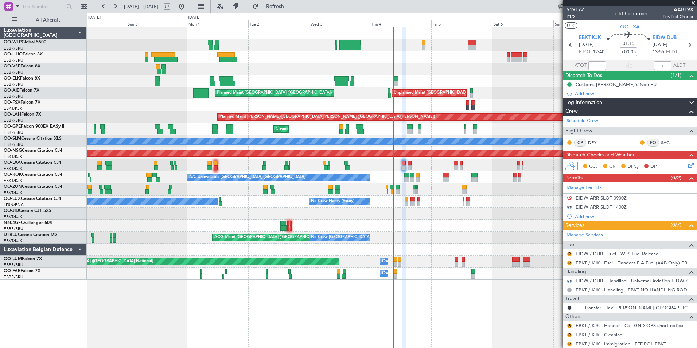
click at [581, 263] on link "EBKT / KJK - Fuel - Flanders FIA Fuel (AAB Only) EBKT / KJK" at bounding box center [635, 263] width 118 height 6
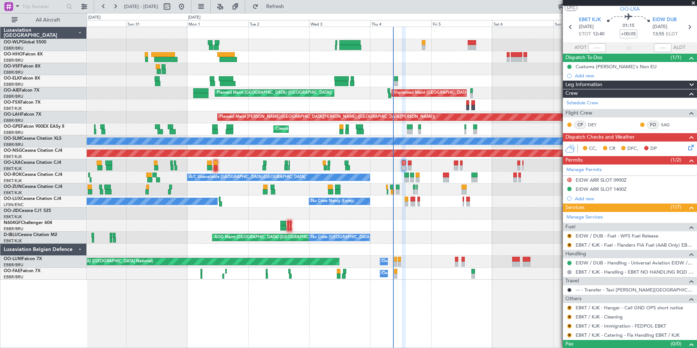
scroll to position [30, 0]
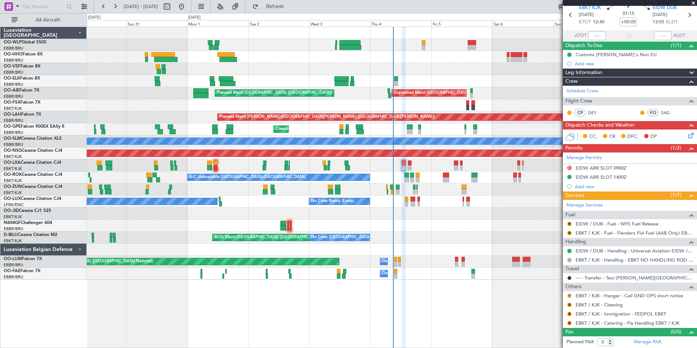
click at [569, 295] on button "R" at bounding box center [569, 295] width 4 height 4
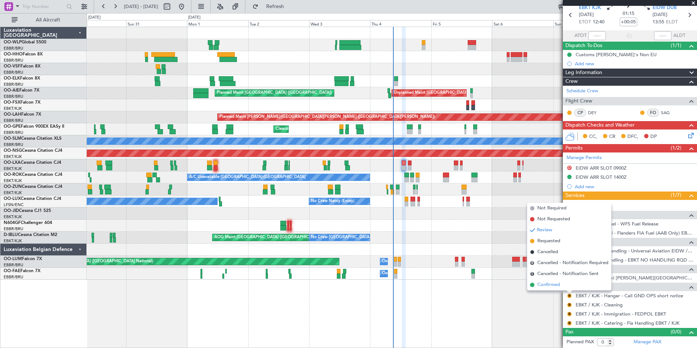
click at [550, 284] on span "Confirmed" at bounding box center [548, 284] width 23 height 7
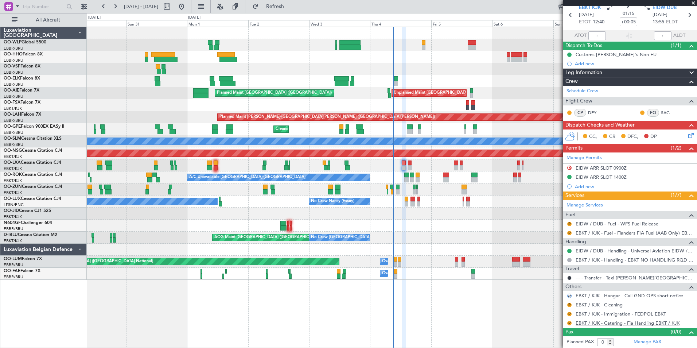
click at [603, 321] on link "EBKT / KJK - Catering - Fia Handling EBKT / KJK" at bounding box center [628, 323] width 104 height 6
click at [570, 233] on button "R" at bounding box center [569, 233] width 4 height 4
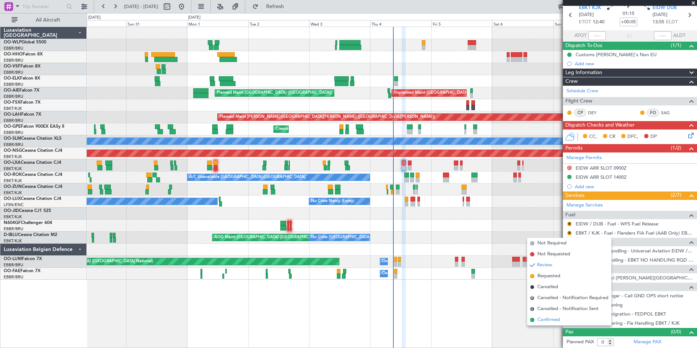
click at [554, 318] on span "Confirmed" at bounding box center [548, 319] width 23 height 7
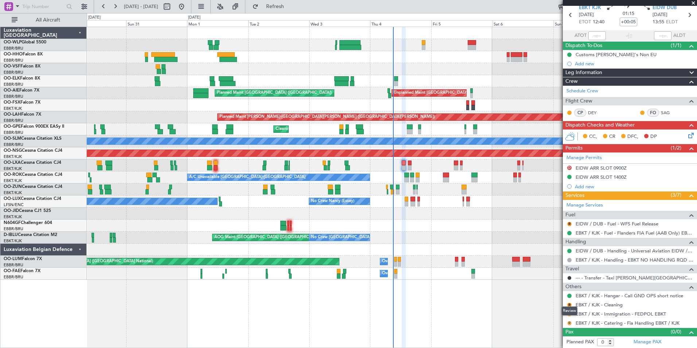
click at [570, 322] on button "R" at bounding box center [569, 323] width 4 height 4
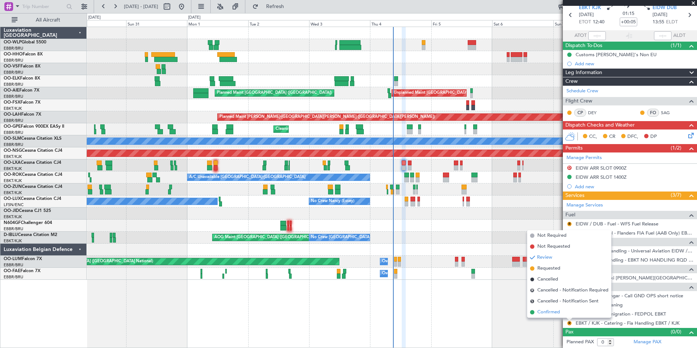
click at [540, 310] on span "Confirmed" at bounding box center [548, 311] width 23 height 7
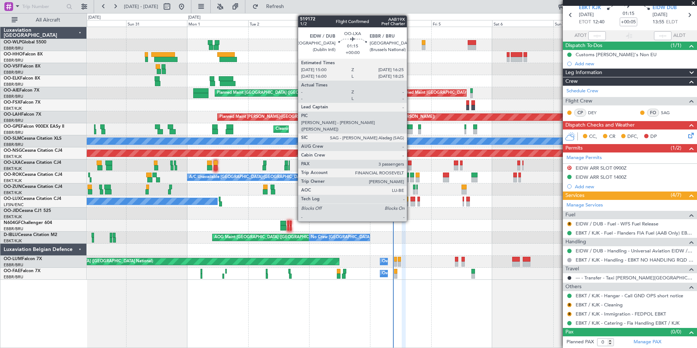
click at [410, 166] on div at bounding box center [410, 167] width 4 height 5
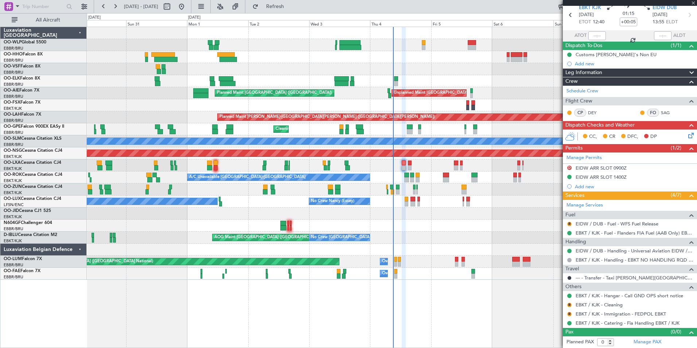
type input "3"
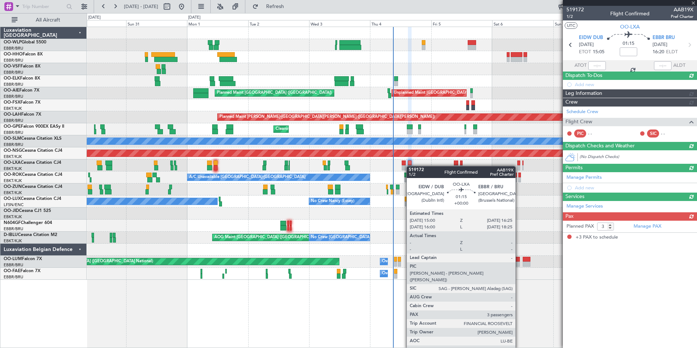
scroll to position [0, 0]
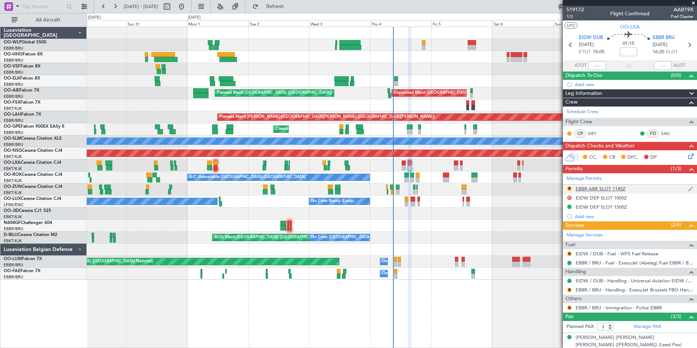
click at [601, 189] on div "EBBR ARR SLOT 1145Z" at bounding box center [601, 189] width 50 height 6
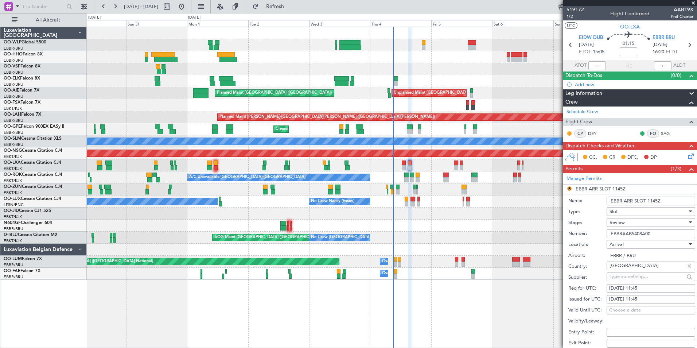
click at [643, 290] on div "[DATE] 11:45" at bounding box center [650, 288] width 83 height 7
select select "9"
select select "2025"
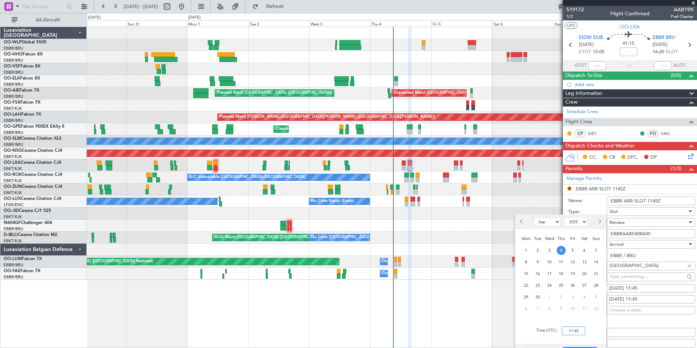
click at [569, 332] on input "11:45" at bounding box center [573, 330] width 23 height 9
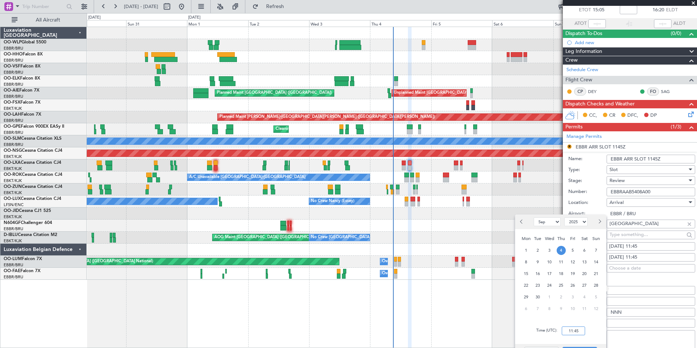
scroll to position [73, 0]
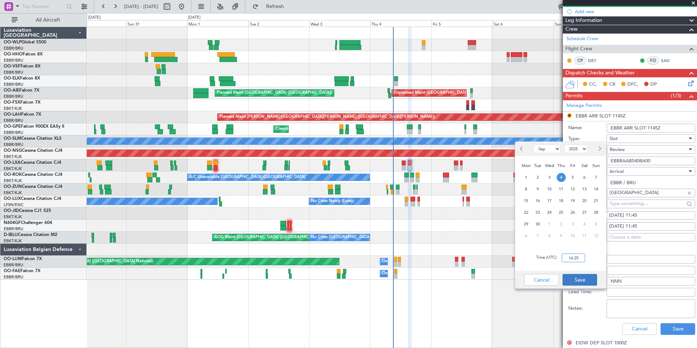
type input "16:25"
click at [579, 279] on button "Save" at bounding box center [580, 280] width 35 height 12
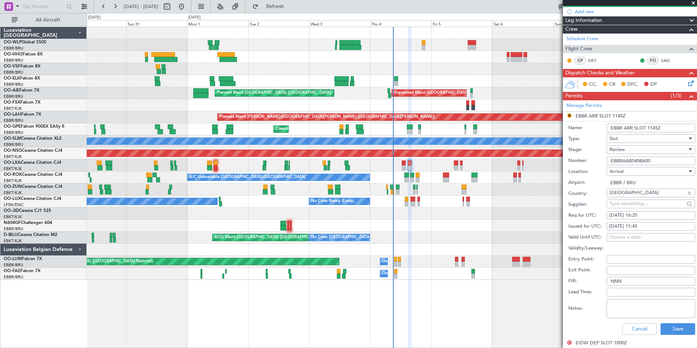
click at [643, 226] on div "04/09/2025 11:45" at bounding box center [650, 226] width 83 height 7
select select "9"
select select "2025"
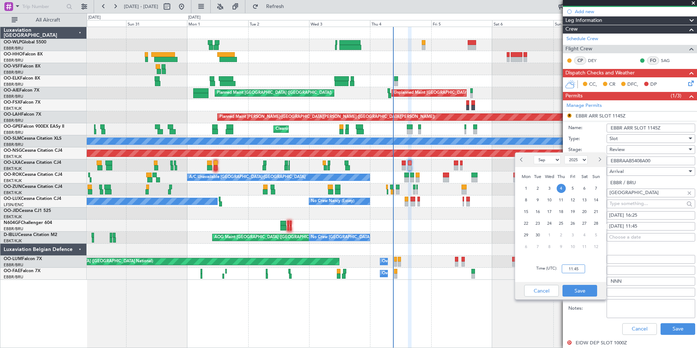
click at [572, 268] on input "11:45" at bounding box center [573, 268] width 23 height 9
type input "16:25"
click at [587, 292] on button "Save" at bounding box center [580, 291] width 35 height 12
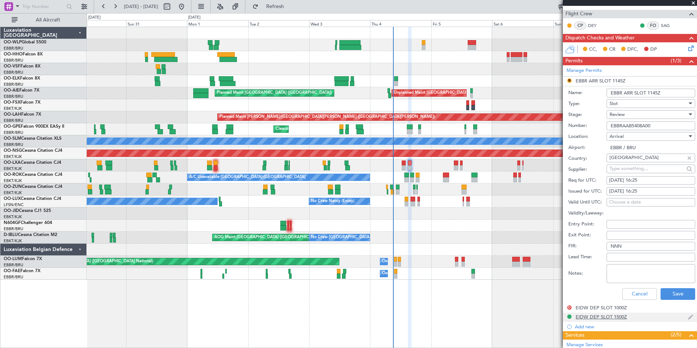
scroll to position [146, 0]
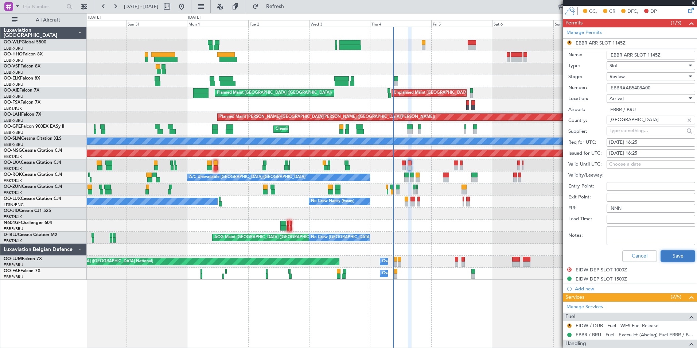
click at [676, 261] on button "Save" at bounding box center [678, 256] width 35 height 12
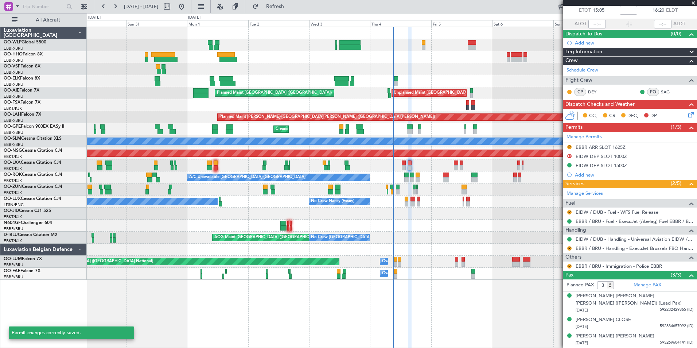
scroll to position [41, 0]
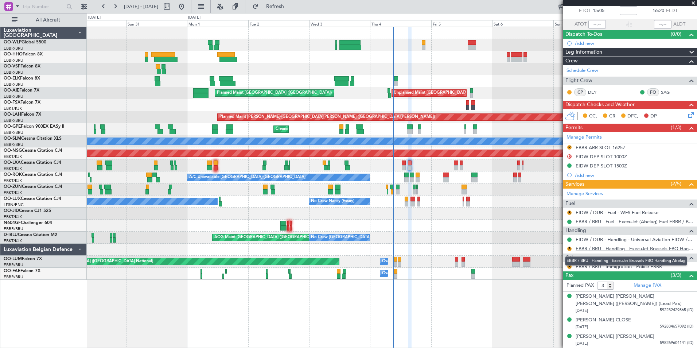
click at [600, 246] on link "EBBR / BRU - Handling - ExecuJet Brussels FBO Handling Abelag" at bounding box center [635, 248] width 118 height 6
click at [569, 248] on button "R" at bounding box center [569, 248] width 4 height 4
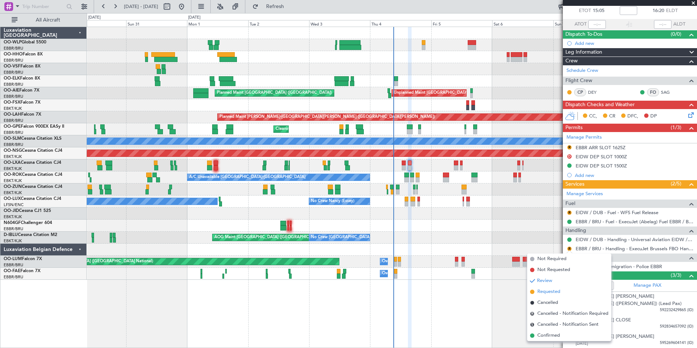
click at [549, 295] on span "Requested" at bounding box center [548, 291] width 23 height 7
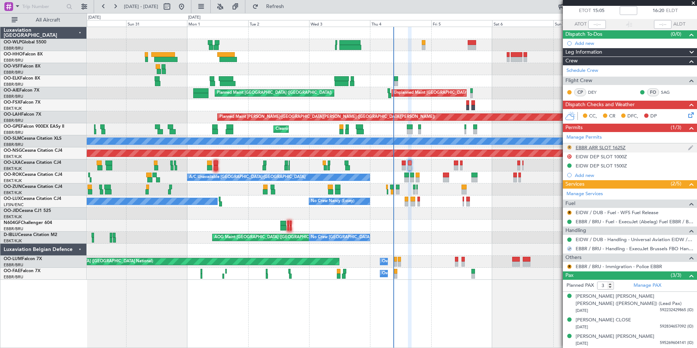
click at [569, 148] on button "R" at bounding box center [569, 147] width 4 height 4
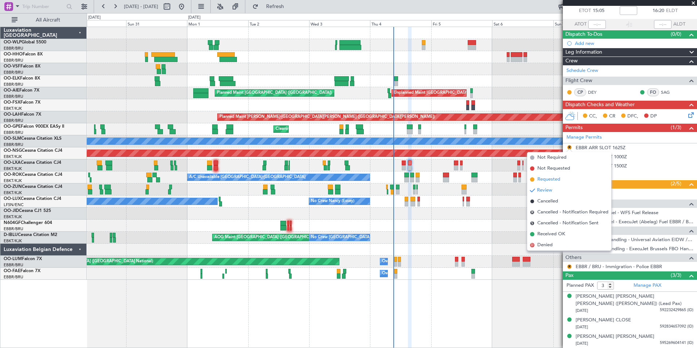
click at [565, 178] on li "Requested" at bounding box center [569, 179] width 84 height 11
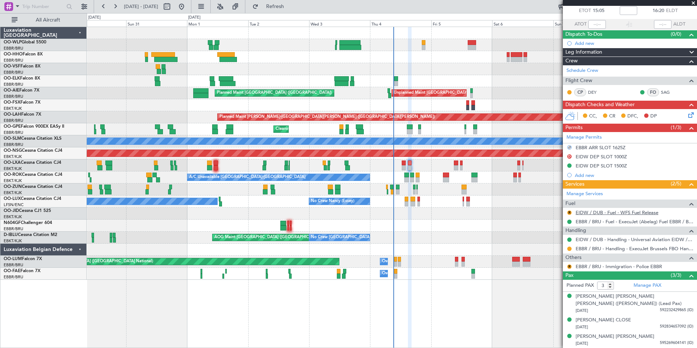
click at [598, 213] on link "EIDW / DUB - Fuel - WFS Fuel Release" at bounding box center [617, 212] width 83 height 6
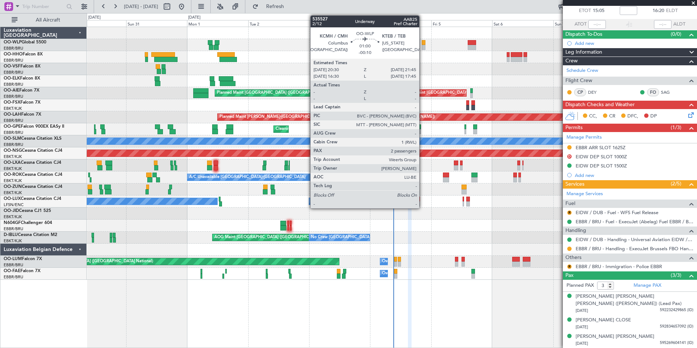
click at [423, 49] on div at bounding box center [423, 47] width 3 height 5
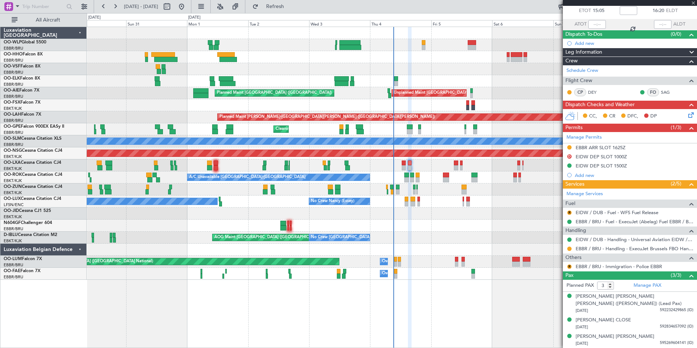
type input "-00:10"
type input "2"
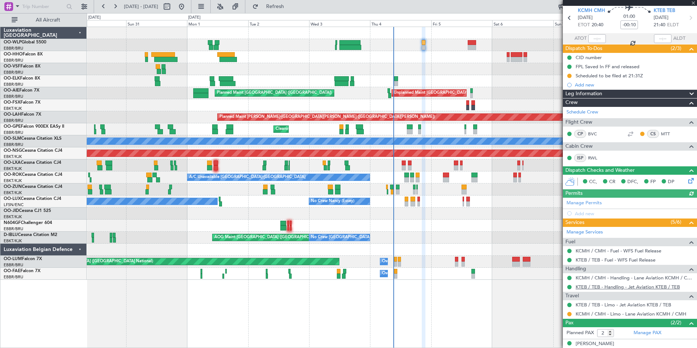
scroll to position [51, 0]
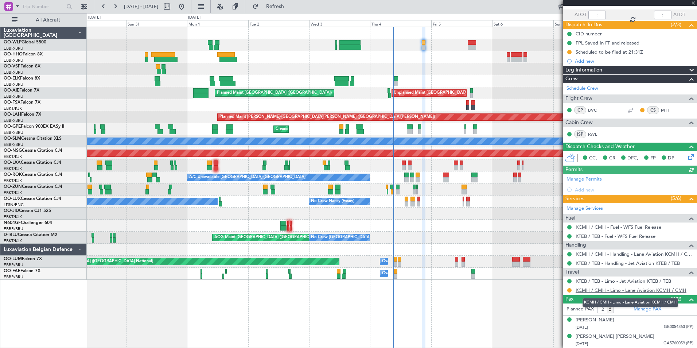
click at [607, 290] on link "KCMH / CMH - Limo - Lane Aviation KCMH / CMH" at bounding box center [631, 290] width 111 height 6
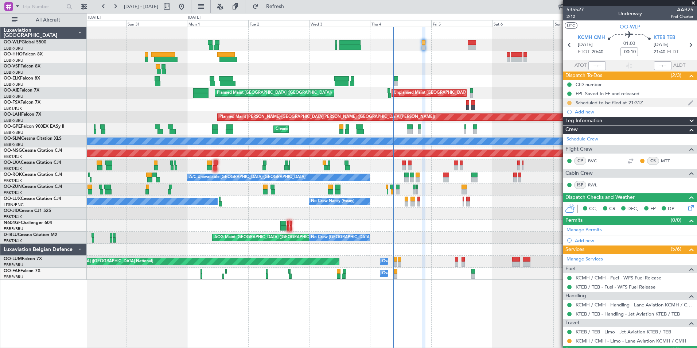
click at [569, 104] on button at bounding box center [569, 103] width 4 height 4
click at [574, 136] on span "Completed" at bounding box center [572, 134] width 24 height 7
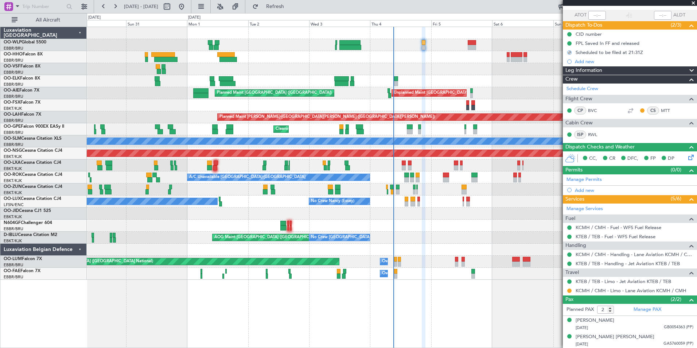
scroll to position [51, 0]
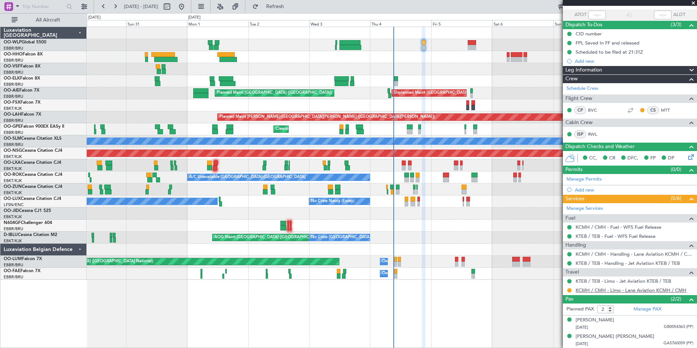
click at [617, 291] on link "KCMH / CMH - Limo - Lane Aviation KCMH / CMH" at bounding box center [631, 290] width 111 height 6
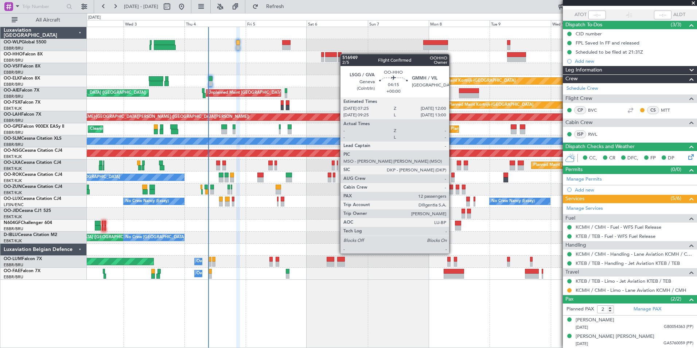
click at [333, 54] on div "Planned Maint Kortrijk-Wevelgem Unplanned Maint Brussels (Brussels National) Pl…" at bounding box center [392, 153] width 610 height 253
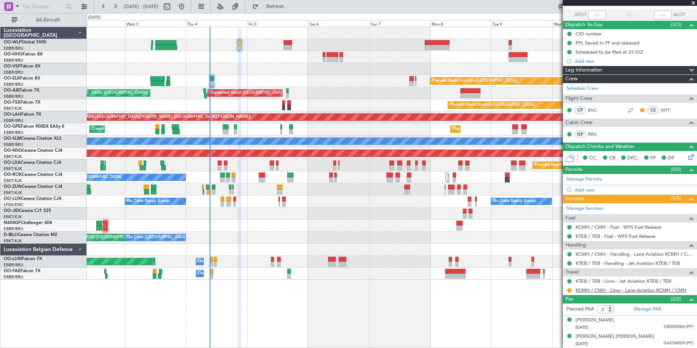
click at [588, 289] on link "KCMH / CMH - Limo - Lane Aviation KCMH / CMH" at bounding box center [631, 290] width 111 height 6
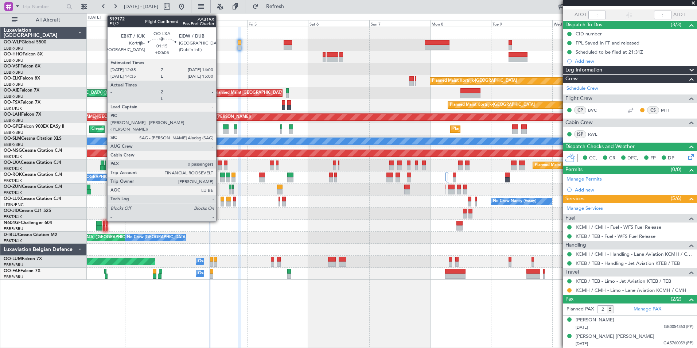
click at [219, 166] on div at bounding box center [220, 167] width 4 height 5
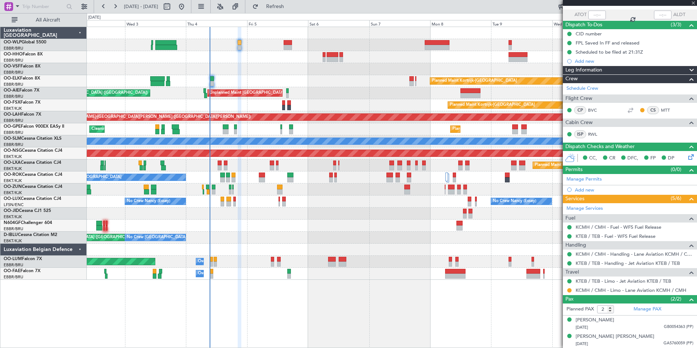
type input "+00:05"
type input "0"
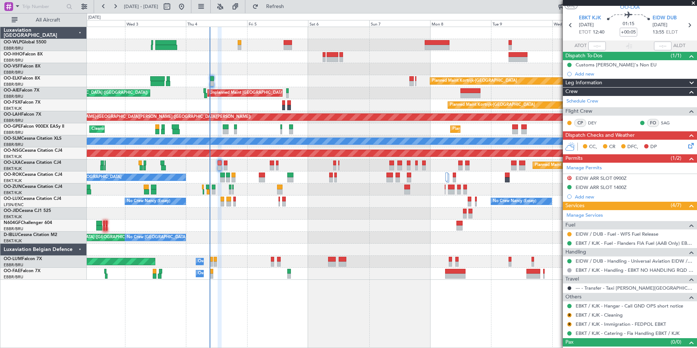
scroll to position [30, 0]
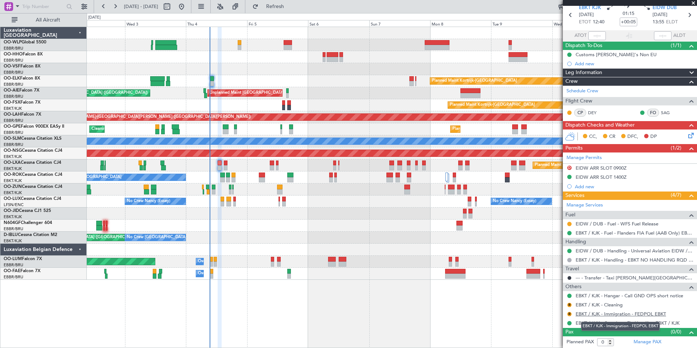
click at [595, 311] on link "EBKT / KJK - Immigration - FEDPOL EBKT" at bounding box center [621, 314] width 90 height 6
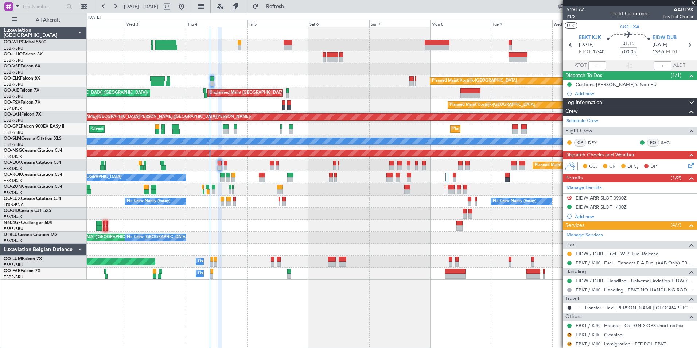
click at [626, 52] on input "+00:05" at bounding box center [628, 51] width 17 height 9
click at [687, 166] on icon at bounding box center [690, 164] width 6 height 6
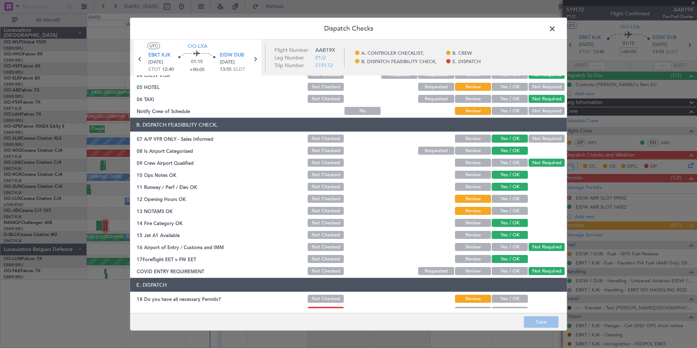
scroll to position [107, 0]
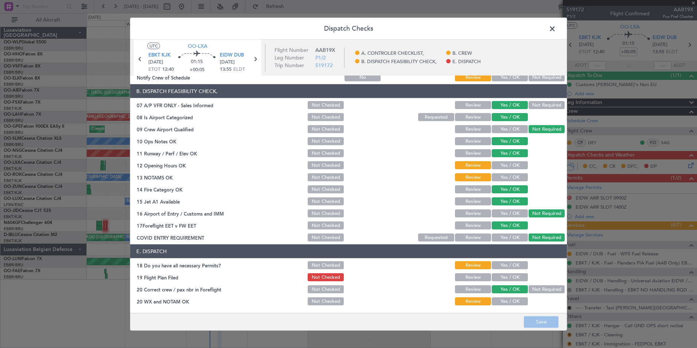
click at [501, 266] on button "Yes / OK" at bounding box center [510, 265] width 36 height 8
click at [502, 279] on button "Yes / OK" at bounding box center [510, 277] width 36 height 8
click at [502, 299] on button "Yes / OK" at bounding box center [510, 301] width 36 height 8
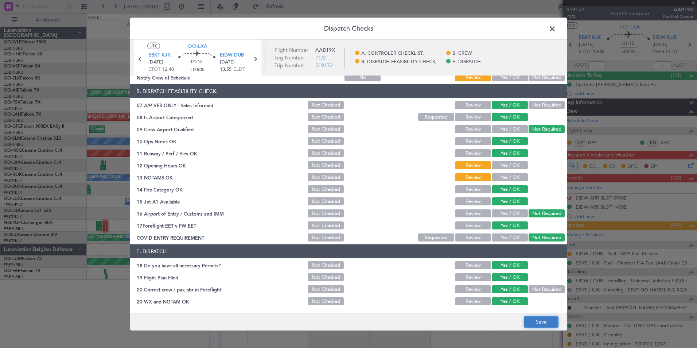
click at [538, 321] on button "Save" at bounding box center [541, 322] width 35 height 12
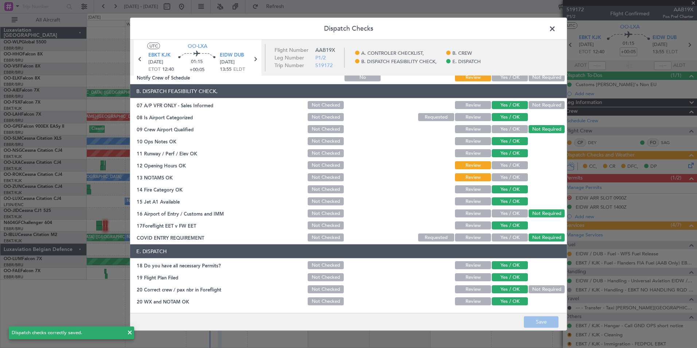
click at [556, 26] on span at bounding box center [556, 30] width 0 height 15
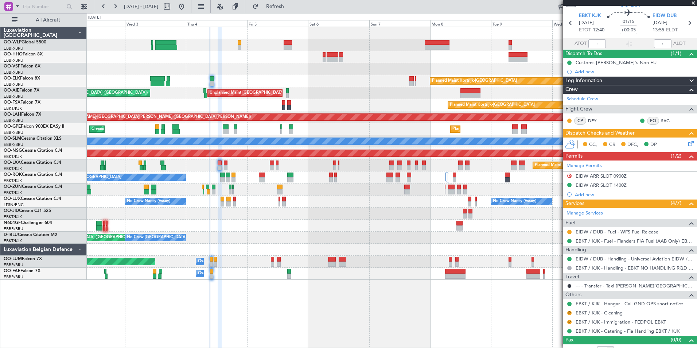
scroll to position [30, 0]
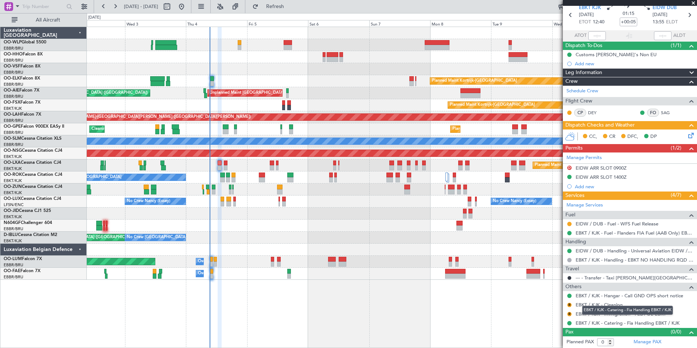
click at [595, 312] on div "EBKT / KJK - Catering - Fia Handling EBKT / KJK" at bounding box center [627, 310] width 91 height 9
click at [578, 315] on link "EBKT / KJK - Immigration - FEDPOL EBKT" at bounding box center [621, 314] width 90 height 6
click at [685, 15] on icon at bounding box center [689, 14] width 9 height 9
type input "3"
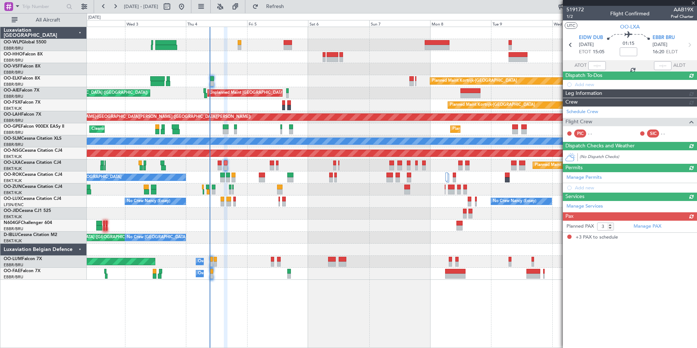
scroll to position [0, 0]
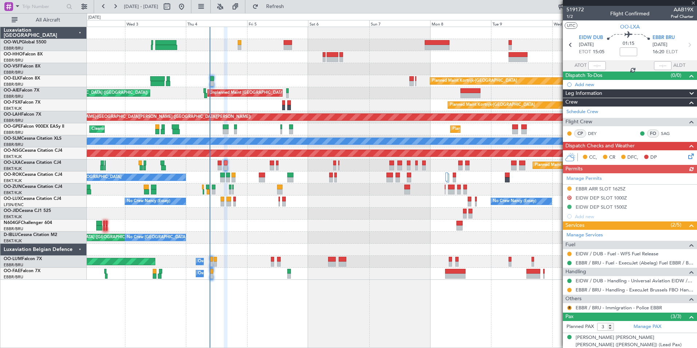
click at [606, 190] on div "Manage Permits EBBR ARR SLOT 1625Z D EIDW DEP SLOT 1000Z EIDW DEP SLOT 1500Z Ad…" at bounding box center [630, 197] width 134 height 48
click at [600, 187] on div "EBBR ARR SLOT 1625Z" at bounding box center [601, 189] width 50 height 6
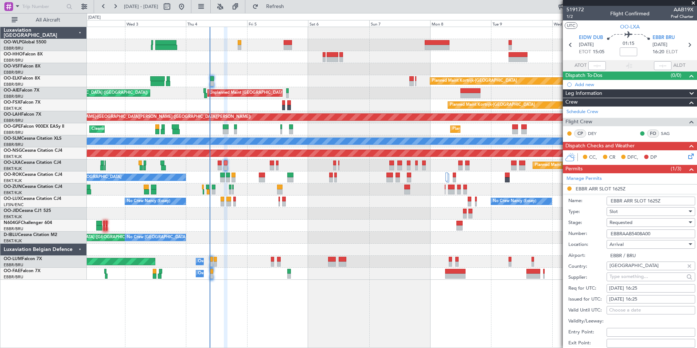
click at [633, 221] on div "Requested" at bounding box center [649, 222] width 78 height 11
click at [631, 275] on span "Received OK" at bounding box center [648, 277] width 77 height 11
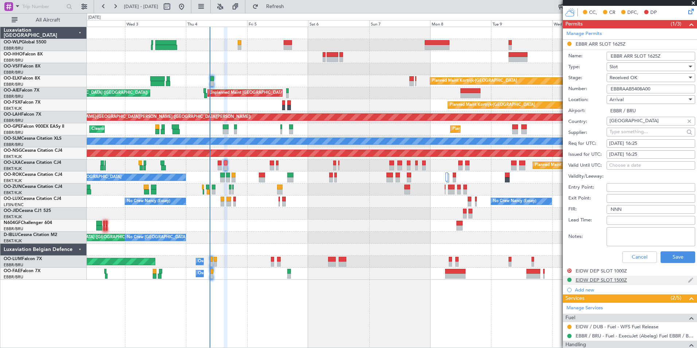
scroll to position [146, 0]
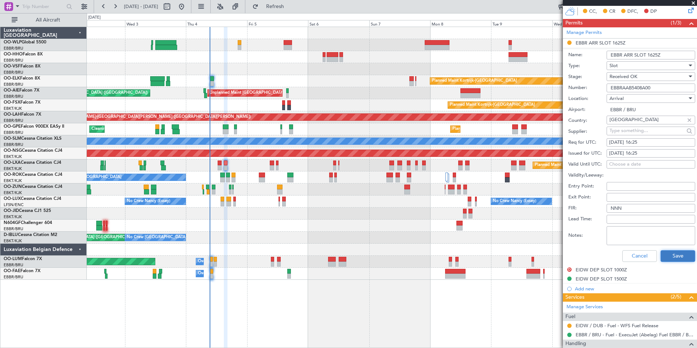
click at [673, 257] on button "Save" at bounding box center [678, 256] width 35 height 12
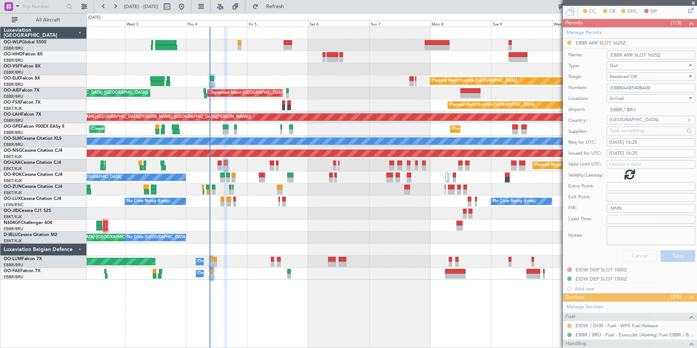
scroll to position [41, 0]
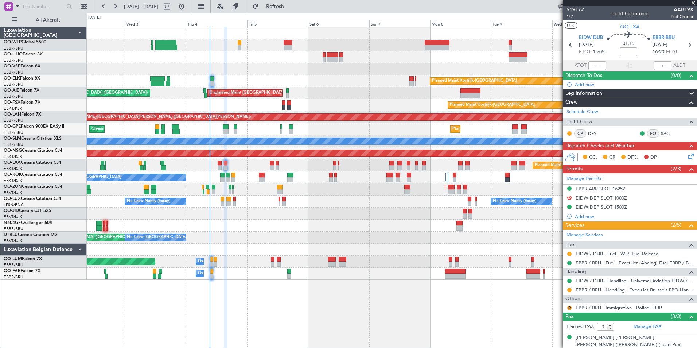
scroll to position [41, 0]
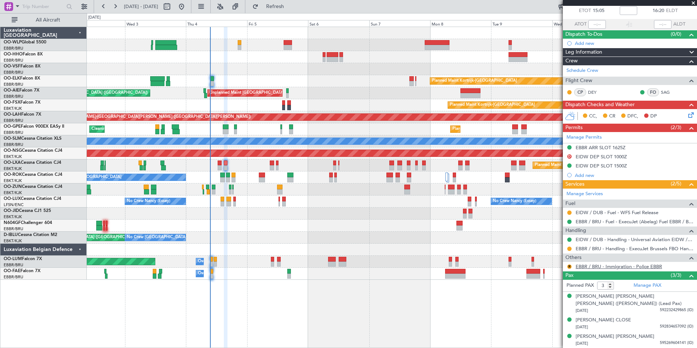
click at [603, 265] on link "EBBR / BRU - Immigration - Police EBBR" at bounding box center [619, 266] width 86 height 6
click at [291, 8] on span "Refresh" at bounding box center [275, 6] width 31 height 5
click at [569, 267] on button at bounding box center [569, 266] width 4 height 4
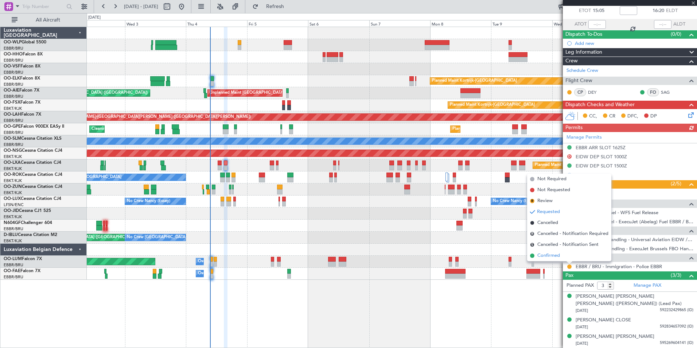
click at [550, 253] on span "Confirmed" at bounding box center [548, 255] width 23 height 7
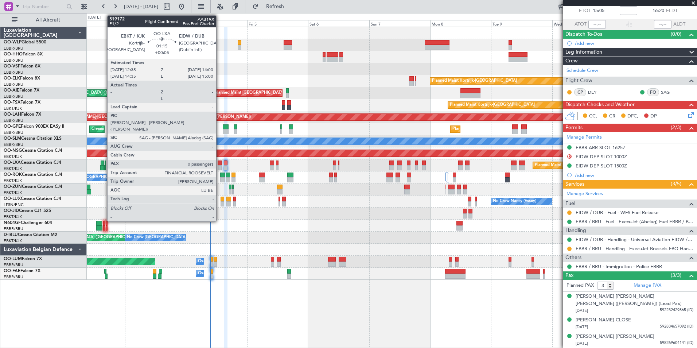
click at [219, 163] on div at bounding box center [220, 162] width 4 height 5
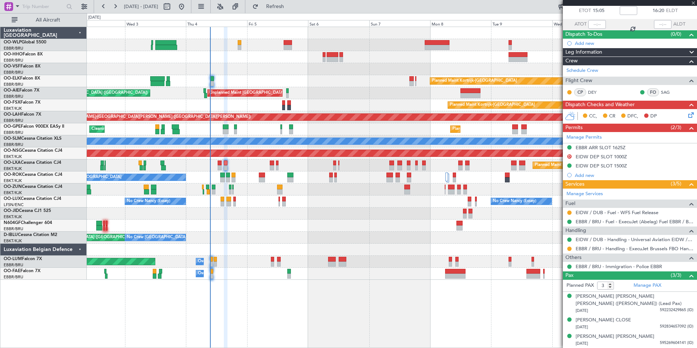
type input "+00:05"
type input "0"
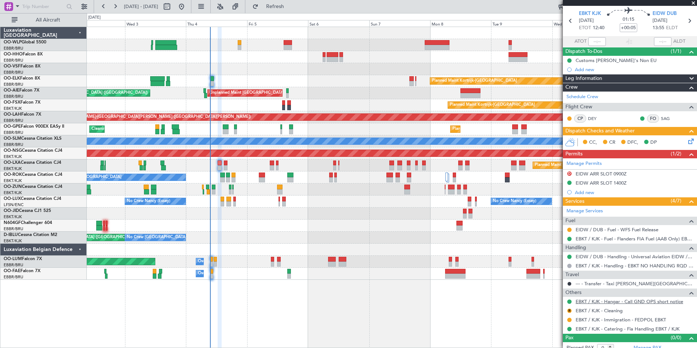
scroll to position [30, 0]
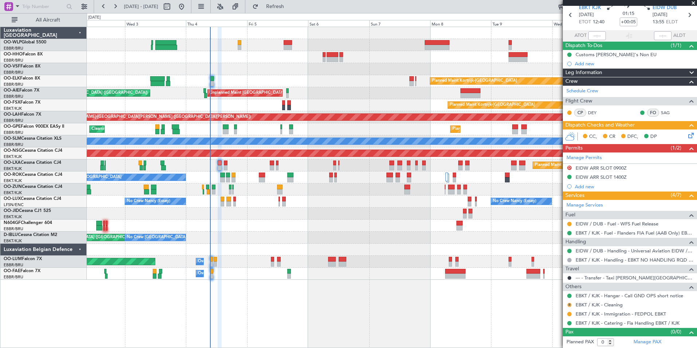
click at [568, 305] on button "R" at bounding box center [569, 305] width 4 height 4
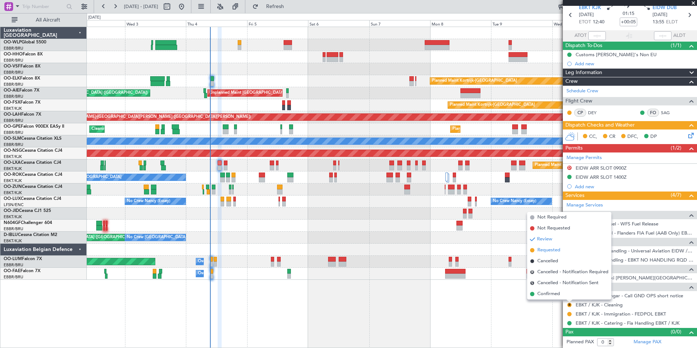
click at [544, 251] on span "Requested" at bounding box center [548, 249] width 23 height 7
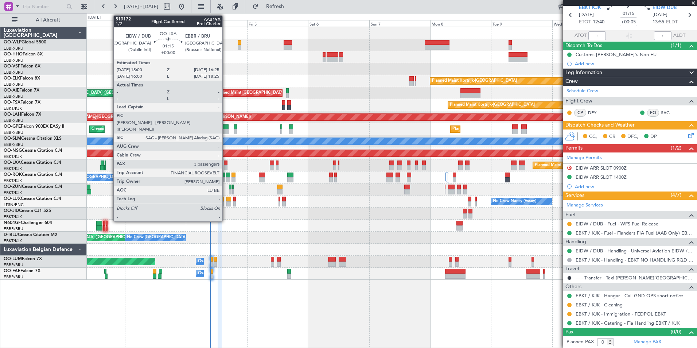
click at [226, 164] on div at bounding box center [226, 162] width 4 height 5
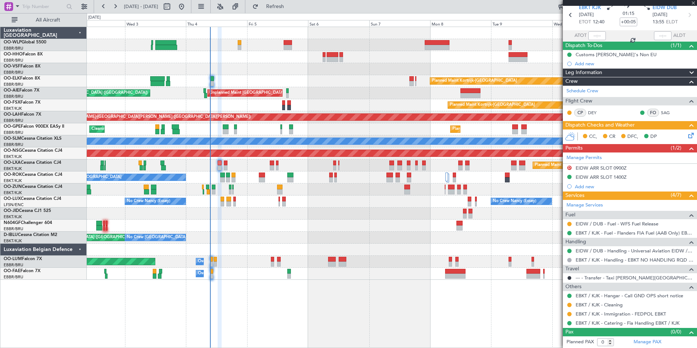
type input "3"
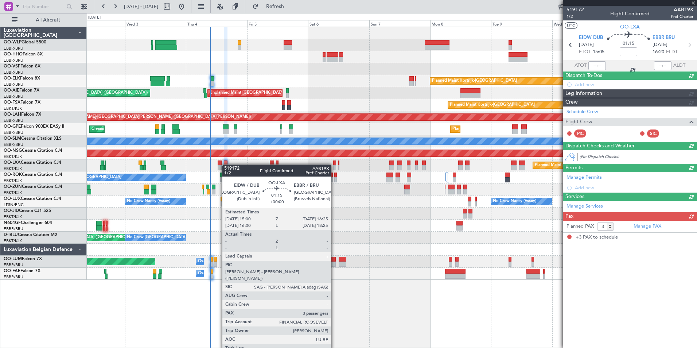
scroll to position [0, 0]
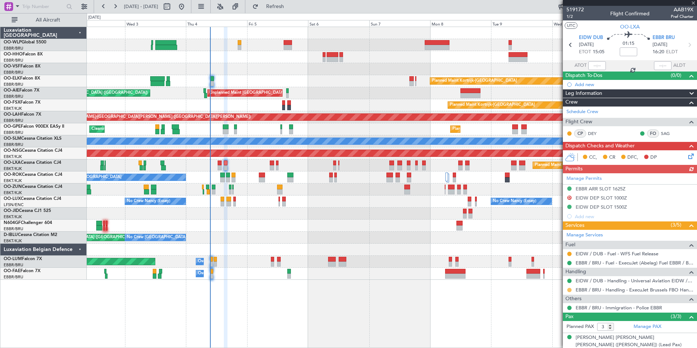
click at [569, 289] on button at bounding box center [569, 290] width 4 height 4
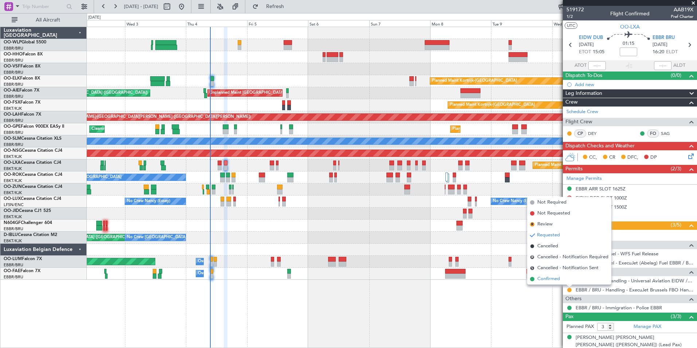
click at [557, 279] on span "Confirmed" at bounding box center [548, 278] width 23 height 7
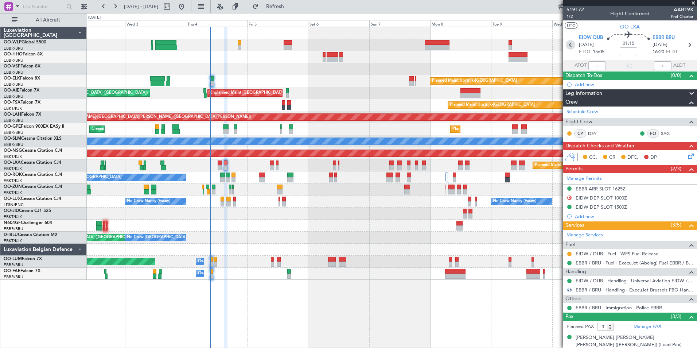
click at [571, 47] on icon at bounding box center [570, 44] width 9 height 9
type input "+00:05"
type input "0"
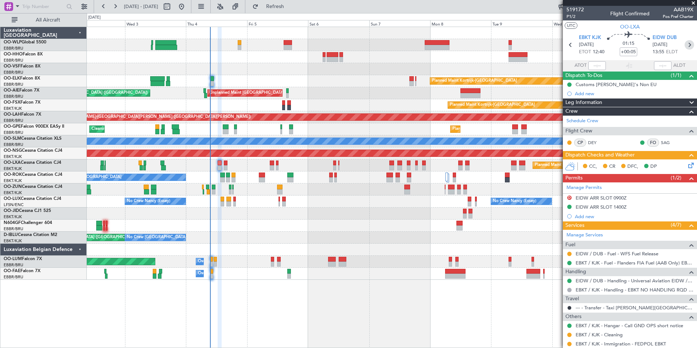
click at [686, 44] on icon at bounding box center [689, 44] width 9 height 9
type input "3"
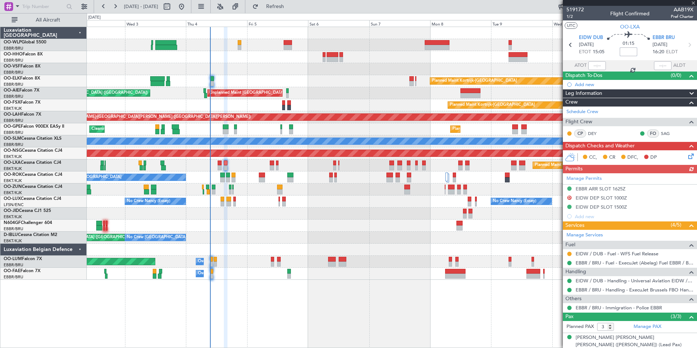
click at [626, 51] on input at bounding box center [628, 51] width 17 height 9
click at [473, 55] on div at bounding box center [392, 57] width 610 height 12
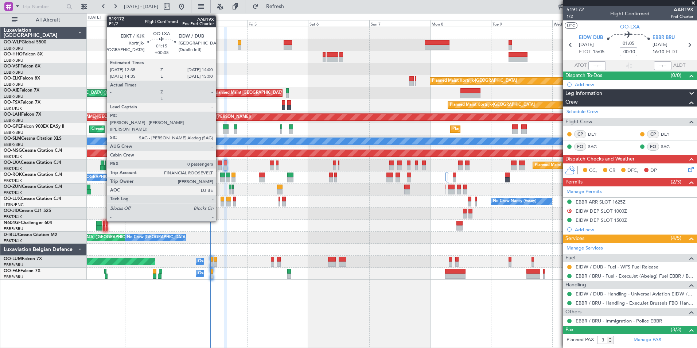
click at [219, 162] on div at bounding box center [220, 162] width 4 height 5
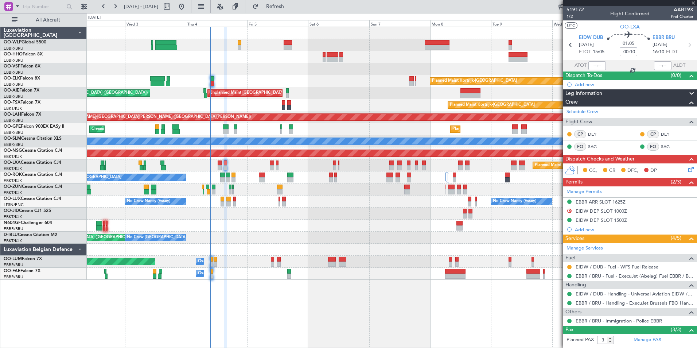
type input "+00:05"
type input "0"
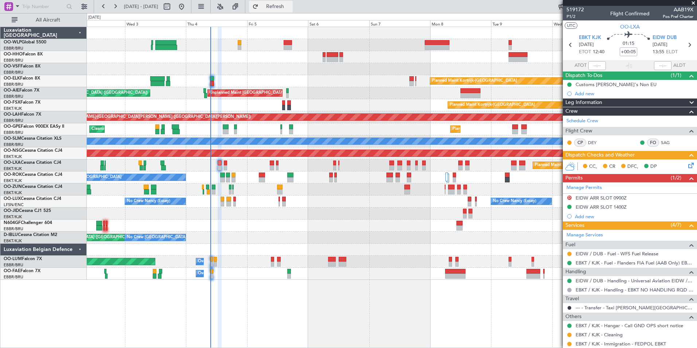
click at [291, 6] on span "Refresh" at bounding box center [275, 6] width 31 height 5
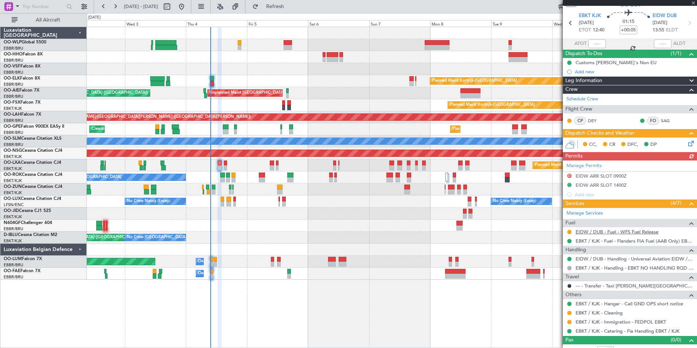
scroll to position [30, 0]
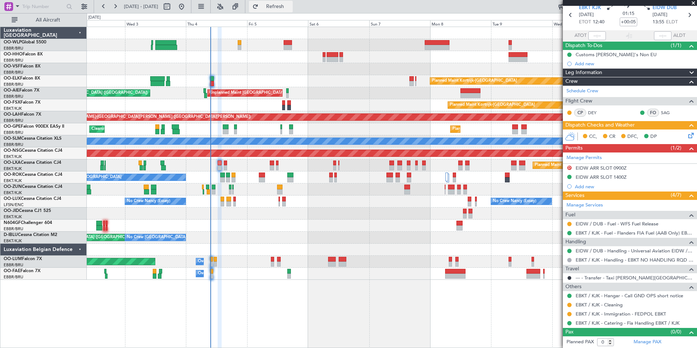
click at [291, 7] on span "Refresh" at bounding box center [275, 6] width 31 height 5
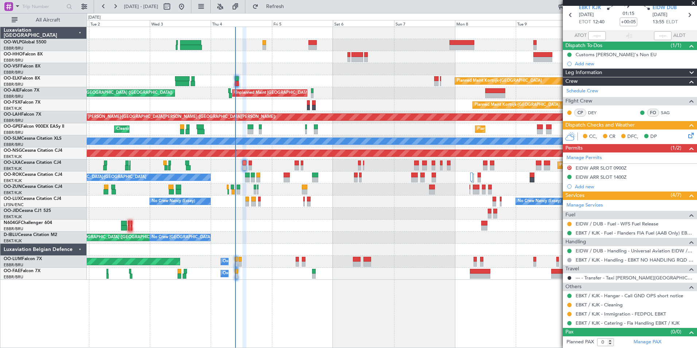
click at [343, 82] on div "Planned Maint Kortrijk-[GEOGRAPHIC_DATA]" at bounding box center [392, 81] width 610 height 12
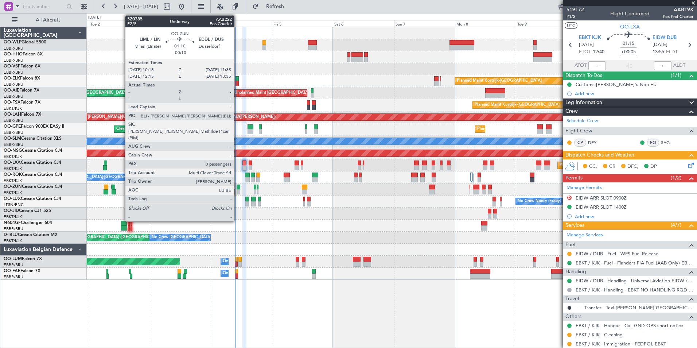
click at [237, 190] on div at bounding box center [239, 191] width 4 height 5
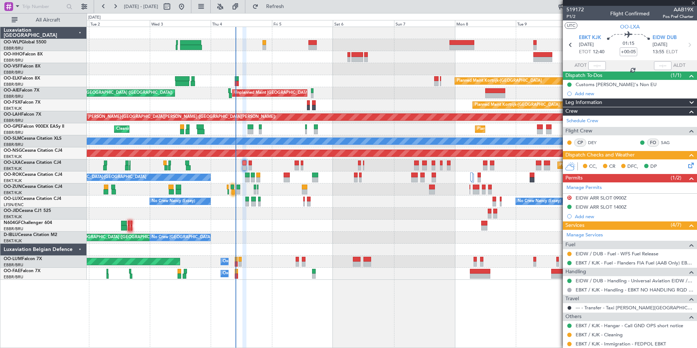
type input "-00:10"
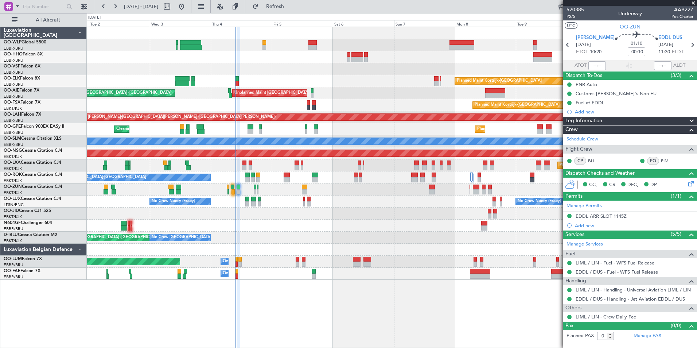
click at [242, 164] on div "Planned Maint [GEOGRAPHIC_DATA] ([GEOGRAPHIC_DATA] National)" at bounding box center [392, 165] width 610 height 12
click at [242, 164] on div at bounding box center [244, 162] width 4 height 5
click at [291, 9] on span "Refresh" at bounding box center [275, 6] width 31 height 5
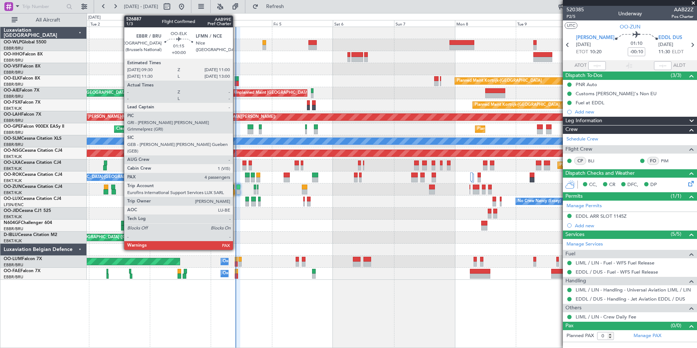
click at [236, 80] on div at bounding box center [237, 78] width 4 height 5
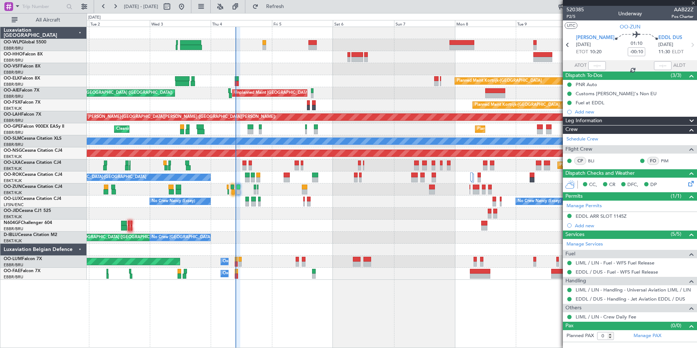
type input "4"
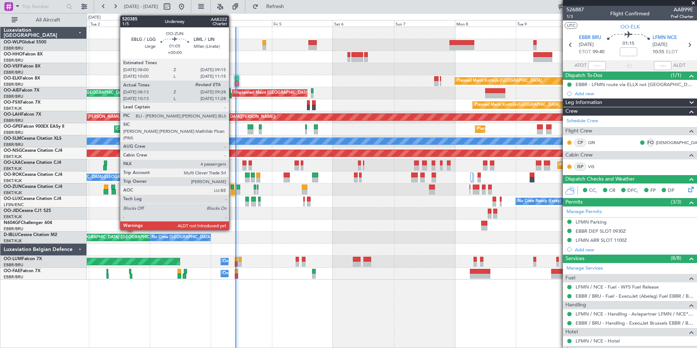
click at [232, 189] on div at bounding box center [233, 191] width 3 height 5
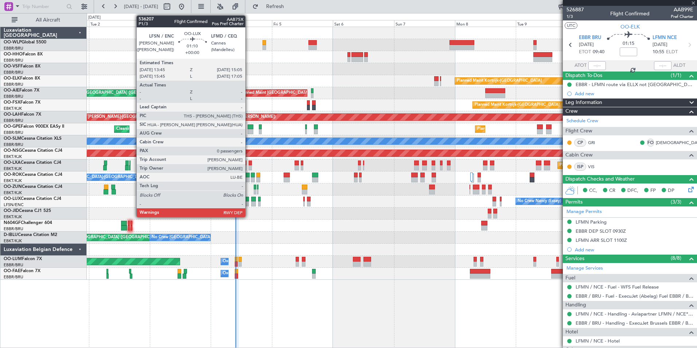
type input "08:18"
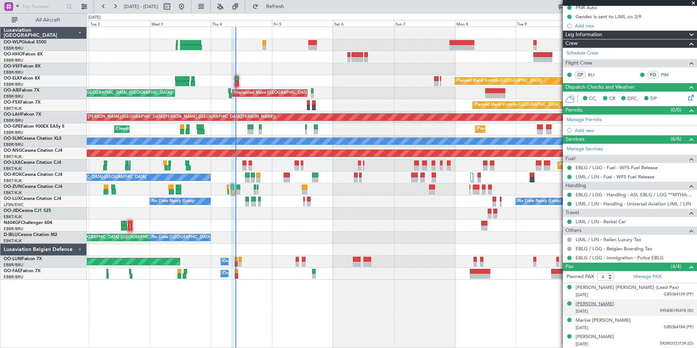
scroll to position [77, 0]
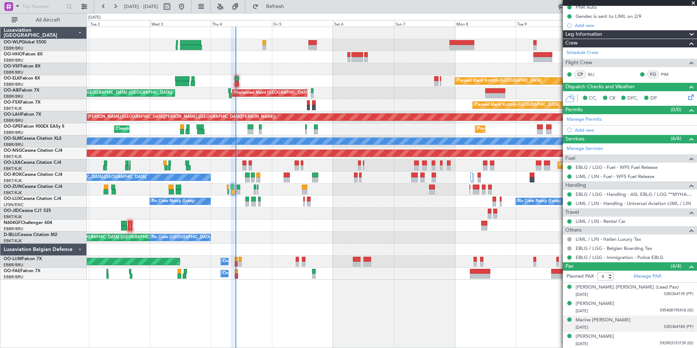
click at [623, 315] on li "Marine [PERSON_NAME] [DATE] GB5364184 (PP)" at bounding box center [630, 323] width 134 height 16
click at [620, 319] on div "Marine [PERSON_NAME]" at bounding box center [603, 319] width 55 height 7
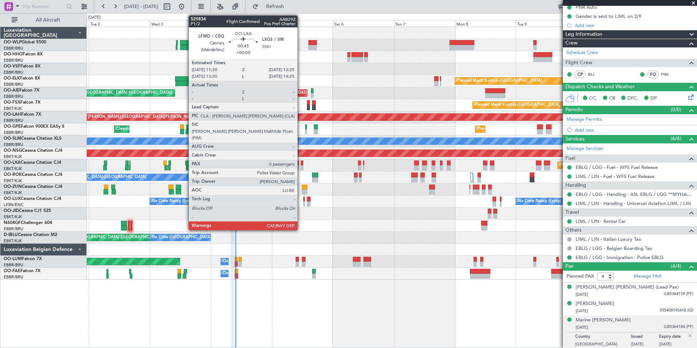
click at [301, 165] on div at bounding box center [302, 167] width 3 height 5
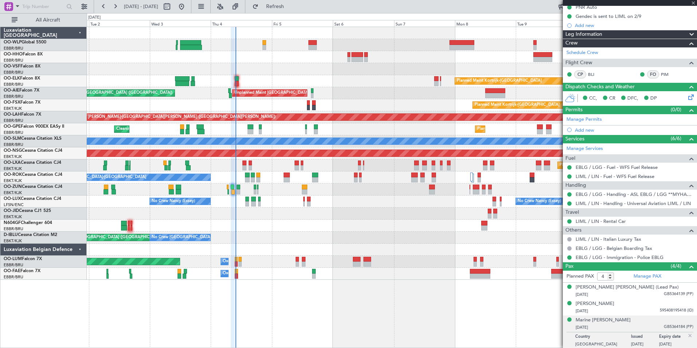
type input "0"
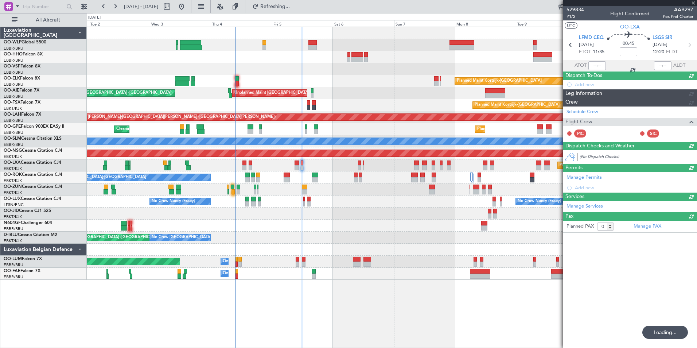
scroll to position [0, 0]
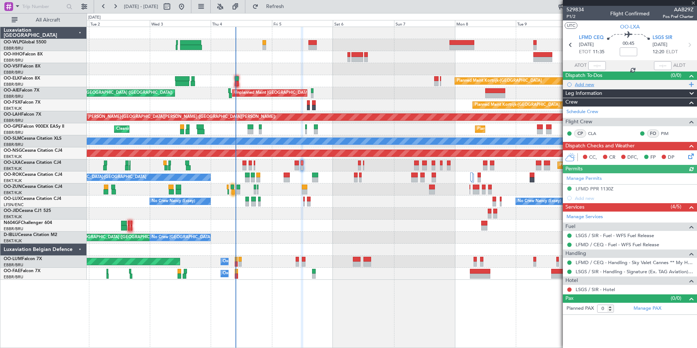
click at [590, 85] on div "Add new" at bounding box center [631, 84] width 112 height 6
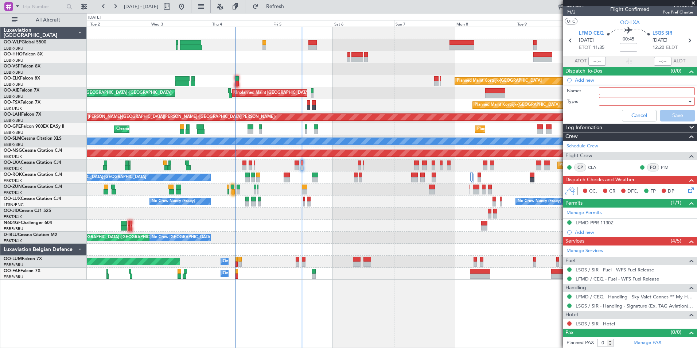
scroll to position [5, 0]
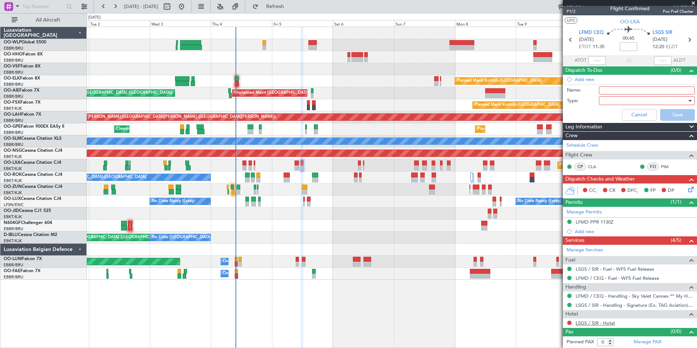
click at [591, 322] on link "LSGS / SIR - Hotel" at bounding box center [595, 323] width 39 height 6
click at [636, 113] on button "Cancel" at bounding box center [639, 115] width 35 height 12
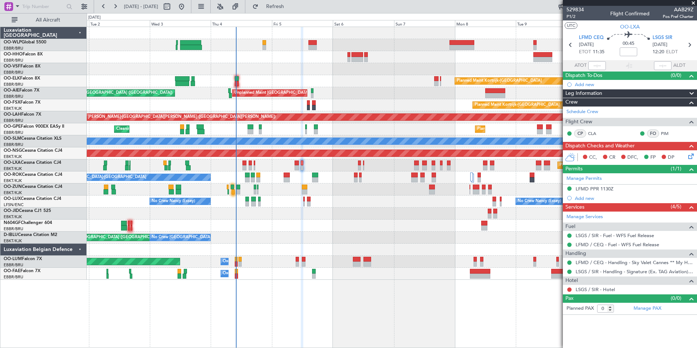
click at [691, 157] on icon at bounding box center [690, 155] width 6 height 6
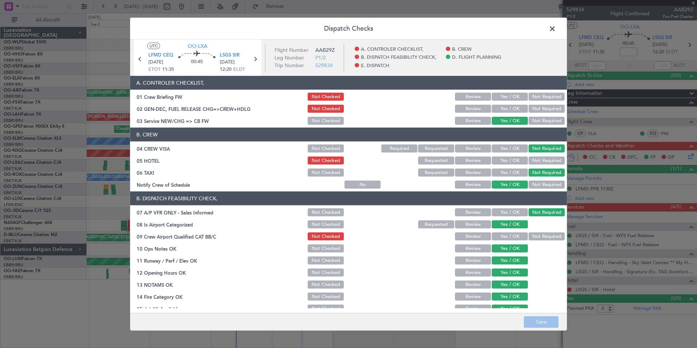
click at [498, 155] on section "B. CREW 04 CREW VISA Not Checked Required Requested Review Yes / OK Not Require…" at bounding box center [348, 159] width 437 height 62
click at [498, 157] on button "Yes / OK" at bounding box center [510, 160] width 36 height 8
click at [538, 320] on button "Save" at bounding box center [541, 322] width 35 height 12
click at [556, 30] on span at bounding box center [556, 30] width 0 height 15
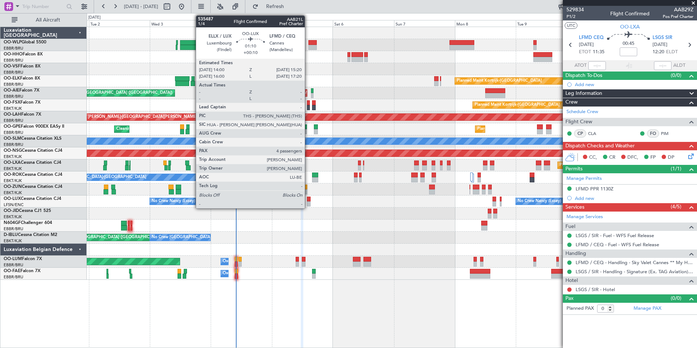
click at [308, 201] on div at bounding box center [309, 199] width 4 height 5
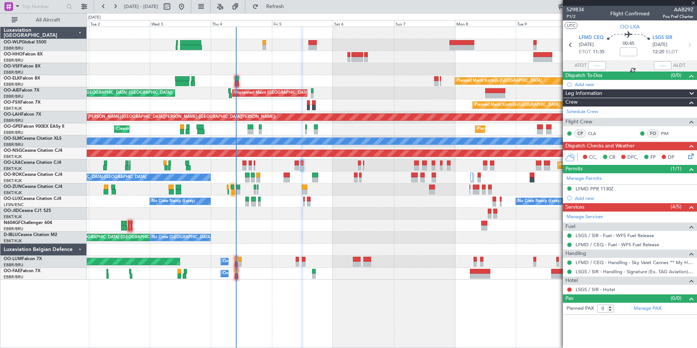
type input "+00:10"
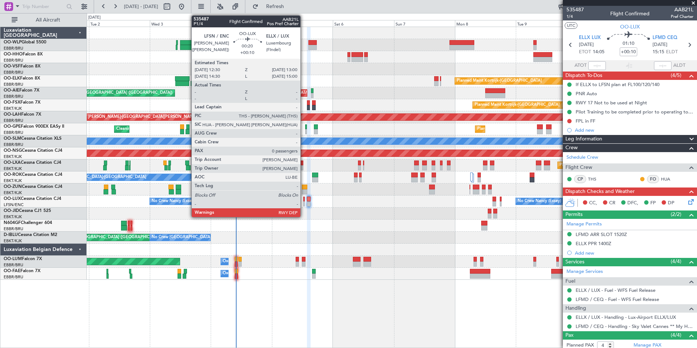
click at [304, 201] on div at bounding box center [303, 199] width 1 height 5
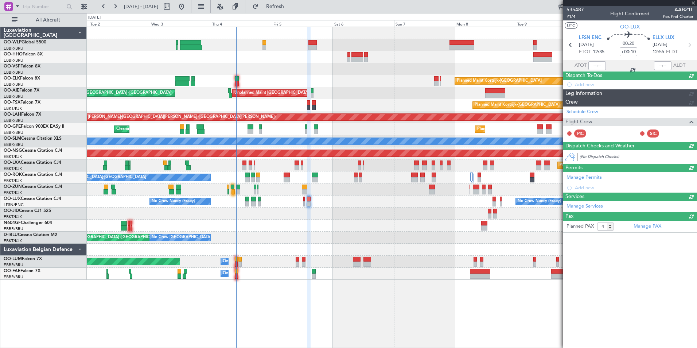
type input "0"
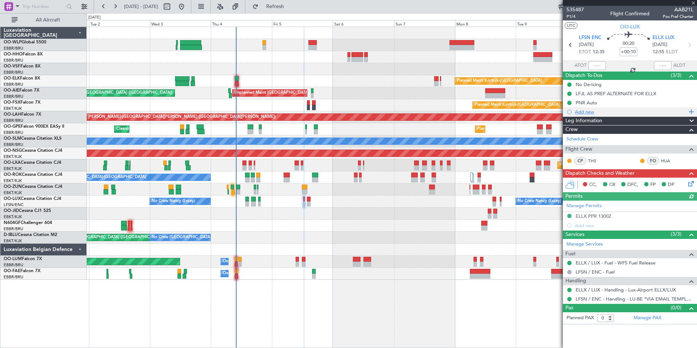
click at [587, 112] on div "Add new" at bounding box center [631, 112] width 112 height 6
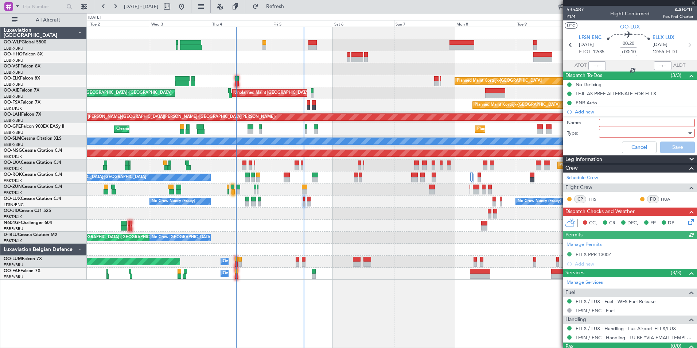
click at [602, 121] on input "Name:" at bounding box center [647, 123] width 96 height 8
type input "FPL in FF"
click at [609, 133] on div at bounding box center [644, 133] width 85 height 11
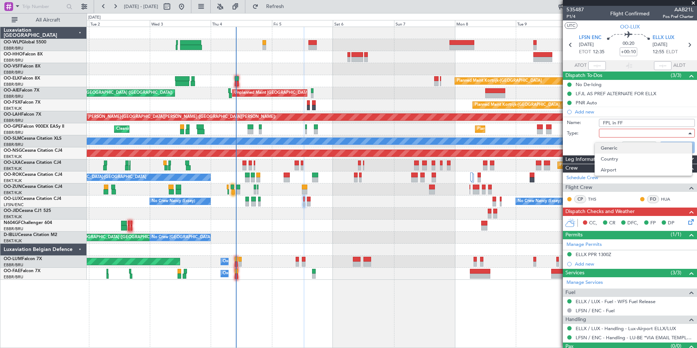
click at [605, 145] on span "Generic" at bounding box center [643, 148] width 85 height 11
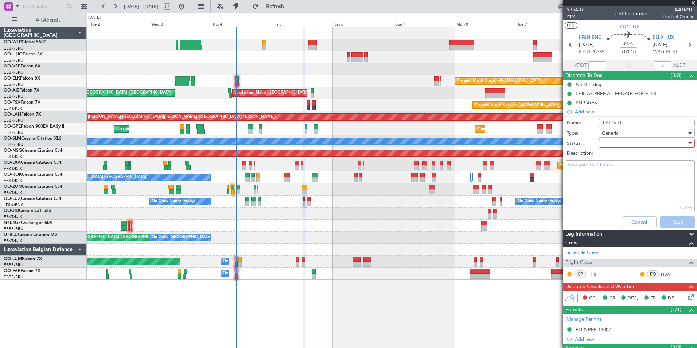
click at [635, 141] on div at bounding box center [644, 143] width 85 height 11
click at [612, 157] on span "Not Started" at bounding box center [643, 157] width 85 height 11
click at [671, 221] on button "Save" at bounding box center [677, 222] width 35 height 12
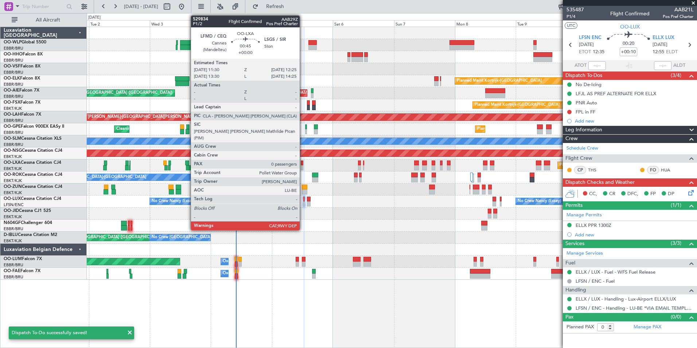
click at [303, 168] on div at bounding box center [302, 167] width 3 height 5
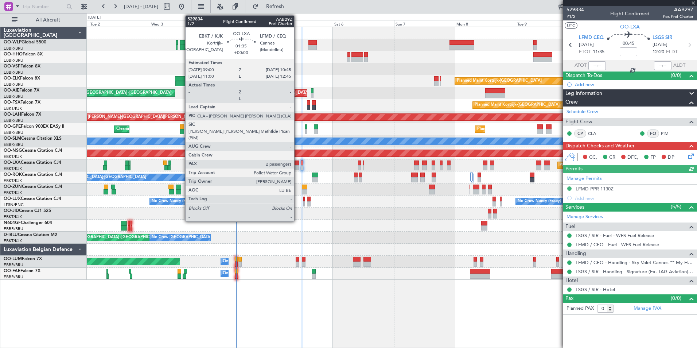
click at [297, 167] on div at bounding box center [297, 167] width 5 height 5
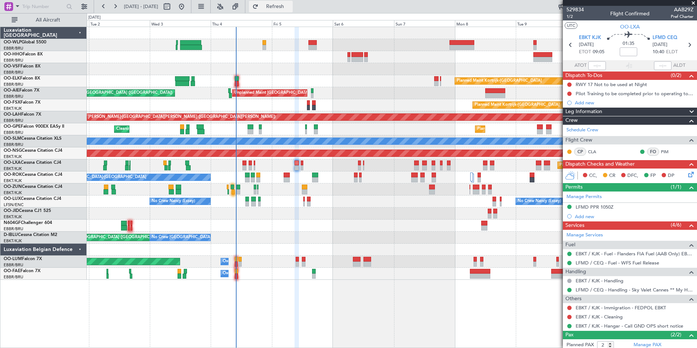
click at [293, 12] on button "Refresh" at bounding box center [271, 7] width 44 height 12
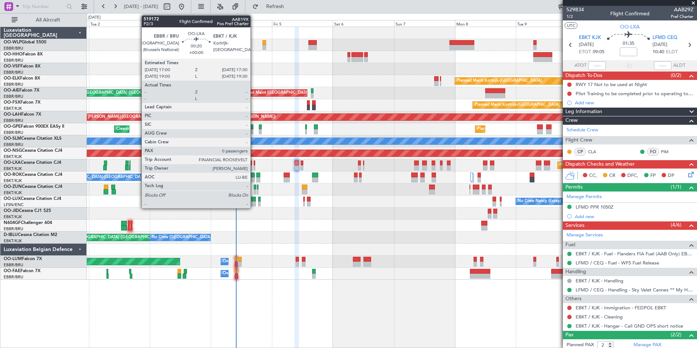
click at [254, 165] on div at bounding box center [254, 167] width 1 height 5
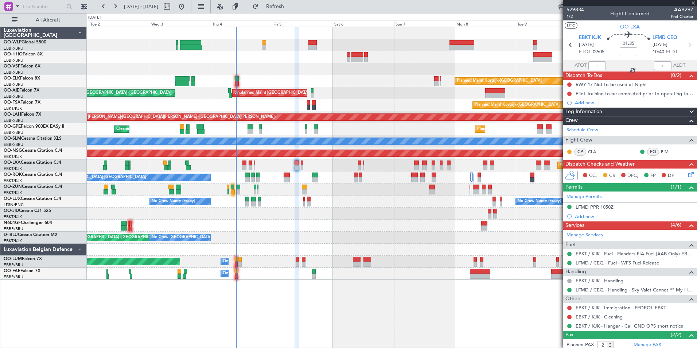
type input "0"
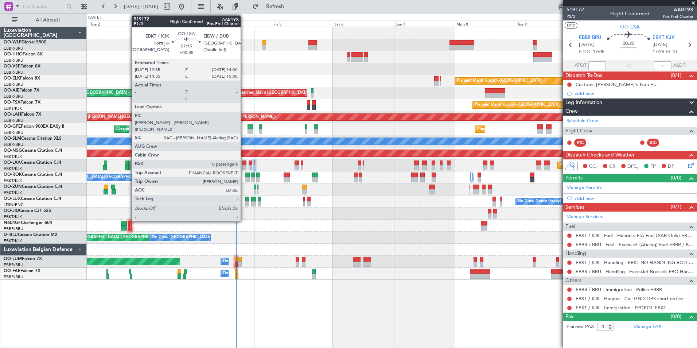
click at [244, 163] on div at bounding box center [244, 162] width 4 height 5
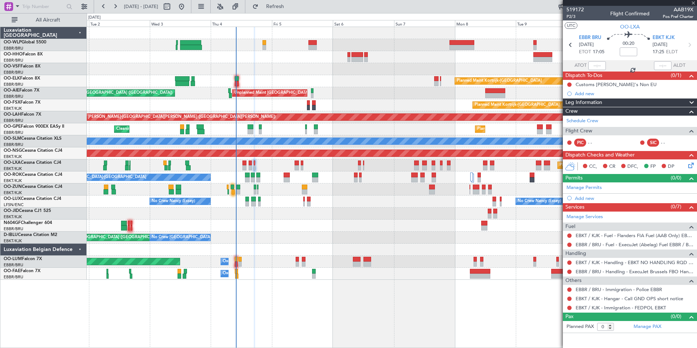
type input "+00:05"
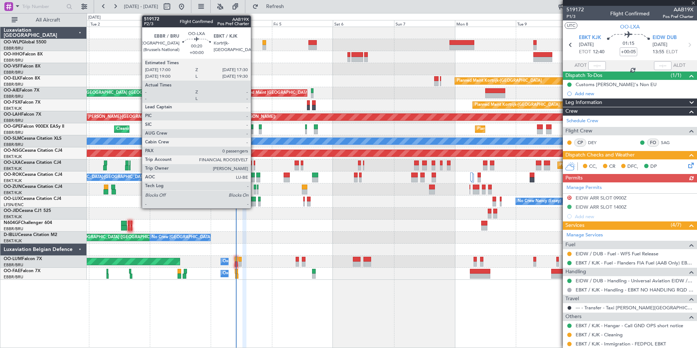
click at [254, 165] on div at bounding box center [254, 167] width 1 height 5
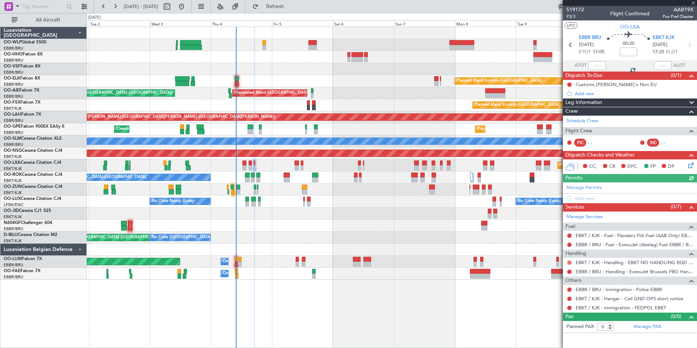
click at [568, 262] on button at bounding box center [569, 262] width 4 height 4
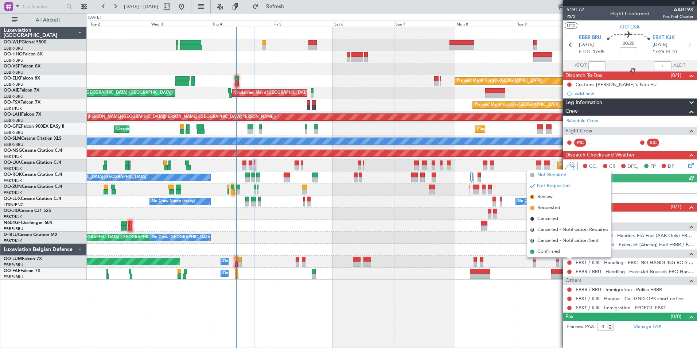
click at [558, 176] on span "Not Required" at bounding box center [551, 174] width 29 height 7
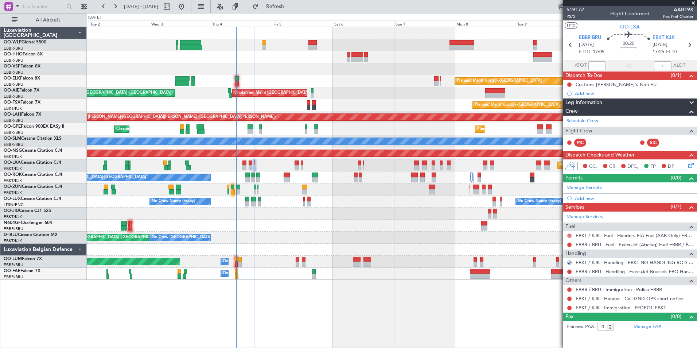
click at [569, 237] on button at bounding box center [569, 235] width 4 height 4
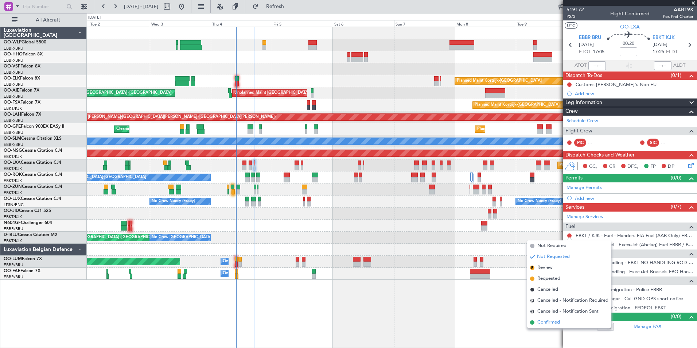
click at [551, 321] on span "Confirmed" at bounding box center [548, 322] width 23 height 7
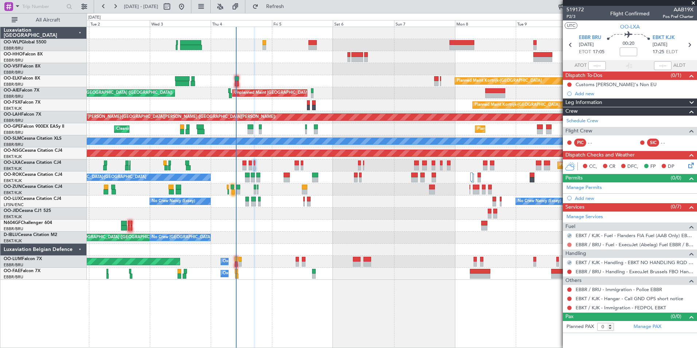
click at [569, 245] on button at bounding box center [569, 244] width 4 height 4
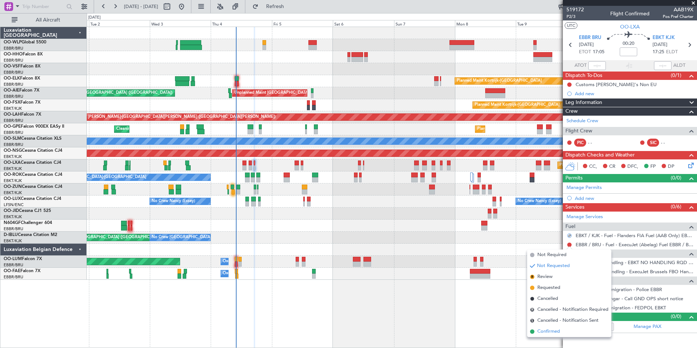
click at [552, 331] on span "Confirmed" at bounding box center [548, 331] width 23 height 7
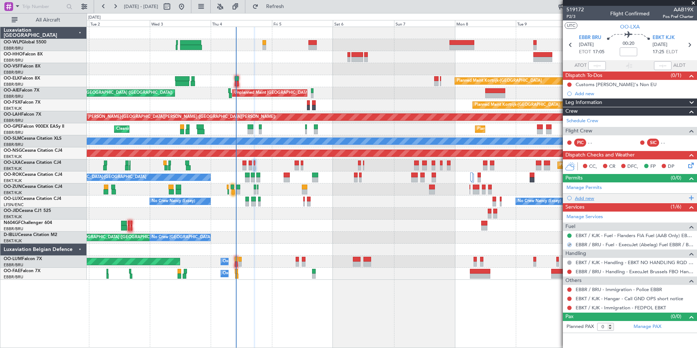
click at [582, 198] on div "Add new" at bounding box center [631, 198] width 112 height 6
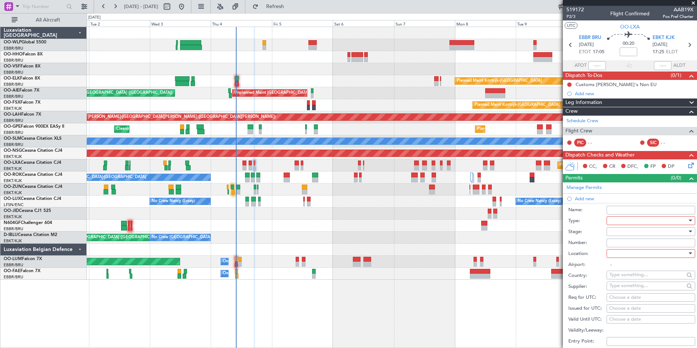
click at [649, 220] on div at bounding box center [649, 220] width 78 height 11
click at [616, 288] on span "Slot" at bounding box center [648, 289] width 77 height 11
click at [614, 233] on div at bounding box center [649, 231] width 78 height 11
click at [622, 276] on span "Requested" at bounding box center [648, 278] width 77 height 11
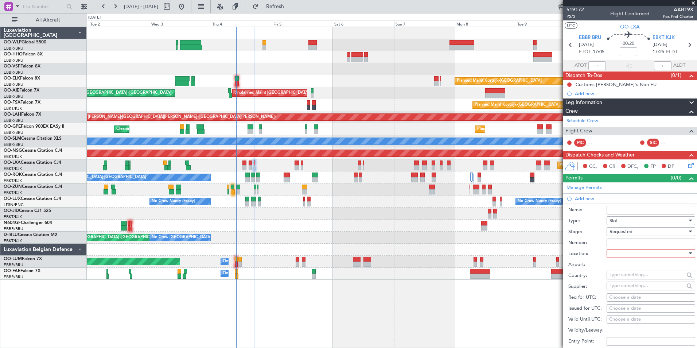
click at [622, 254] on div at bounding box center [649, 253] width 78 height 11
click at [620, 271] on span "Departure" at bounding box center [648, 267] width 77 height 11
type input "EBBR / BRU"
click at [623, 296] on div "Choose a date" at bounding box center [650, 297] width 83 height 7
select select "9"
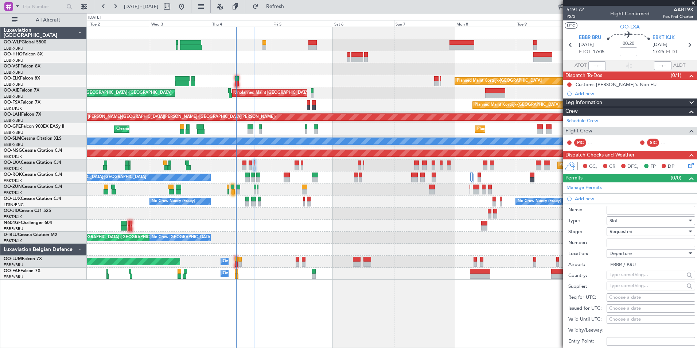
select select "2025"
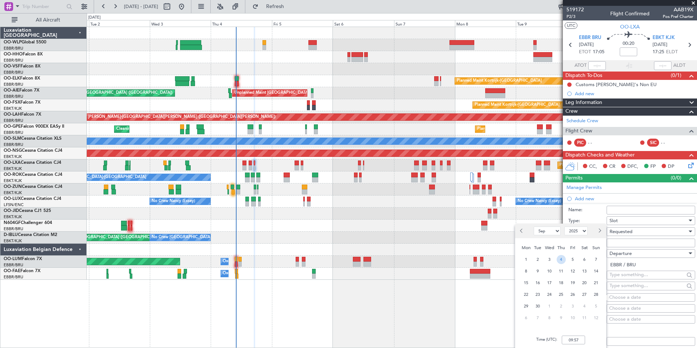
click at [561, 256] on span "4" at bounding box center [561, 259] width 9 height 9
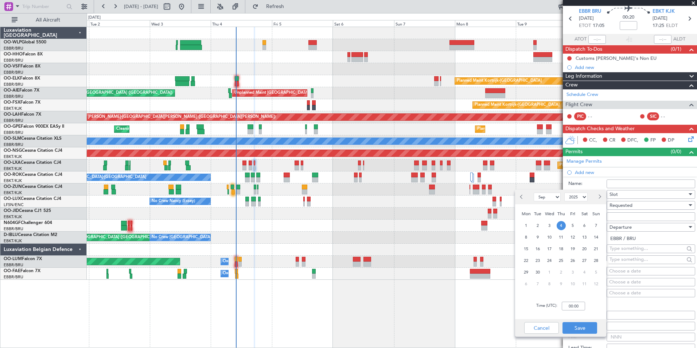
scroll to position [36, 0]
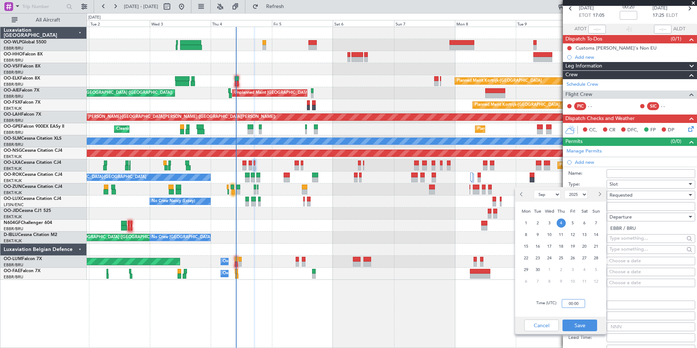
click at [580, 306] on input "00:00" at bounding box center [573, 303] width 23 height 9
type input "17:00"
click at [573, 327] on button "Save" at bounding box center [580, 325] width 35 height 12
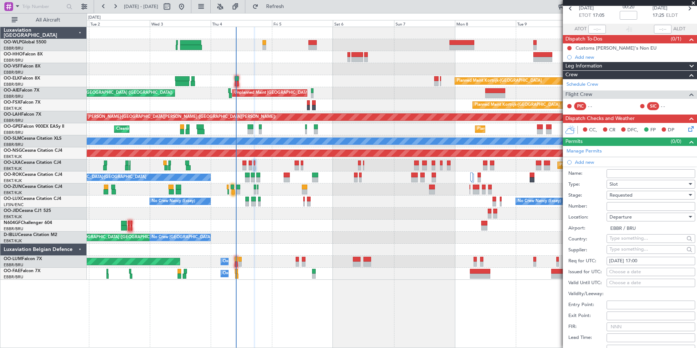
scroll to position [109, 0]
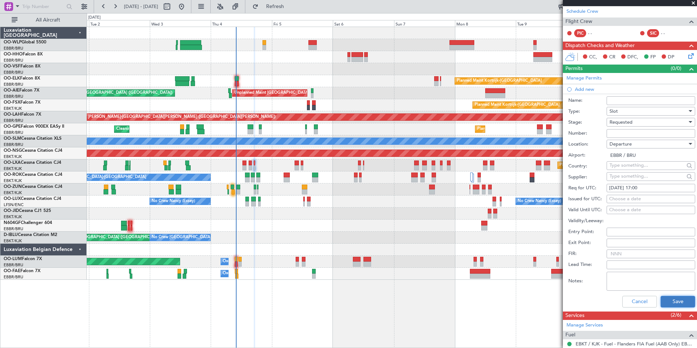
click at [667, 301] on button "Save" at bounding box center [678, 302] width 35 height 12
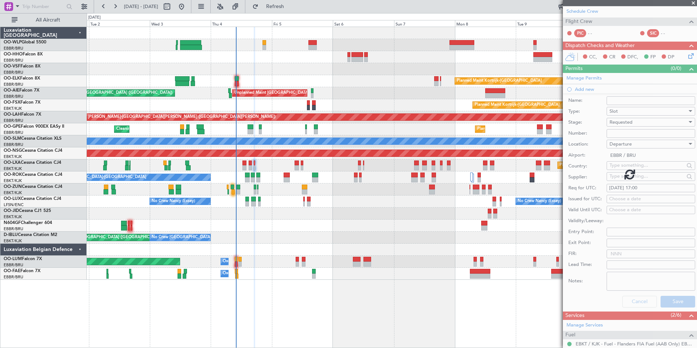
scroll to position [0, 0]
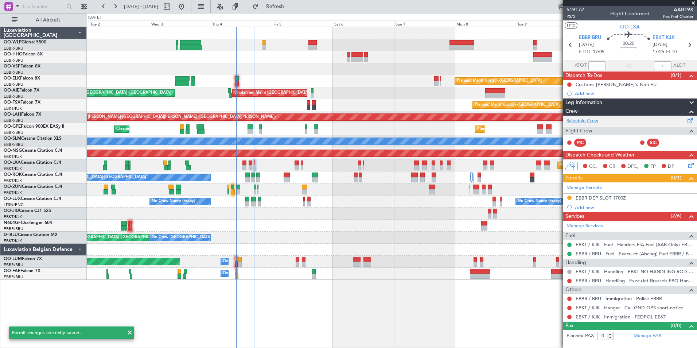
click at [582, 122] on link "Schedule Crew" at bounding box center [583, 120] width 32 height 7
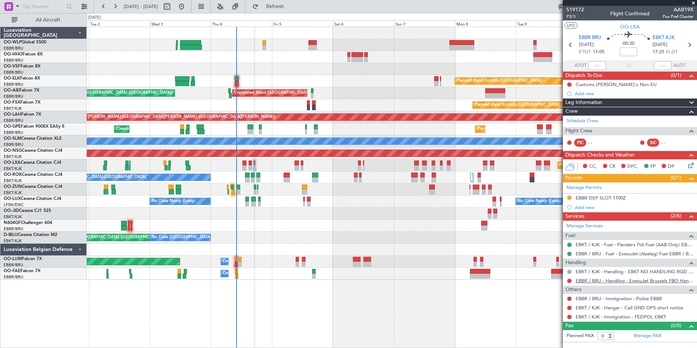
click at [583, 278] on link "EBBR / BRU - Handling - ExecuJet Brussels FBO Handling Abelag" at bounding box center [635, 280] width 118 height 6
click at [571, 308] on button at bounding box center [569, 308] width 4 height 4
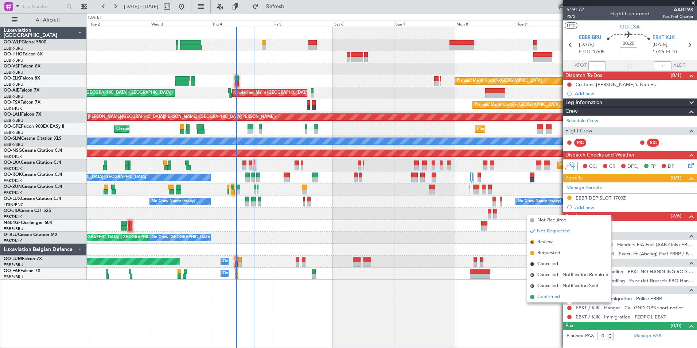
click at [556, 298] on span "Confirmed" at bounding box center [548, 296] width 23 height 7
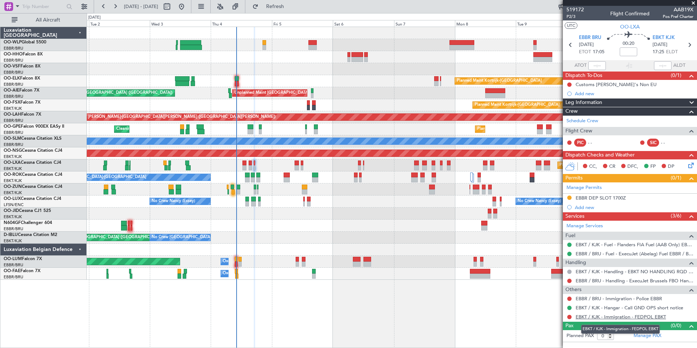
click at [580, 317] on link "EBKT / KJK - Immigration - FEDPOL EBKT" at bounding box center [621, 317] width 90 height 6
click at [583, 316] on link "EBKT / KJK - Immigration - FEDPOL EBKT" at bounding box center [621, 317] width 90 height 6
click at [621, 295] on link "EBBR / BRU - Immigration - Police EBBR" at bounding box center [619, 298] width 86 height 6
click at [274, 3] on button "Refresh" at bounding box center [271, 7] width 44 height 12
click at [568, 85] on div "Customs CJ's Non EU Add new" at bounding box center [630, 89] width 134 height 18
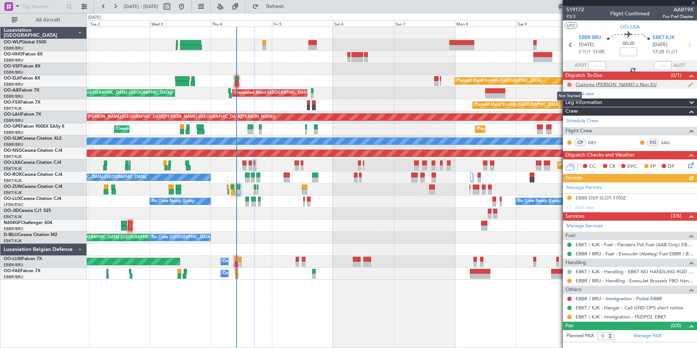
click at [569, 84] on button at bounding box center [569, 84] width 4 height 4
click at [572, 118] on span "Completed" at bounding box center [573, 116] width 24 height 7
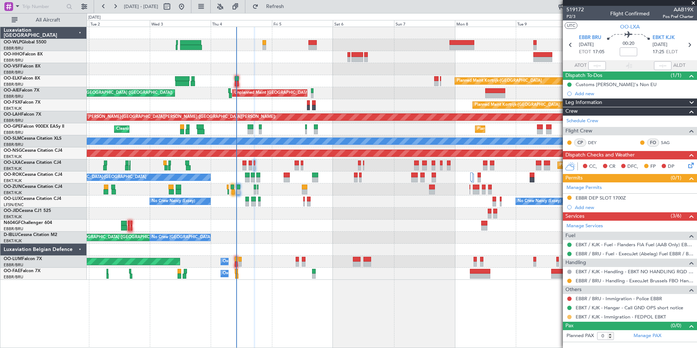
click at [568, 316] on button at bounding box center [569, 317] width 4 height 4
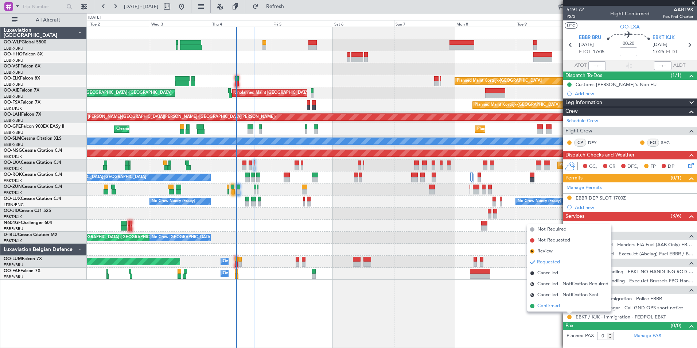
click at [540, 305] on span "Confirmed" at bounding box center [548, 305] width 23 height 7
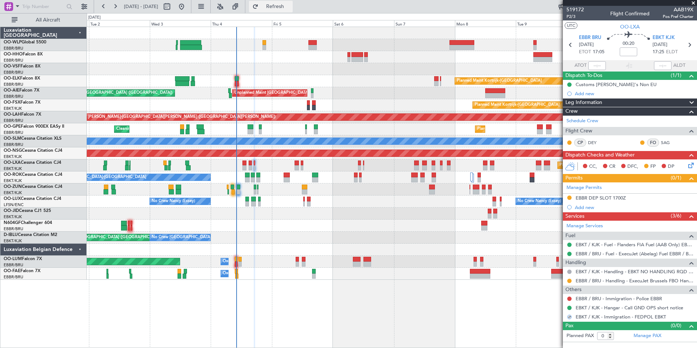
click at [291, 6] on span "Refresh" at bounding box center [275, 6] width 31 height 5
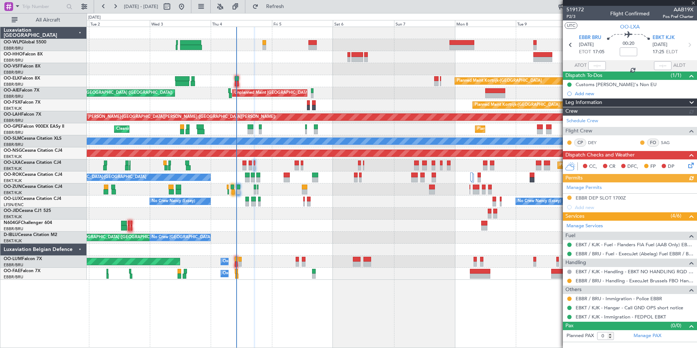
click at [569, 298] on button at bounding box center [569, 298] width 4 height 4
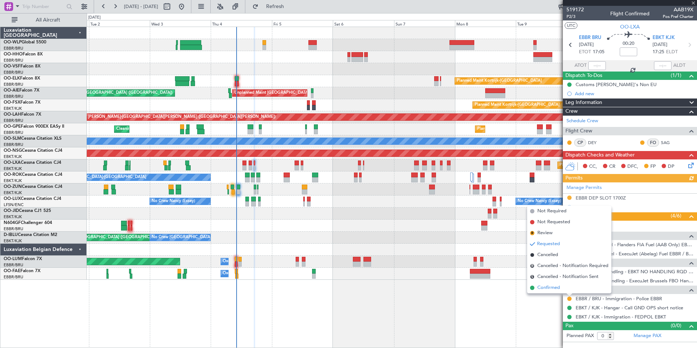
click at [553, 288] on span "Confirmed" at bounding box center [548, 287] width 23 height 7
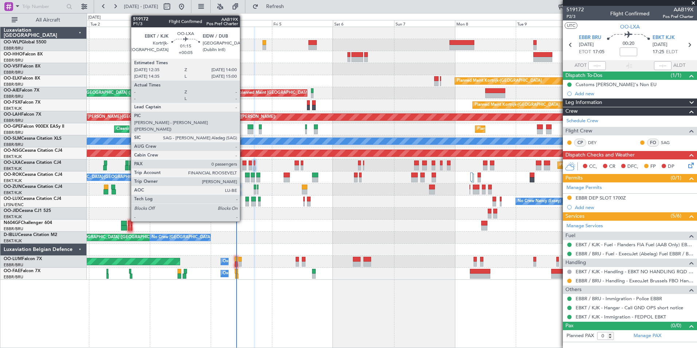
click at [243, 166] on div at bounding box center [244, 167] width 4 height 5
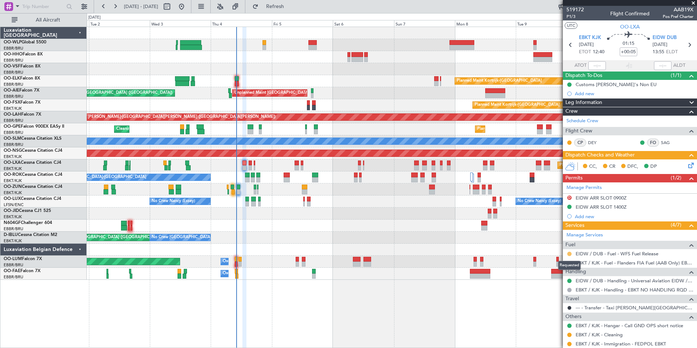
click at [569, 254] on button at bounding box center [569, 254] width 4 height 4
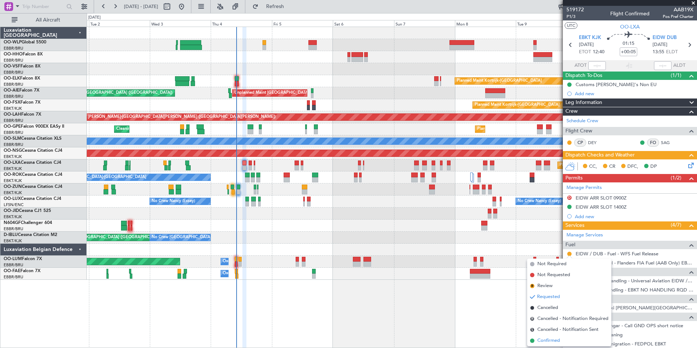
click at [553, 341] on span "Confirmed" at bounding box center [548, 340] width 23 height 7
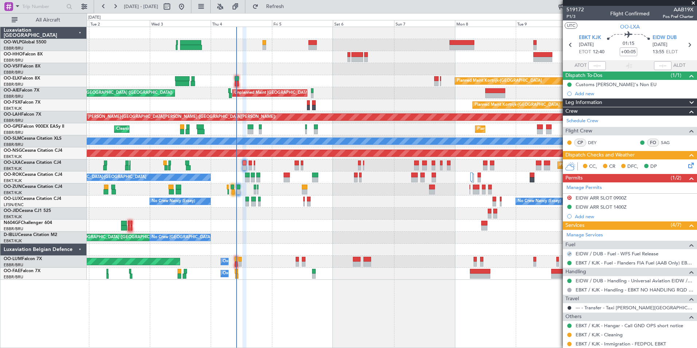
scroll to position [30, 0]
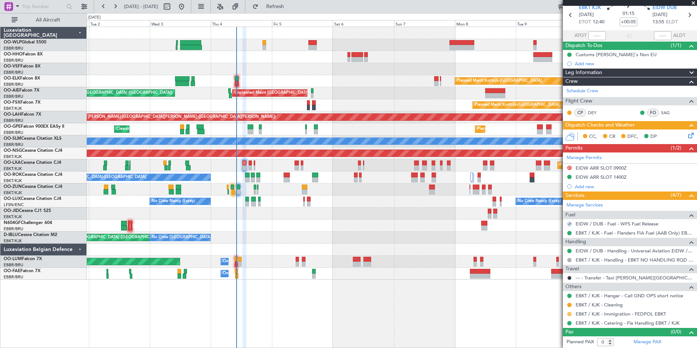
click at [569, 315] on button at bounding box center [569, 314] width 4 height 4
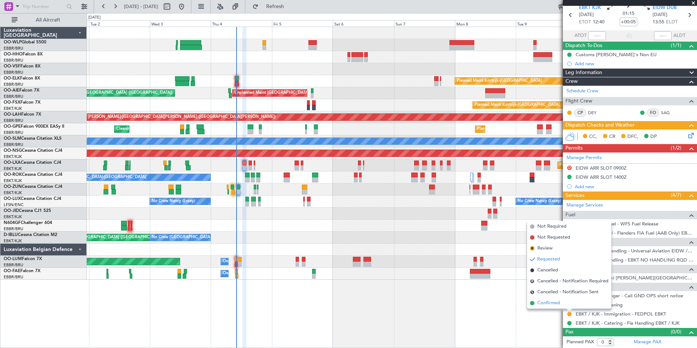
click at [558, 302] on span "Confirmed" at bounding box center [548, 302] width 23 height 7
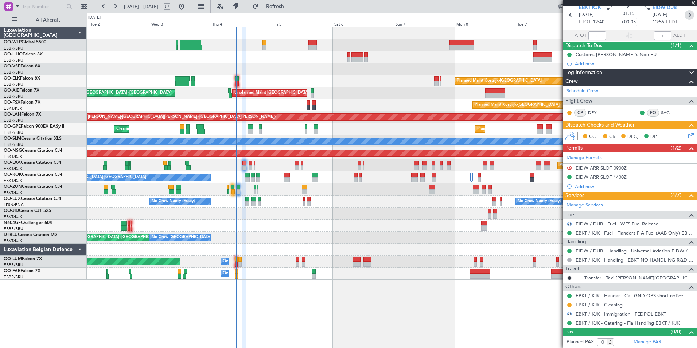
click at [685, 15] on icon at bounding box center [689, 14] width 9 height 9
type input "-00:10"
type input "3"
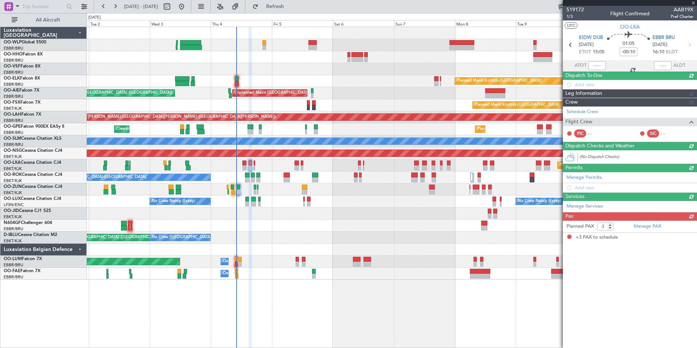
scroll to position [0, 0]
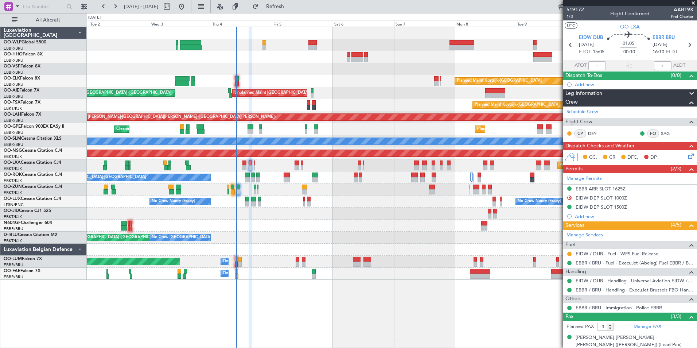
click at [571, 252] on button at bounding box center [569, 254] width 4 height 4
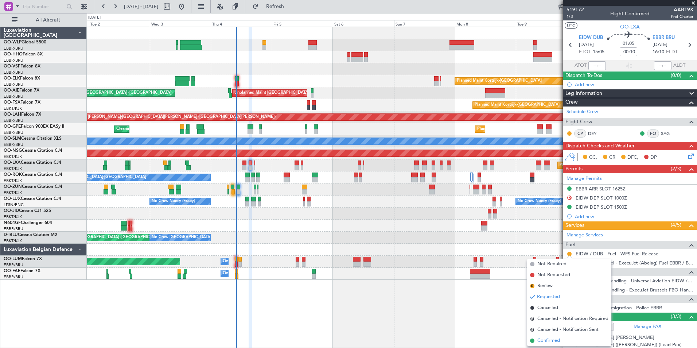
click at [555, 340] on span "Confirmed" at bounding box center [548, 340] width 23 height 7
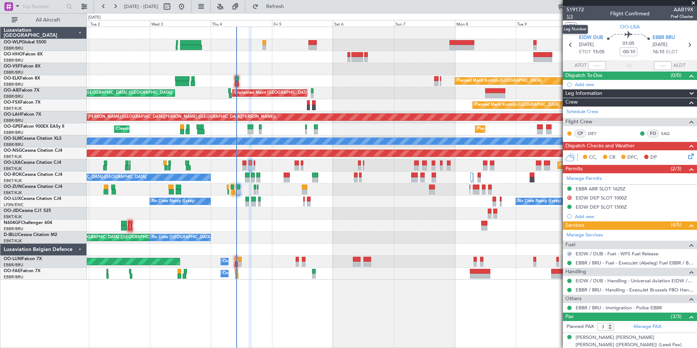
click at [568, 17] on span "1/3" at bounding box center [575, 16] width 17 height 6
click at [687, 158] on icon at bounding box center [690, 155] width 6 height 6
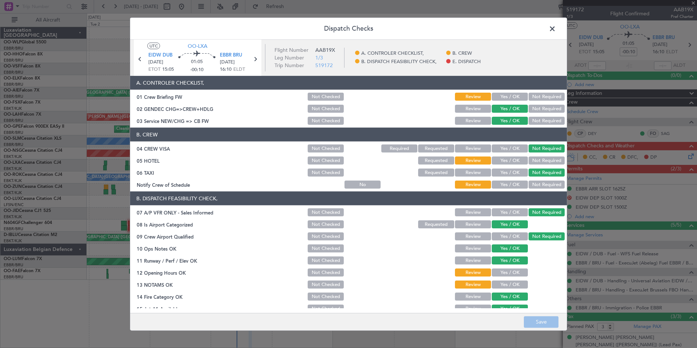
click at [503, 95] on button "Yes / OK" at bounding box center [510, 97] width 36 height 8
click at [533, 164] on button "Not Required" at bounding box center [547, 160] width 36 height 8
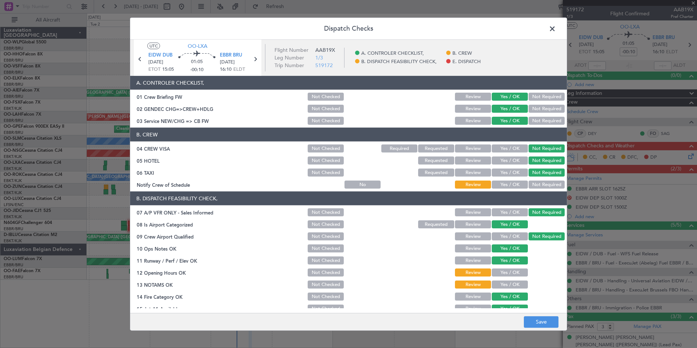
click at [500, 184] on button "Yes / OK" at bounding box center [510, 184] width 36 height 8
click at [506, 271] on button "Yes / OK" at bounding box center [510, 272] width 36 height 8
click at [506, 287] on button "Yes / OK" at bounding box center [510, 284] width 36 height 8
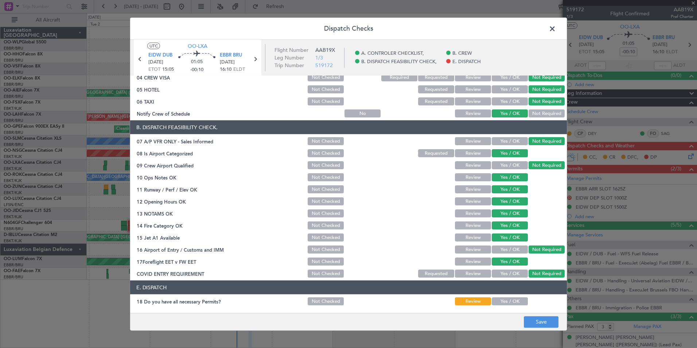
scroll to position [107, 0]
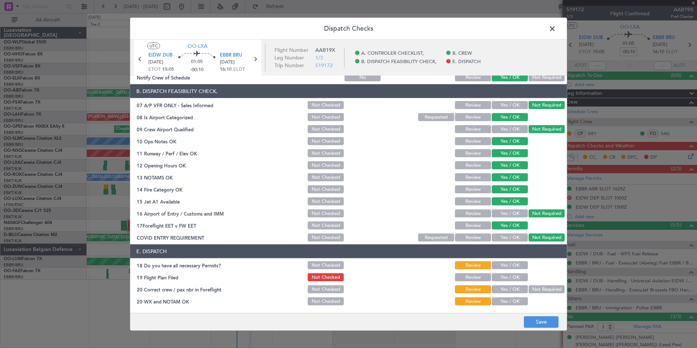
click at [500, 269] on div "Yes / OK" at bounding box center [509, 265] width 37 height 10
drag, startPoint x: 507, startPoint y: 263, endPoint x: 503, endPoint y: 276, distance: 13.5
click at [507, 263] on button "Yes / OK" at bounding box center [510, 265] width 36 height 8
click at [502, 277] on button "Yes / OK" at bounding box center [510, 277] width 36 height 8
click at [499, 288] on button "Yes / OK" at bounding box center [510, 289] width 36 height 8
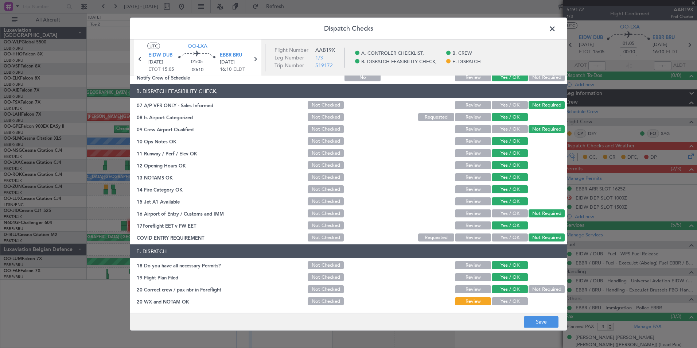
click at [505, 307] on main "UTC OO-LXA EIDW DUB [DATE] ETOT 15:05 01:05 -00:10 EBBR BRU [DATE] 16:10 ELDT F…" at bounding box center [348, 178] width 437 height 276
click at [509, 303] on button "Yes / OK" at bounding box center [510, 301] width 36 height 8
click at [538, 327] on footer "Save" at bounding box center [348, 320] width 437 height 17
click at [538, 323] on button "Save" at bounding box center [541, 322] width 35 height 12
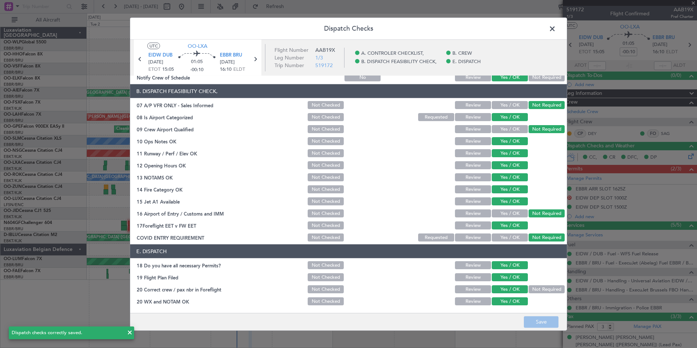
click at [141, 60] on icon at bounding box center [139, 58] width 9 height 9
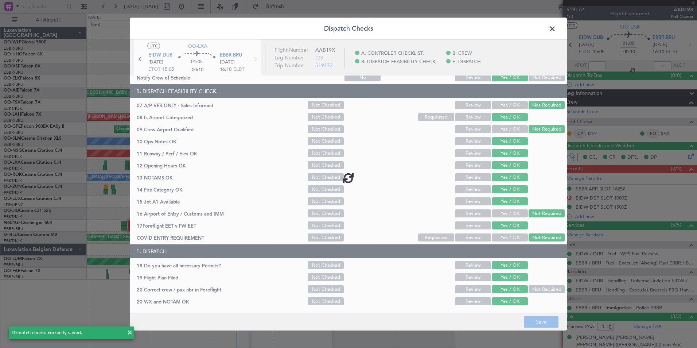
type input "+00:05"
type input "0"
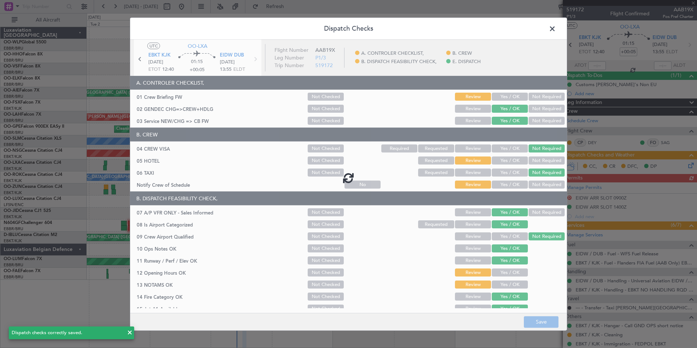
click at [498, 92] on div at bounding box center [348, 178] width 437 height 276
click at [505, 95] on div at bounding box center [348, 178] width 437 height 276
click at [504, 99] on div at bounding box center [348, 178] width 437 height 276
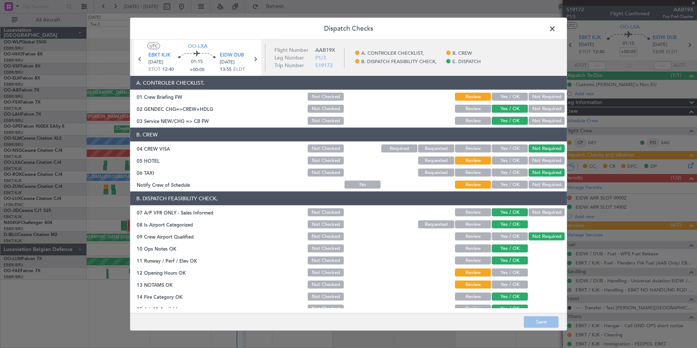
click at [504, 99] on button "Yes / OK" at bounding box center [510, 97] width 36 height 8
click at [533, 160] on button "Not Required" at bounding box center [547, 160] width 36 height 8
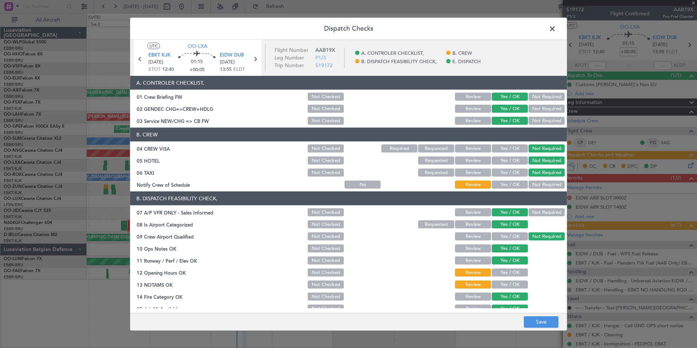
click at [504, 179] on section "B. CREW 04 CREW VISA Not Checked Required Requested Review Yes / OK Not Require…" at bounding box center [348, 159] width 437 height 62
click at [502, 185] on button "Yes / OK" at bounding box center [510, 184] width 36 height 8
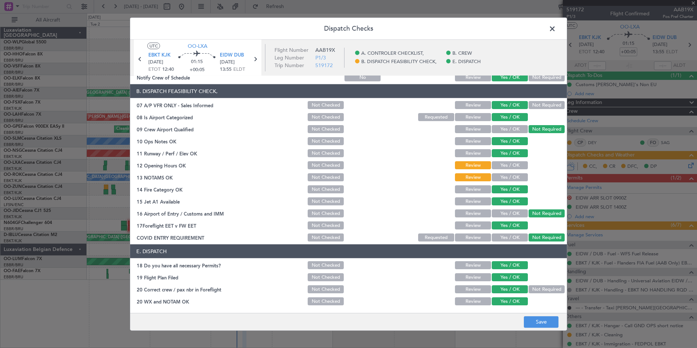
click at [498, 167] on button "Yes / OK" at bounding box center [510, 165] width 36 height 8
click at [498, 178] on button "Yes / OK" at bounding box center [510, 177] width 36 height 8
click at [537, 327] on button "Save" at bounding box center [541, 322] width 35 height 12
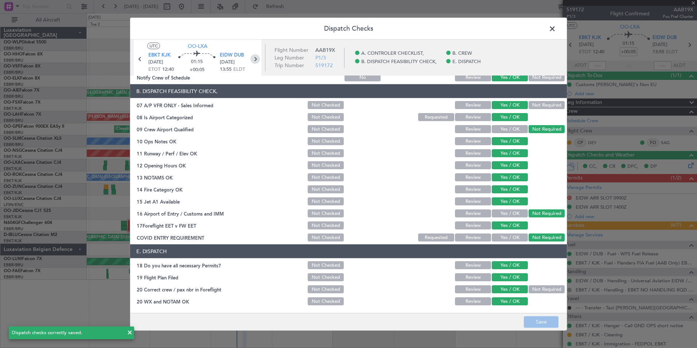
click at [255, 58] on icon at bounding box center [254, 58] width 9 height 9
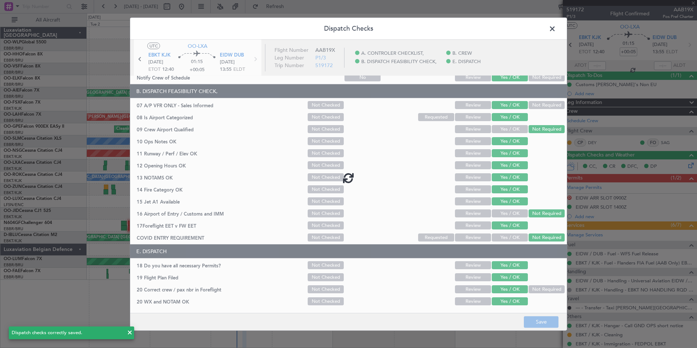
type input "-00:10"
type input "3"
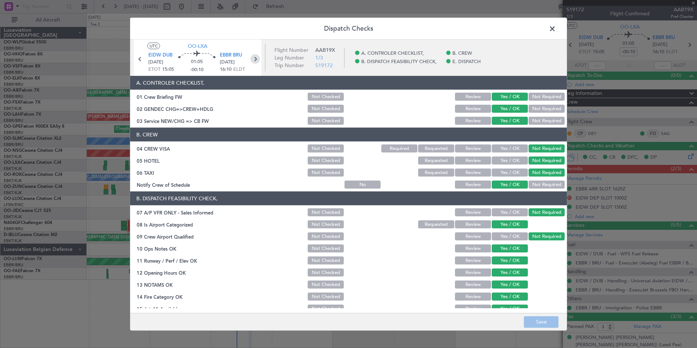
click at [254, 59] on icon at bounding box center [254, 58] width 9 height 9
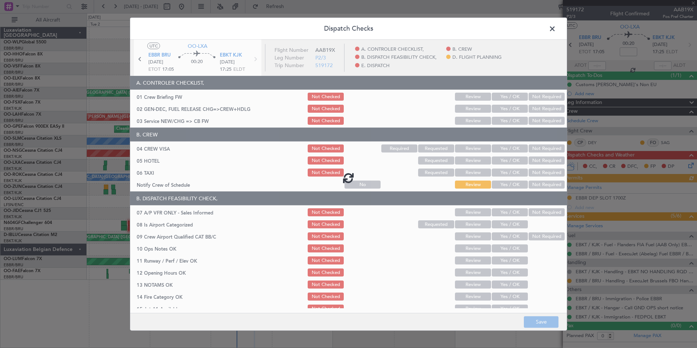
click at [500, 93] on div at bounding box center [348, 178] width 437 height 276
click at [500, 97] on div at bounding box center [348, 178] width 437 height 276
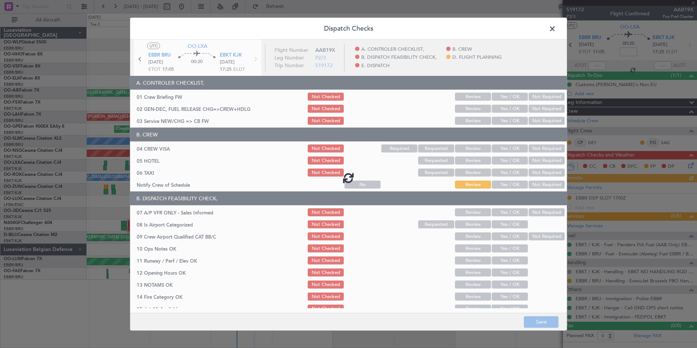
click at [500, 97] on div at bounding box center [348, 178] width 437 height 276
click at [500, 97] on button "Yes / OK" at bounding box center [510, 97] width 36 height 8
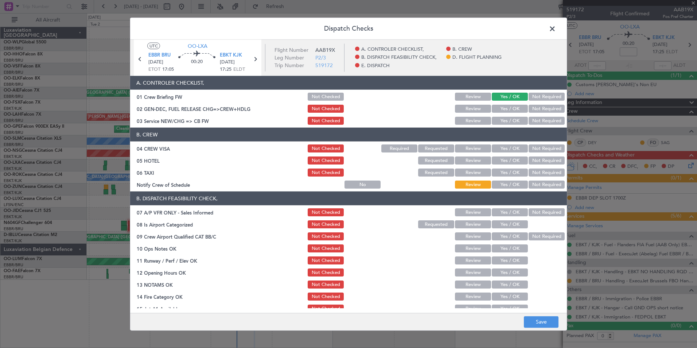
click at [500, 97] on button "Yes / OK" at bounding box center [510, 97] width 36 height 8
click at [498, 108] on button "Yes / OK" at bounding box center [510, 109] width 36 height 8
click at [498, 114] on section "A. CONTROLER CHECKLIST, 01 Crew Briefing FW Not Checked Review Yes / OK Not Req…" at bounding box center [348, 101] width 437 height 50
drag, startPoint x: 498, startPoint y: 114, endPoint x: 501, endPoint y: 121, distance: 7.0
click at [501, 121] on button "Yes / OK" at bounding box center [510, 121] width 36 height 8
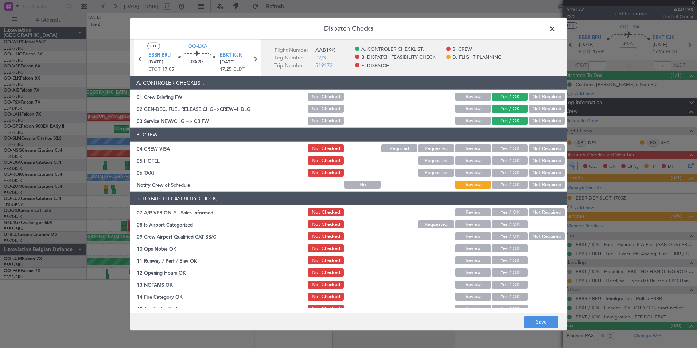
click at [536, 147] on div "Not Required" at bounding box center [546, 148] width 37 height 10
click at [536, 151] on button "Not Required" at bounding box center [547, 148] width 36 height 8
click at [535, 162] on button "Not Required" at bounding box center [547, 160] width 36 height 8
click at [530, 174] on button "Not Required" at bounding box center [547, 172] width 36 height 8
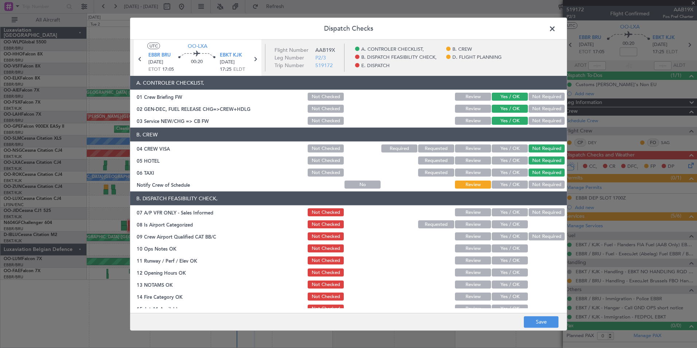
drag, startPoint x: 506, startPoint y: 182, endPoint x: 511, endPoint y: 194, distance: 12.7
click at [506, 183] on button "Yes / OK" at bounding box center [510, 184] width 36 height 8
click at [534, 213] on button "Not Required" at bounding box center [547, 212] width 36 height 8
click at [511, 222] on button "Yes / OK" at bounding box center [510, 224] width 36 height 8
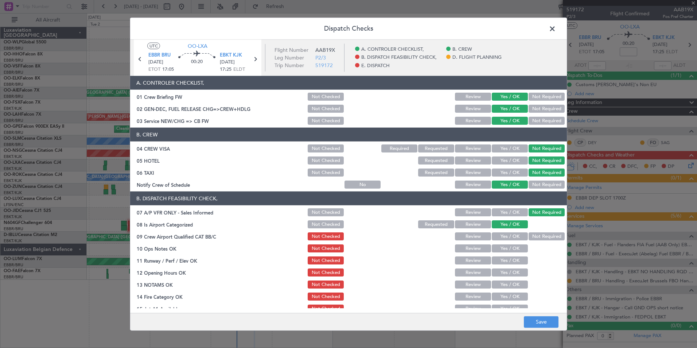
drag, startPoint x: 510, startPoint y: 235, endPoint x: 509, endPoint y: 240, distance: 5.0
click at [510, 238] on button "Yes / OK" at bounding box center [510, 236] width 36 height 8
click at [507, 250] on button "Yes / OK" at bounding box center [510, 248] width 36 height 8
drag, startPoint x: 507, startPoint y: 259, endPoint x: 507, endPoint y: 265, distance: 6.2
click at [507, 264] on div "Yes / OK" at bounding box center [509, 260] width 37 height 10
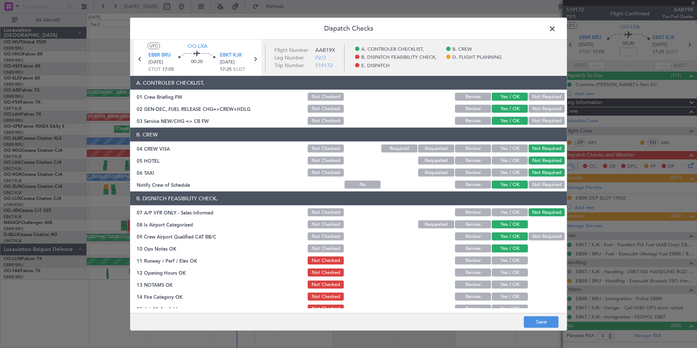
click at [507, 270] on button "Yes / OK" at bounding box center [510, 272] width 36 height 8
click at [508, 279] on div "Yes / OK" at bounding box center [509, 284] width 37 height 10
click at [508, 281] on button "Yes / OK" at bounding box center [510, 284] width 36 height 8
click at [511, 261] on button "Yes / OK" at bounding box center [510, 260] width 36 height 8
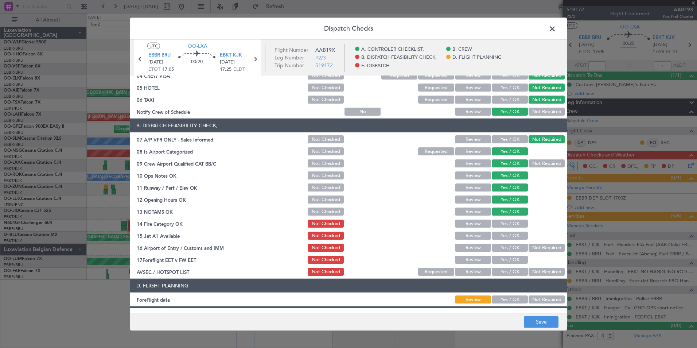
drag, startPoint x: 501, startPoint y: 221, endPoint x: 505, endPoint y: 232, distance: 10.7
click at [502, 221] on button "Yes / OK" at bounding box center [510, 223] width 36 height 8
click at [505, 237] on button "Yes / OK" at bounding box center [510, 236] width 36 height 8
click at [545, 251] on button "Not Required" at bounding box center [547, 248] width 36 height 8
drag, startPoint x: 509, startPoint y: 260, endPoint x: 516, endPoint y: 263, distance: 8.3
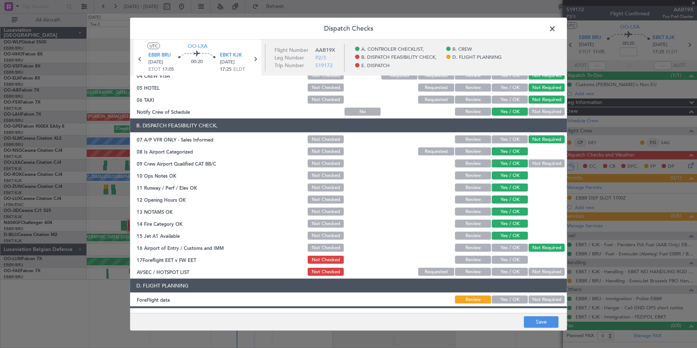
click at [509, 260] on button "Yes / OK" at bounding box center [510, 260] width 36 height 8
click at [538, 272] on button "Not Required" at bounding box center [547, 272] width 36 height 8
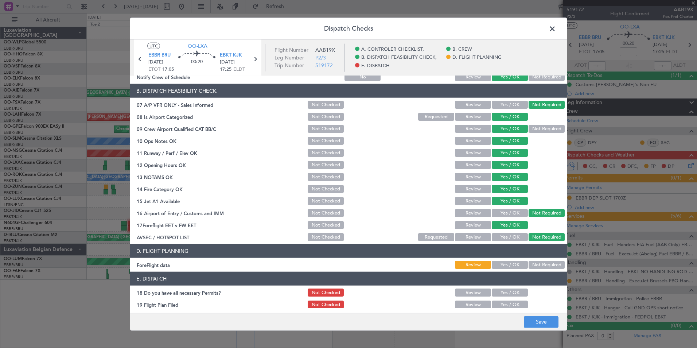
scroll to position [135, 0]
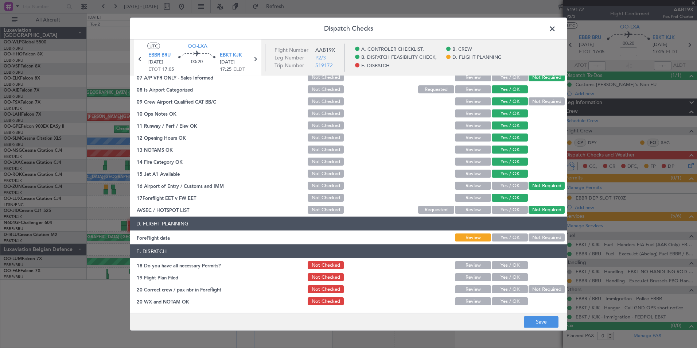
click at [493, 240] on button "Yes / OK" at bounding box center [510, 237] width 36 height 8
click at [499, 261] on section "E. DISPATCH 18 Do you have all necessary Permits? Not Checked Review Yes / OK 1…" at bounding box center [348, 275] width 437 height 62
click at [503, 273] on div "Yes / OK" at bounding box center [509, 277] width 37 height 10
click at [503, 269] on button "Yes / OK" at bounding box center [510, 265] width 36 height 8
click at [502, 280] on button "Yes / OK" at bounding box center [510, 277] width 36 height 8
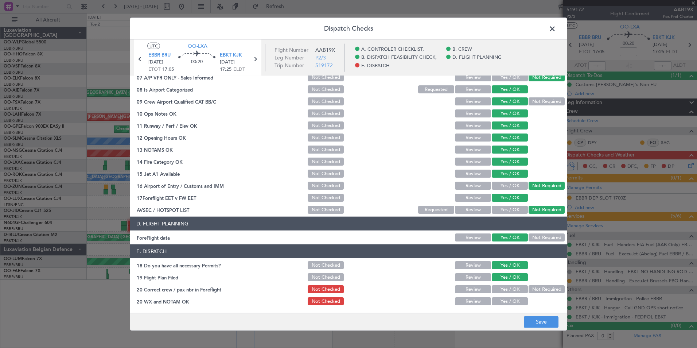
click at [502, 289] on button "Yes / OK" at bounding box center [510, 289] width 36 height 8
click at [502, 302] on button "Yes / OK" at bounding box center [510, 301] width 36 height 8
click at [532, 319] on button "Save" at bounding box center [541, 322] width 35 height 12
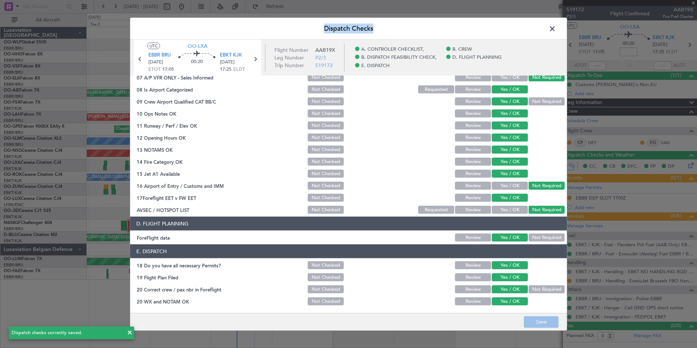
click at [557, 29] on div "Dispatch Checks UTC OO-LXA EBBR BRU 04/09/2025 ETOT 17:05 00:20 EBKT KJK 04/09/…" at bounding box center [348, 173] width 437 height 313
click at [556, 29] on span at bounding box center [556, 30] width 0 height 15
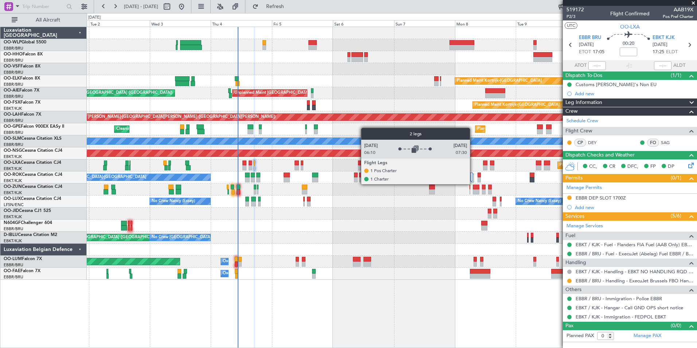
click at [275, 174] on div "A/C Unavailable [GEOGRAPHIC_DATA]-[GEOGRAPHIC_DATA]" at bounding box center [392, 177] width 610 height 12
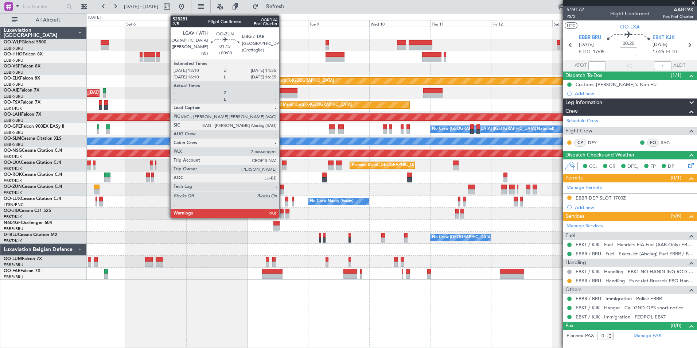
click at [283, 190] on div at bounding box center [282, 191] width 4 height 5
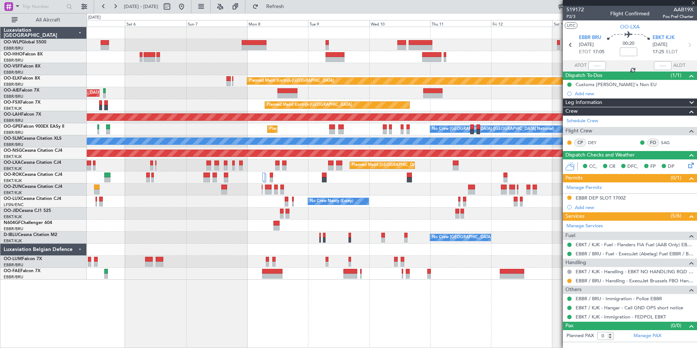
type input "4"
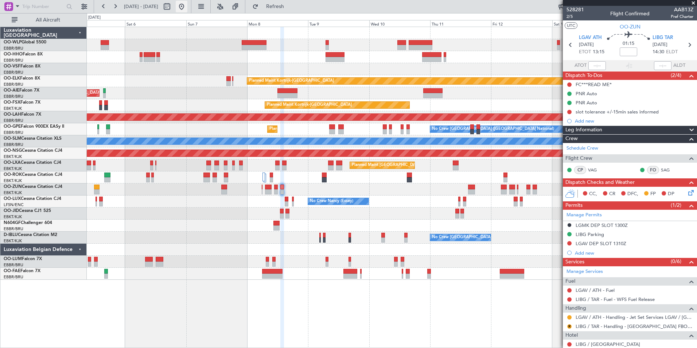
click at [187, 9] on button at bounding box center [182, 7] width 12 height 12
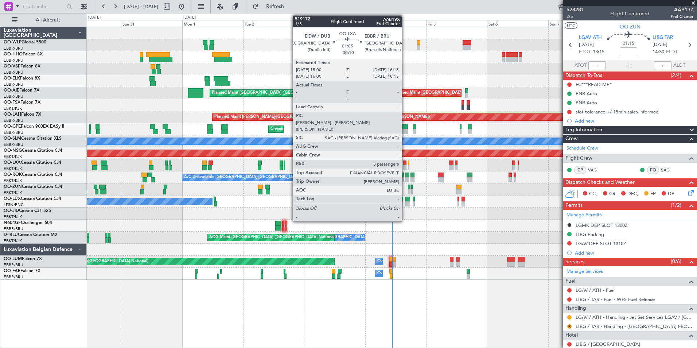
click at [405, 167] on div at bounding box center [404, 167] width 3 height 5
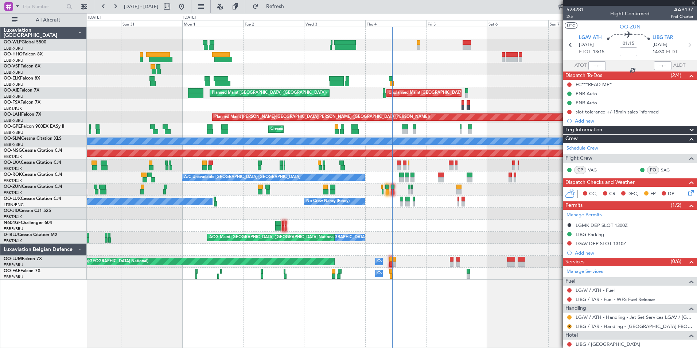
type input "-00:10"
type input "3"
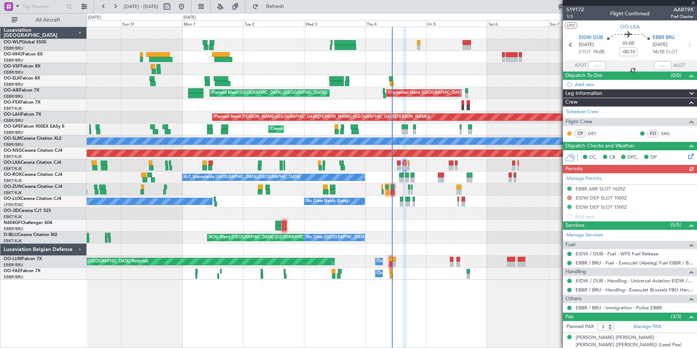
click at [570, 197] on div "Manage Permits EBBR ARR SLOT 1625Z D EIDW DEP SLOT 1000Z EIDW DEP SLOT 1500Z Ad…" at bounding box center [630, 197] width 134 height 48
click at [570, 197] on button "D" at bounding box center [569, 197] width 4 height 4
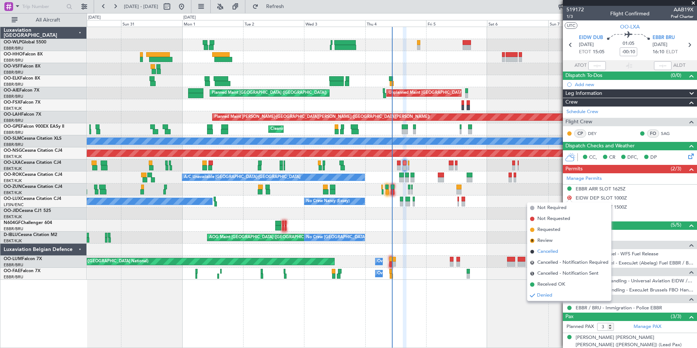
click at [542, 250] on span "Cancelled" at bounding box center [547, 251] width 21 height 7
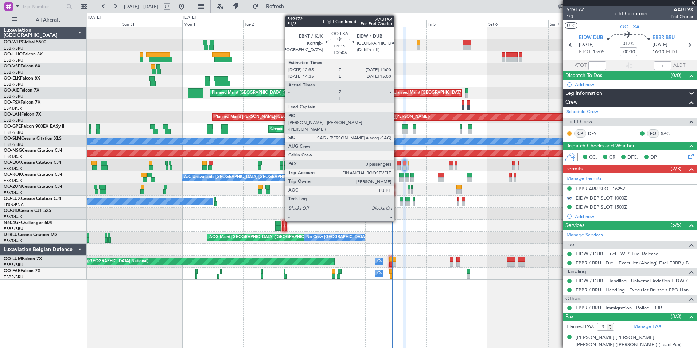
click at [397, 165] on div at bounding box center [399, 167] width 4 height 5
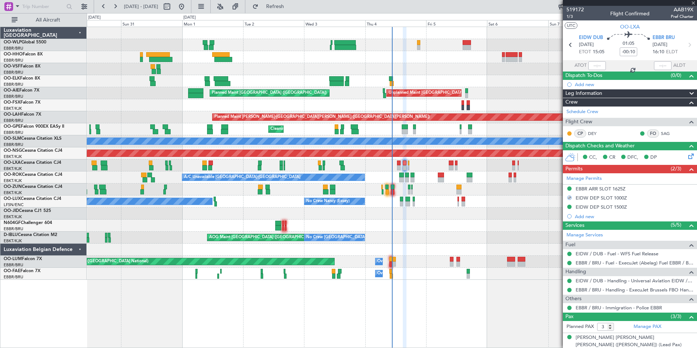
type input "+00:05"
type input "0"
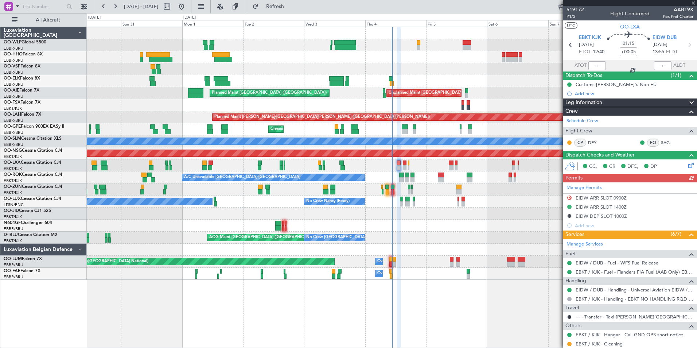
click at [570, 198] on div "Manage Permits D EIDW ARR SLOT 0900Z EIDW ARR SLOT 1400Z EIDW DEP SLOT 1000Z Ad…" at bounding box center [630, 206] width 134 height 48
click at [570, 197] on button "D" at bounding box center [569, 197] width 4 height 4
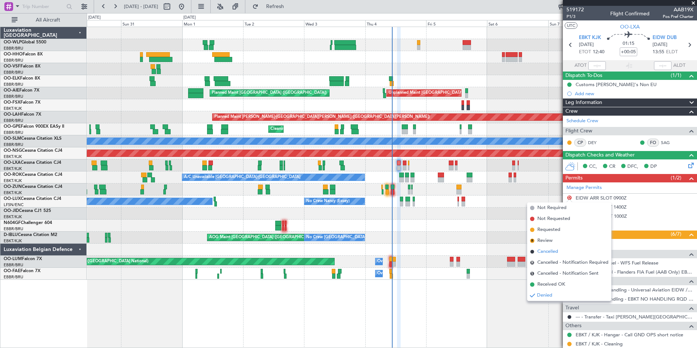
click at [557, 251] on span "Cancelled" at bounding box center [547, 251] width 21 height 7
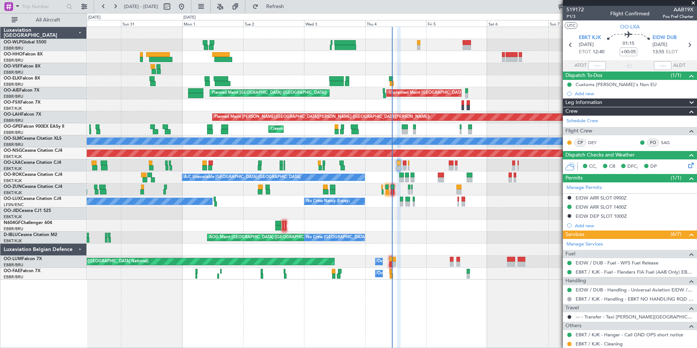
scroll to position [39, 0]
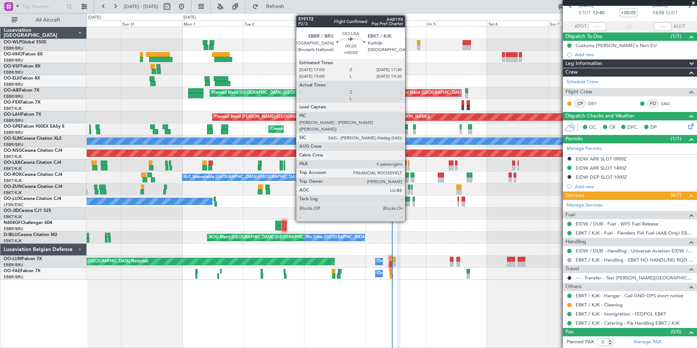
click at [408, 165] on div at bounding box center [408, 167] width 1 height 5
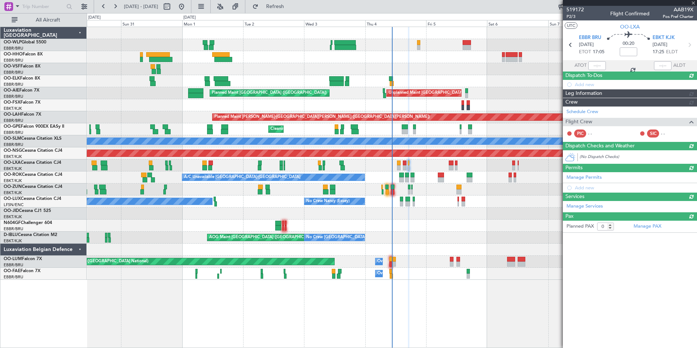
scroll to position [0, 0]
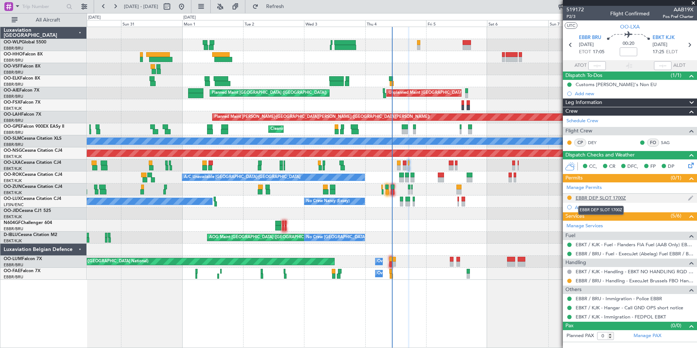
click at [609, 195] on div "EBBR DEP SLOT 1700Z" at bounding box center [601, 198] width 50 height 6
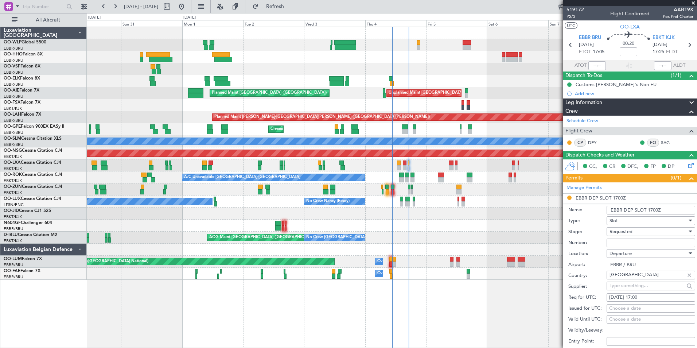
click at [617, 243] on input "Number:" at bounding box center [651, 242] width 89 height 9
paste input "EBBRAAB5414D"
click at [634, 242] on input "EBBRAAB5414D00" at bounding box center [651, 242] width 89 height 9
type input "EBBRAAB5414D00"
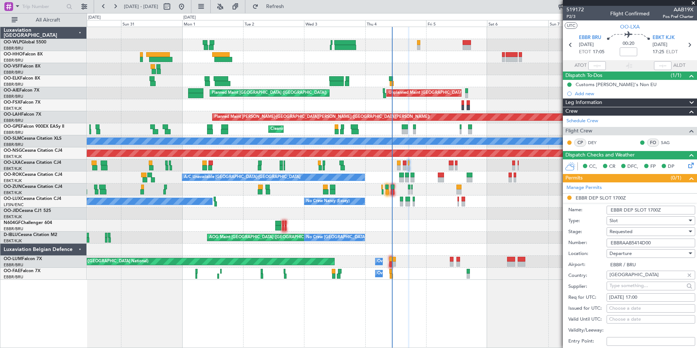
click at [633, 232] on div "Requested" at bounding box center [649, 231] width 78 height 11
click at [632, 284] on span "Received OK" at bounding box center [648, 286] width 77 height 11
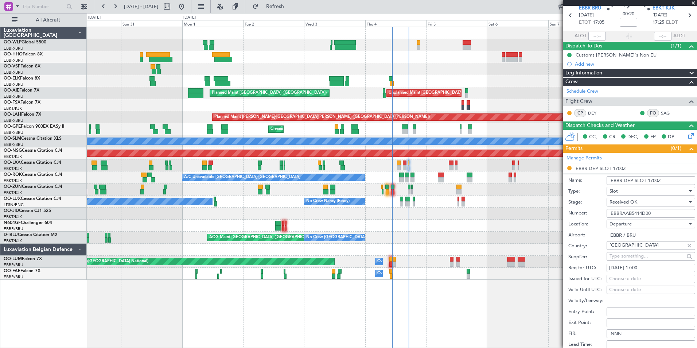
scroll to position [73, 0]
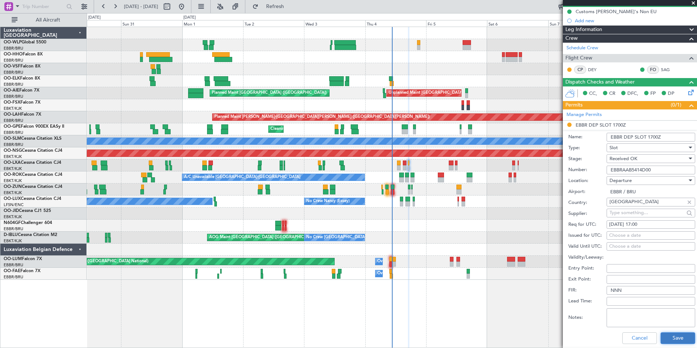
click at [674, 336] on button "Save" at bounding box center [678, 338] width 35 height 12
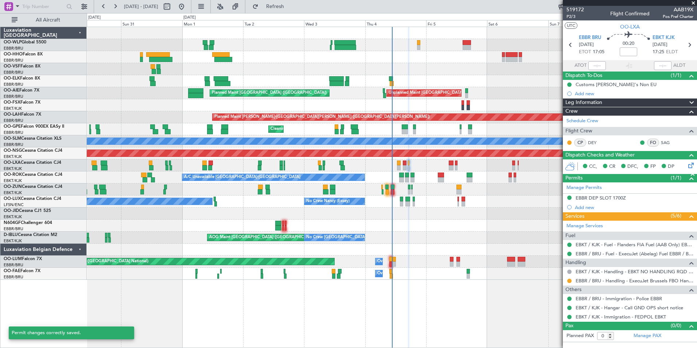
scroll to position [0, 0]
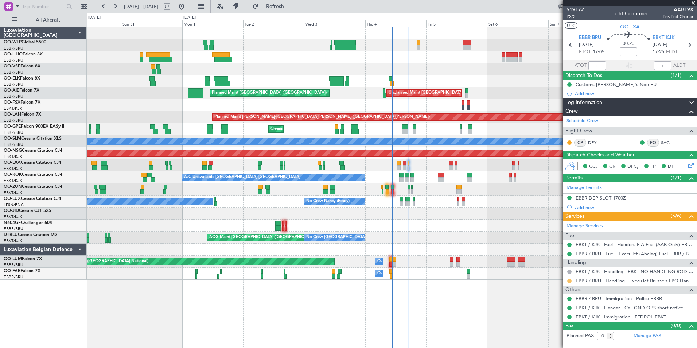
click at [570, 280] on button at bounding box center [569, 281] width 4 height 4
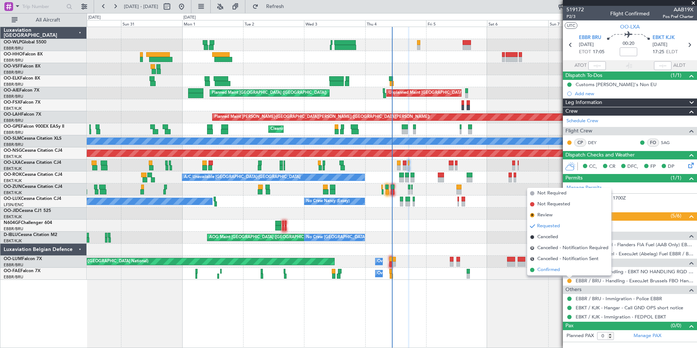
click at [556, 269] on span "Confirmed" at bounding box center [548, 269] width 23 height 7
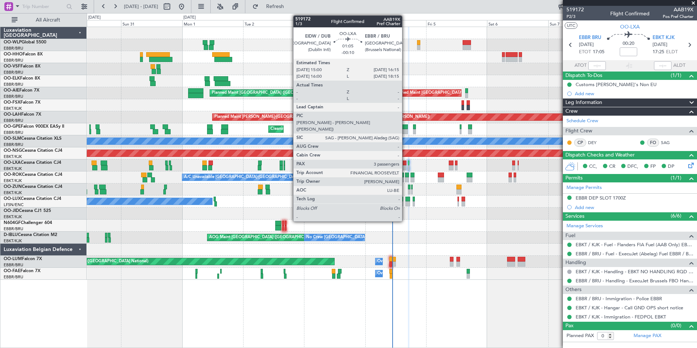
click at [404, 166] on div at bounding box center [404, 167] width 3 height 5
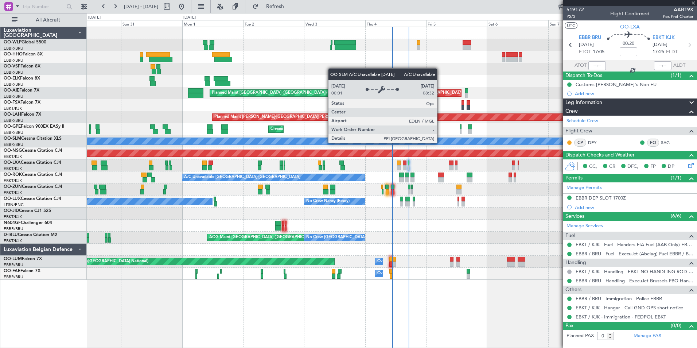
type input "-00:10"
type input "3"
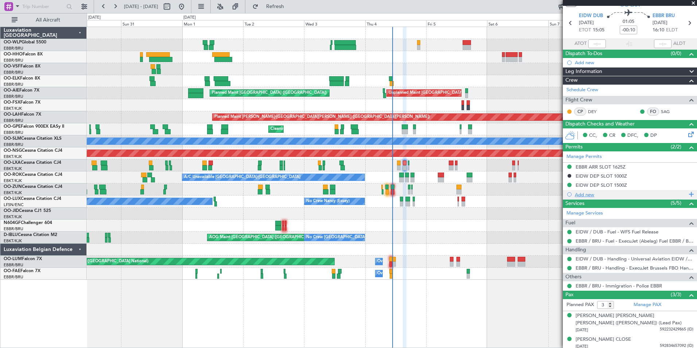
scroll to position [41, 0]
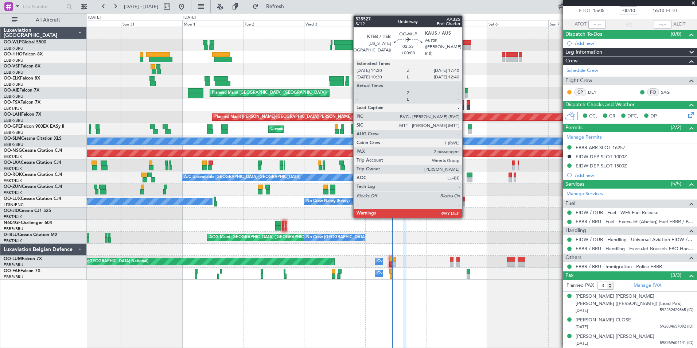
click at [466, 46] on div at bounding box center [467, 47] width 8 height 5
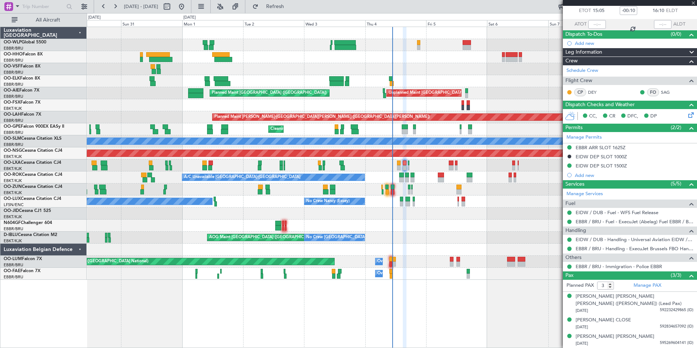
type input "2"
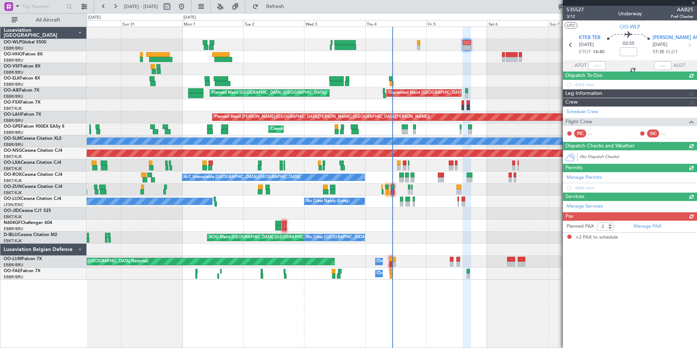
scroll to position [0, 0]
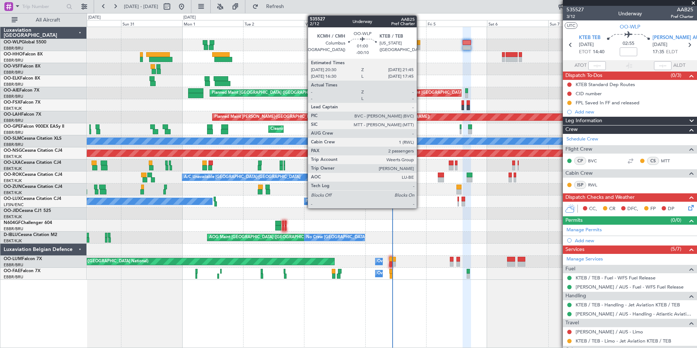
click at [420, 46] on div at bounding box center [418, 47] width 3 height 5
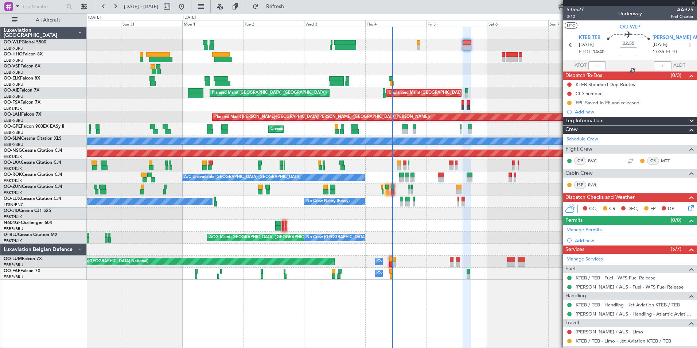
type input "-00:10"
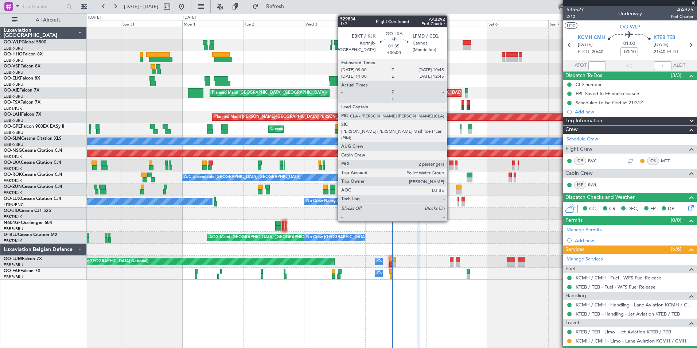
click at [450, 167] on div at bounding box center [451, 167] width 5 height 5
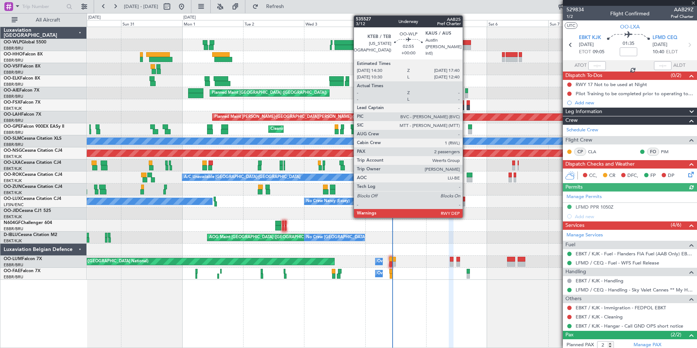
click at [466, 46] on div at bounding box center [467, 47] width 8 height 5
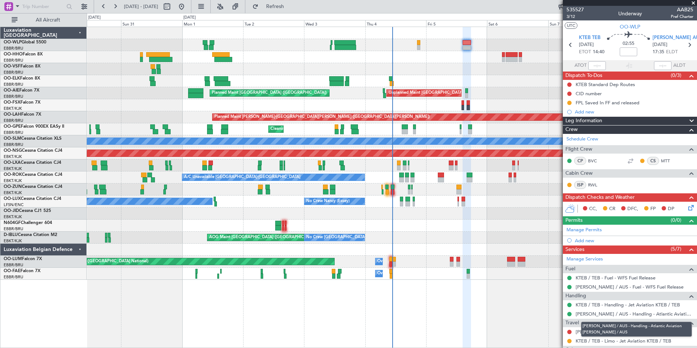
click at [588, 330] on div "KAUS / AUS - Handling - Atlantic Aviation KAUS / AUS" at bounding box center [636, 329] width 111 height 15
click at [584, 332] on link "KAUS / AUS - Limo" at bounding box center [609, 331] width 67 height 6
click at [291, 8] on span "Refresh" at bounding box center [275, 6] width 31 height 5
drag, startPoint x: 109, startPoint y: 9, endPoint x: 127, endPoint y: 5, distance: 19.1
click at [110, 9] on div at bounding box center [109, 7] width 23 height 12
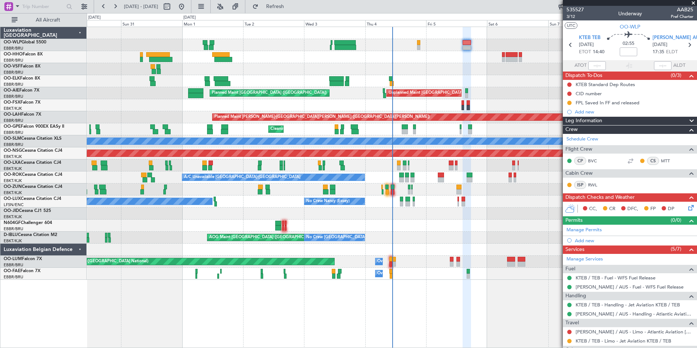
click at [127, 4] on span "[DATE] - [DATE]" at bounding box center [141, 6] width 34 height 7
click at [115, 6] on button at bounding box center [115, 7] width 12 height 12
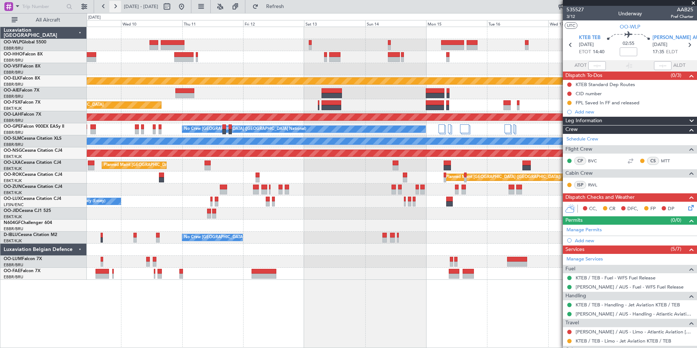
click at [115, 7] on button at bounding box center [115, 7] width 12 height 12
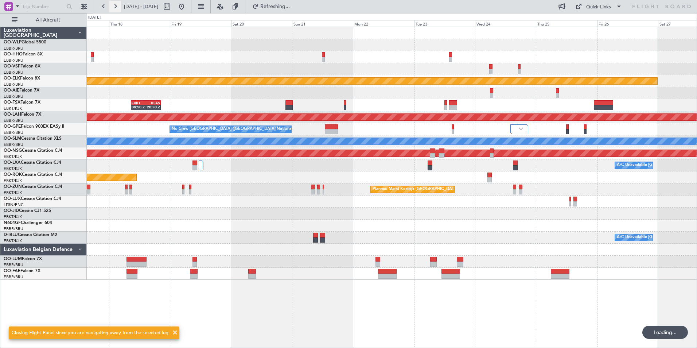
click at [115, 7] on button at bounding box center [115, 7] width 12 height 12
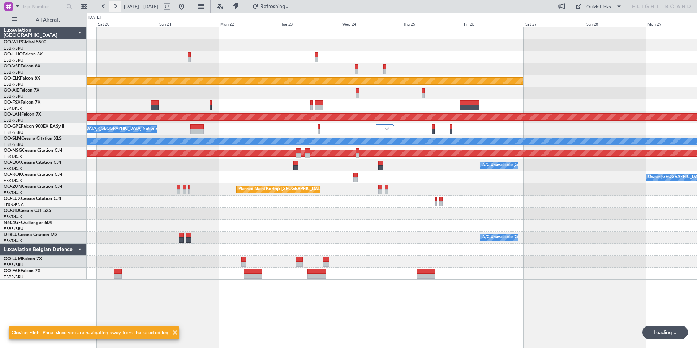
click at [115, 7] on button at bounding box center [115, 7] width 12 height 12
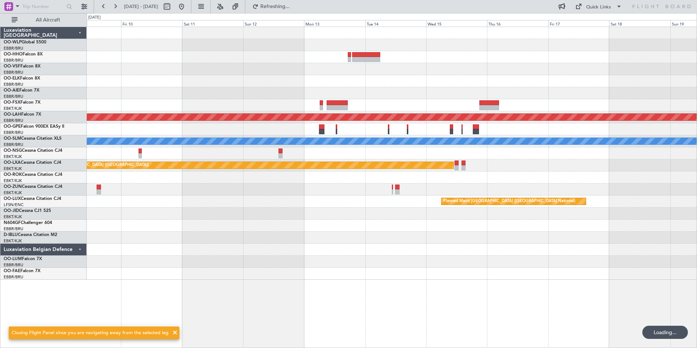
click at [510, 75] on div "Planned Maint Alton-st Louis (St Louis Regl) No Crew Brussels (Brussels Nationa…" at bounding box center [392, 153] width 610 height 253
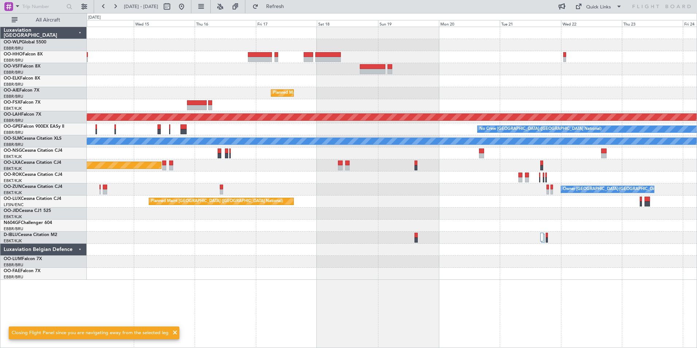
click at [433, 67] on div at bounding box center [392, 69] width 610 height 12
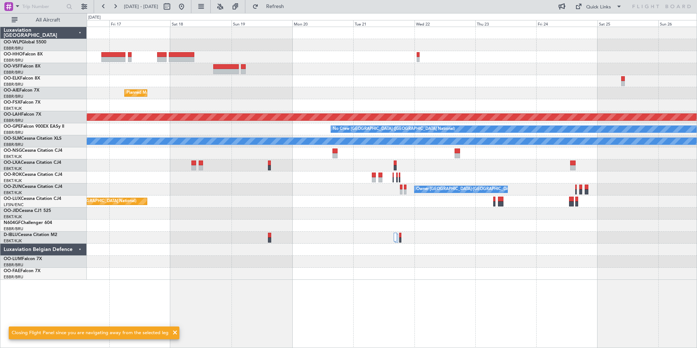
click at [321, 57] on div "Planned Maint Brussels (Brussels National) Planned Maint Alton-st Louis (St Lou…" at bounding box center [392, 153] width 610 height 253
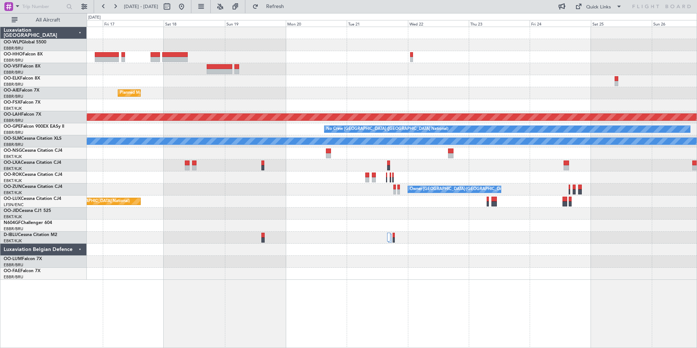
click at [258, 42] on div "Planned Maint Brussels (Brussels National) Planned Maint Alton-st Louis (St Lou…" at bounding box center [392, 153] width 610 height 253
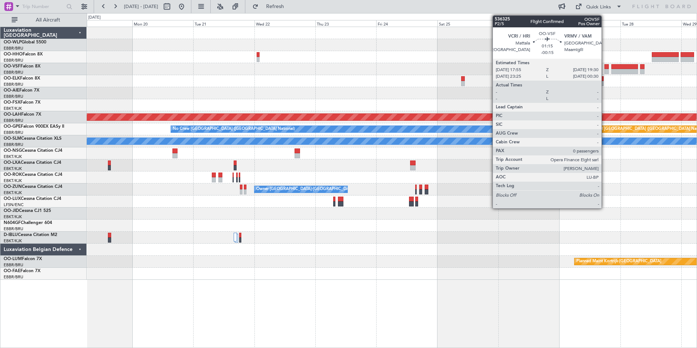
click at [605, 67] on div at bounding box center [606, 66] width 4 height 5
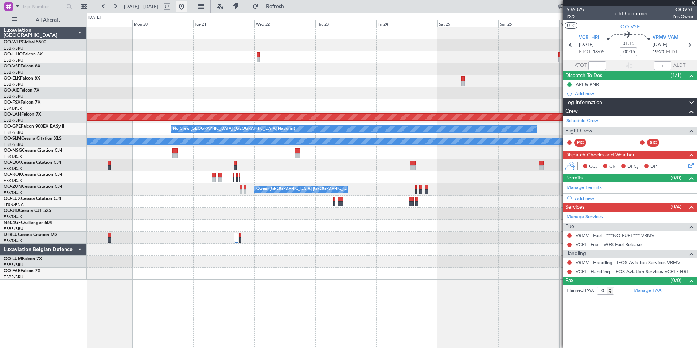
click at [187, 9] on button at bounding box center [182, 7] width 12 height 12
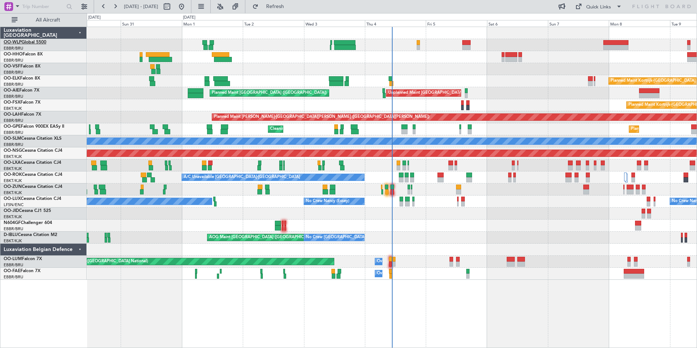
click at [40, 43] on link "OO-WLP Global 5500" at bounding box center [25, 42] width 43 height 4
click at [36, 65] on link "OO-VSF Falcon 8X" at bounding box center [22, 66] width 37 height 4
click at [285, 92] on div "Planned Maint Berlin (Brandenburg) Planned Maint Kortrijk-Wevelgem Planned Main…" at bounding box center [392, 153] width 610 height 253
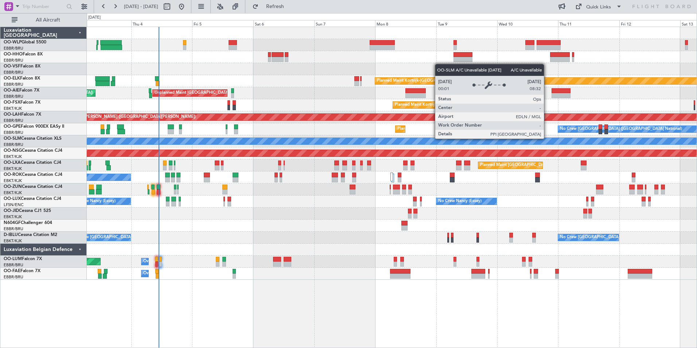
click at [213, 93] on div "Planned Maint Kortrijk-Wevelgem Planned Maint London (Farnborough) Unplanned Ma…" at bounding box center [392, 153] width 610 height 253
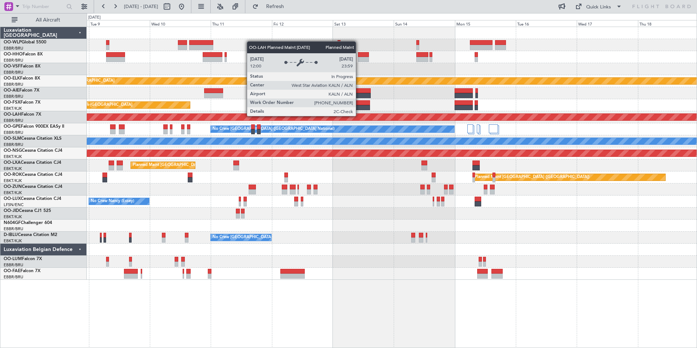
click at [165, 83] on div "Planned Maint Kortrijk-Wevelgem Planned Maint Kortrijk-Wevelgem Planned Maint A…" at bounding box center [392, 153] width 610 height 253
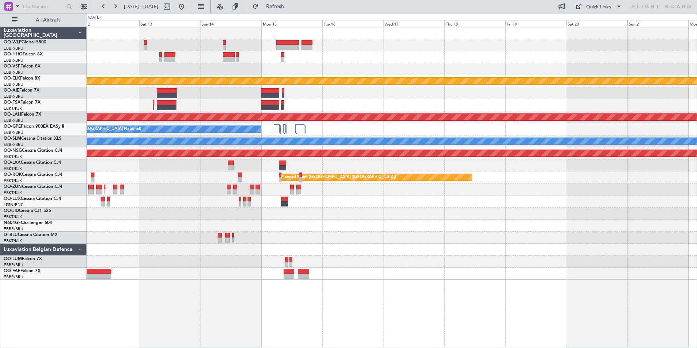
click at [192, 92] on div "Planned Maint Kortrijk-Wevelgem Planned Maint Kortrijk-Wevelgem Planned Maint A…" at bounding box center [392, 153] width 610 height 253
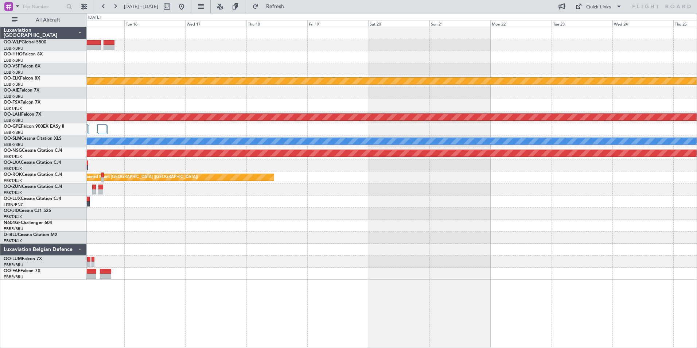
click at [241, 108] on div at bounding box center [392, 105] width 610 height 12
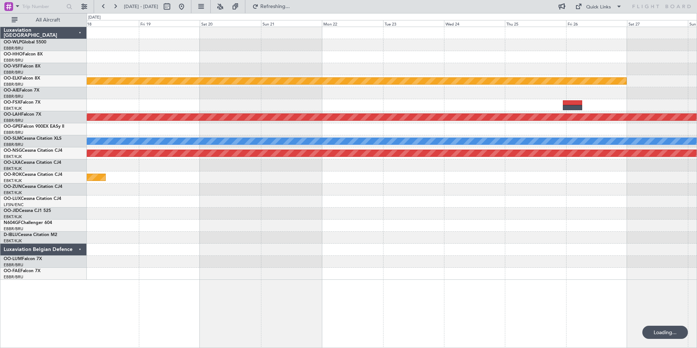
click at [213, 100] on div at bounding box center [392, 105] width 610 height 12
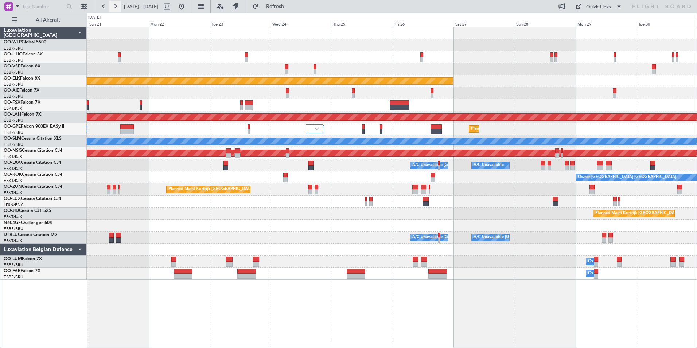
click at [109, 7] on button at bounding box center [115, 7] width 12 height 12
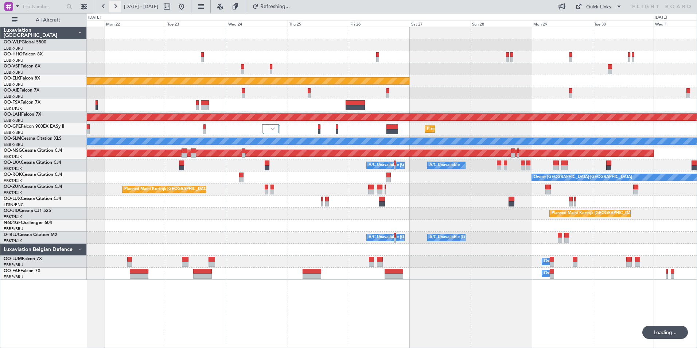
click at [109, 7] on button at bounding box center [115, 7] width 12 height 12
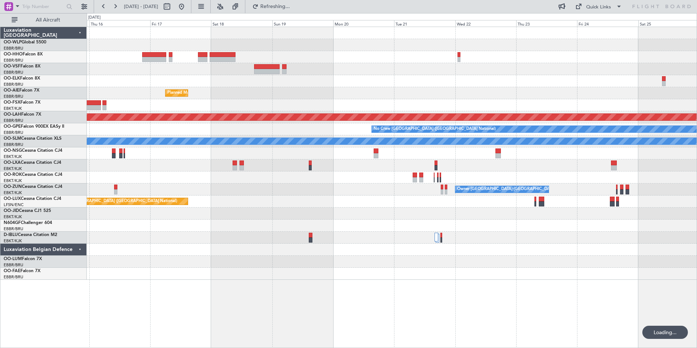
click at [433, 92] on div "Planned Maint Brussels (Brussels National) Planned Maint Alton-st Louis (St Lou…" at bounding box center [392, 153] width 610 height 253
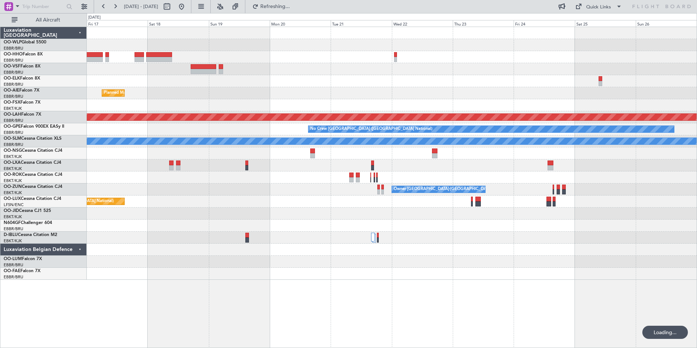
click at [297, 68] on div "Planned Maint Brussels (Brussels National) Planned Maint Alton-st Louis (St Lou…" at bounding box center [392, 153] width 610 height 253
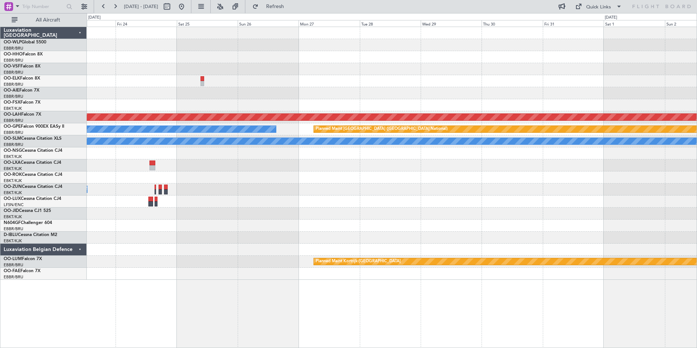
click at [145, 35] on div "Planned Maint Alton-st Louis (St Louis Regl) No Crew Brussels (Brussels Nationa…" at bounding box center [392, 153] width 610 height 253
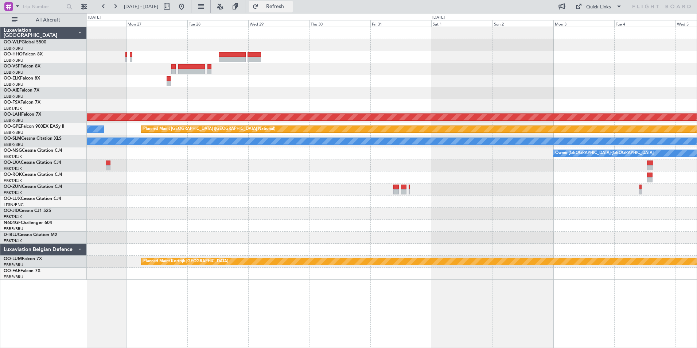
click at [291, 8] on span "Refresh" at bounding box center [275, 6] width 31 height 5
click at [187, 9] on button at bounding box center [182, 7] width 12 height 12
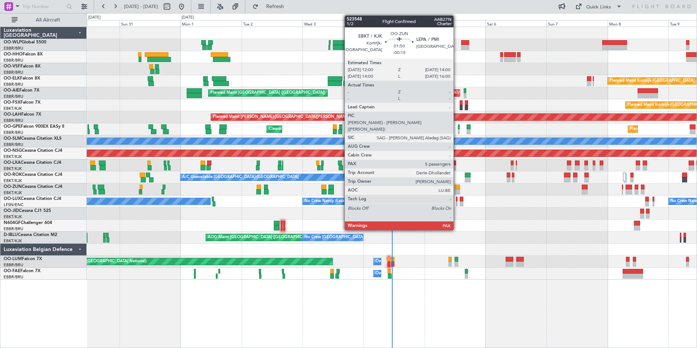
click at [457, 191] on div at bounding box center [457, 191] width 5 height 5
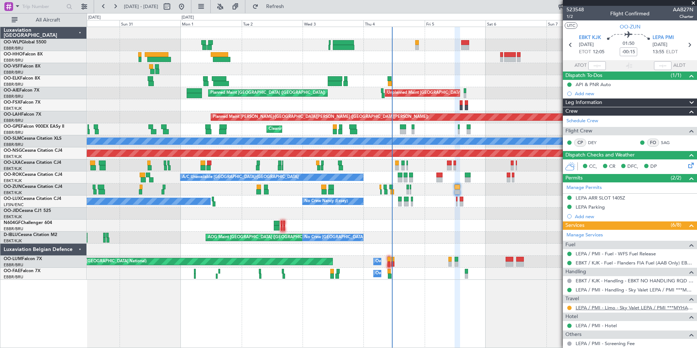
click at [632, 309] on link "LEPA / PMI - Limo - Sky Valet LEPA / PMI ***MYHANDLING***" at bounding box center [635, 307] width 118 height 6
click at [36, 57] on link "OO-HHO Falcon 8X" at bounding box center [23, 54] width 39 height 4
click at [117, 5] on button at bounding box center [115, 7] width 12 height 12
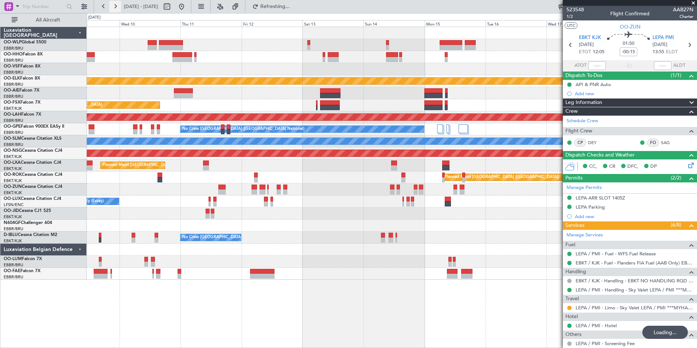
click at [118, 5] on button at bounding box center [115, 7] width 12 height 12
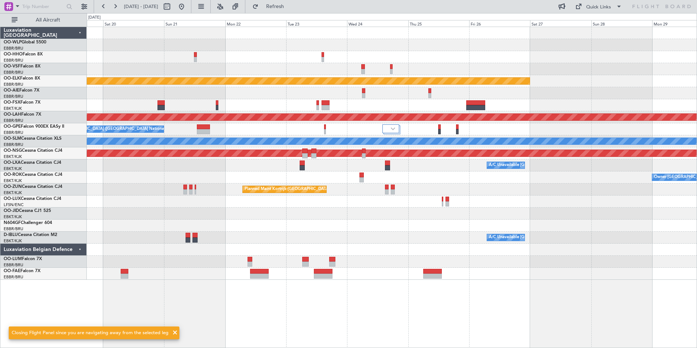
click at [493, 49] on div at bounding box center [392, 45] width 610 height 12
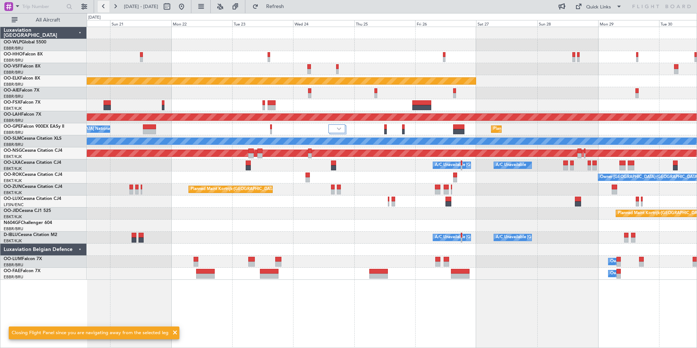
click at [109, 3] on button at bounding box center [104, 7] width 12 height 12
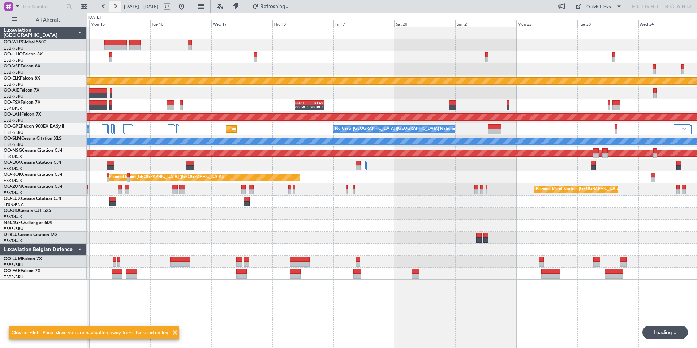
click at [112, 3] on button at bounding box center [115, 7] width 12 height 12
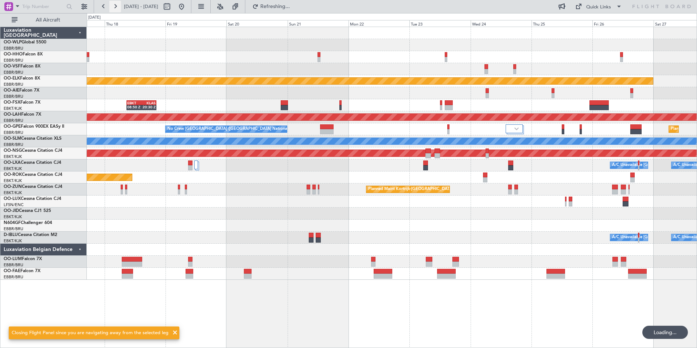
click at [112, 3] on button at bounding box center [115, 7] width 12 height 12
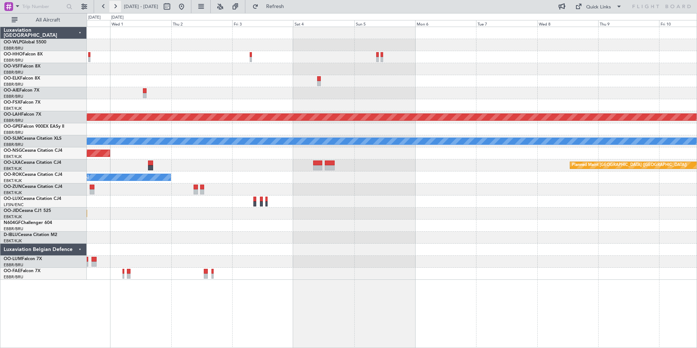
click at [112, 3] on button at bounding box center [115, 7] width 12 height 12
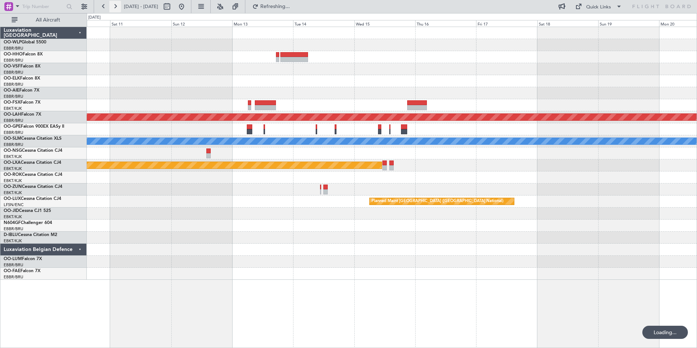
click at [112, 3] on button at bounding box center [115, 7] width 12 height 12
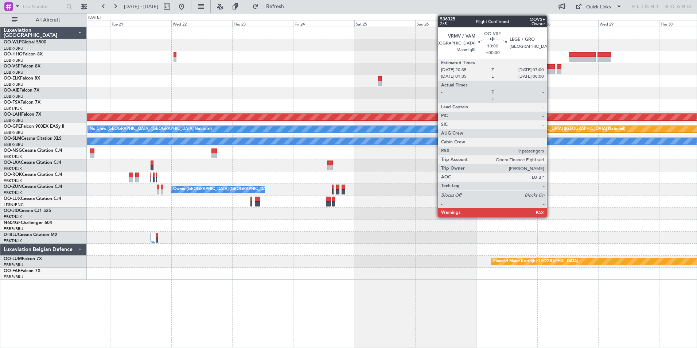
click at [547, 69] on div at bounding box center [541, 71] width 27 height 5
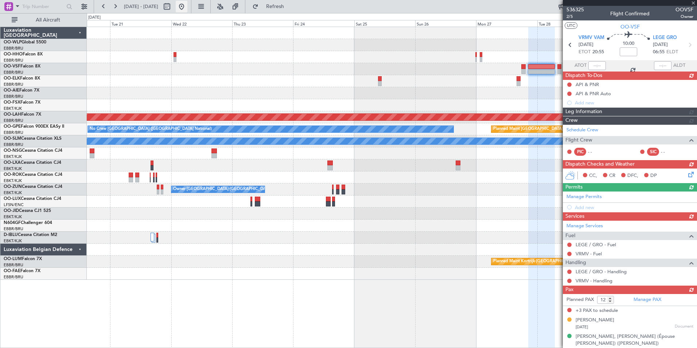
click at [187, 9] on button at bounding box center [182, 7] width 12 height 12
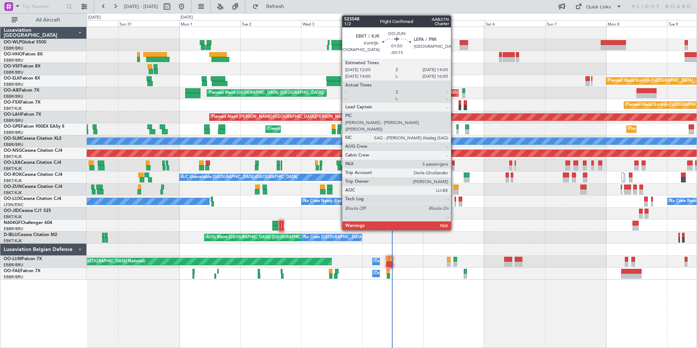
click at [454, 192] on div at bounding box center [456, 191] width 5 height 5
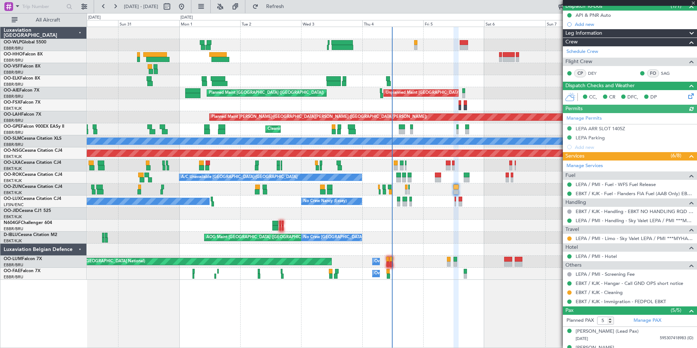
scroll to position [73, 0]
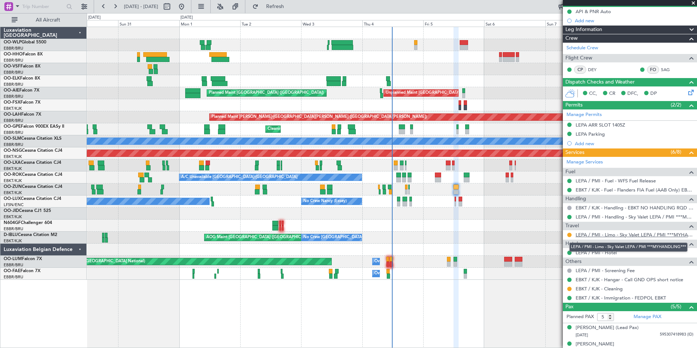
click at [588, 235] on link "LEPA / PMI - Limo - Sky Valet LEPA / PMI ***MYHANDLING***" at bounding box center [635, 235] width 118 height 6
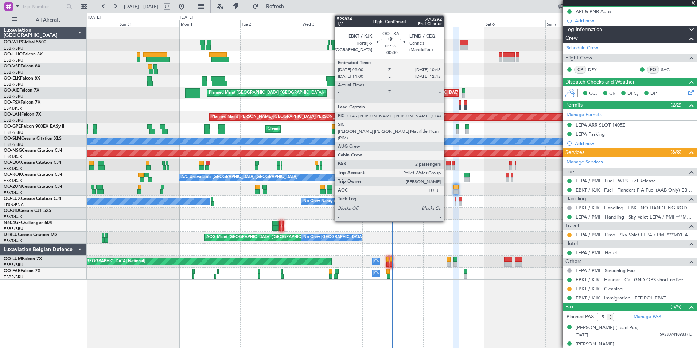
click at [447, 168] on div at bounding box center [448, 167] width 5 height 5
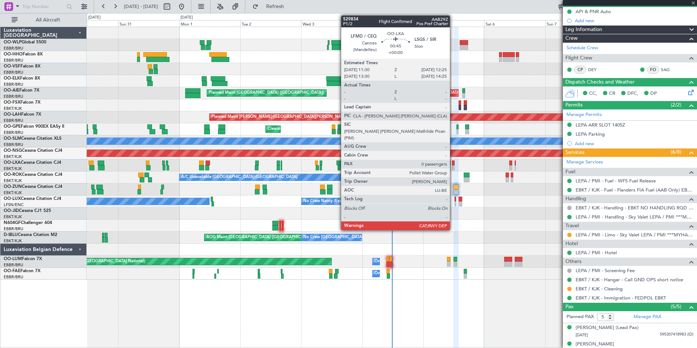
type input "2"
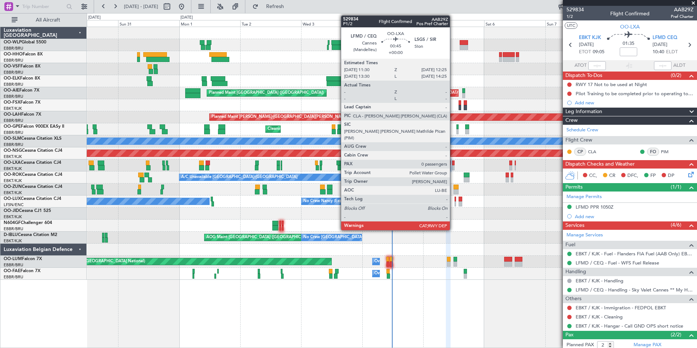
click at [510, 233] on div "Planned Maint [GEOGRAPHIC_DATA] ([GEOGRAPHIC_DATA]) Planned Maint [GEOGRAPHIC_D…" at bounding box center [392, 153] width 610 height 253
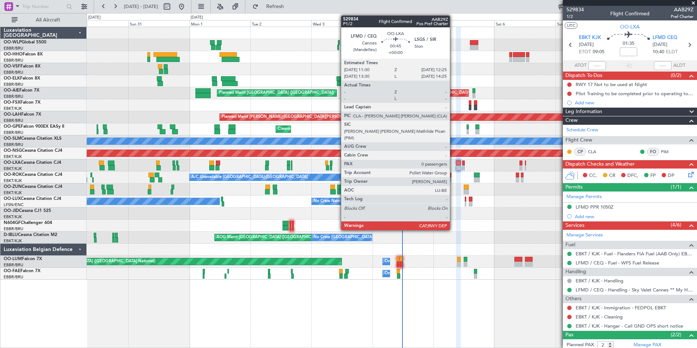
click at [492, 232] on div "AOG Maint [GEOGRAPHIC_DATA] ([GEOGRAPHIC_DATA] National) No Crew [GEOGRAPHIC_DA…" at bounding box center [392, 238] width 610 height 12
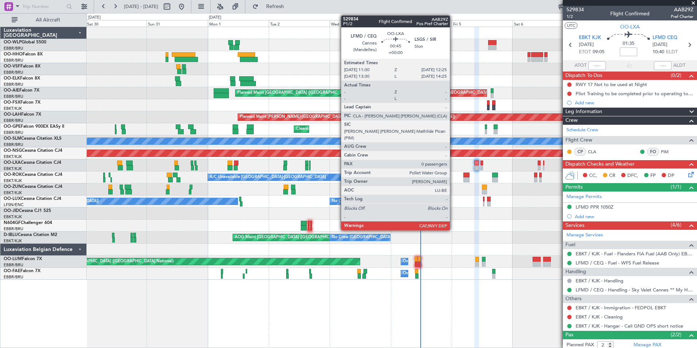
click at [508, 230] on div at bounding box center [392, 225] width 610 height 12
click at [452, 229] on div at bounding box center [392, 225] width 610 height 12
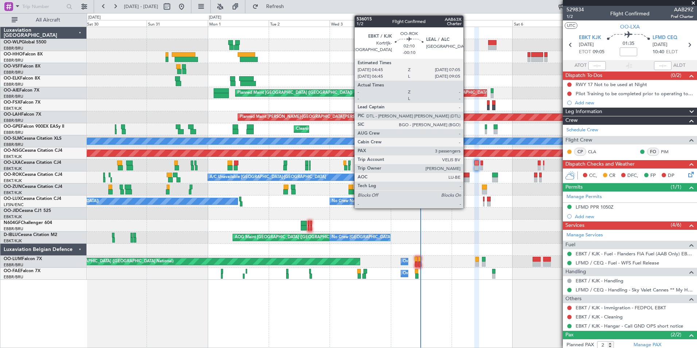
click at [466, 179] on div at bounding box center [466, 179] width 6 height 5
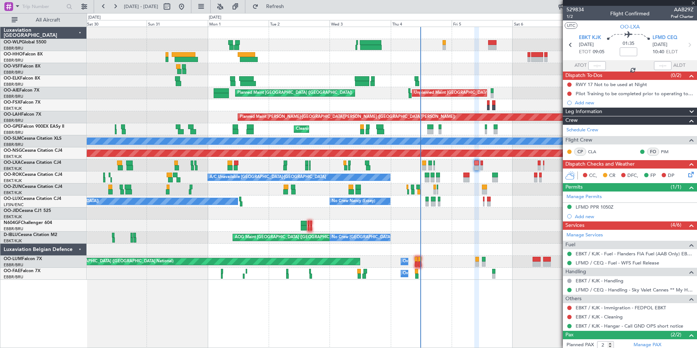
type input "-00:10"
type input "3"
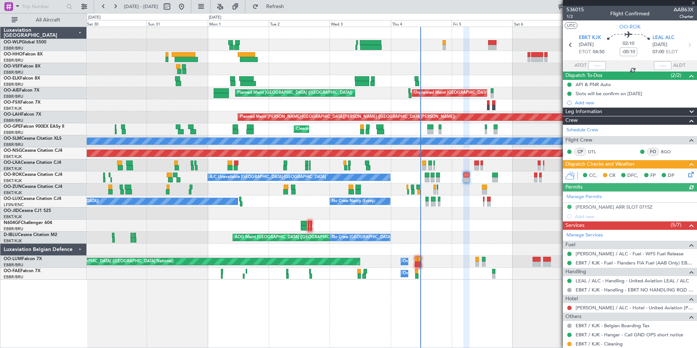
scroll to position [73, 0]
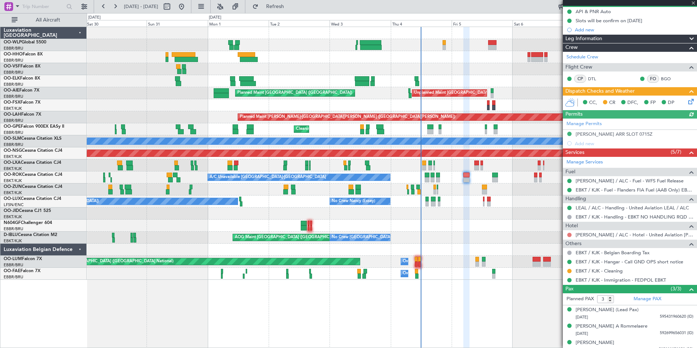
click at [570, 235] on button at bounding box center [569, 235] width 4 height 4
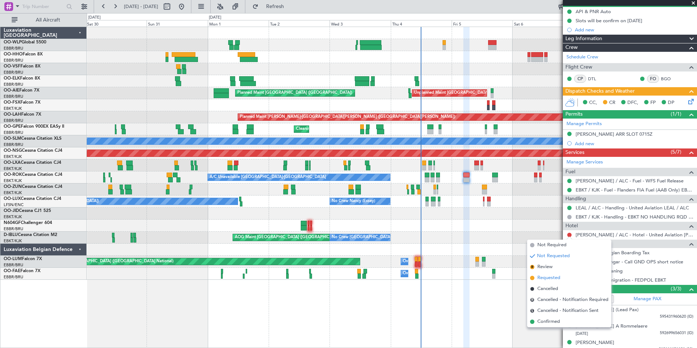
click at [553, 275] on span "Requested" at bounding box center [548, 277] width 23 height 7
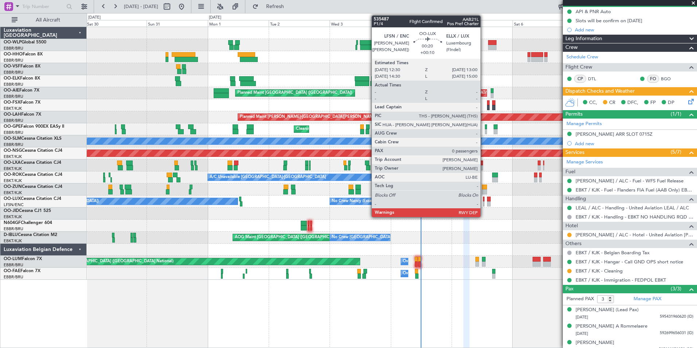
click at [484, 202] on div at bounding box center [483, 203] width 1 height 5
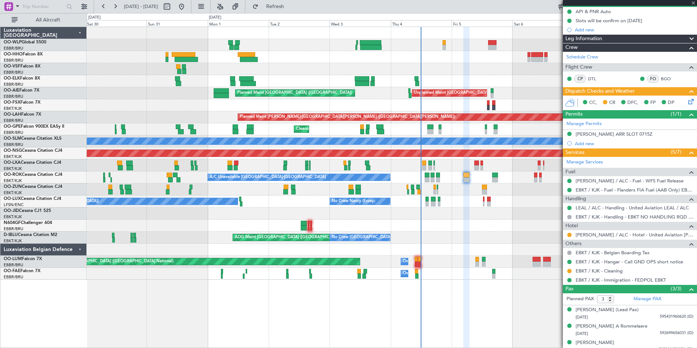
type input "+00:10"
type input "0"
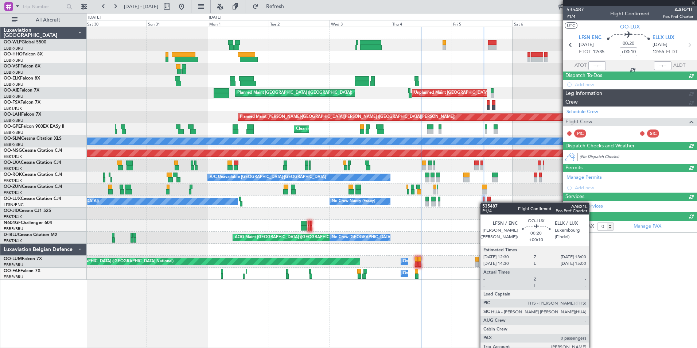
scroll to position [0, 0]
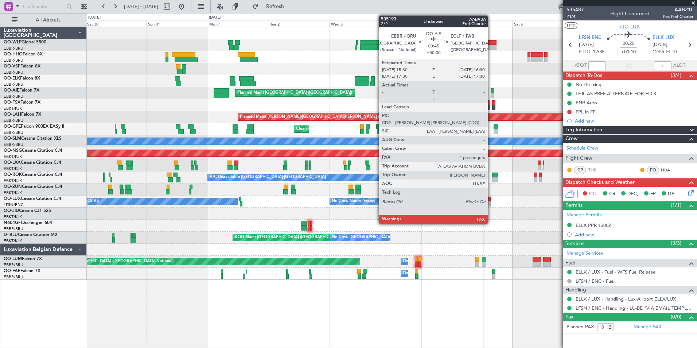
click at [491, 93] on div at bounding box center [492, 90] width 3 height 5
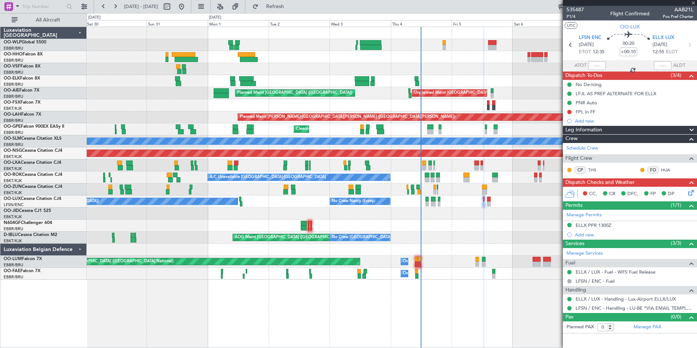
type input "4"
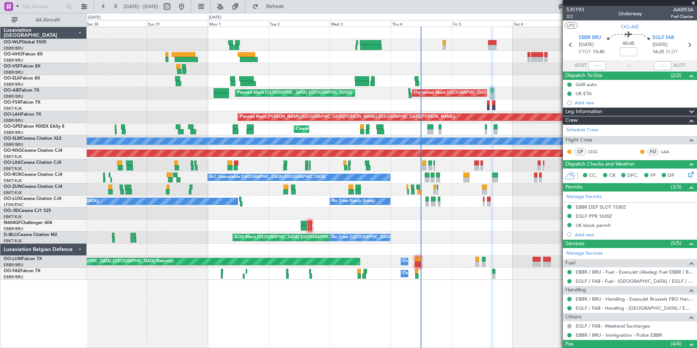
click at [450, 88] on div "Planned Maint [GEOGRAPHIC_DATA] ([GEOGRAPHIC_DATA]) Planned Maint [GEOGRAPHIC_D…" at bounding box center [392, 153] width 610 height 253
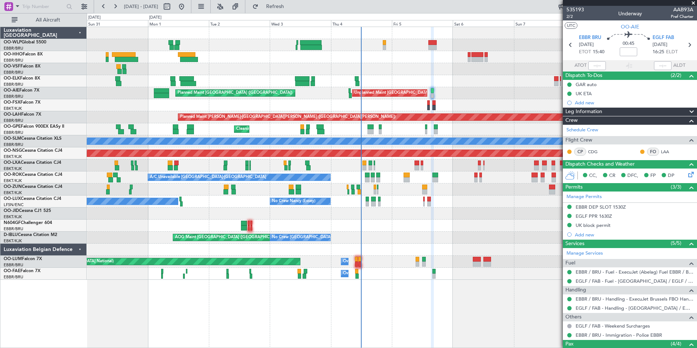
click at [397, 97] on div "Planned Maint [GEOGRAPHIC_DATA] ([GEOGRAPHIC_DATA]) Unplanned Maint [GEOGRAPHIC…" at bounding box center [392, 93] width 610 height 12
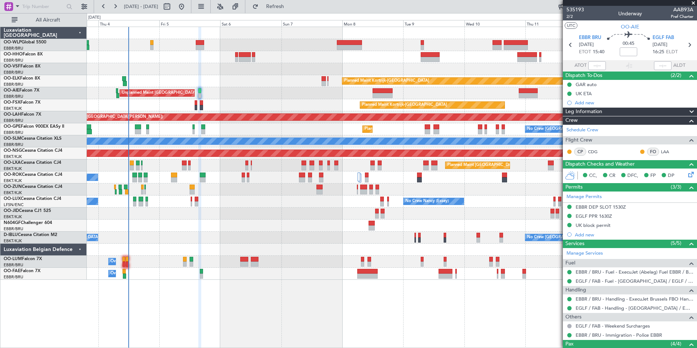
click at [419, 74] on div "Planned Maint Kortrijk-[GEOGRAPHIC_DATA] Unplanned Maint [GEOGRAPHIC_DATA] ([GE…" at bounding box center [392, 153] width 610 height 253
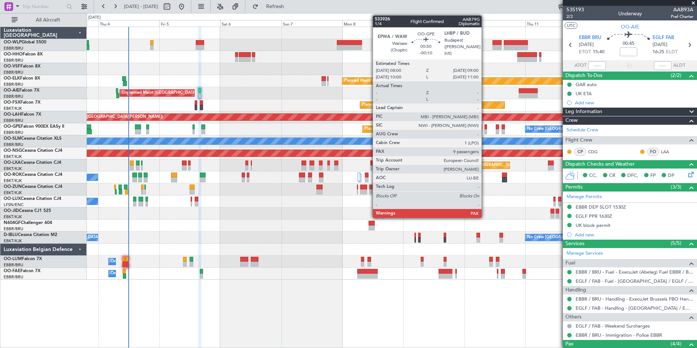
click at [485, 129] on div at bounding box center [486, 131] width 3 height 5
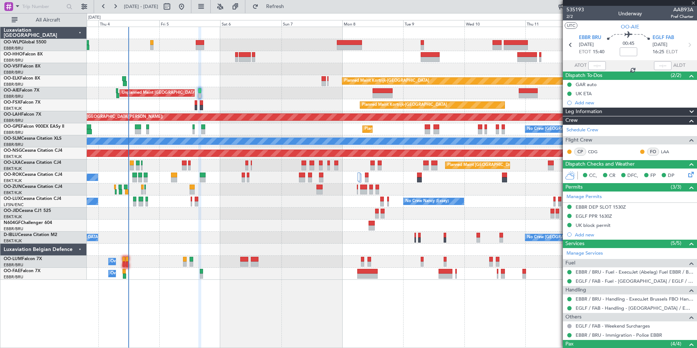
type input "-00:10"
type input "9"
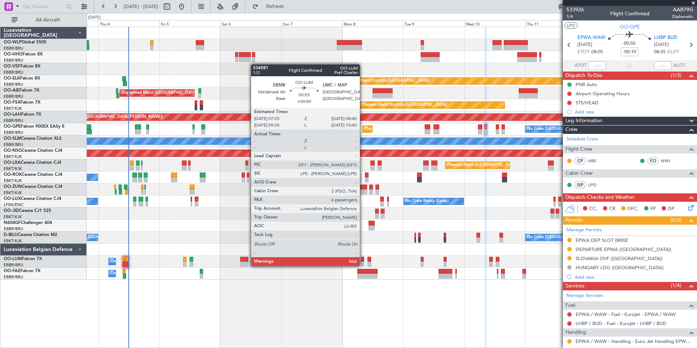
click at [363, 265] on div at bounding box center [362, 263] width 3 height 5
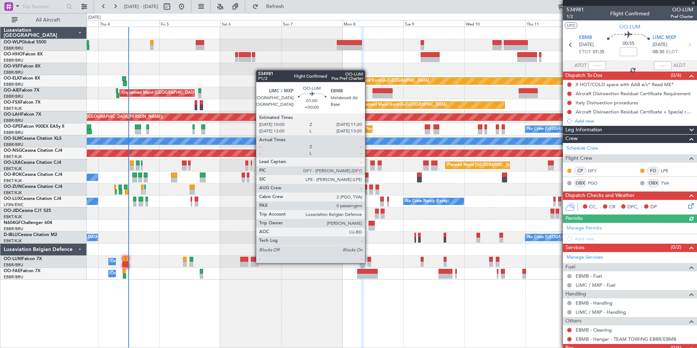
click at [368, 262] on div at bounding box center [369, 263] width 4 height 5
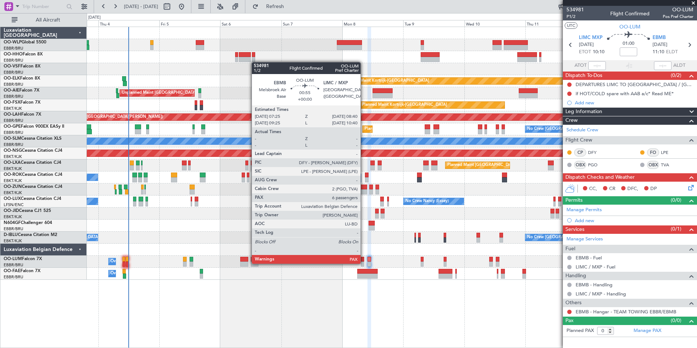
click at [364, 263] on div at bounding box center [362, 263] width 3 height 5
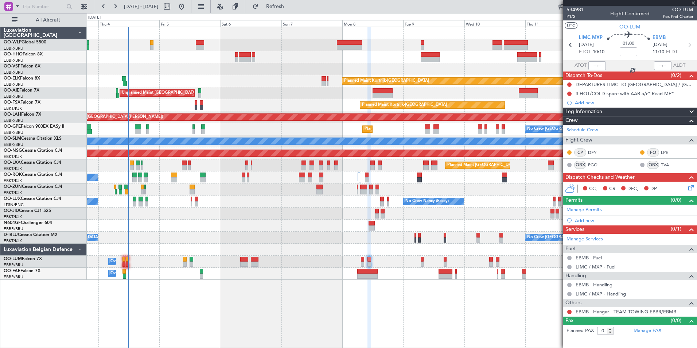
type input "6"
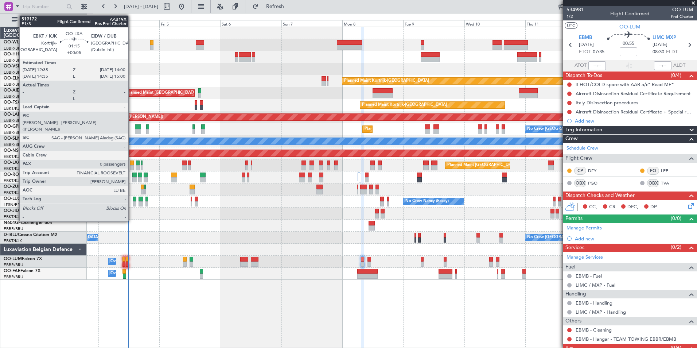
click at [132, 168] on div at bounding box center [132, 167] width 4 height 5
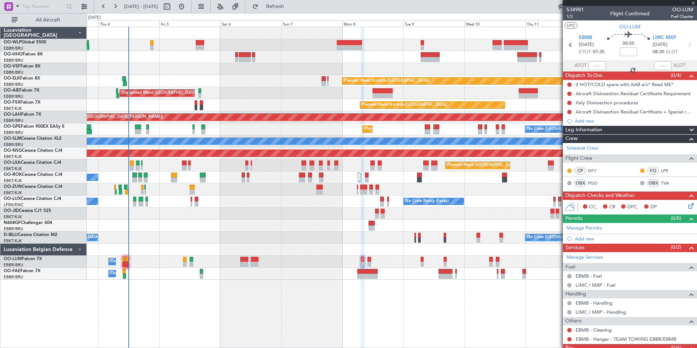
type input "+00:05"
type input "0"
